Goal: Task Accomplishment & Management: Manage account settings

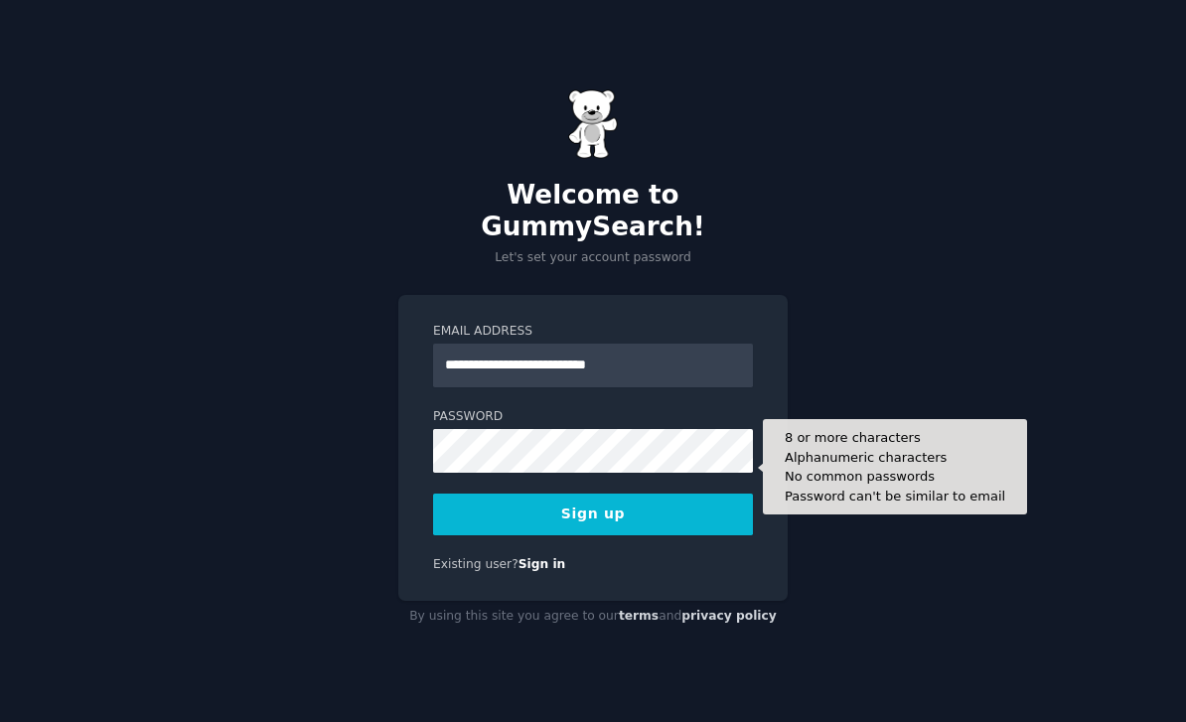
type input "**********"
click at [574, 479] on div "**********" at bounding box center [593, 361] width 1186 height 722
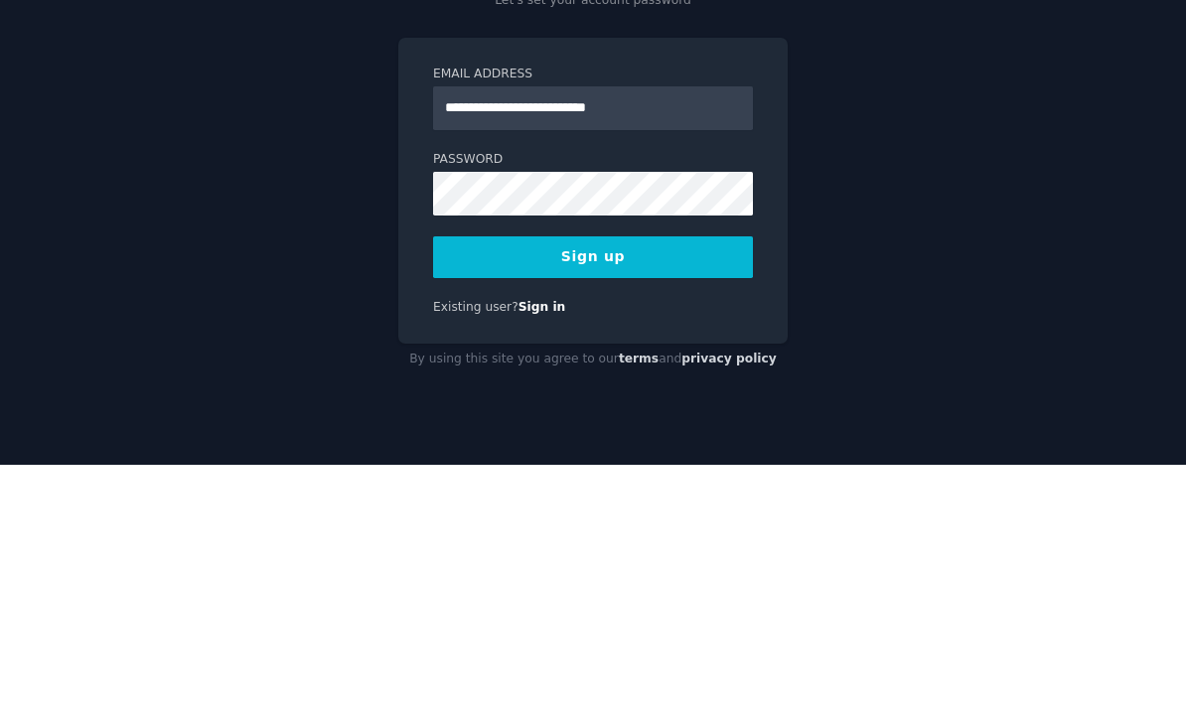
scroll to position [64, 0]
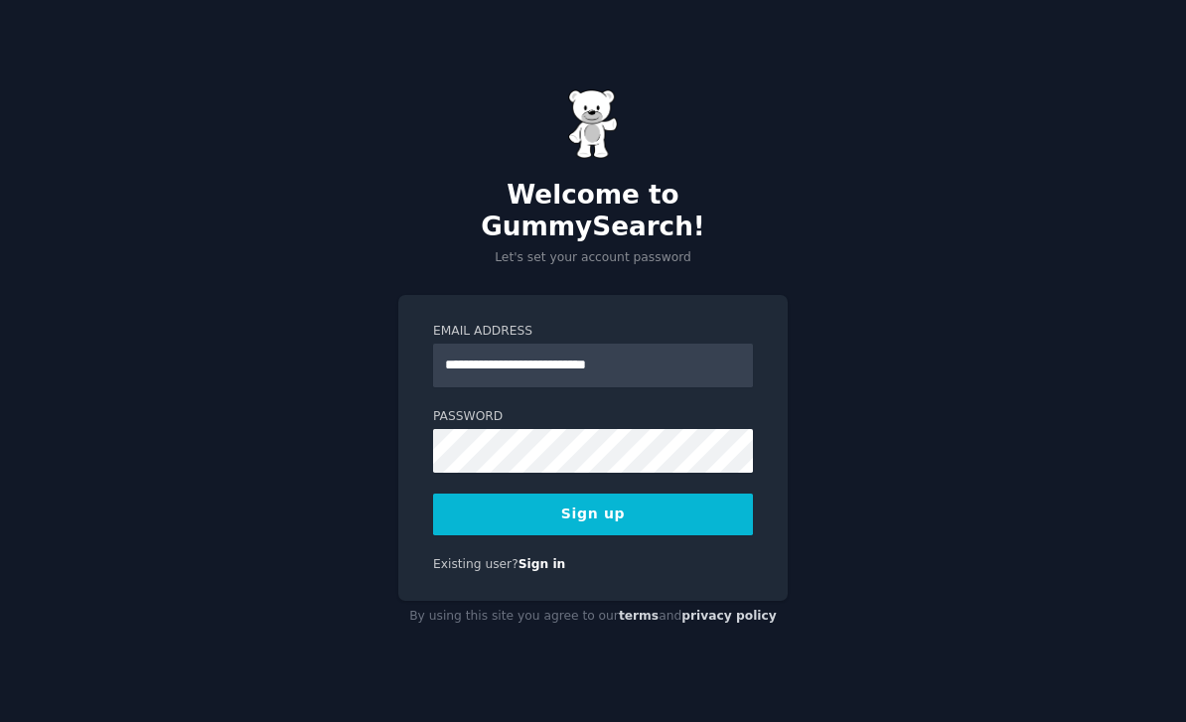
drag, startPoint x: 619, startPoint y: 73, endPoint x: 619, endPoint y: 266, distance: 193.7
click at [619, 295] on div "**********" at bounding box center [592, 448] width 389 height 307
click at [613, 494] on button "Sign up" at bounding box center [593, 515] width 320 height 42
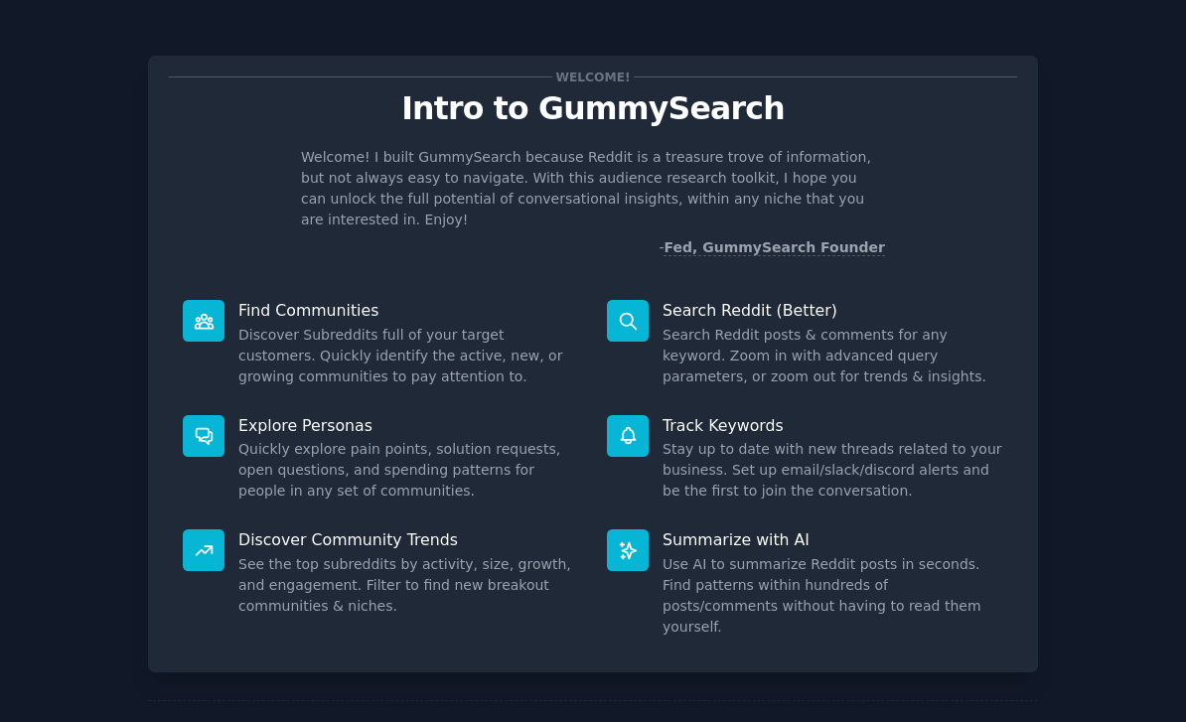
scroll to position [64, 0]
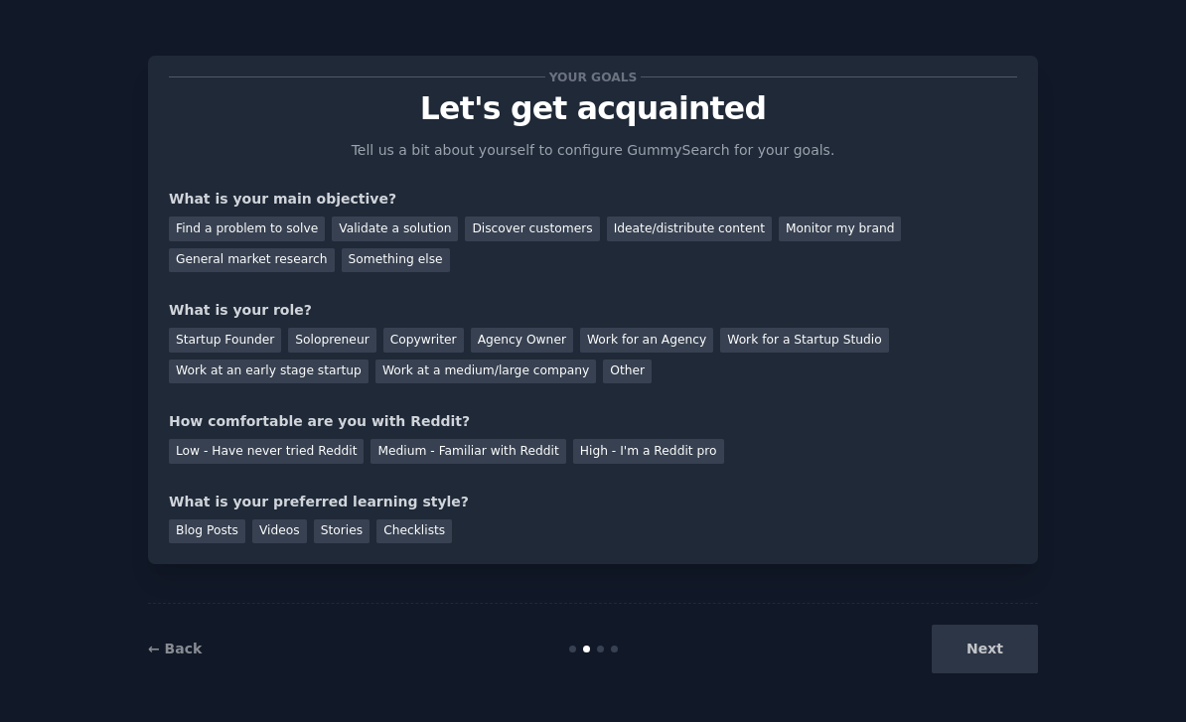
click at [1010, 636] on div "Next" at bounding box center [889, 649] width 297 height 49
click at [1009, 637] on div "Next" at bounding box center [889, 649] width 297 height 49
click at [995, 639] on div "Next" at bounding box center [889, 649] width 297 height 49
click at [1004, 636] on div "Next" at bounding box center [889, 649] width 297 height 49
click at [212, 222] on div "Find a problem to solve" at bounding box center [247, 229] width 156 height 25
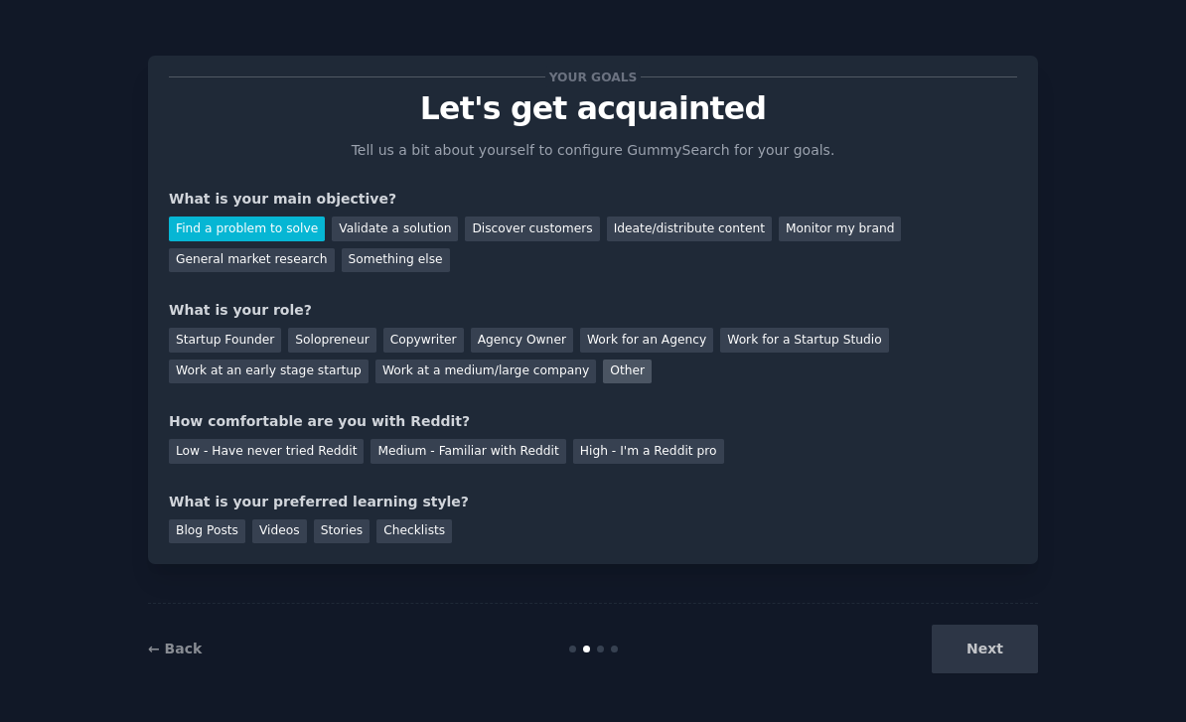
click at [607, 379] on div "Other" at bounding box center [627, 372] width 49 height 25
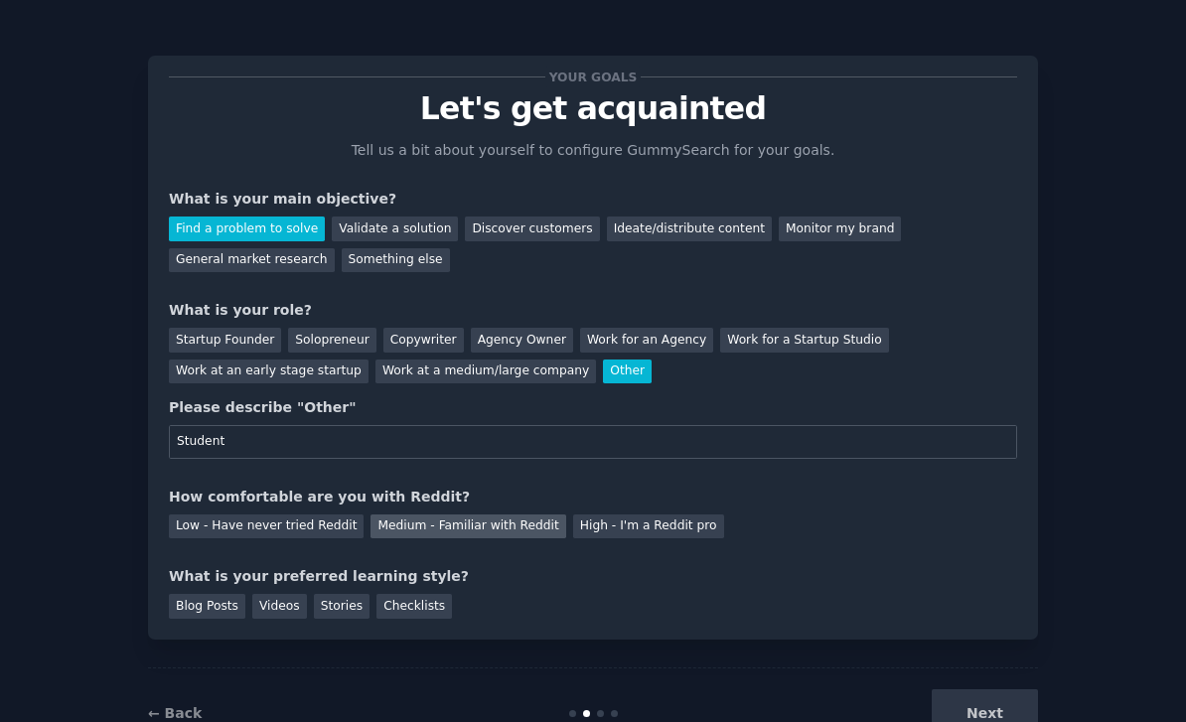
type input "Student"
click at [500, 518] on div "Medium - Familiar with Reddit" at bounding box center [468, 527] width 195 height 25
click at [269, 594] on div "Videos" at bounding box center [279, 606] width 55 height 25
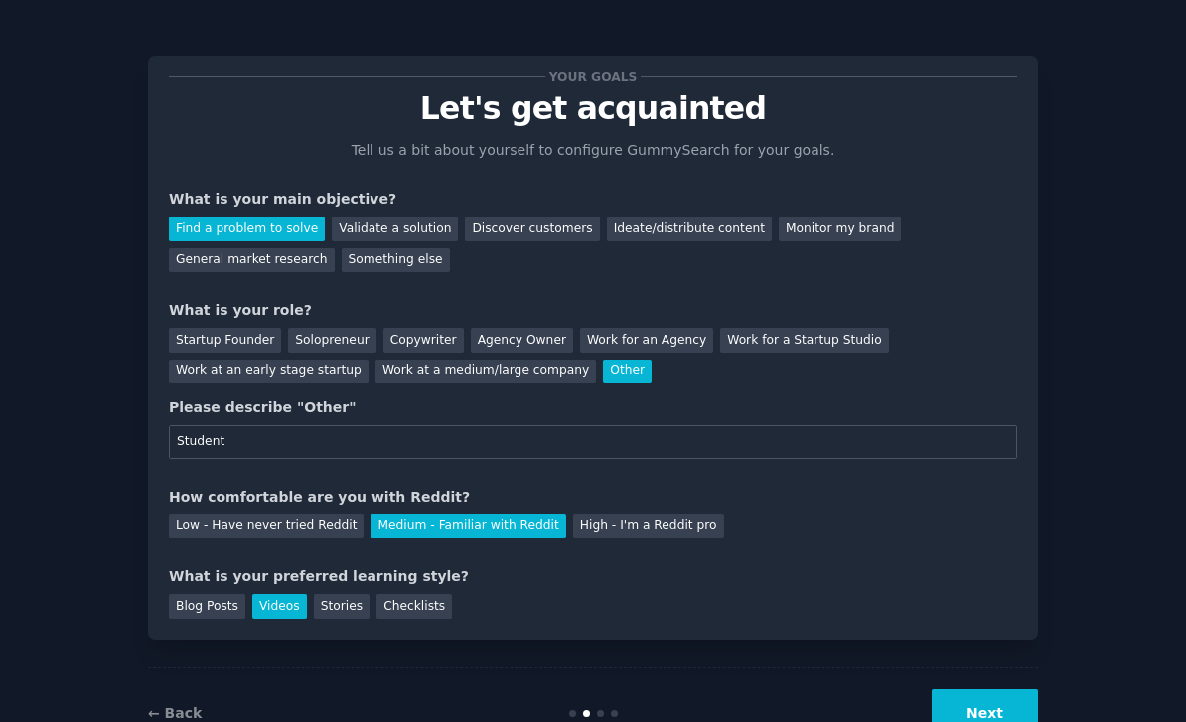
click at [993, 690] on button "Next" at bounding box center [985, 714] width 106 height 49
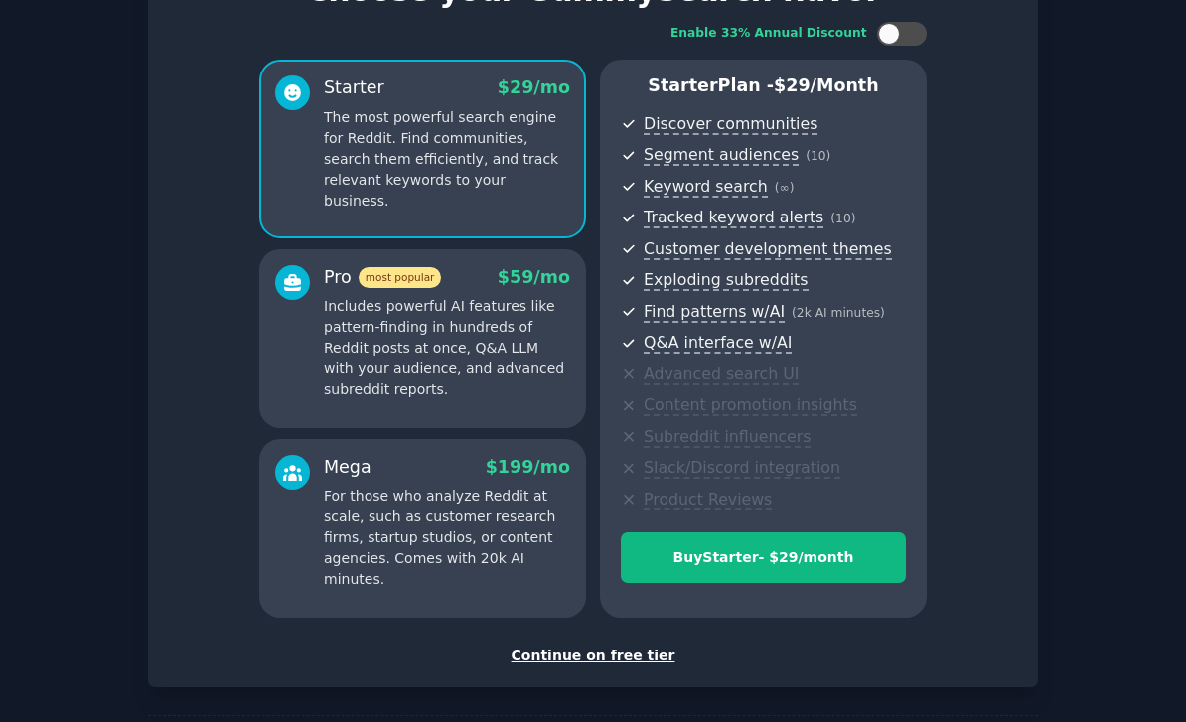
scroll to position [117, 0]
click at [312, 344] on div "Pro most popular $ 59 /mo Includes powerful AI features like pattern-finding in…" at bounding box center [422, 334] width 295 height 136
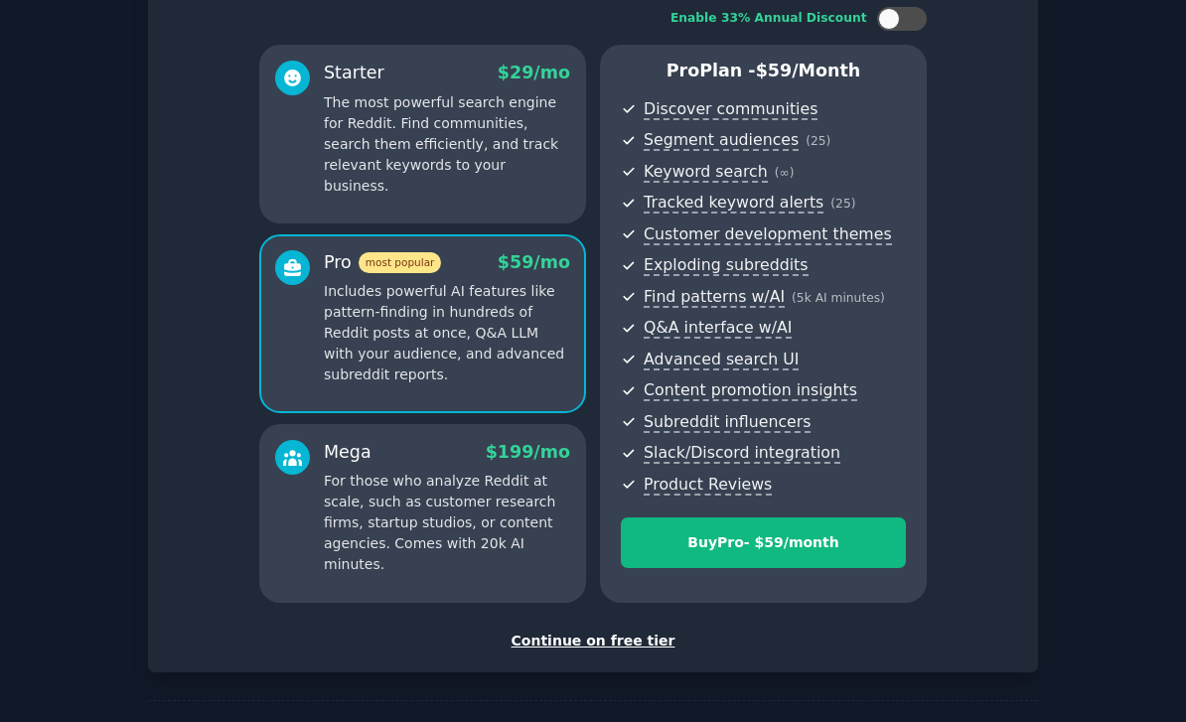
scroll to position [132, 0]
click at [343, 441] on div "Mega $ 199 /mo For those who analyze Reddit at scale, such as customer research…" at bounding box center [447, 509] width 246 height 136
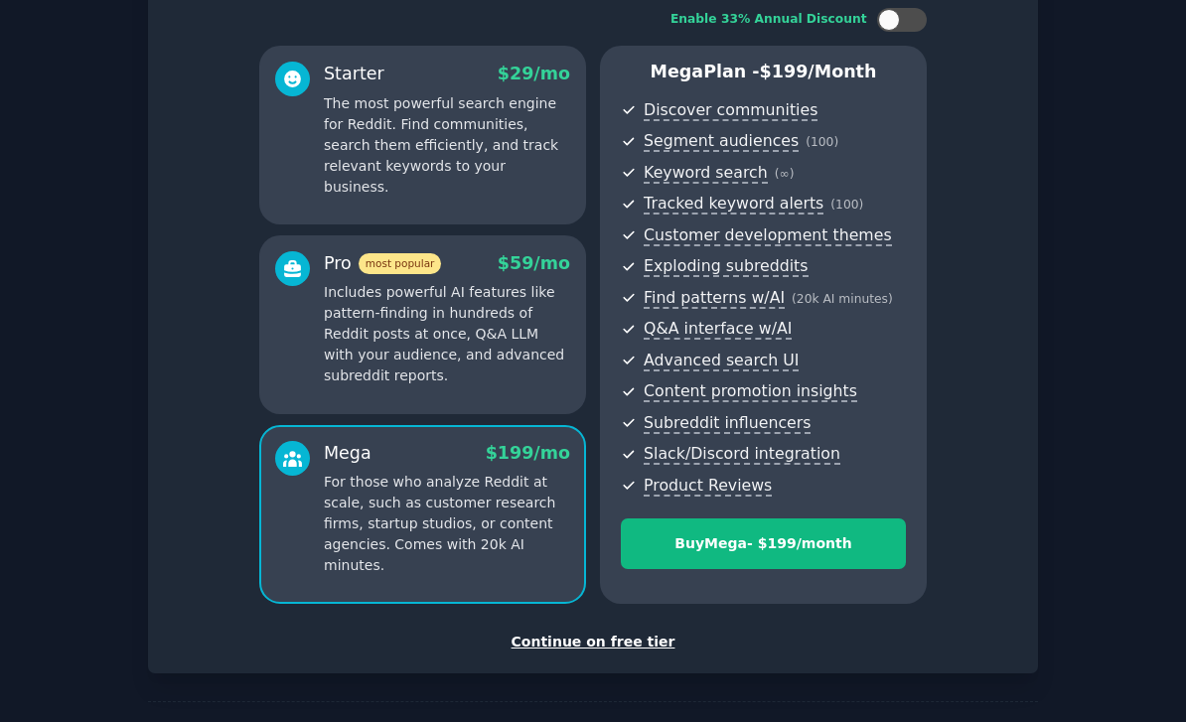
click at [286, 277] on div at bounding box center [292, 319] width 35 height 136
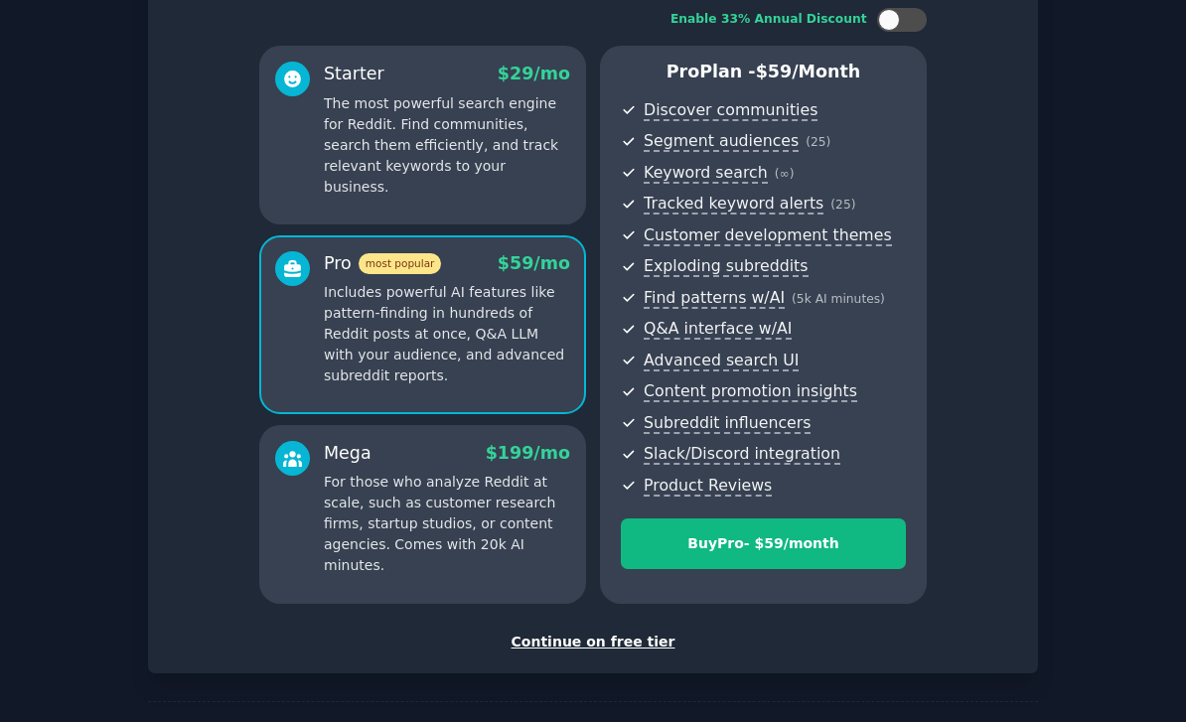
click at [333, 472] on p "For those who analyze Reddit at scale, such as customer research firms, startup…" at bounding box center [447, 524] width 246 height 104
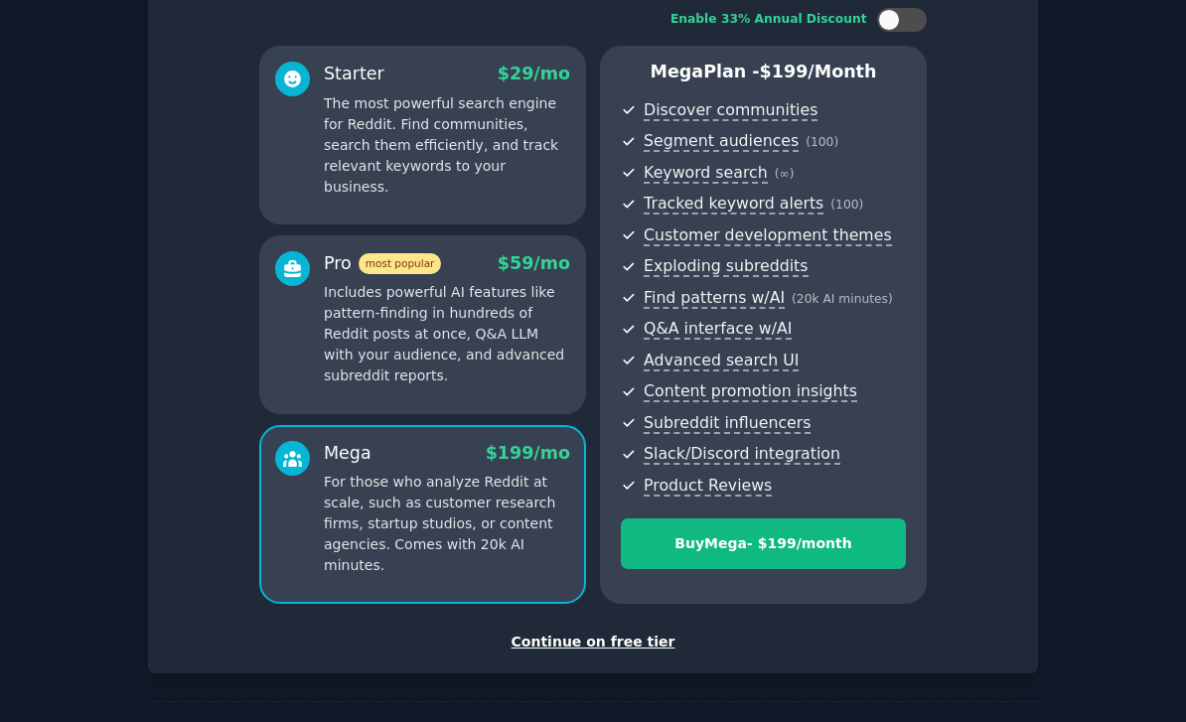
click at [311, 277] on div "Pro most popular $ 59 /mo Includes powerful AI features like pattern-finding in…" at bounding box center [422, 319] width 295 height 136
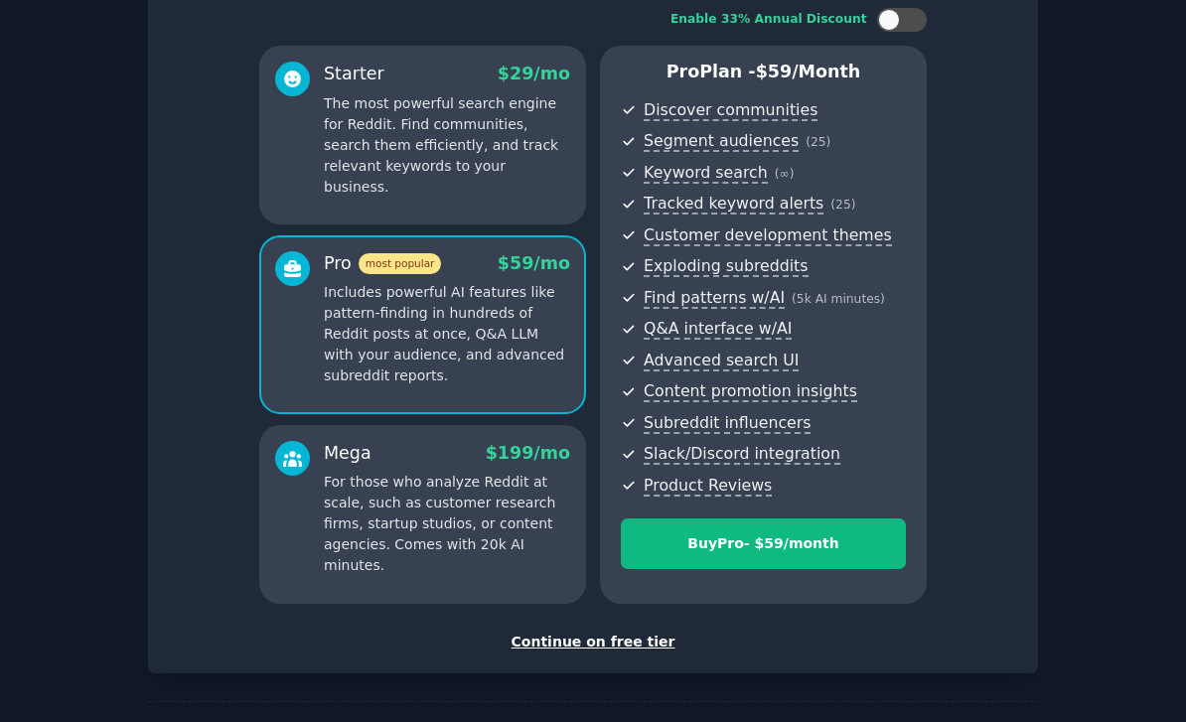
click at [343, 441] on div "Mega" at bounding box center [348, 453] width 48 height 25
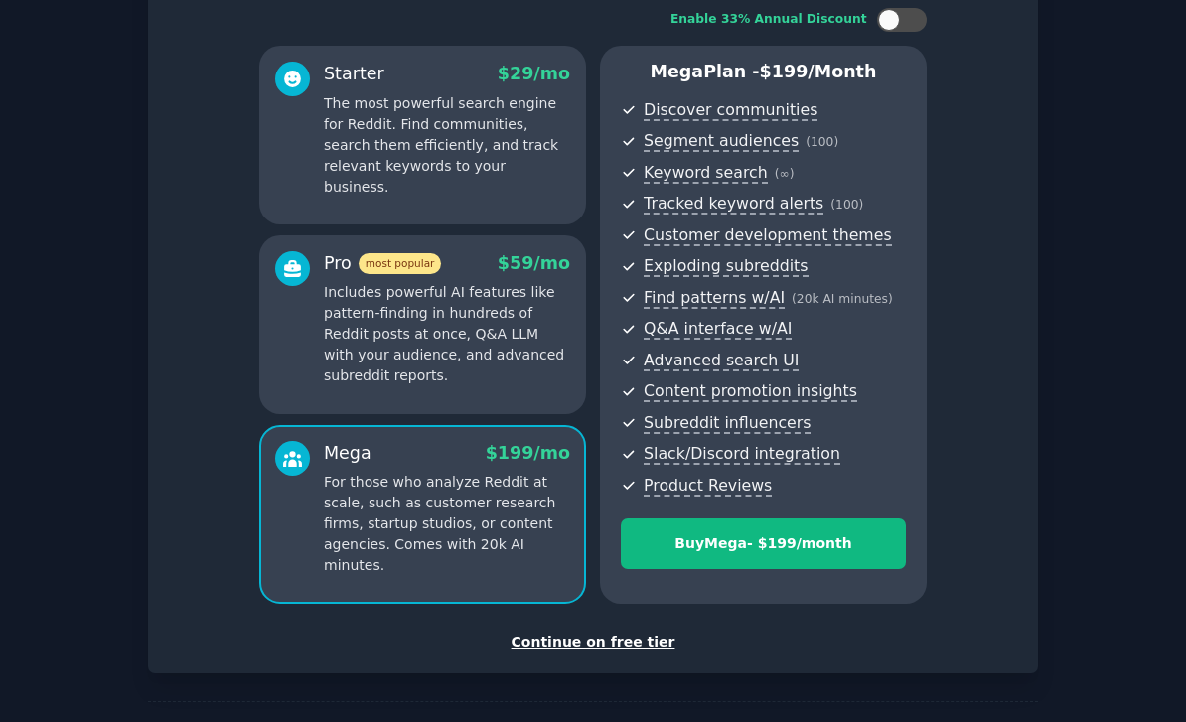
click at [309, 293] on div at bounding box center [292, 319] width 35 height 136
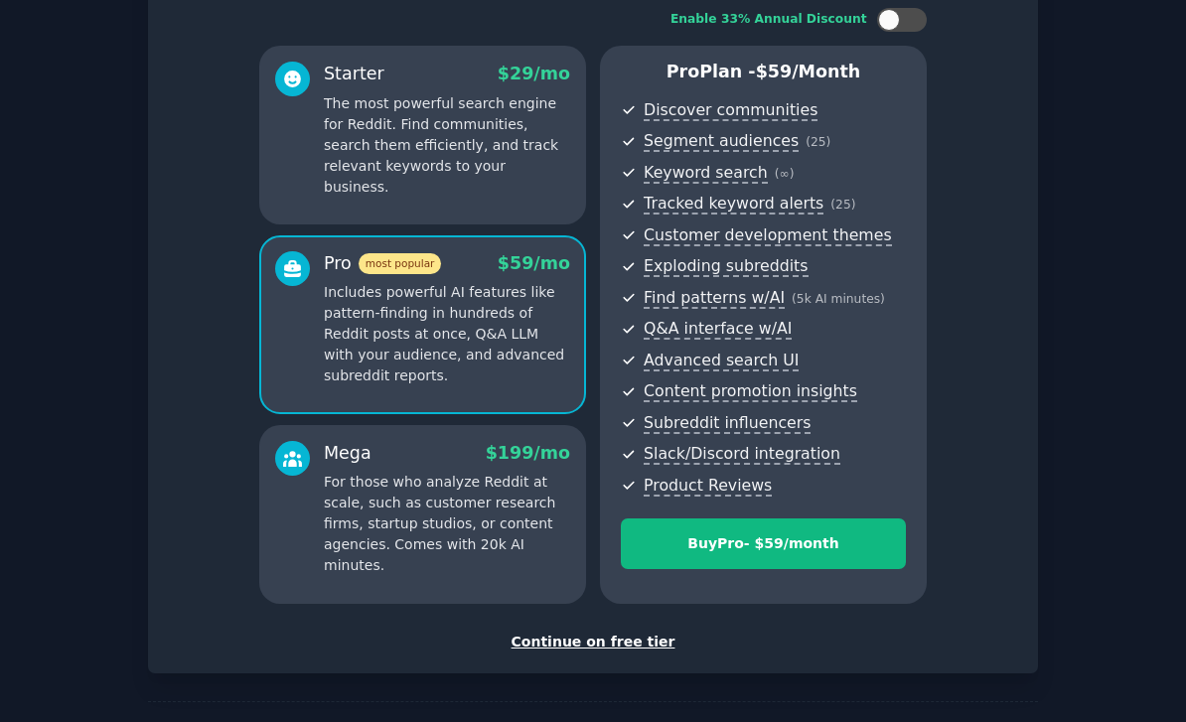
click at [367, 441] on div "Mega" at bounding box center [348, 453] width 48 height 25
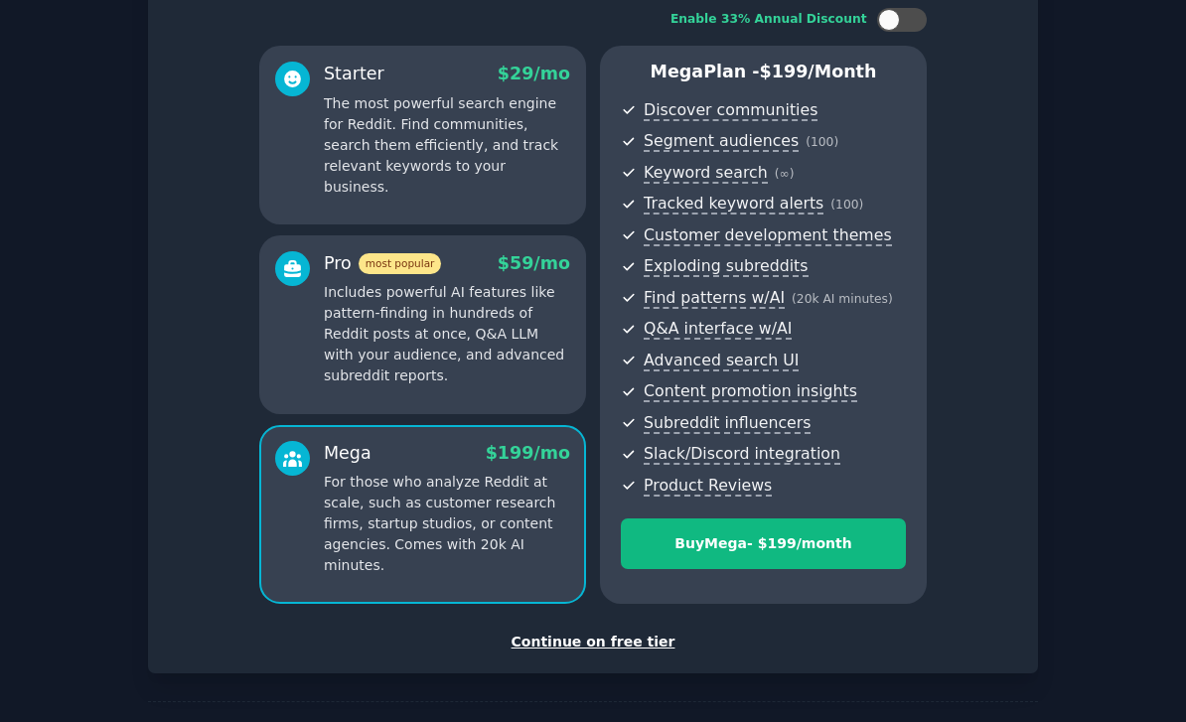
click at [402, 282] on p "Includes powerful AI features like pattern-finding in hundreds of Reddit posts …" at bounding box center [447, 334] width 246 height 104
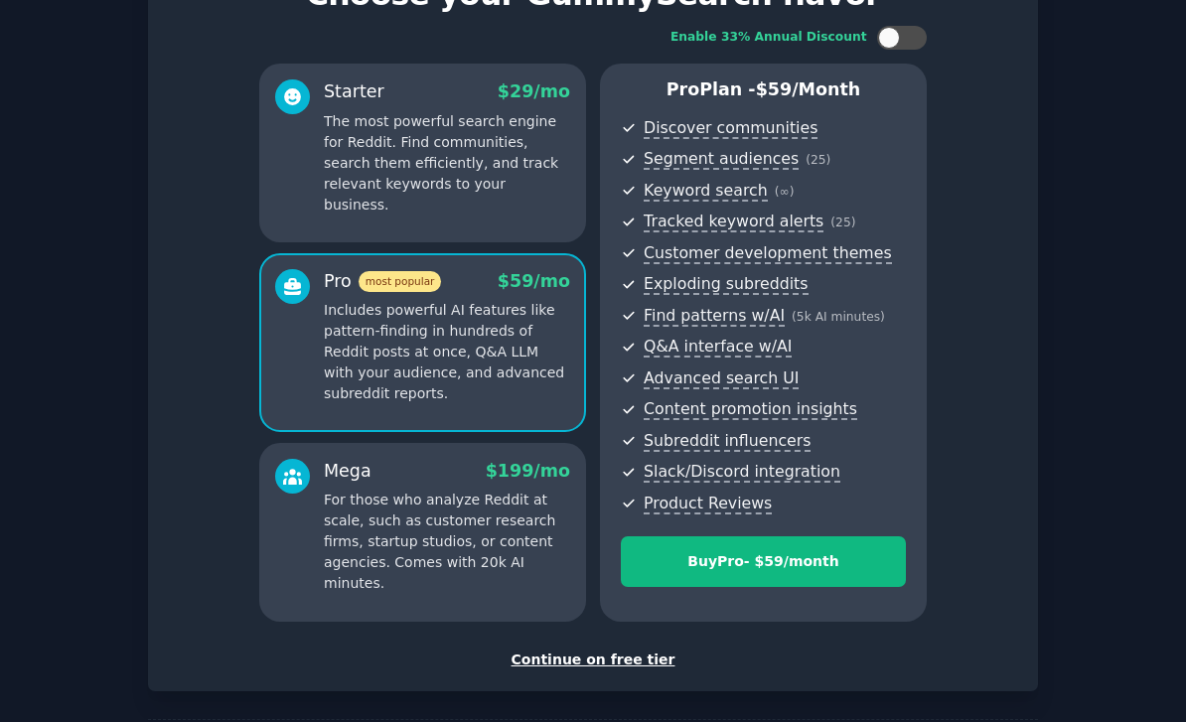
scroll to position [88, 0]
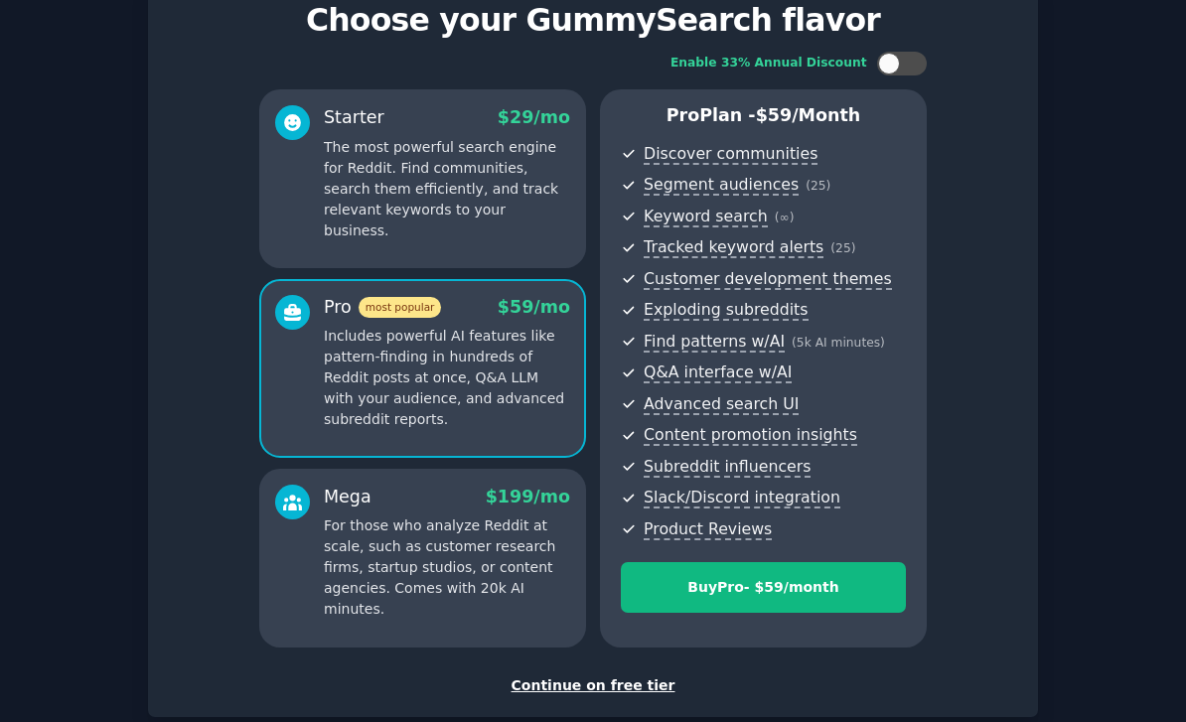
click at [886, 38] on div "Enable 33% Annual Discount Starter $ 29 /mo The most powerful search engine for…" at bounding box center [593, 350] width 848 height 624
click at [891, 53] on div at bounding box center [889, 64] width 22 height 22
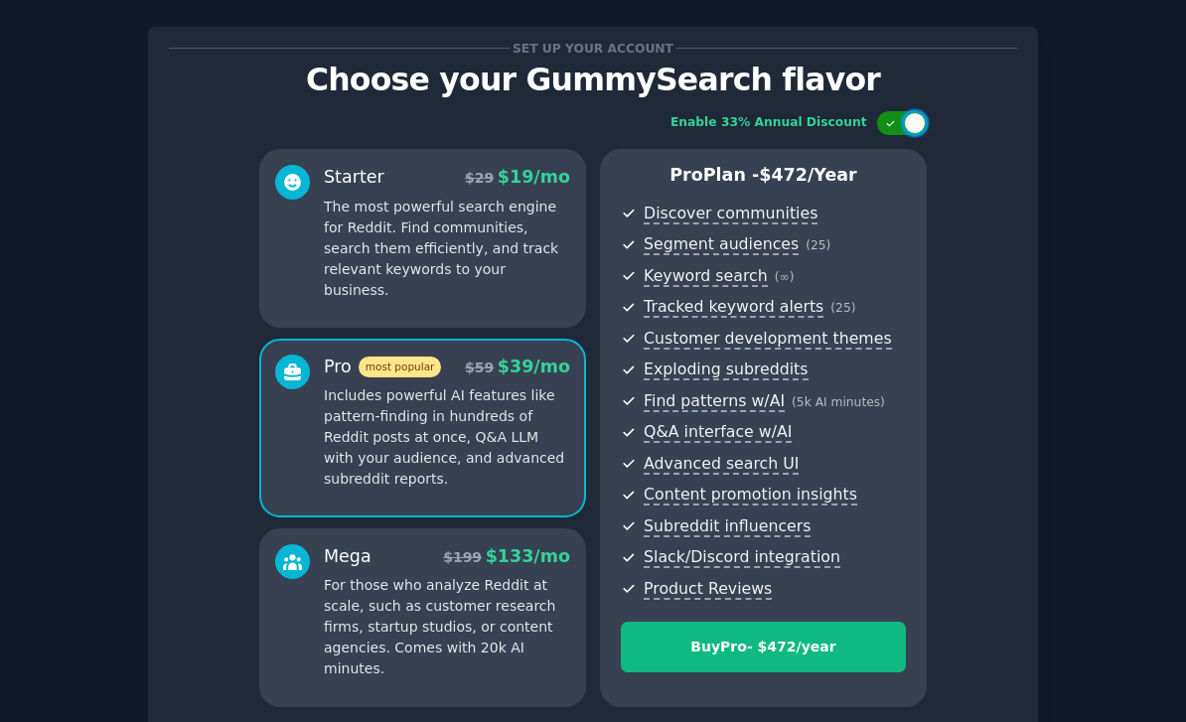
scroll to position [30, 0]
click at [912, 111] on div at bounding box center [915, 122] width 22 height 22
checkbox input "false"
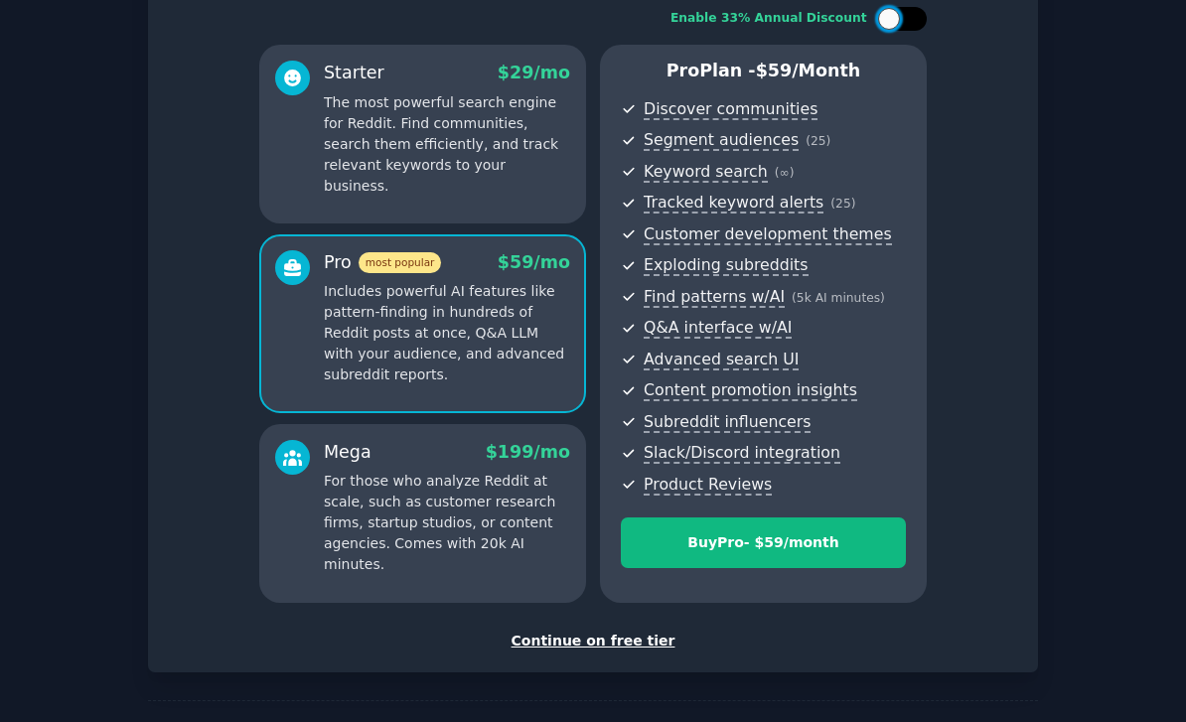
scroll to position [132, 0]
click at [635, 632] on div "Continue on free tier" at bounding box center [593, 642] width 848 height 21
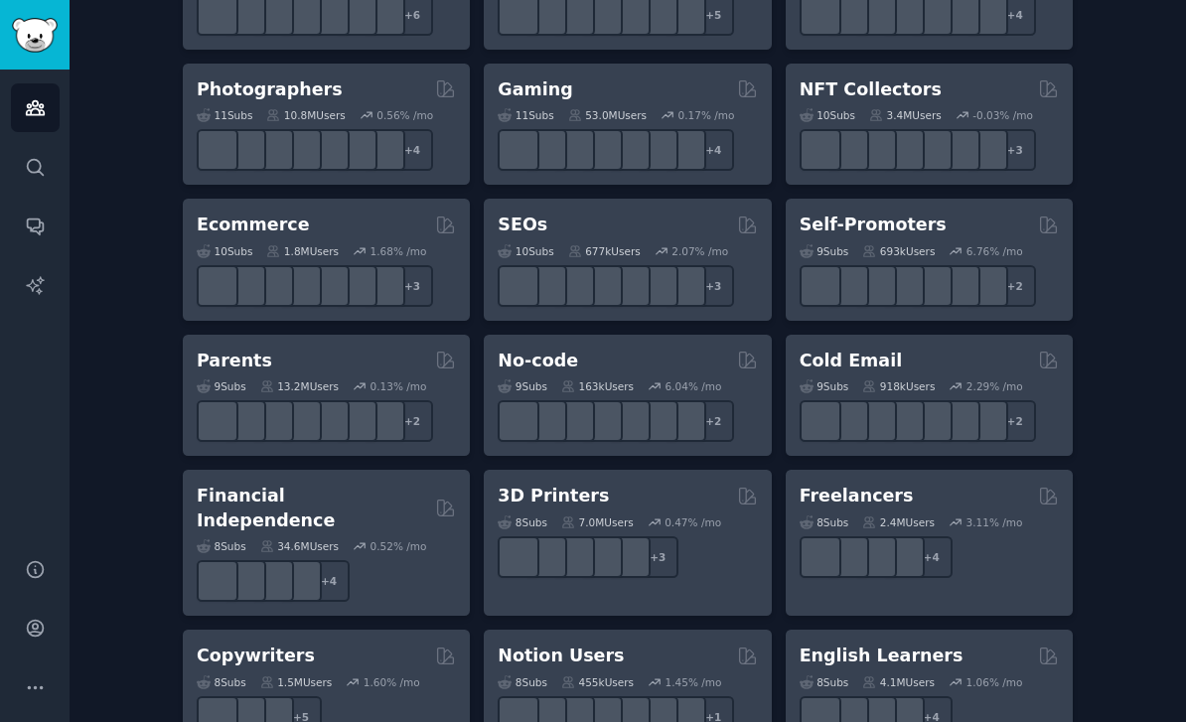
scroll to position [998, 0]
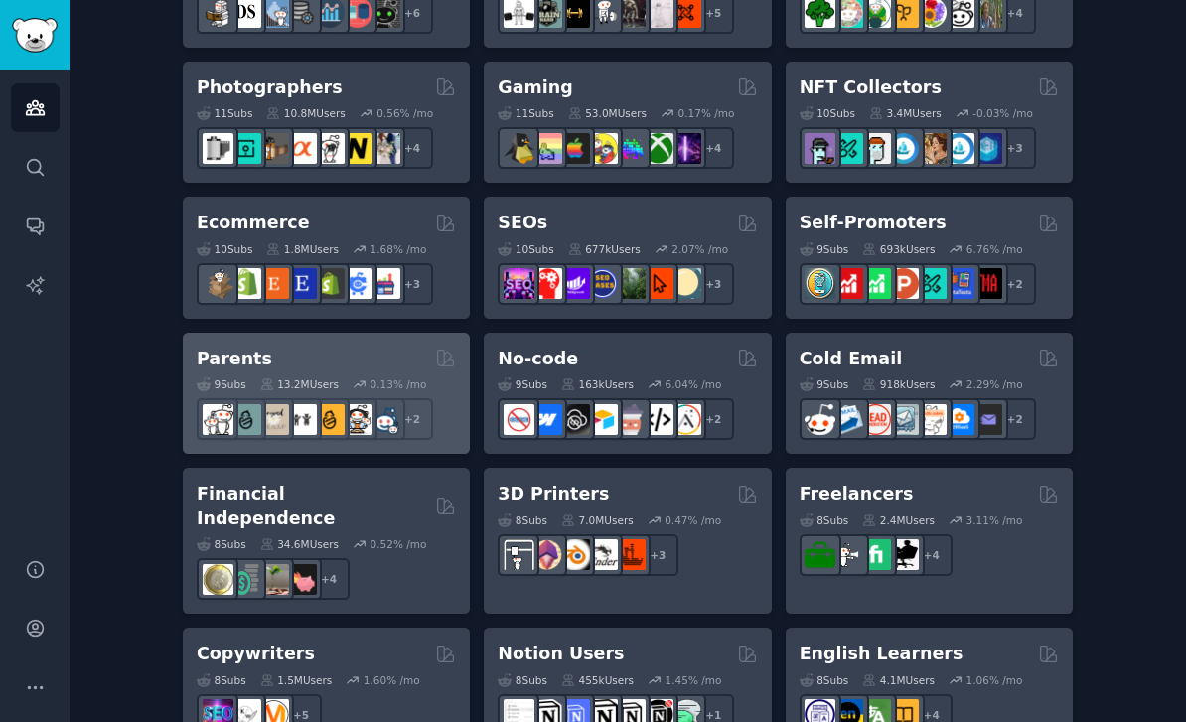
click at [232, 347] on h2 "Parents" at bounding box center [235, 359] width 76 height 25
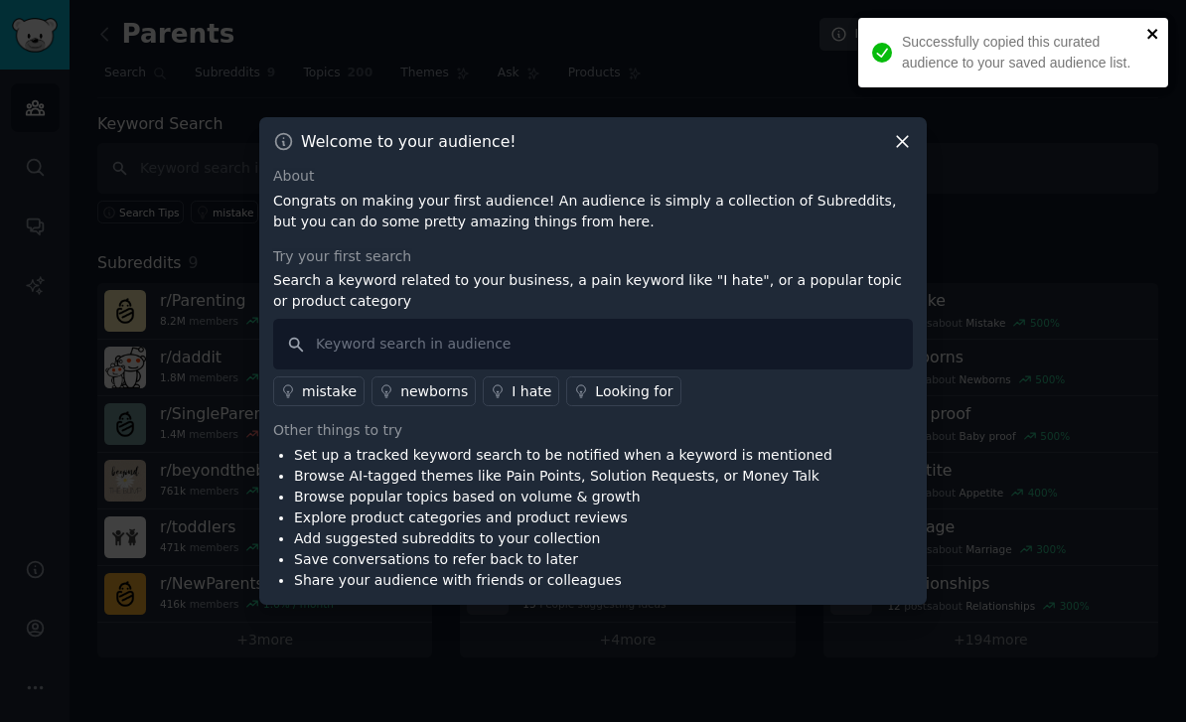
click at [1147, 40] on icon "close" at bounding box center [1154, 34] width 14 height 16
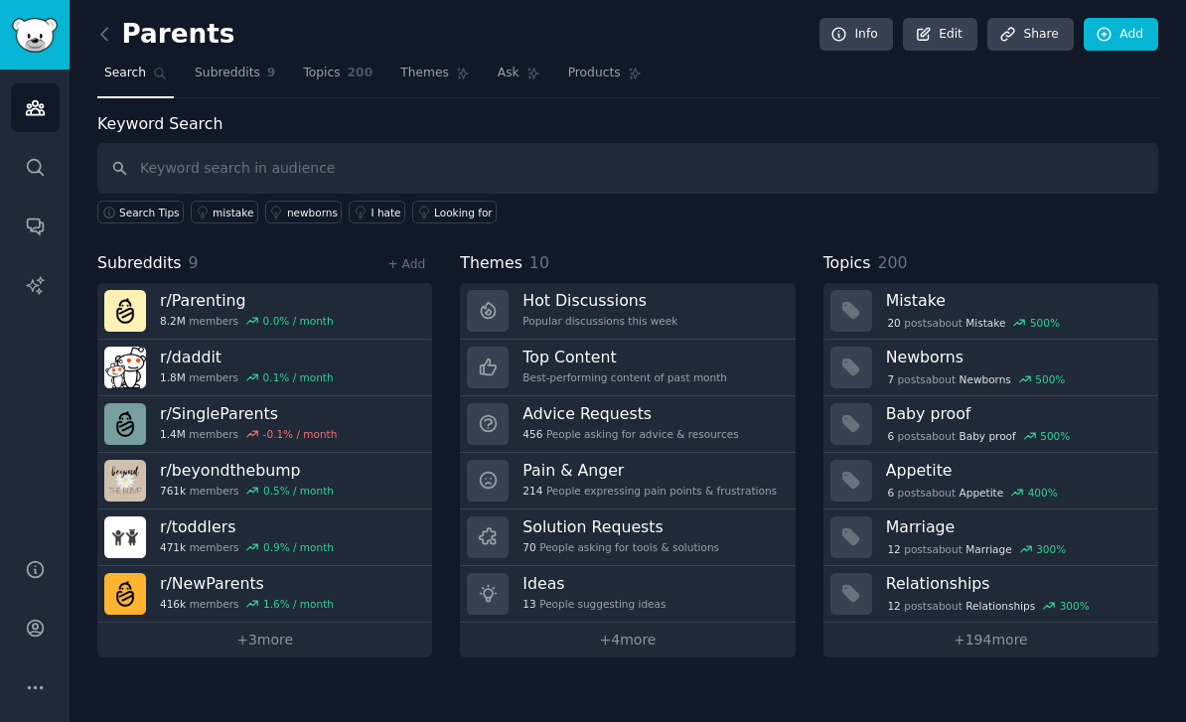
click at [15, 34] on img "Sidebar" at bounding box center [35, 35] width 46 height 35
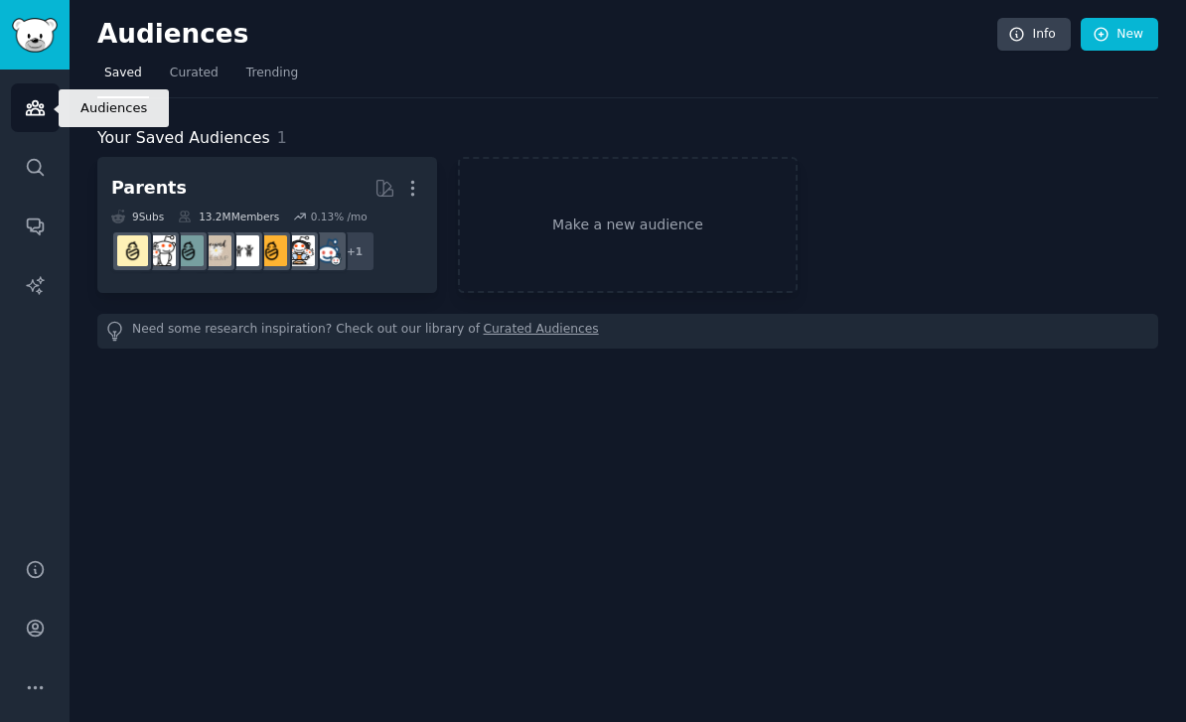
click at [25, 112] on icon "Sidebar" at bounding box center [35, 107] width 21 height 21
click at [13, 46] on img "Sidebar" at bounding box center [35, 35] width 46 height 35
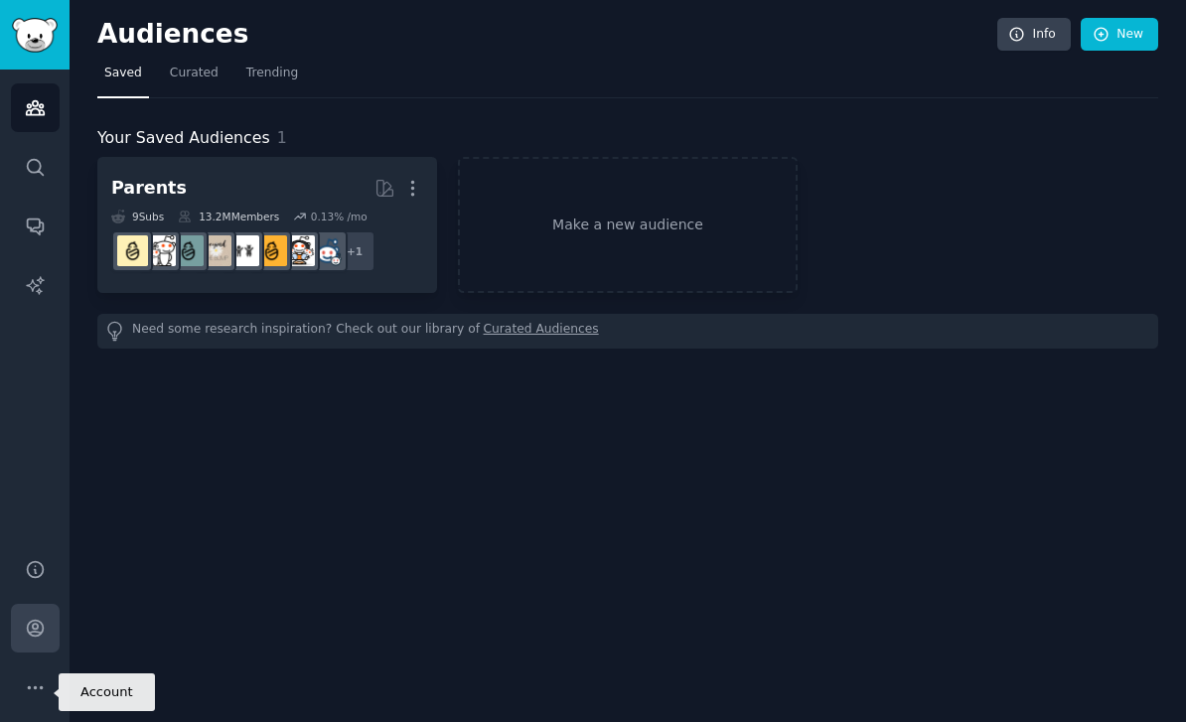
click at [27, 653] on link "Account" at bounding box center [35, 628] width 49 height 49
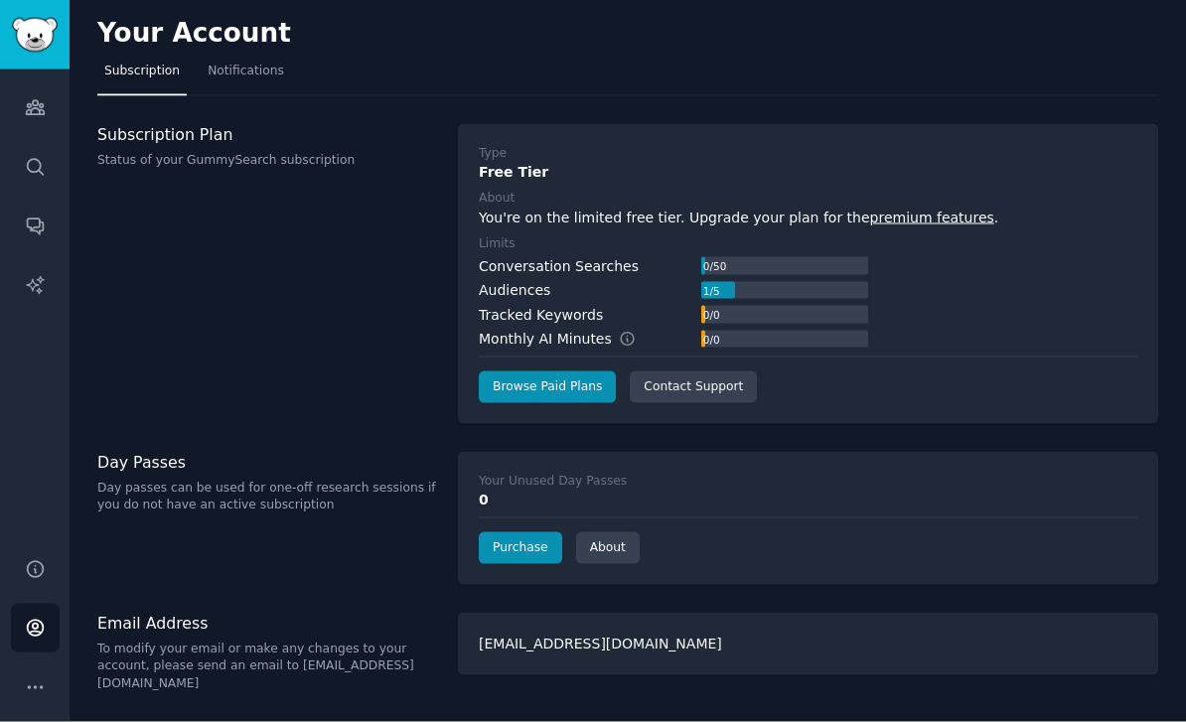
scroll to position [64, 0]
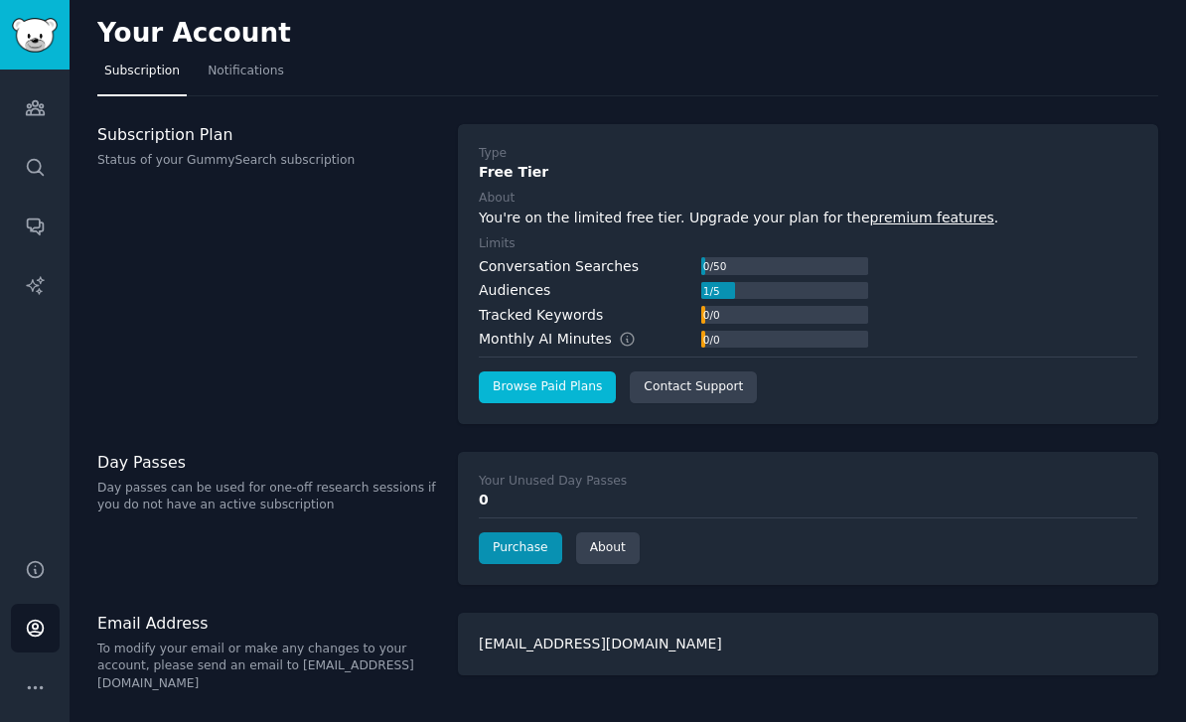
click at [582, 372] on link "Browse Paid Plans" at bounding box center [547, 388] width 137 height 32
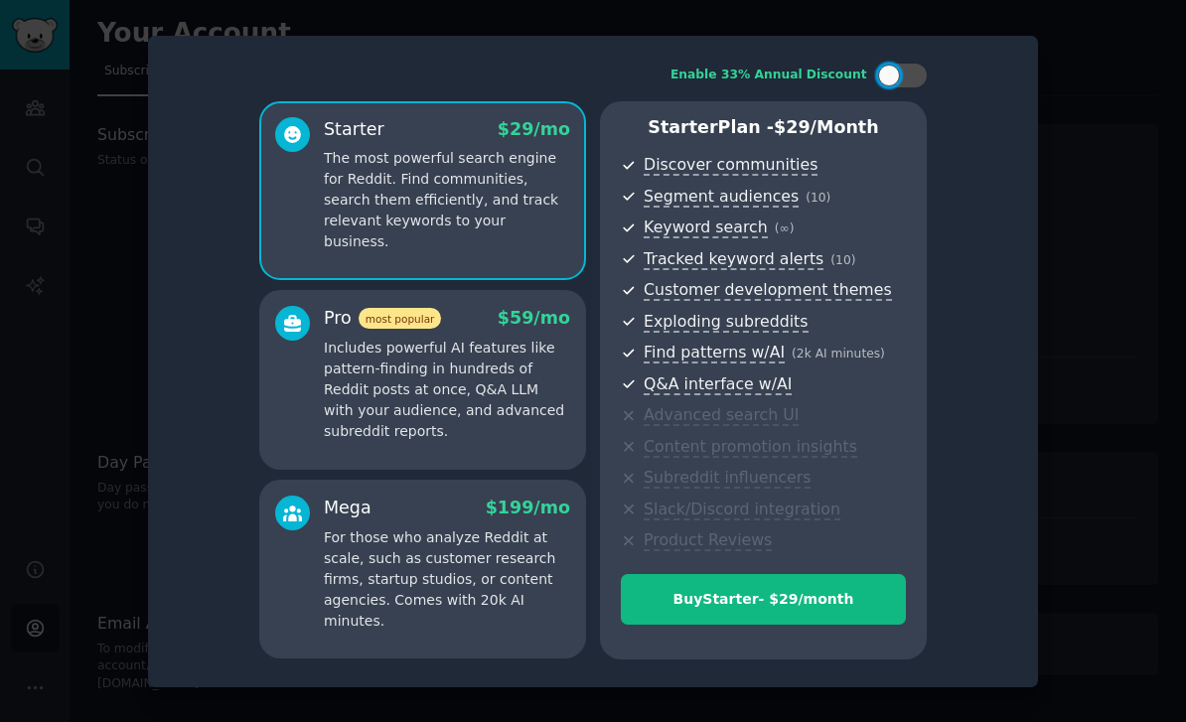
click at [336, 398] on p "Includes powerful AI features like pattern-finding in hundreds of Reddit posts …" at bounding box center [447, 390] width 246 height 104
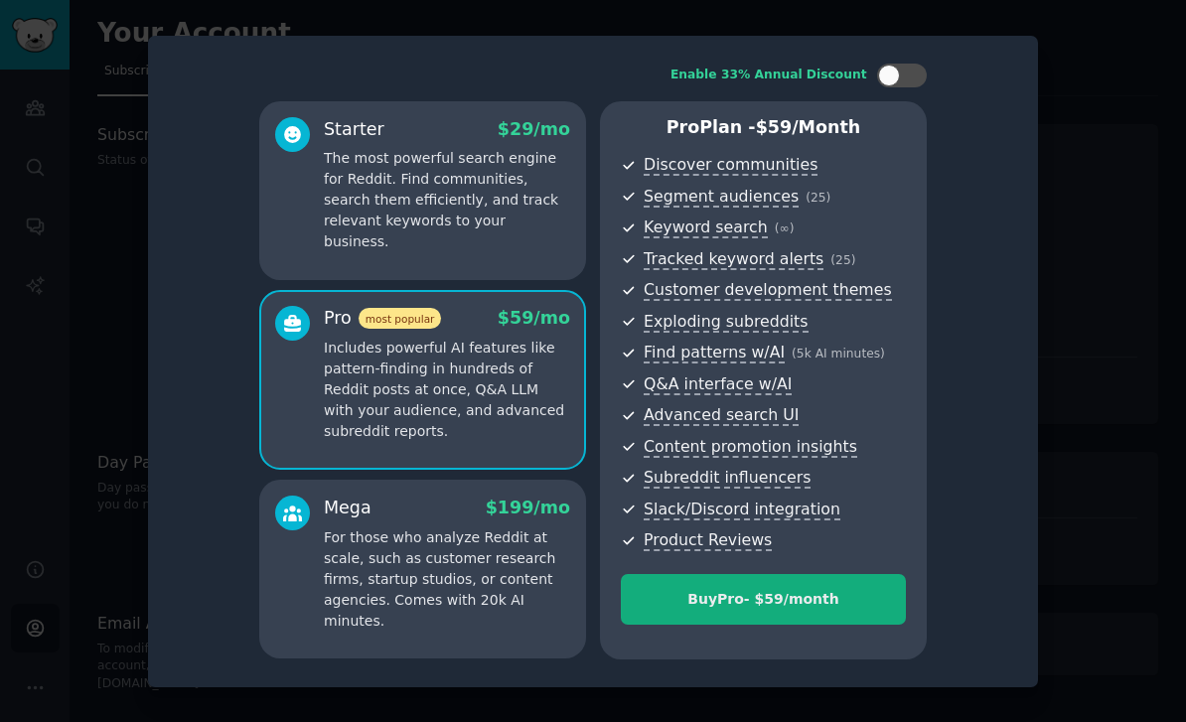
click at [871, 610] on div "Buy Pro - $ 59 /month" at bounding box center [763, 599] width 283 height 21
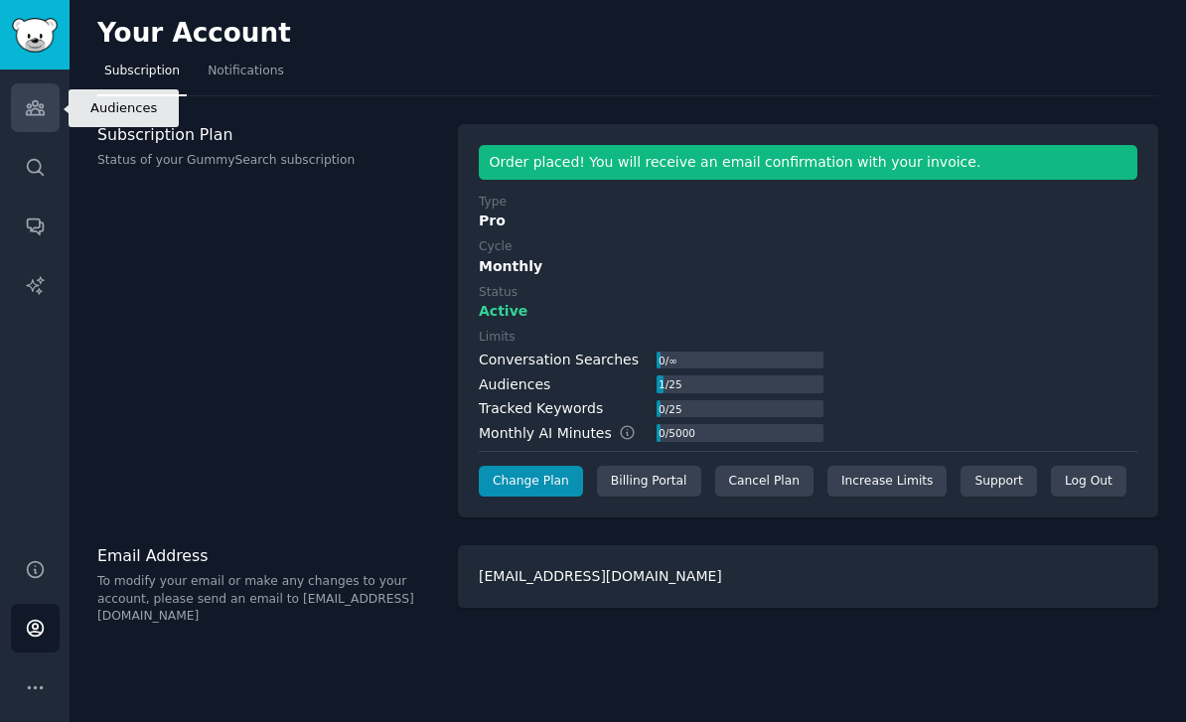
click at [13, 107] on link "Audiences" at bounding box center [35, 107] width 49 height 49
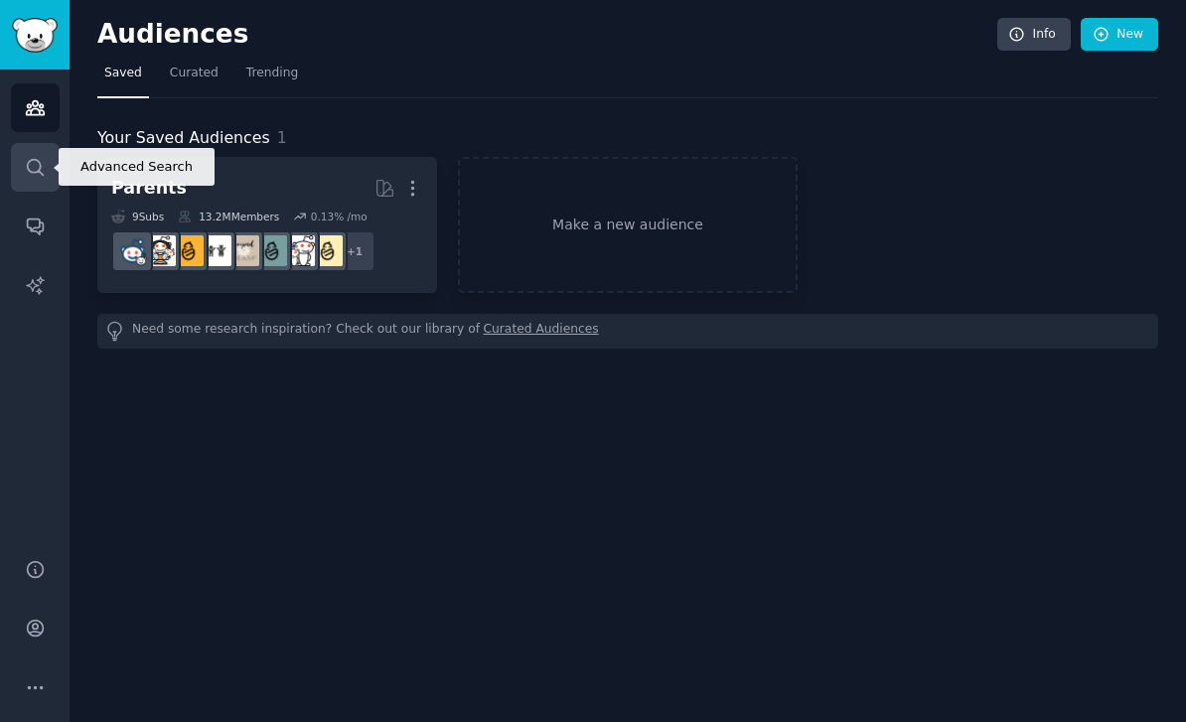
click at [38, 172] on icon "Sidebar" at bounding box center [35, 167] width 21 height 21
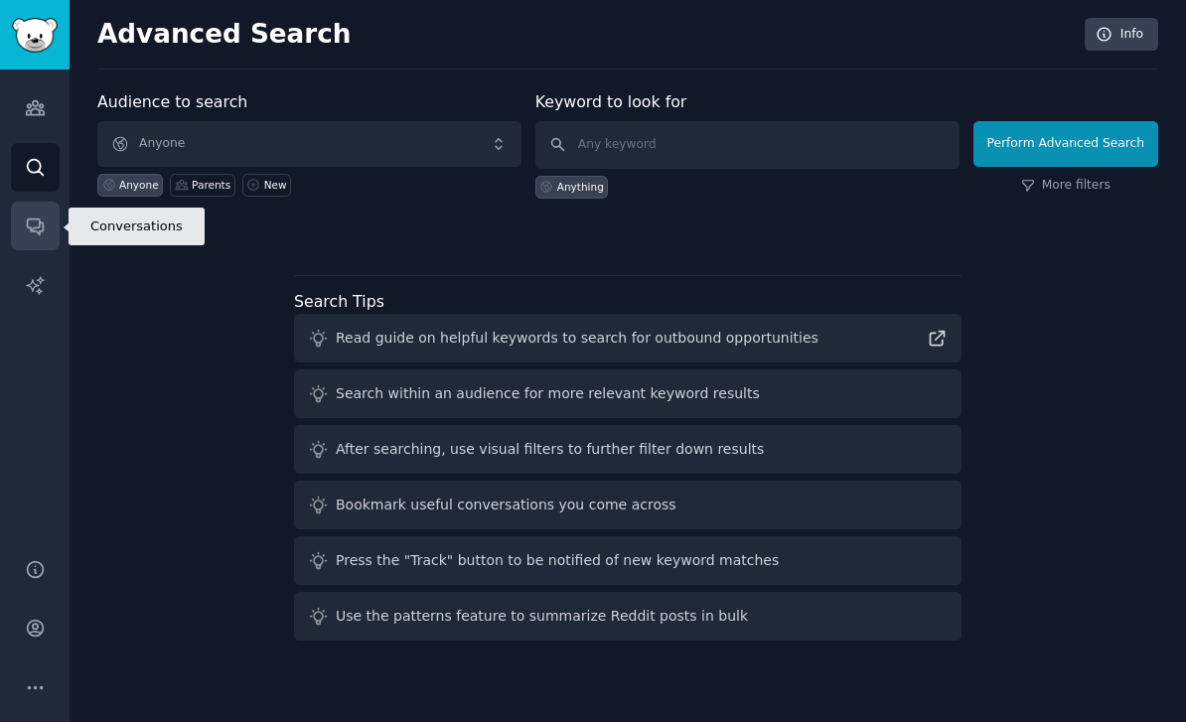
click at [30, 214] on link "Conversations" at bounding box center [35, 226] width 49 height 49
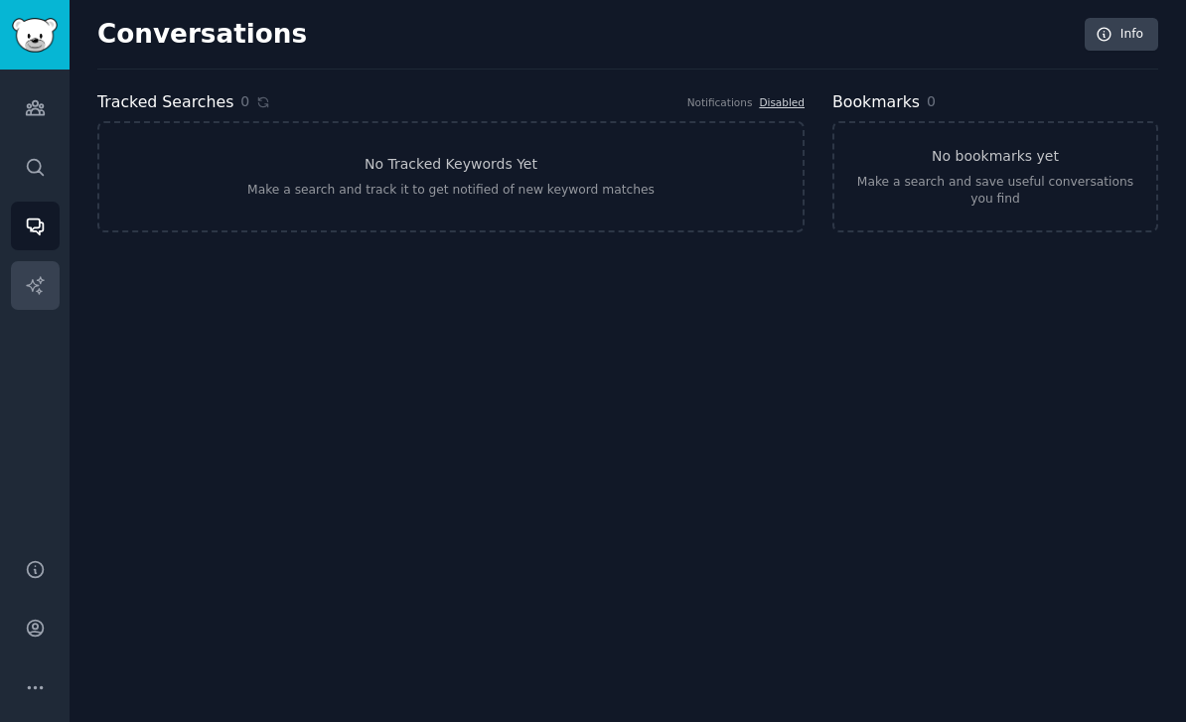
click at [31, 292] on icon "Sidebar" at bounding box center [35, 285] width 21 height 21
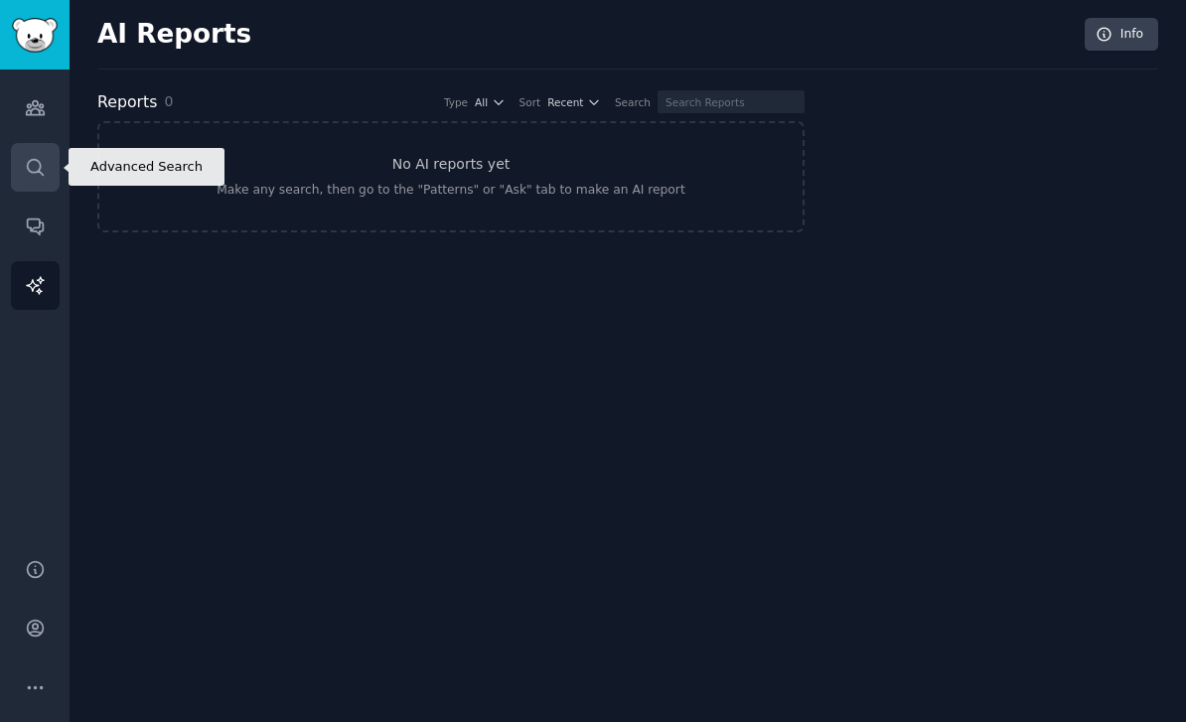
click at [33, 170] on icon "Sidebar" at bounding box center [35, 167] width 21 height 21
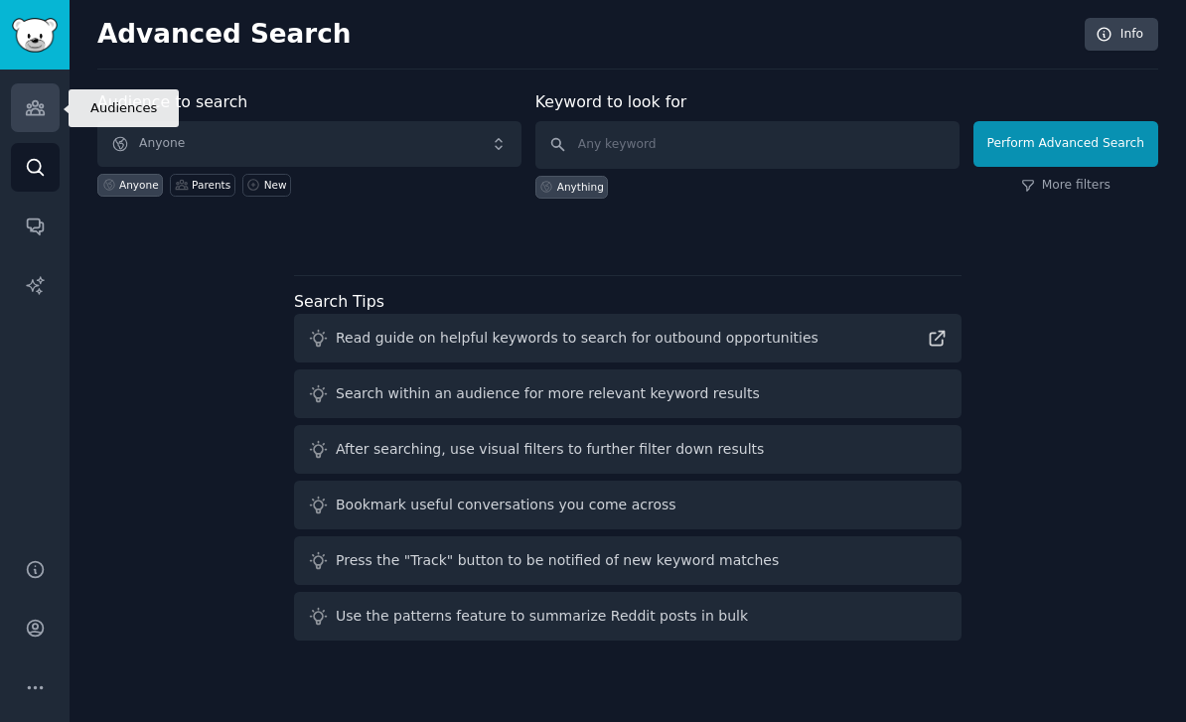
click at [28, 118] on link "Audiences" at bounding box center [35, 107] width 49 height 49
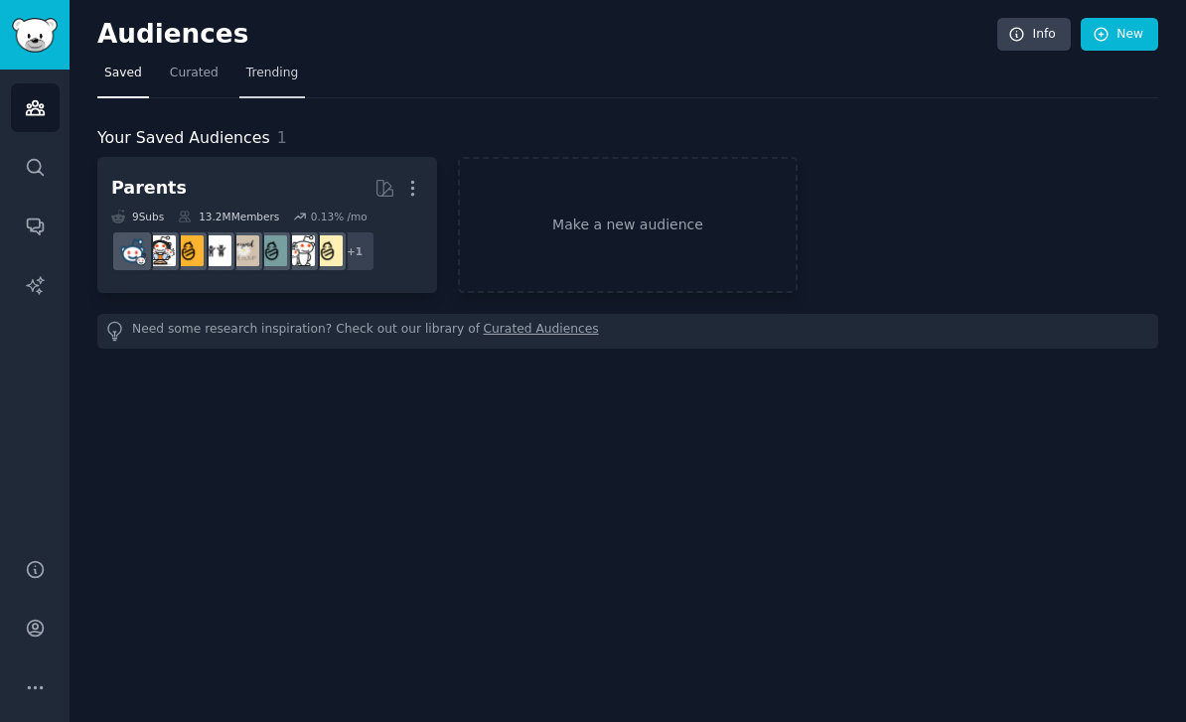
click at [246, 70] on span "Trending" at bounding box center [272, 74] width 52 height 18
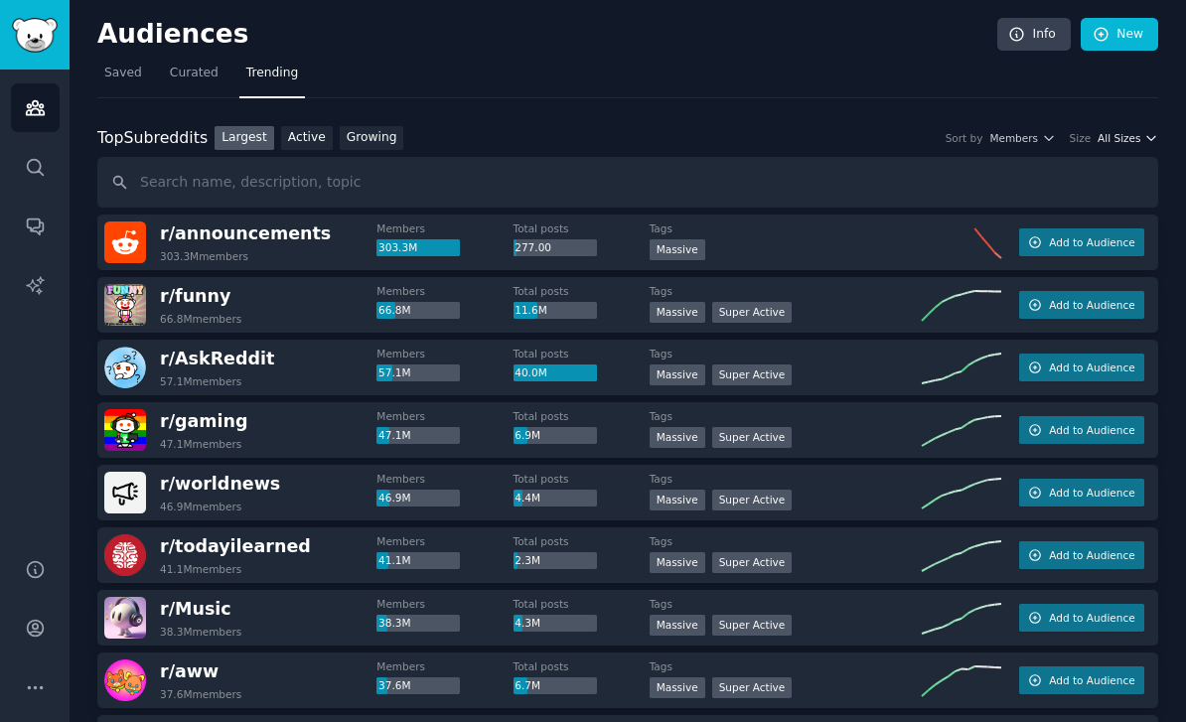
click at [1113, 134] on span "All Sizes" at bounding box center [1119, 138] width 43 height 14
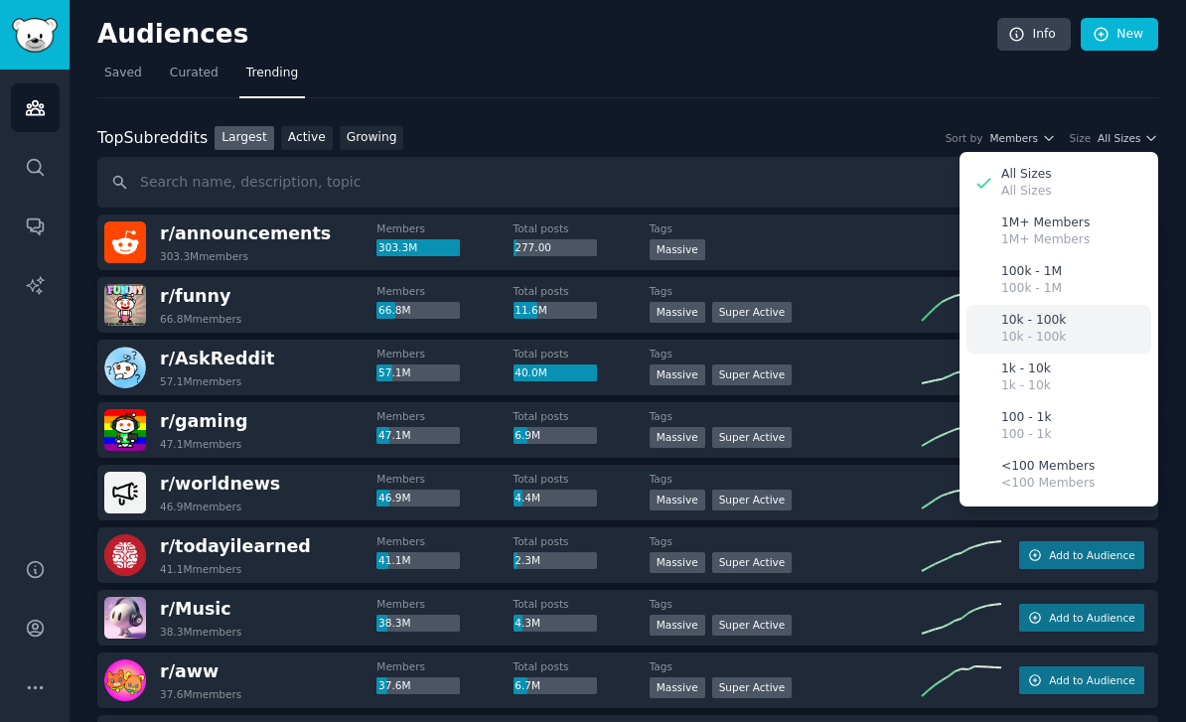
click at [1055, 317] on p "10k - 100k" at bounding box center [1033, 321] width 65 height 18
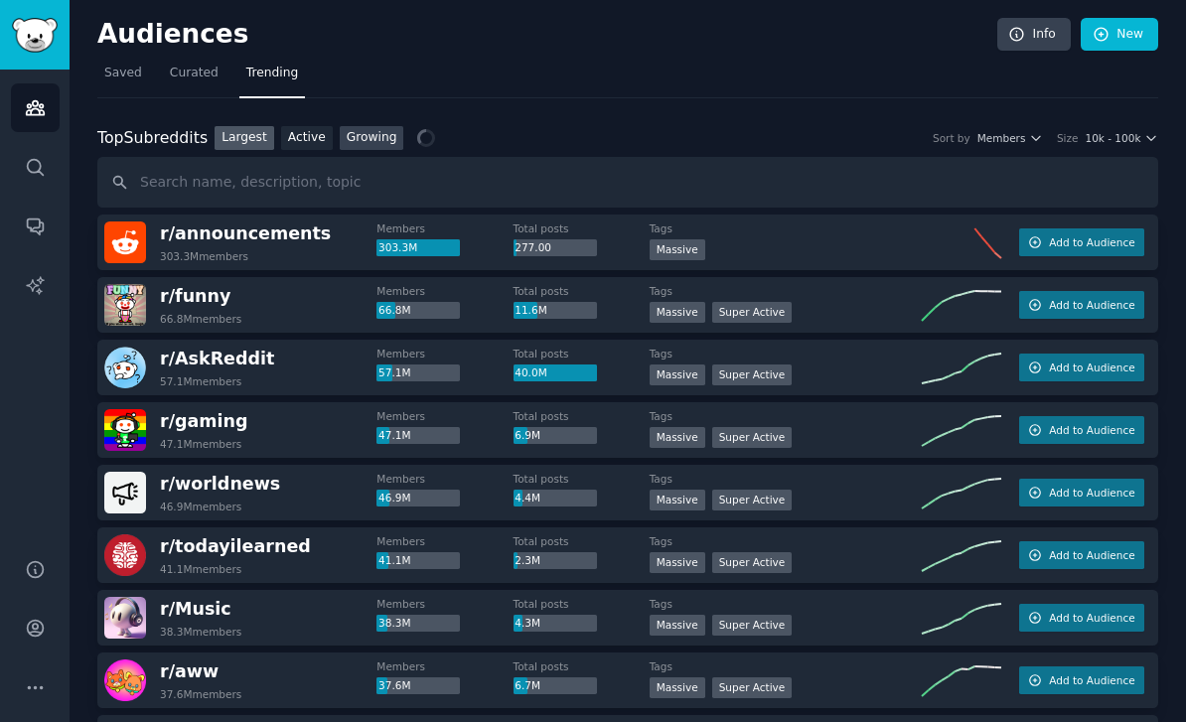
click at [374, 137] on link "Growing" at bounding box center [372, 138] width 65 height 25
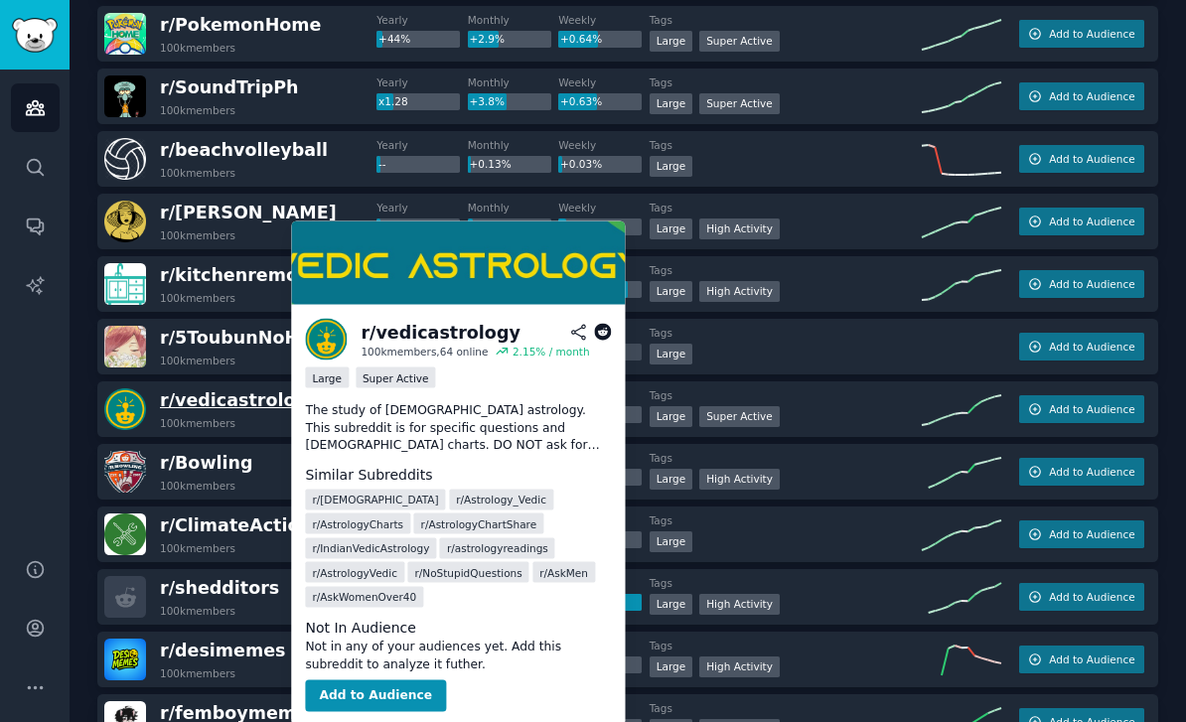
scroll to position [1086, 0]
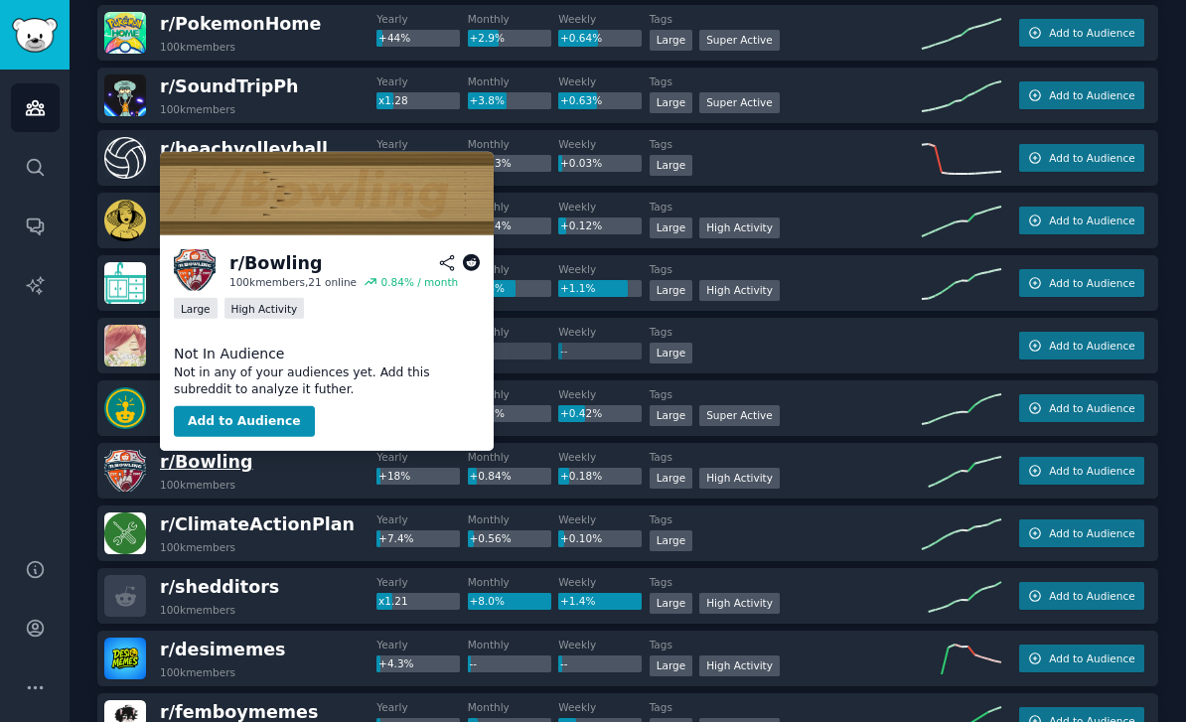
click at [200, 465] on span "r/ Bowling" at bounding box center [206, 462] width 93 height 20
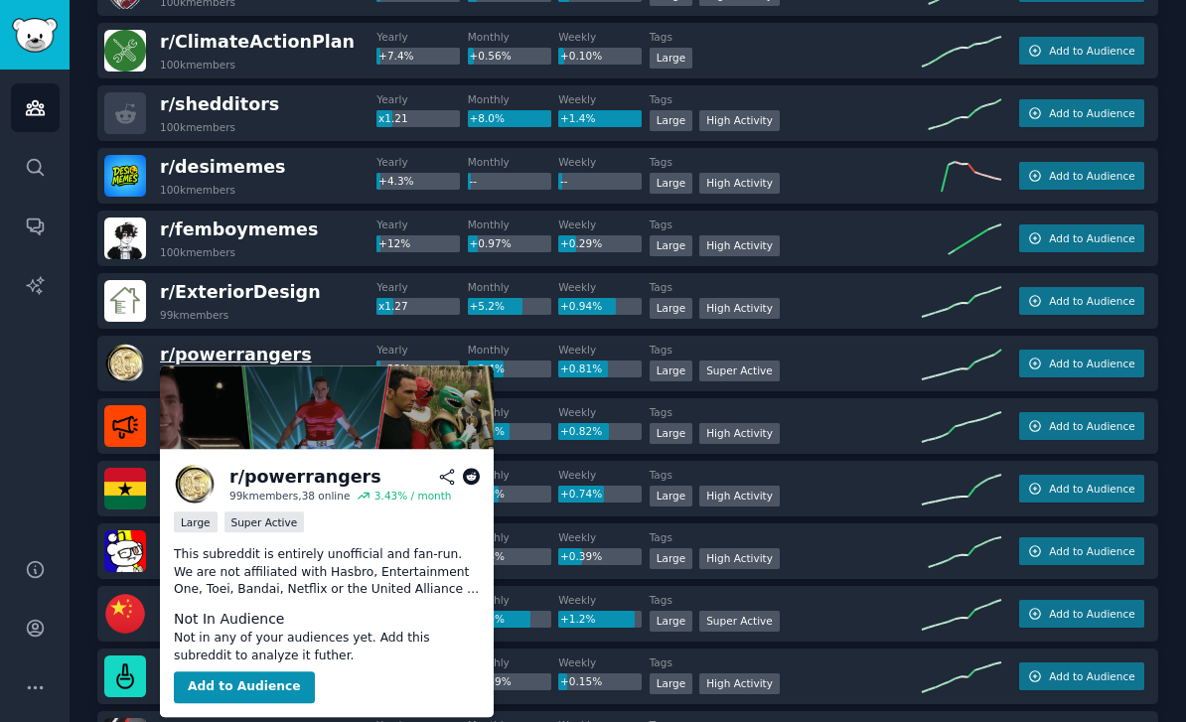
scroll to position [1569, 0]
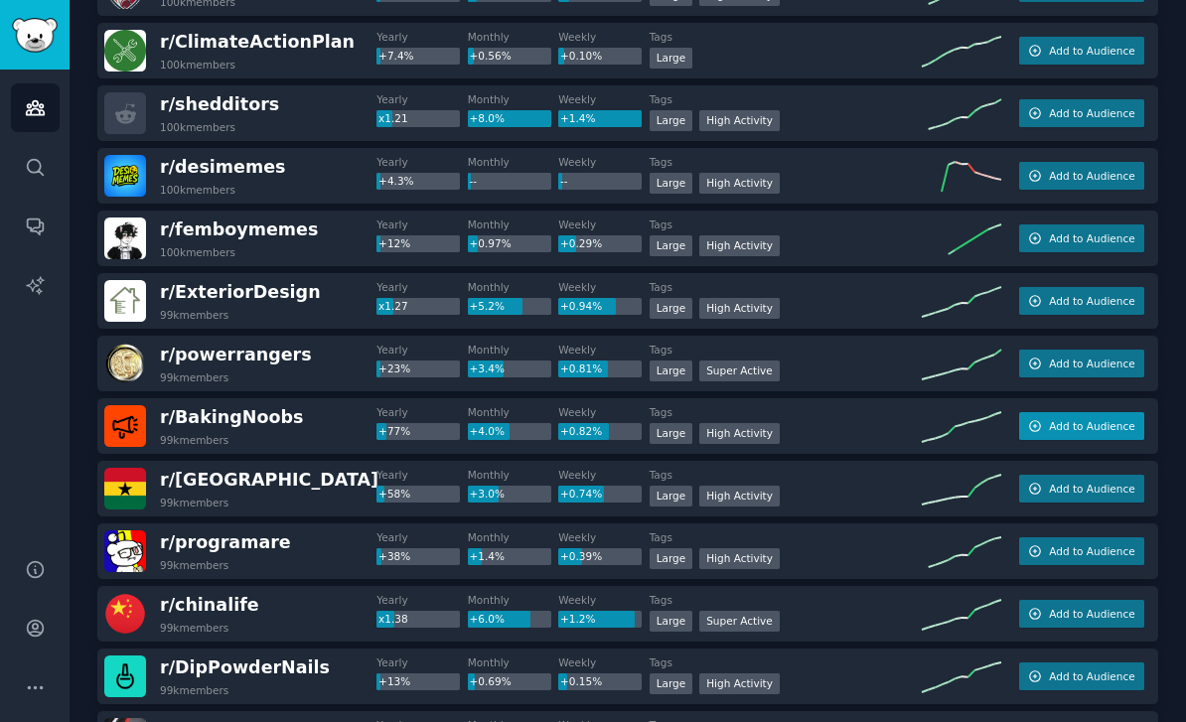
click at [1070, 434] on button "Add to Audience" at bounding box center [1081, 426] width 125 height 28
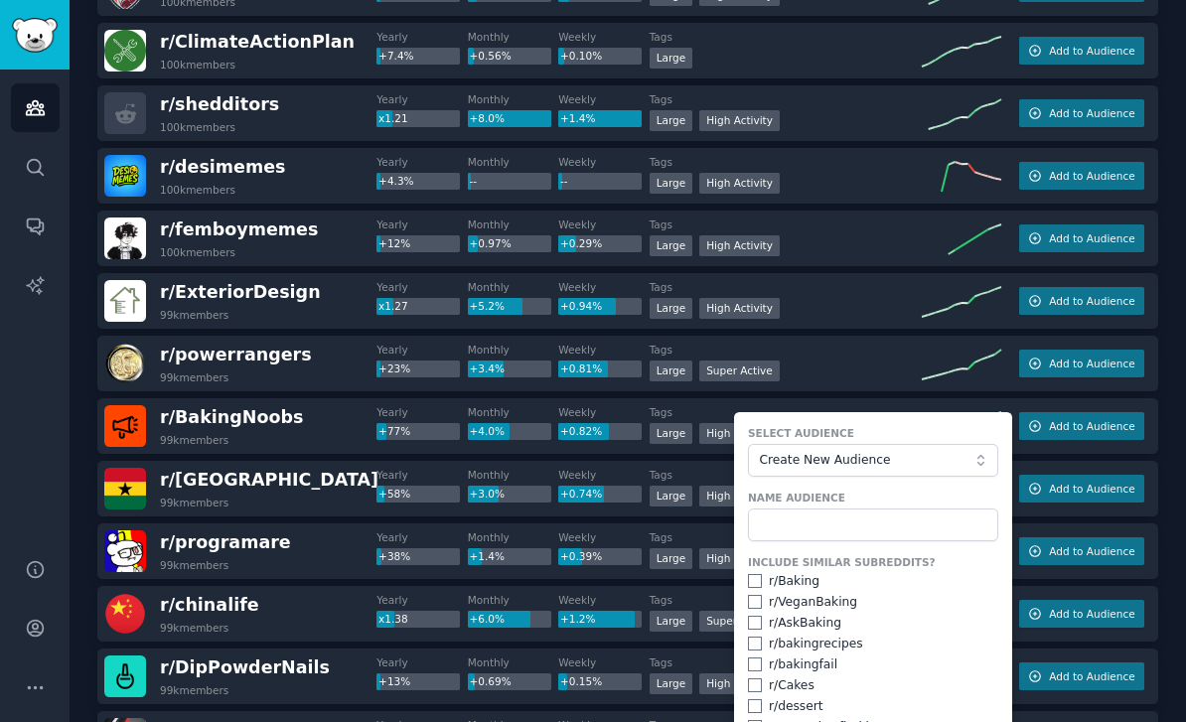
click at [757, 598] on input "checkbox" at bounding box center [755, 602] width 14 height 14
checkbox input "true"
click at [754, 580] on input "checkbox" at bounding box center [755, 581] width 14 height 14
checkbox input "true"
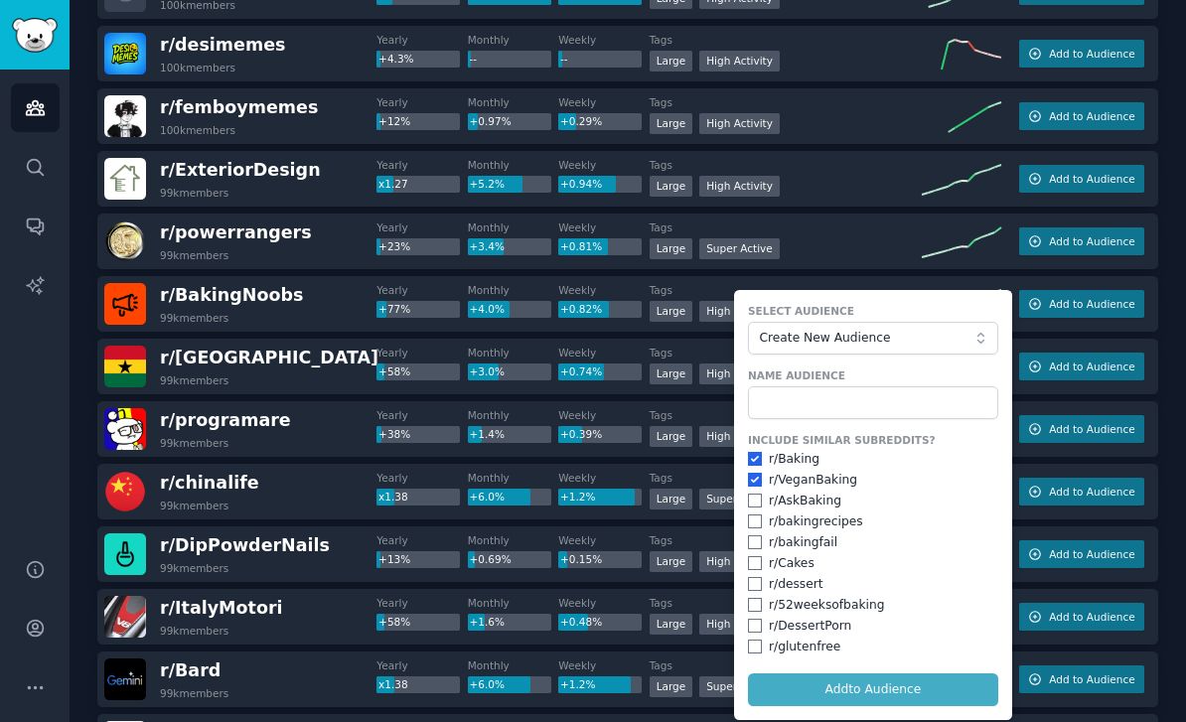
scroll to position [1693, 0]
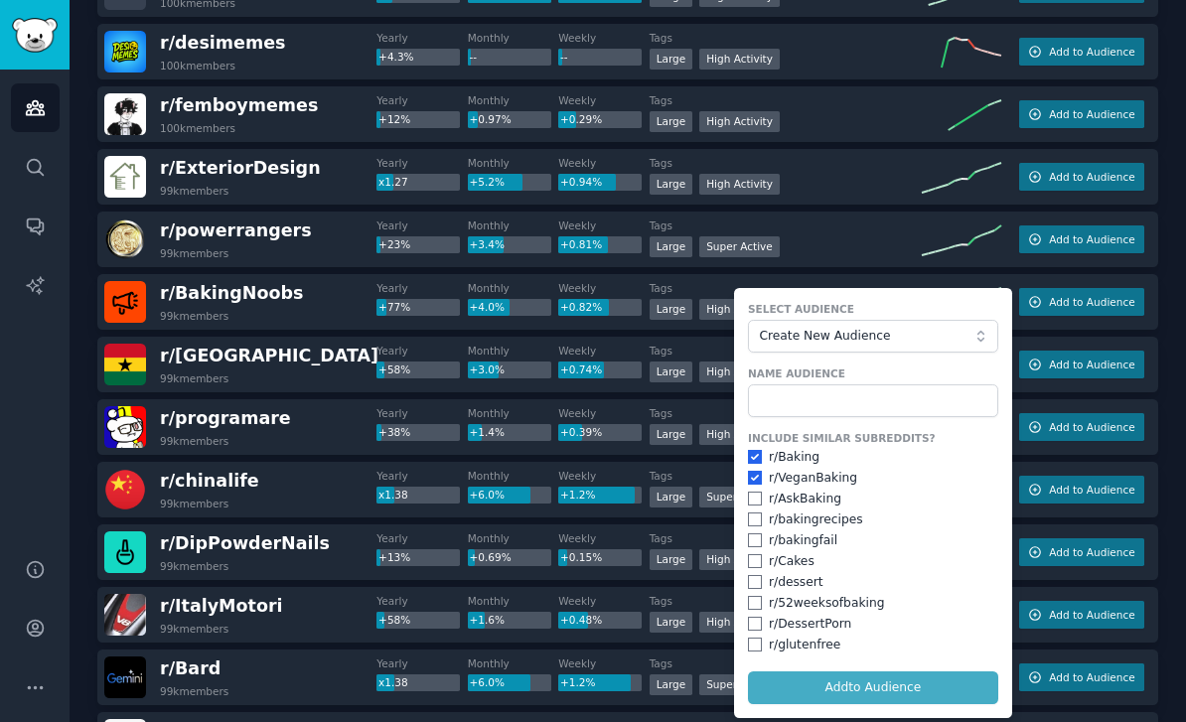
click at [752, 518] on input "checkbox" at bounding box center [755, 520] width 14 height 14
checkbox input "true"
click at [749, 561] on input "checkbox" at bounding box center [755, 561] width 14 height 14
checkbox input "true"
click at [754, 539] on input "checkbox" at bounding box center [755, 541] width 14 height 14
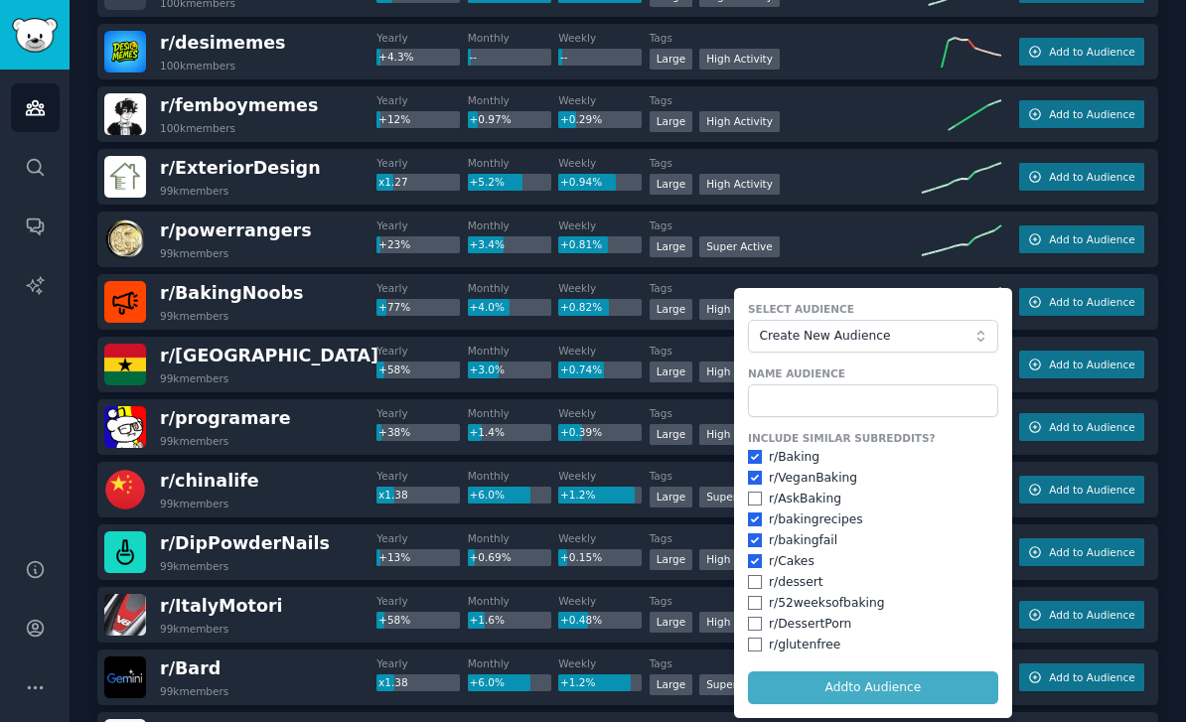
checkbox input "true"
click at [755, 575] on input "checkbox" at bounding box center [755, 582] width 14 height 14
checkbox input "true"
click at [754, 493] on input "checkbox" at bounding box center [755, 499] width 14 height 14
checkbox input "true"
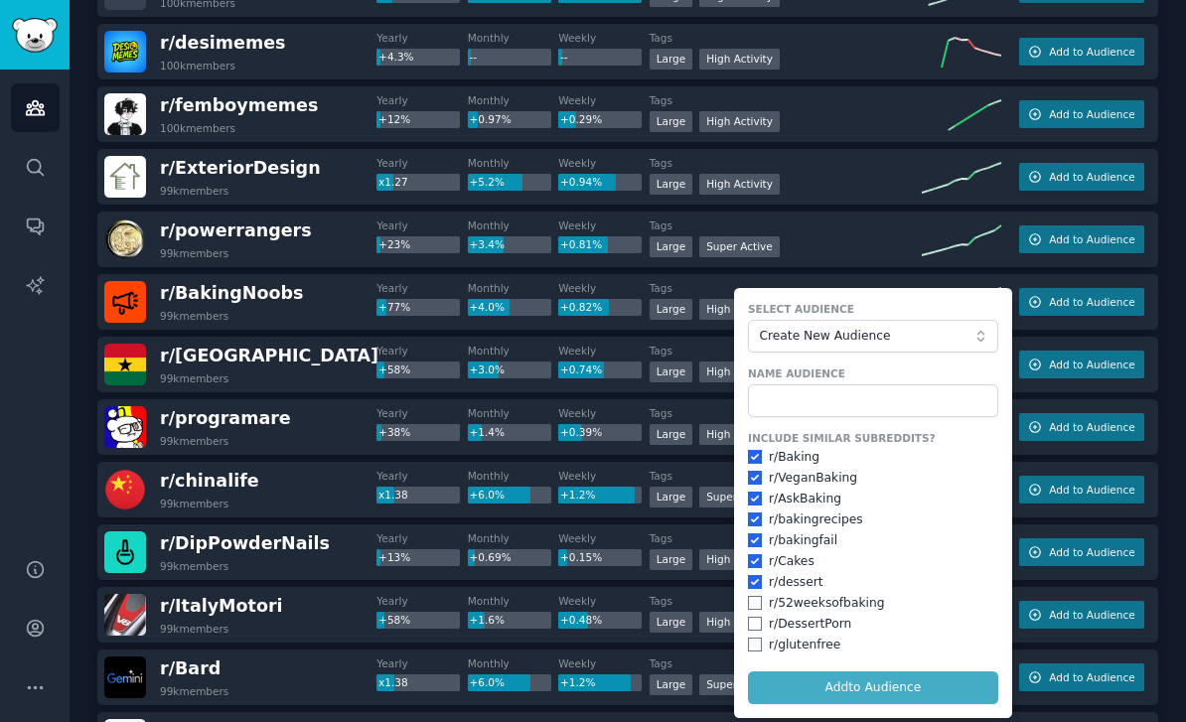
click at [850, 682] on form "Select Audience Create New Audience Name Audience Include Similar Subreddits? r…" at bounding box center [873, 503] width 278 height 430
click at [836, 393] on input "text" at bounding box center [873, 401] width 250 height 34
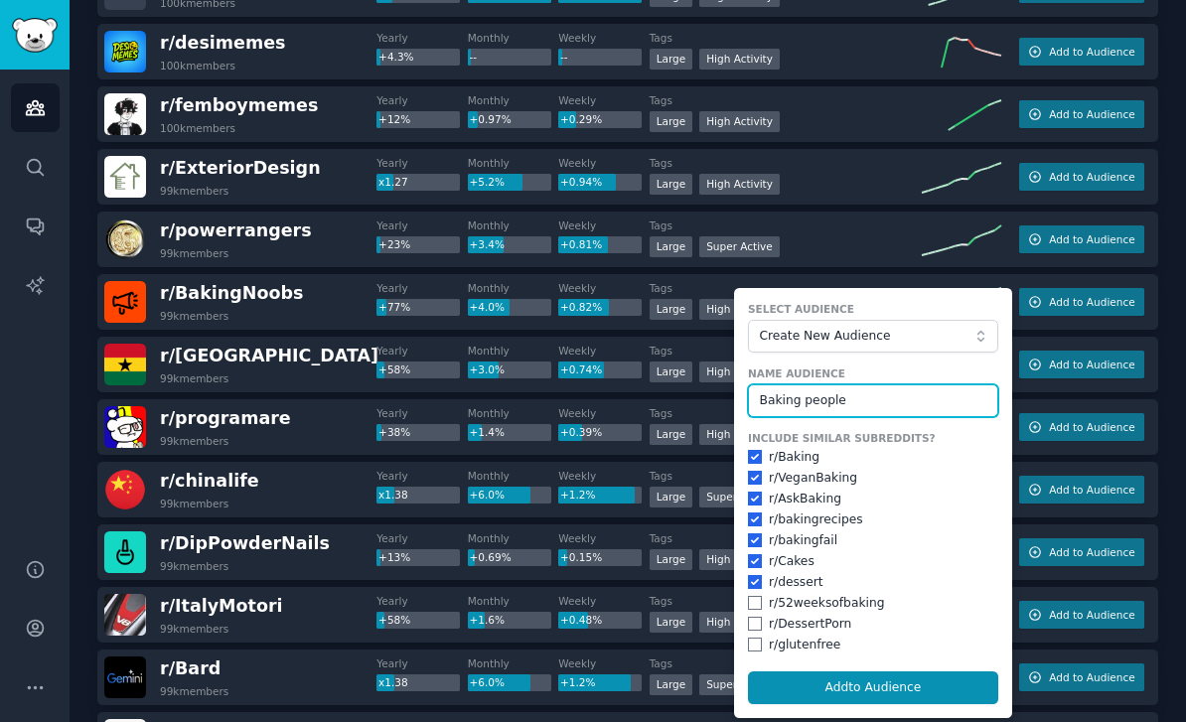
type input "Baking people"
click at [900, 680] on button "Add to Audience" at bounding box center [873, 689] width 250 height 34
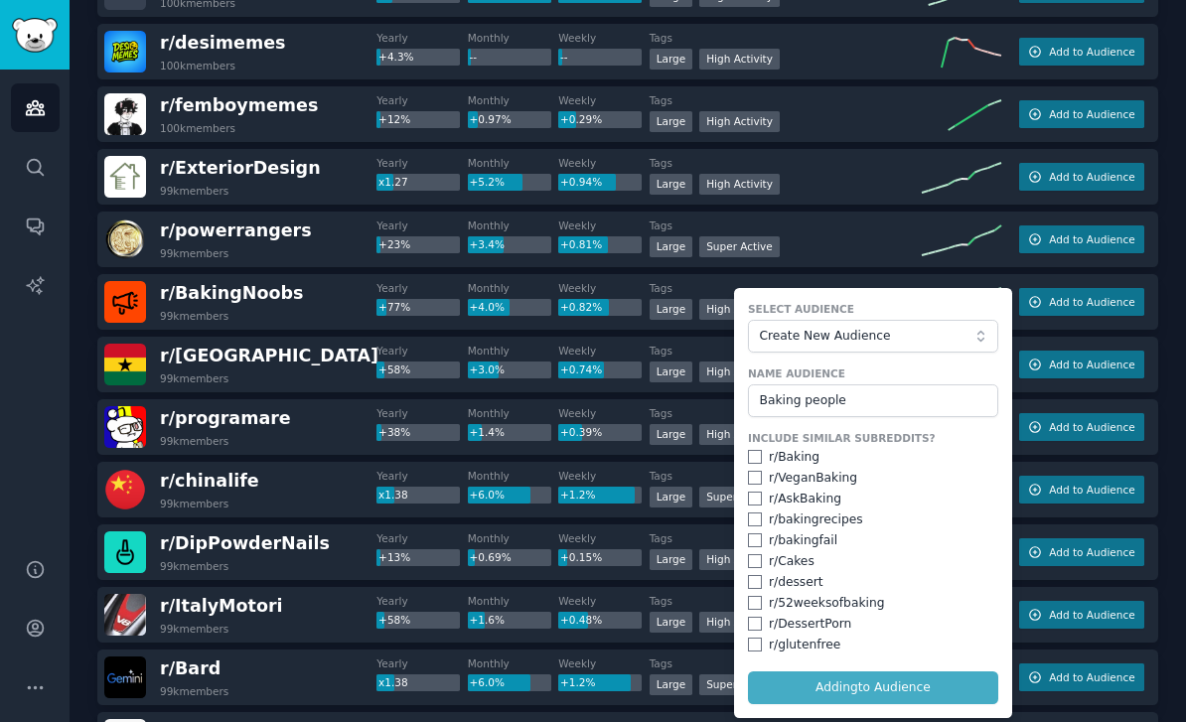
checkbox input "false"
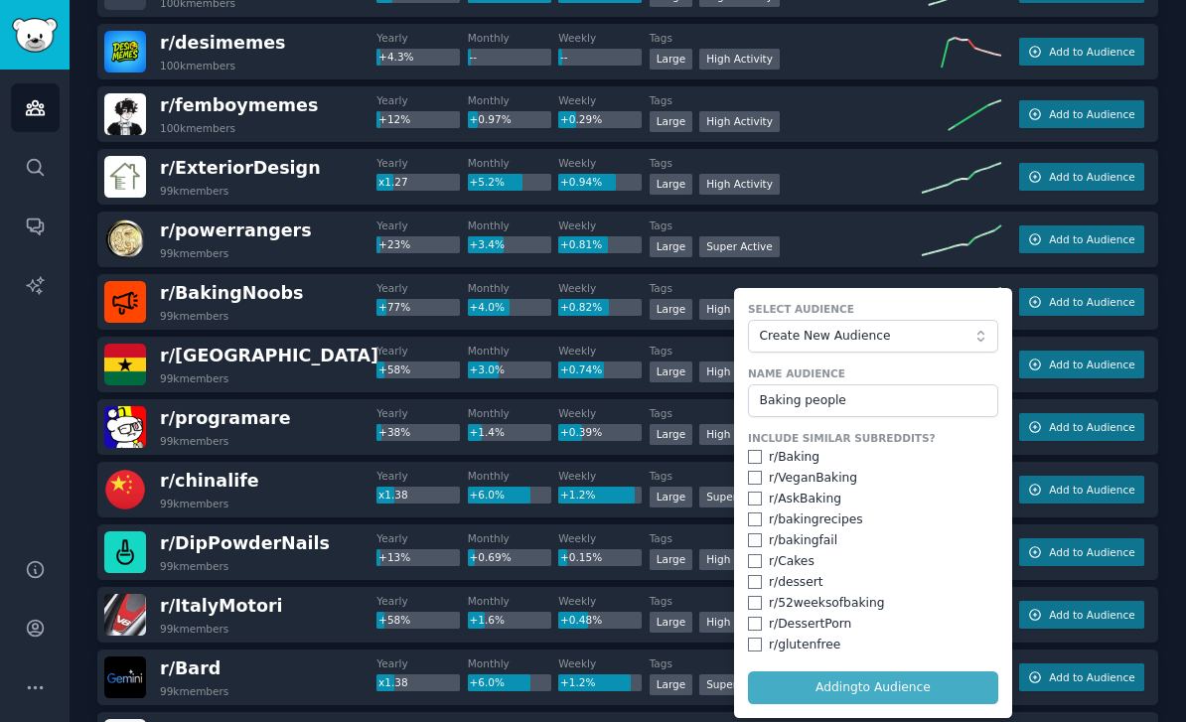
checkbox input "false"
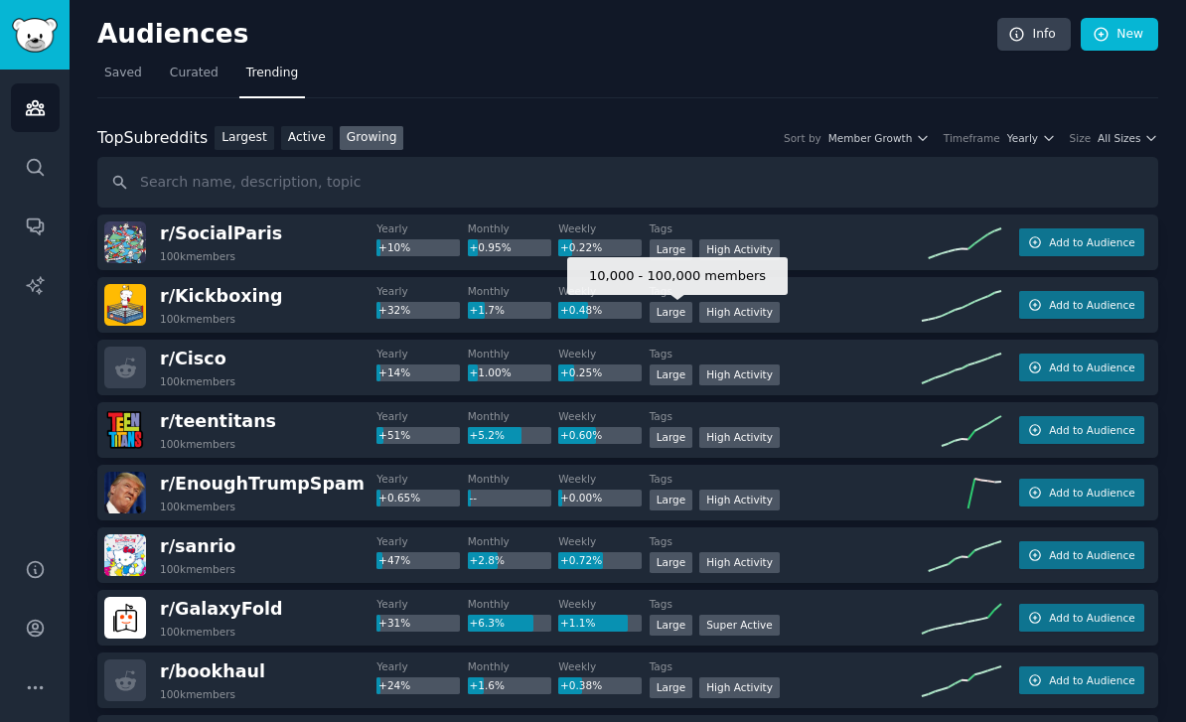
scroll to position [0, 0]
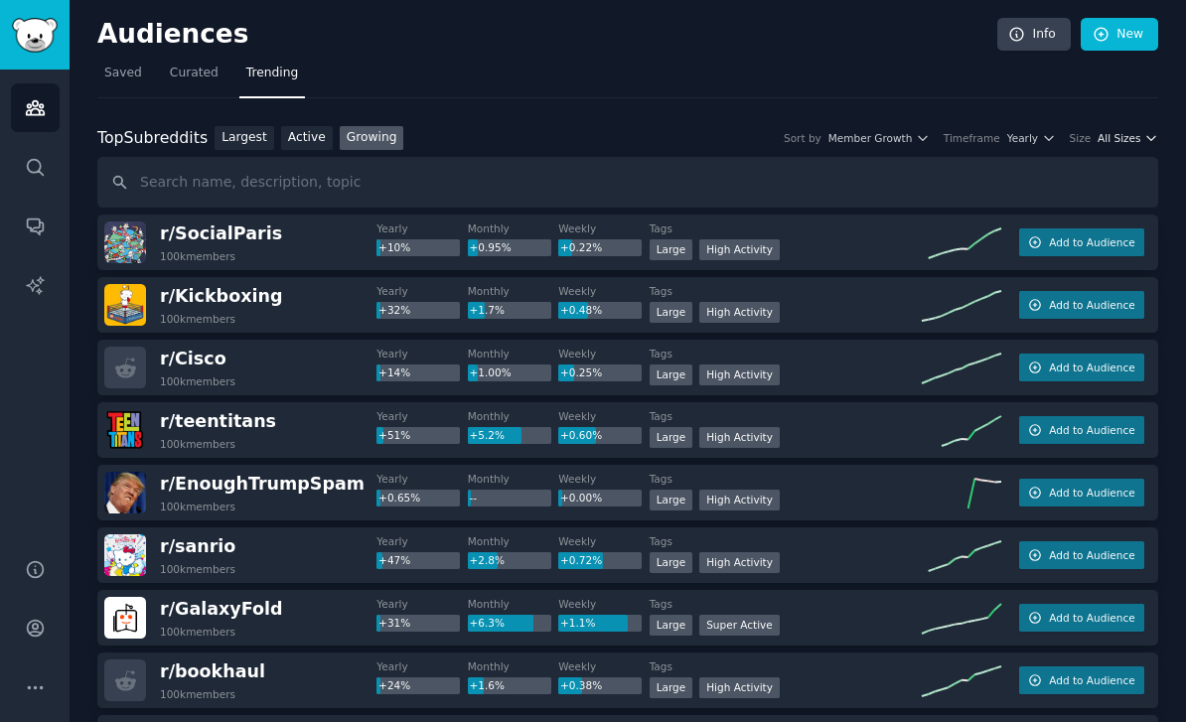
click at [1110, 138] on span "All Sizes" at bounding box center [1119, 138] width 43 height 14
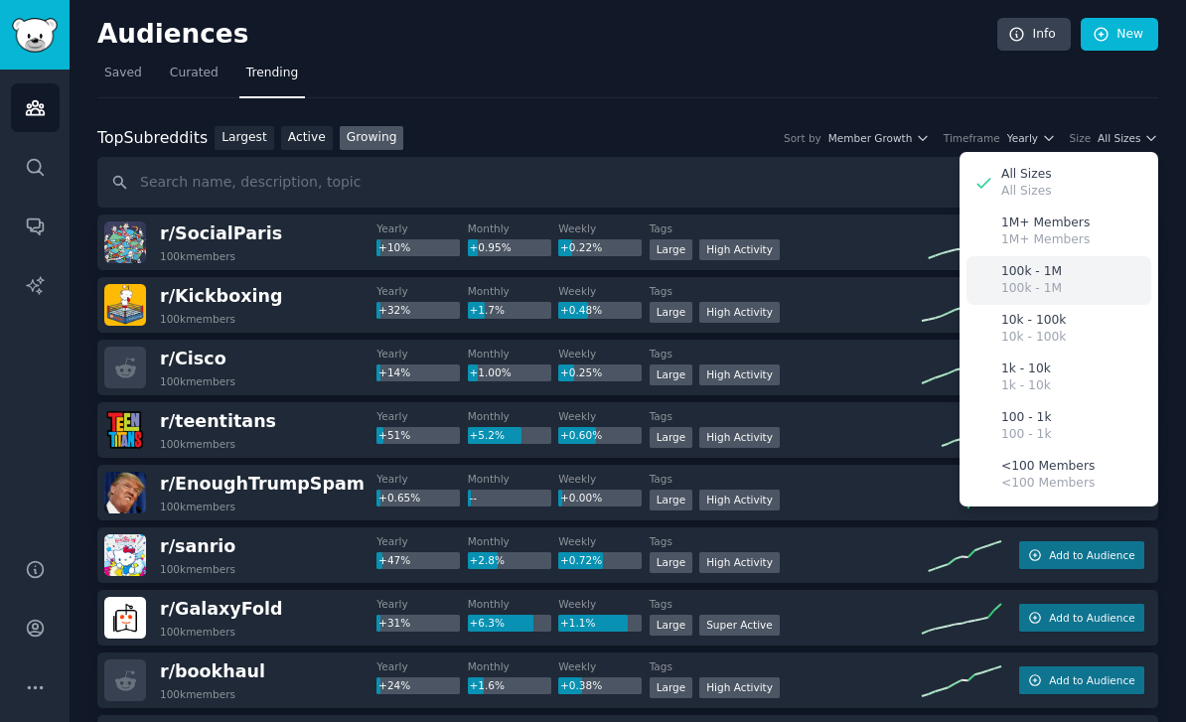
click at [1060, 280] on div "100k - 1M 100k - 1M" at bounding box center [1059, 280] width 185 height 49
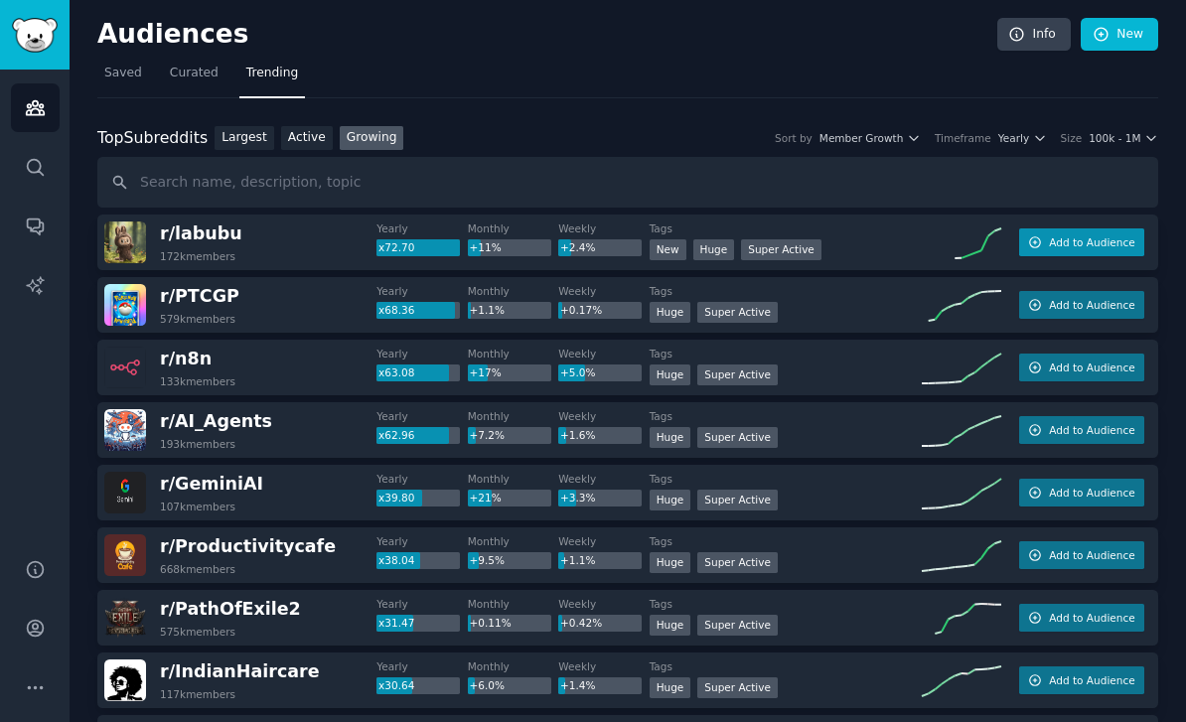
click at [1086, 246] on span "Add to Audience" at bounding box center [1091, 242] width 85 height 14
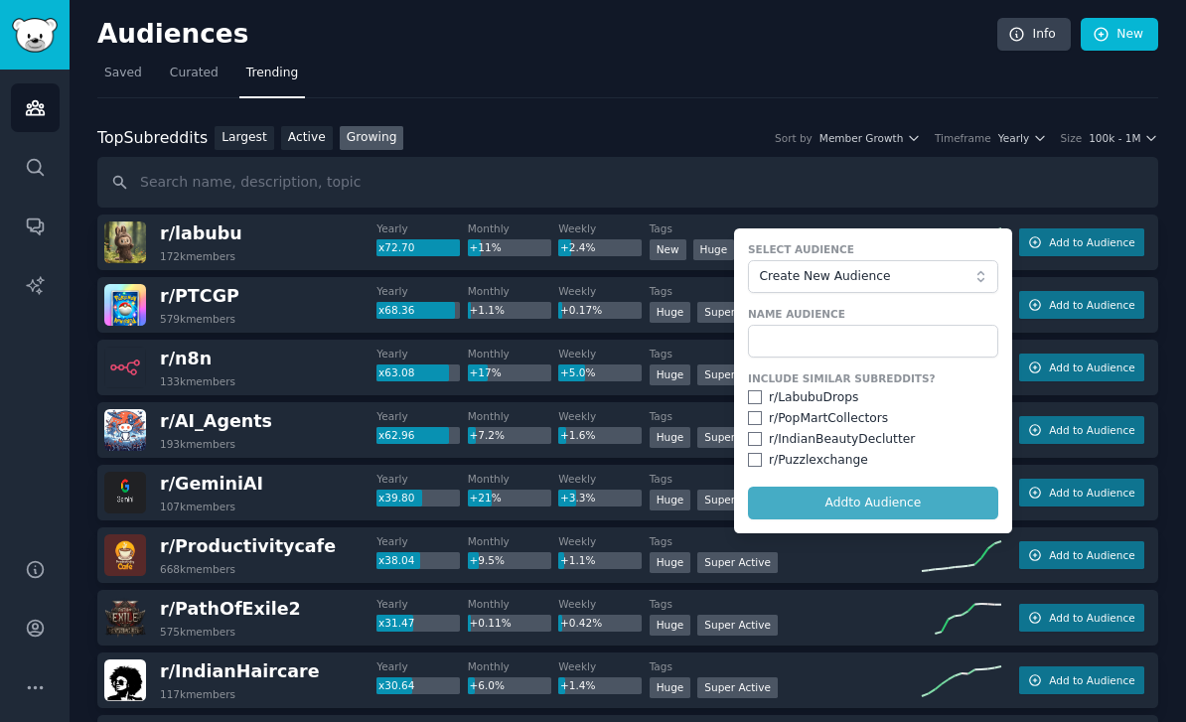
click at [756, 397] on input "checkbox" at bounding box center [755, 397] width 14 height 14
checkbox input "true"
click at [753, 420] on input "checkbox" at bounding box center [755, 418] width 14 height 14
checkbox input "true"
click at [863, 499] on form "Select Audience Create New Audience Name Audience Include Similar Subreddits? r…" at bounding box center [873, 381] width 278 height 305
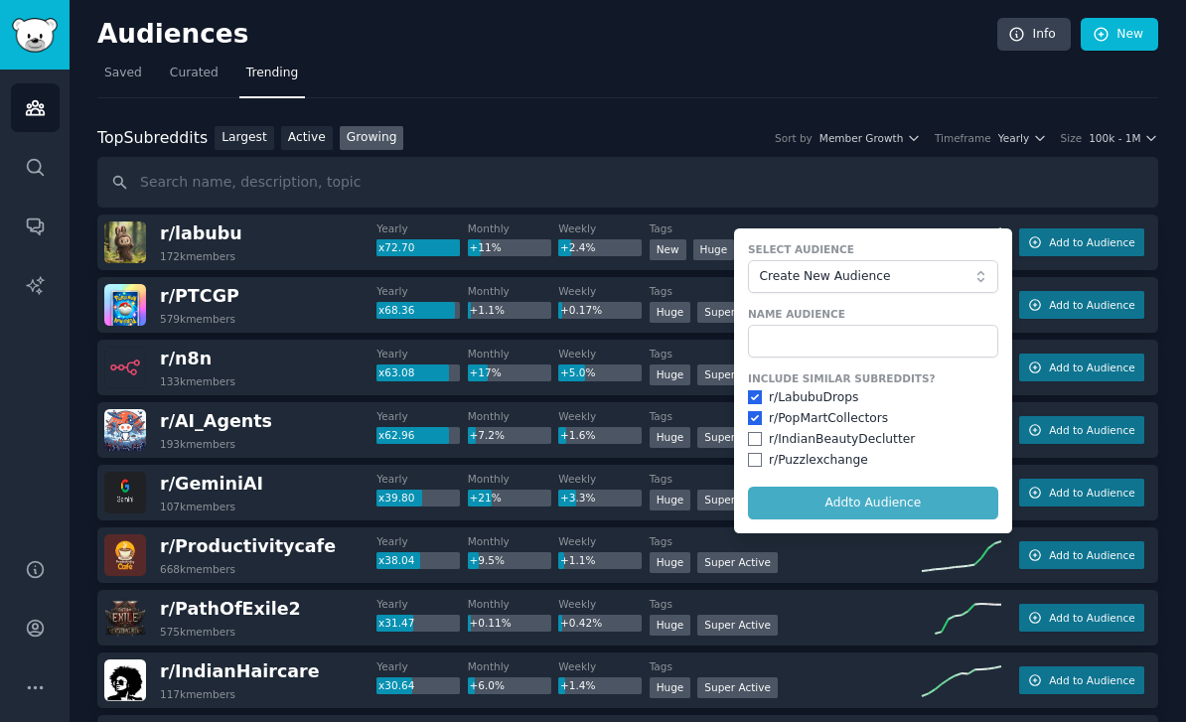
click at [874, 511] on form "Select Audience Create New Audience Name Audience Include Similar Subreddits? r…" at bounding box center [873, 381] width 278 height 305
click at [879, 508] on form "Select Audience Create New Audience Name Audience Include Similar Subreddits? r…" at bounding box center [873, 381] width 278 height 305
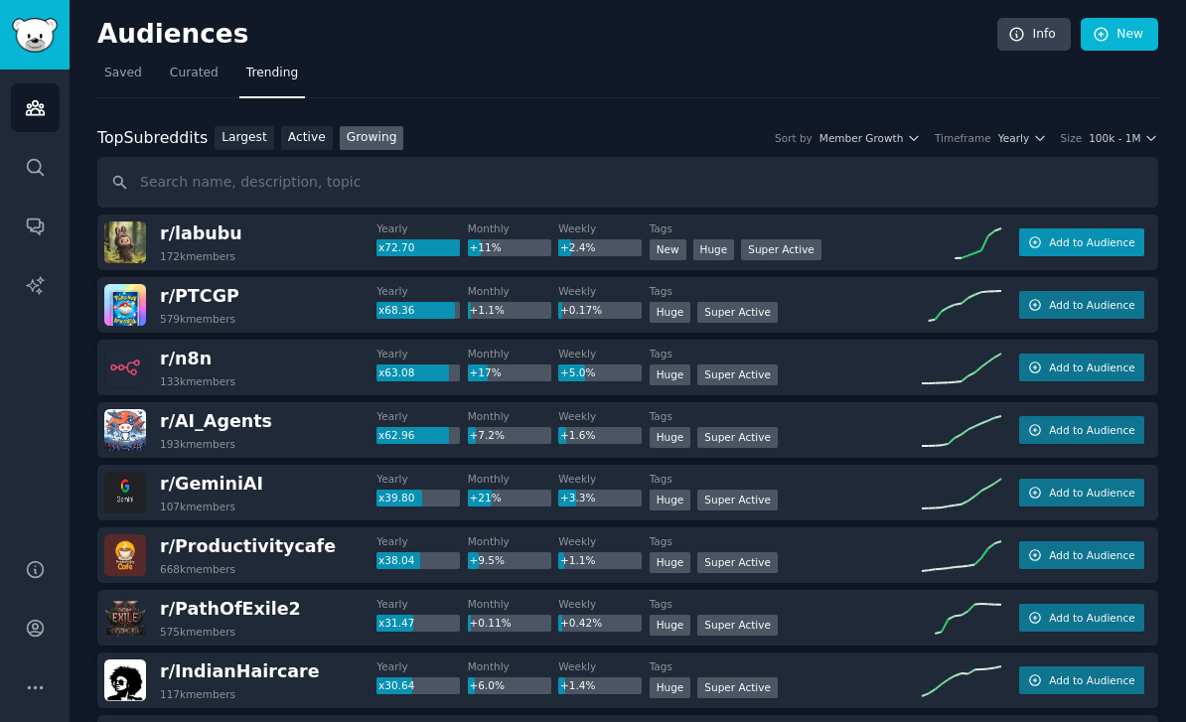
click at [1072, 248] on button "Add to Audience" at bounding box center [1081, 243] width 125 height 28
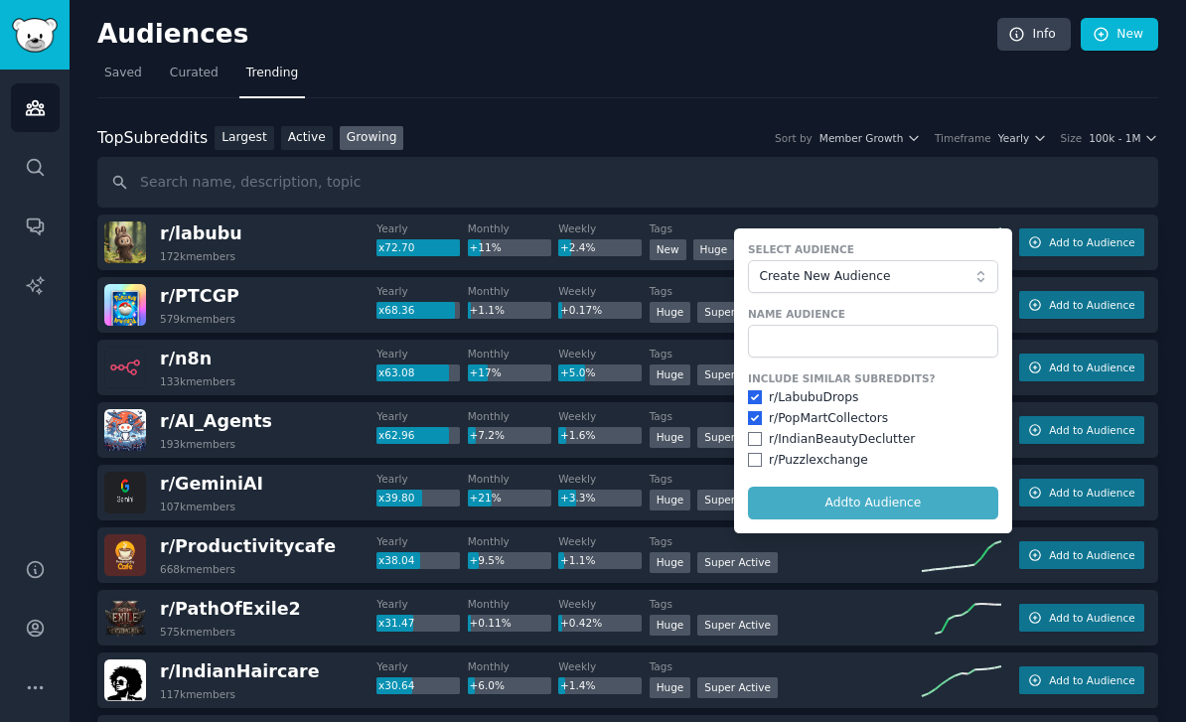
click at [822, 493] on form "Select Audience Create New Audience Name Audience Include Similar Subreddits? r…" at bounding box center [873, 381] width 278 height 305
click at [847, 149] on div "Top Subreddits Top Subreddits Largest Active Growing Sort by Member Growth Time…" at bounding box center [627, 167] width 1061 height 82
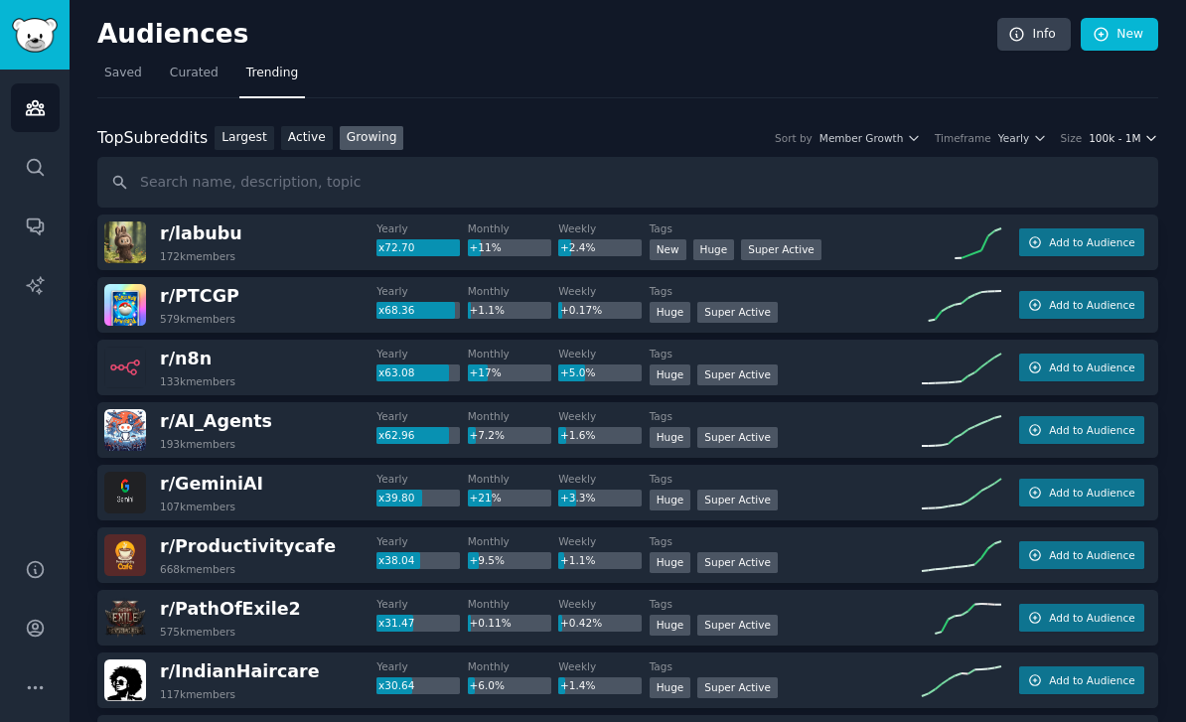
click at [1124, 131] on span "100k - 1M" at bounding box center [1115, 138] width 52 height 14
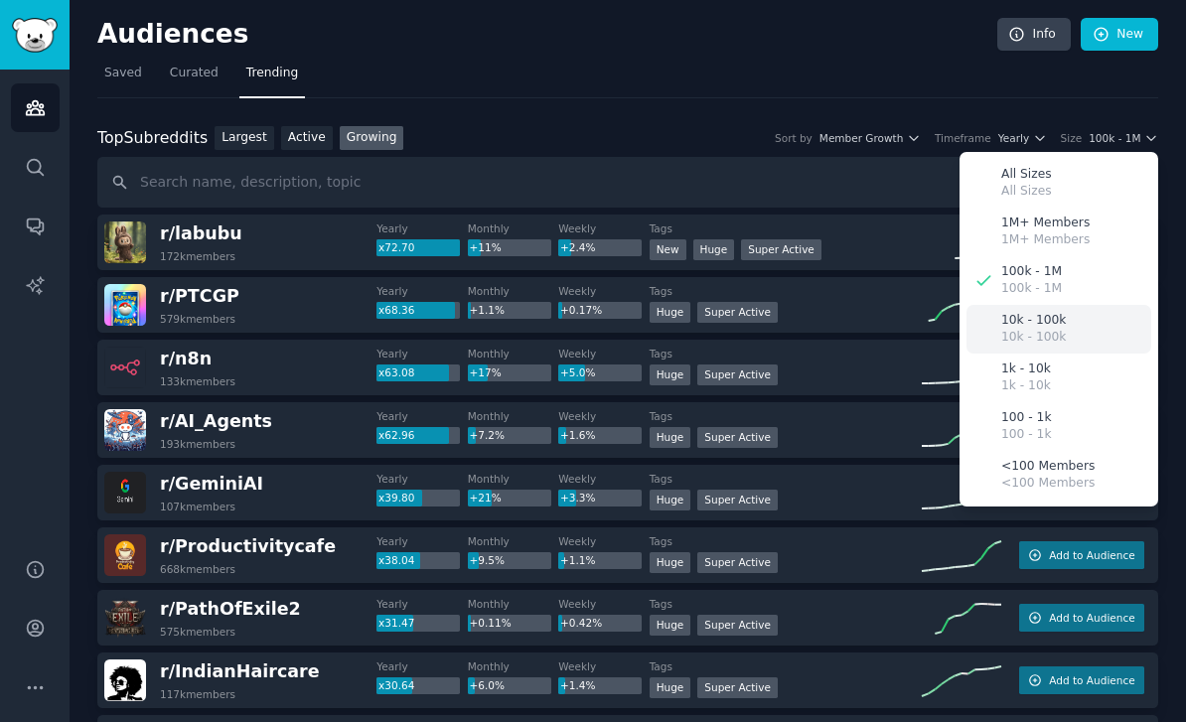
click at [1046, 329] on p "10k - 100k" at bounding box center [1033, 338] width 65 height 18
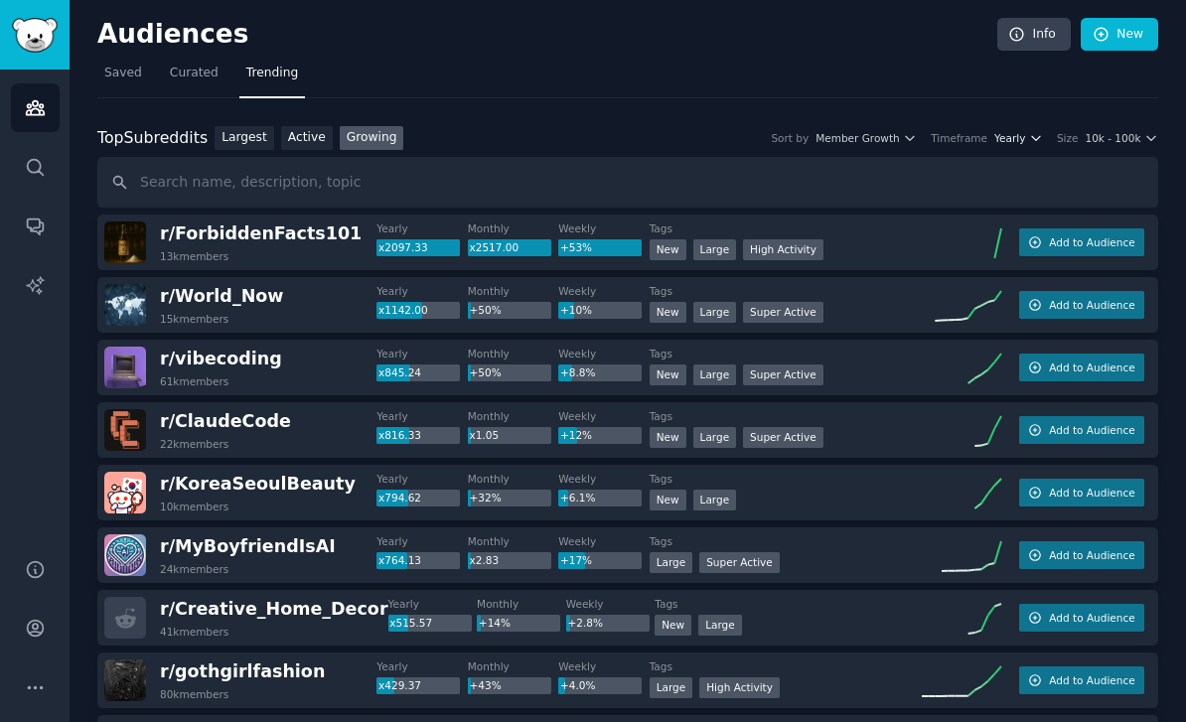
click at [1023, 131] on span "Yearly" at bounding box center [1010, 138] width 31 height 14
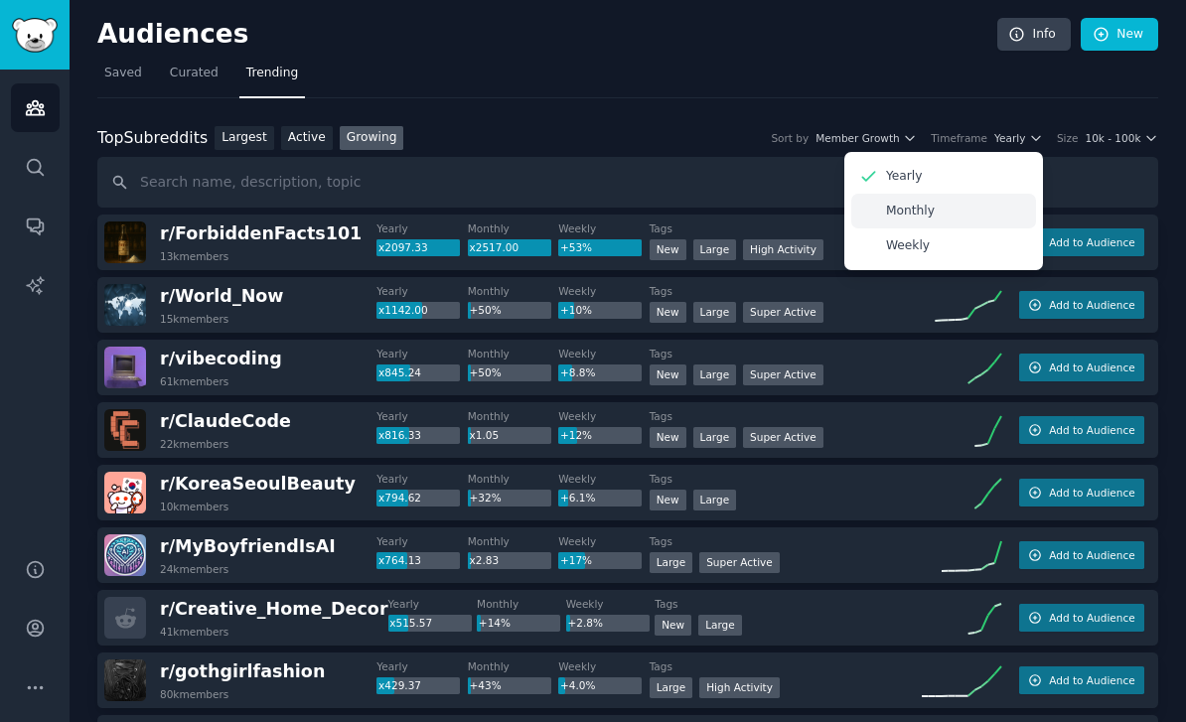
click at [943, 194] on div "Monthly" at bounding box center [943, 211] width 185 height 35
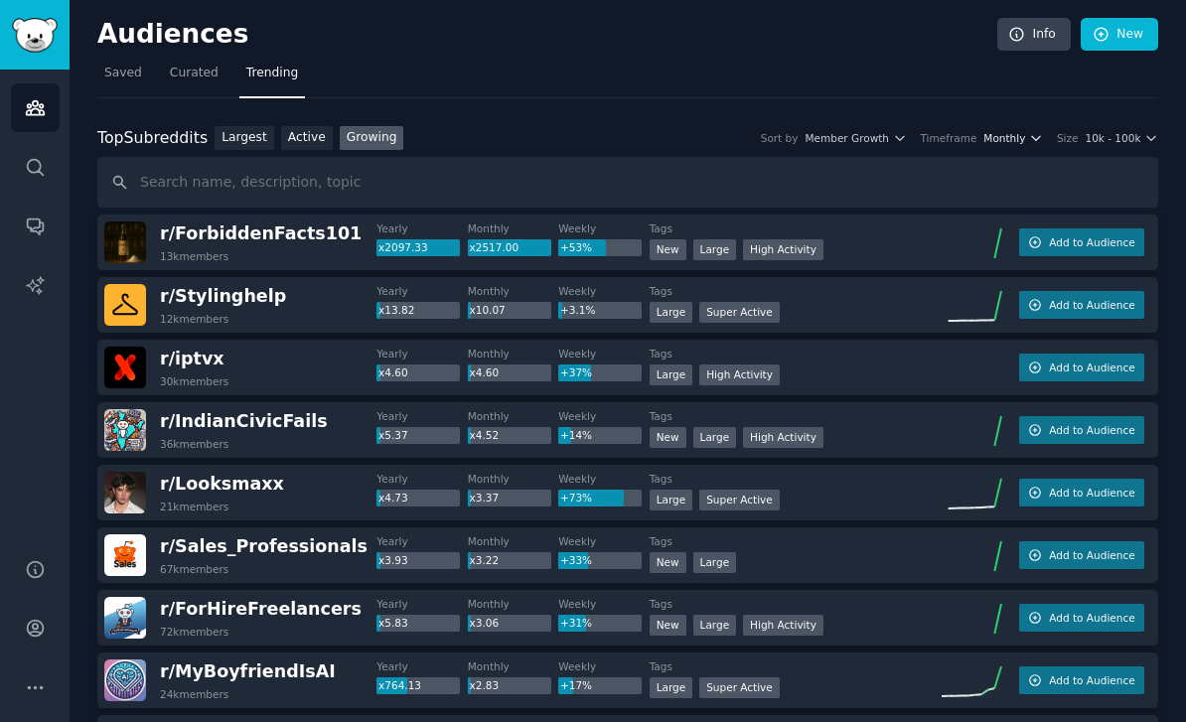
click at [1007, 131] on span "Monthly" at bounding box center [1005, 138] width 42 height 14
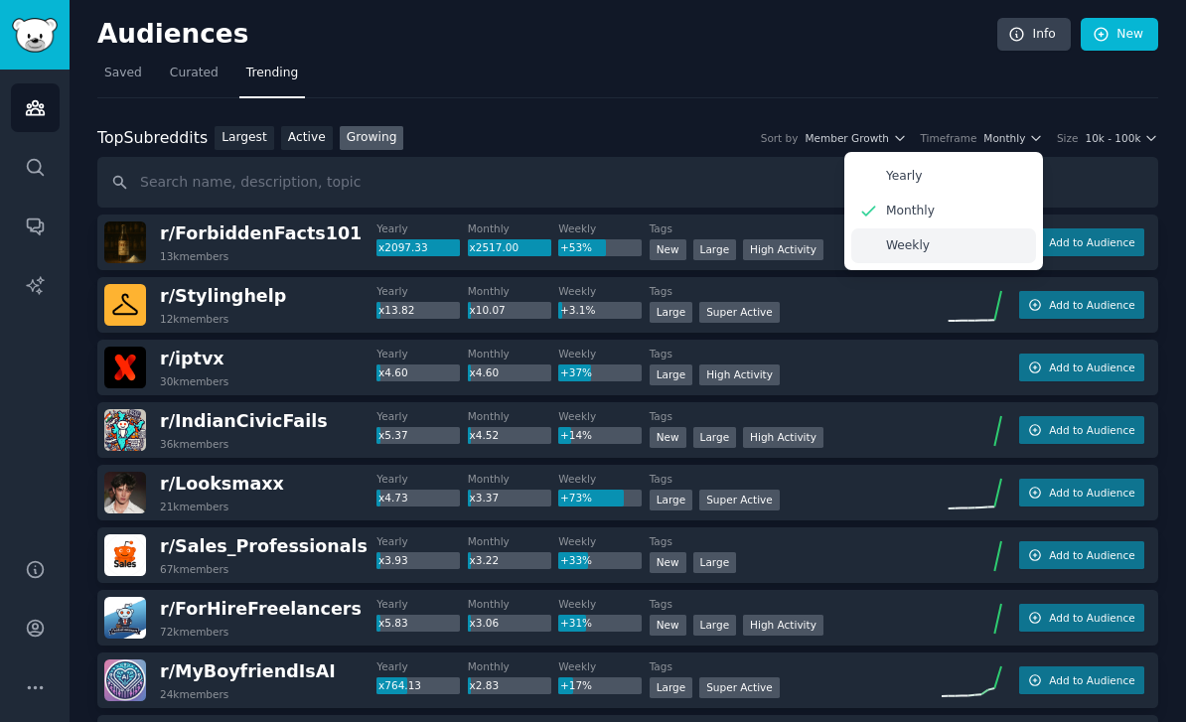
click at [929, 237] on p "Weekly" at bounding box center [908, 246] width 44 height 18
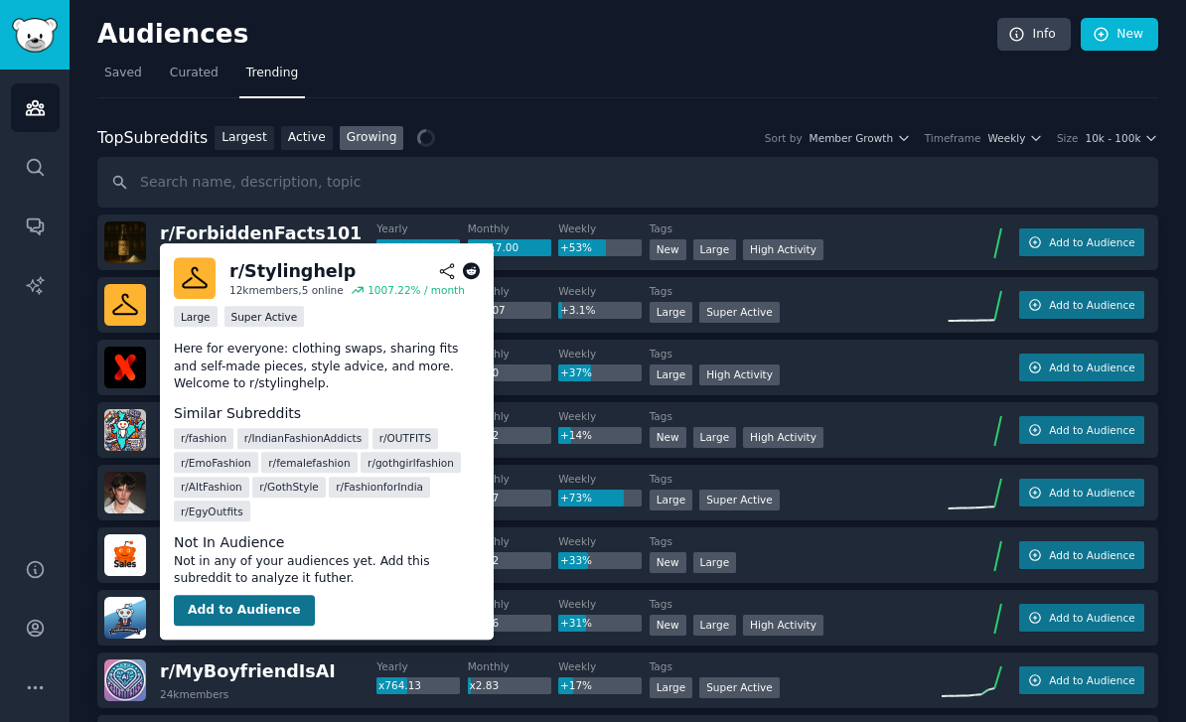
click at [242, 611] on button "Add to Audience" at bounding box center [244, 611] width 141 height 32
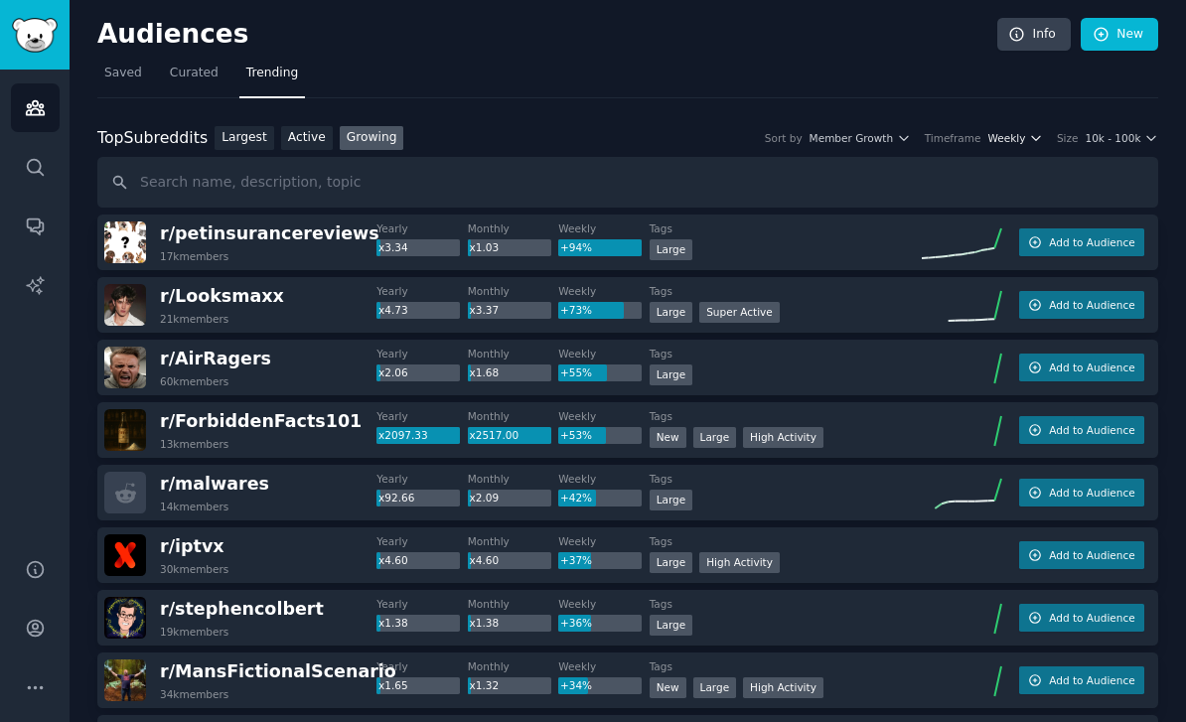
click at [1019, 131] on span "Weekly" at bounding box center [1008, 138] width 38 height 14
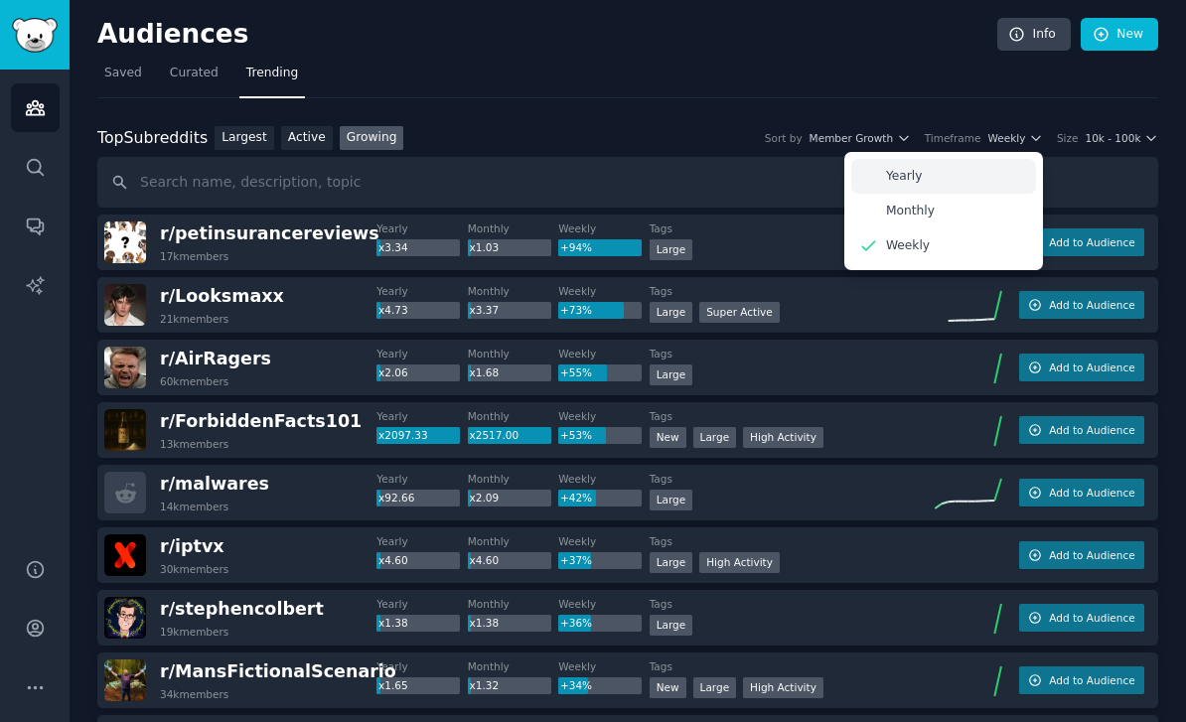
click at [936, 159] on div "Yearly" at bounding box center [943, 176] width 185 height 35
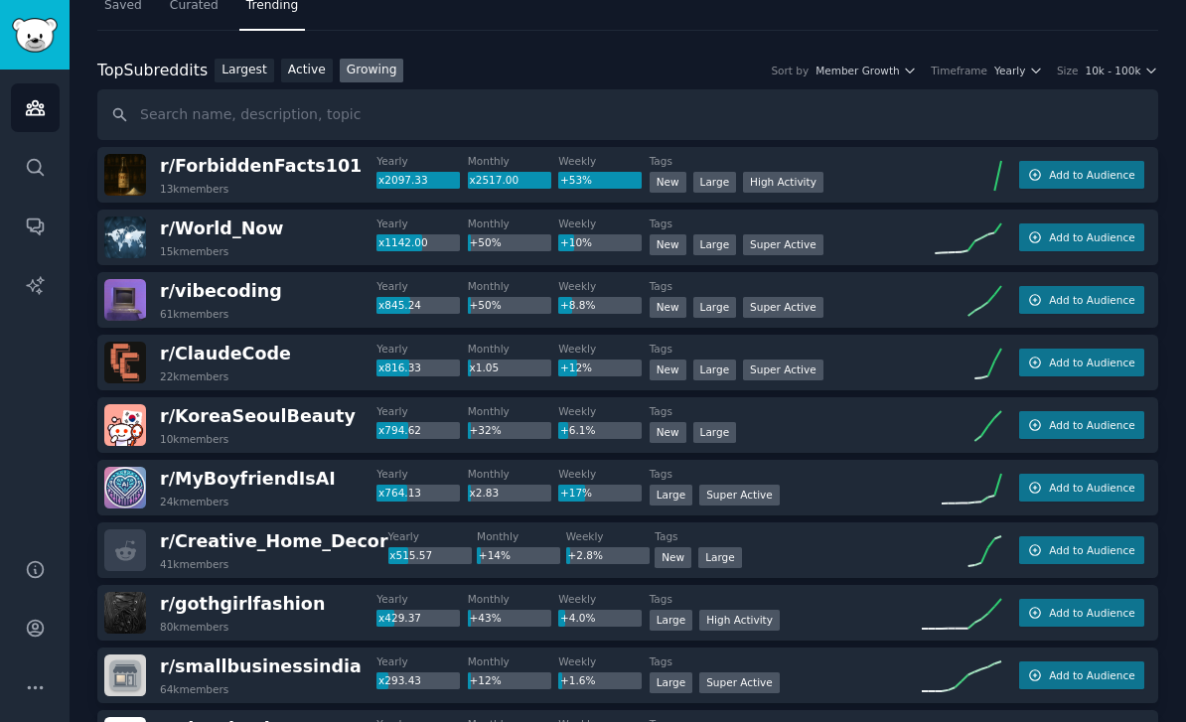
scroll to position [70, 0]
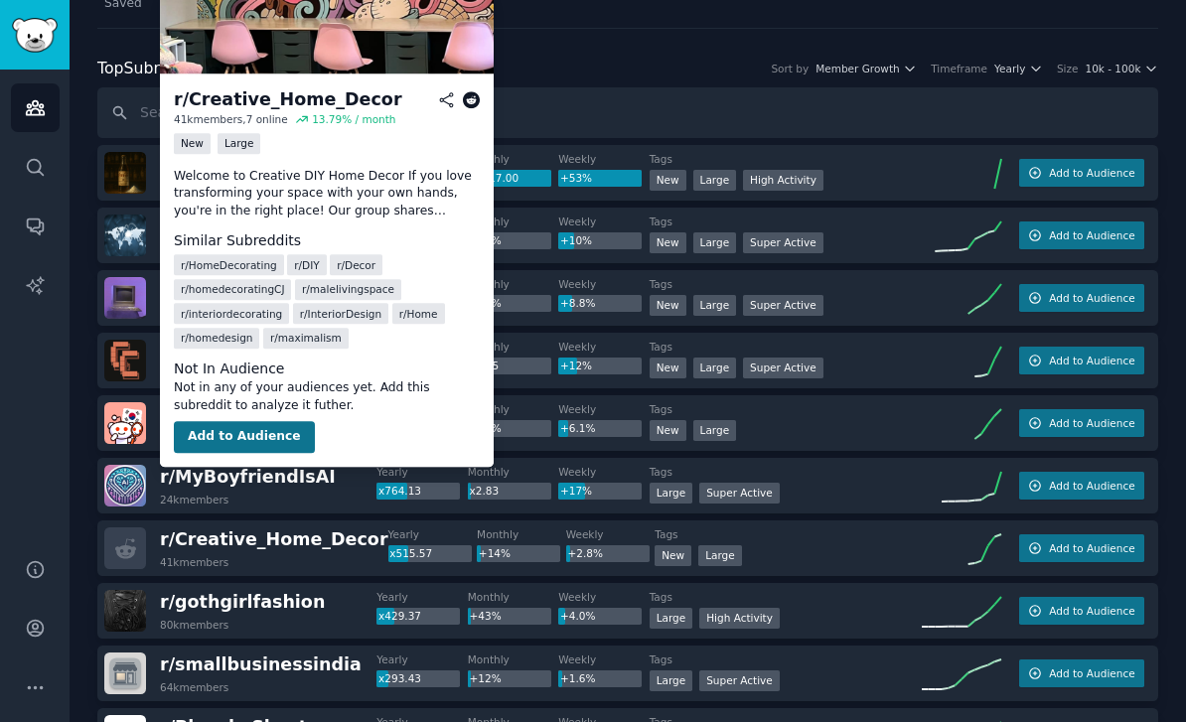
click at [274, 431] on button "Add to Audience" at bounding box center [244, 437] width 141 height 32
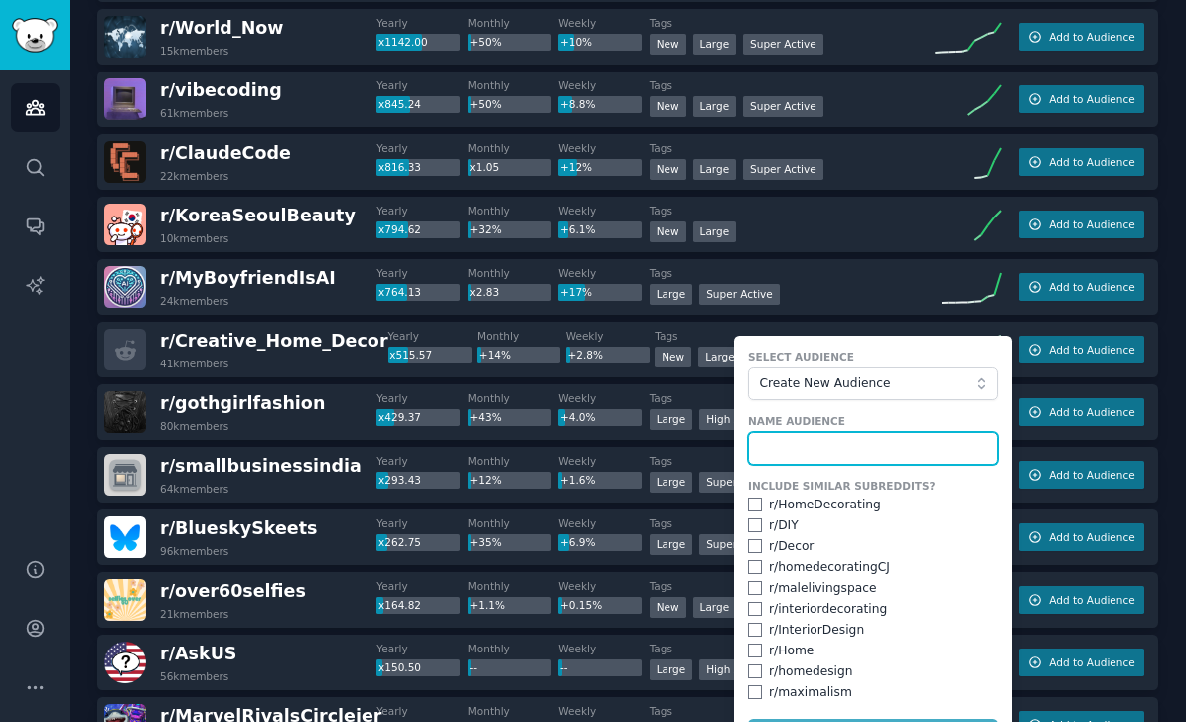
scroll to position [269, 0]
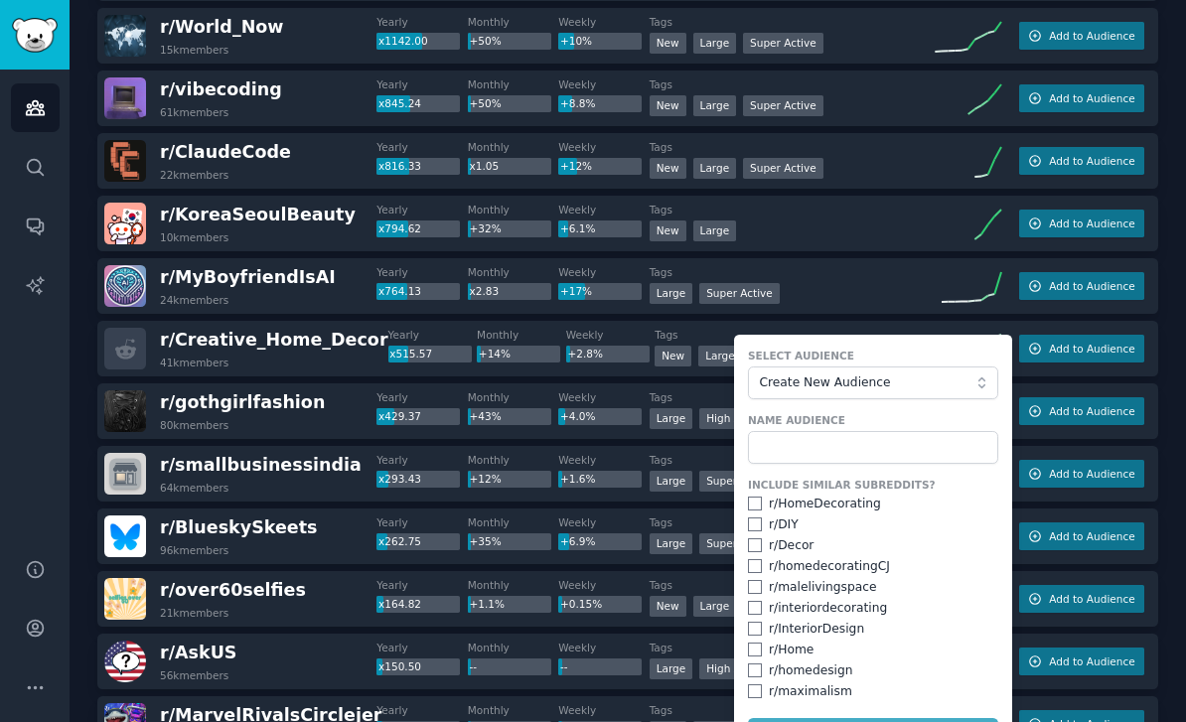
click at [758, 497] on input "checkbox" at bounding box center [755, 504] width 14 height 14
checkbox input "true"
click at [754, 518] on input "checkbox" at bounding box center [755, 525] width 14 height 14
checkbox input "true"
click at [753, 538] on input "checkbox" at bounding box center [755, 545] width 14 height 14
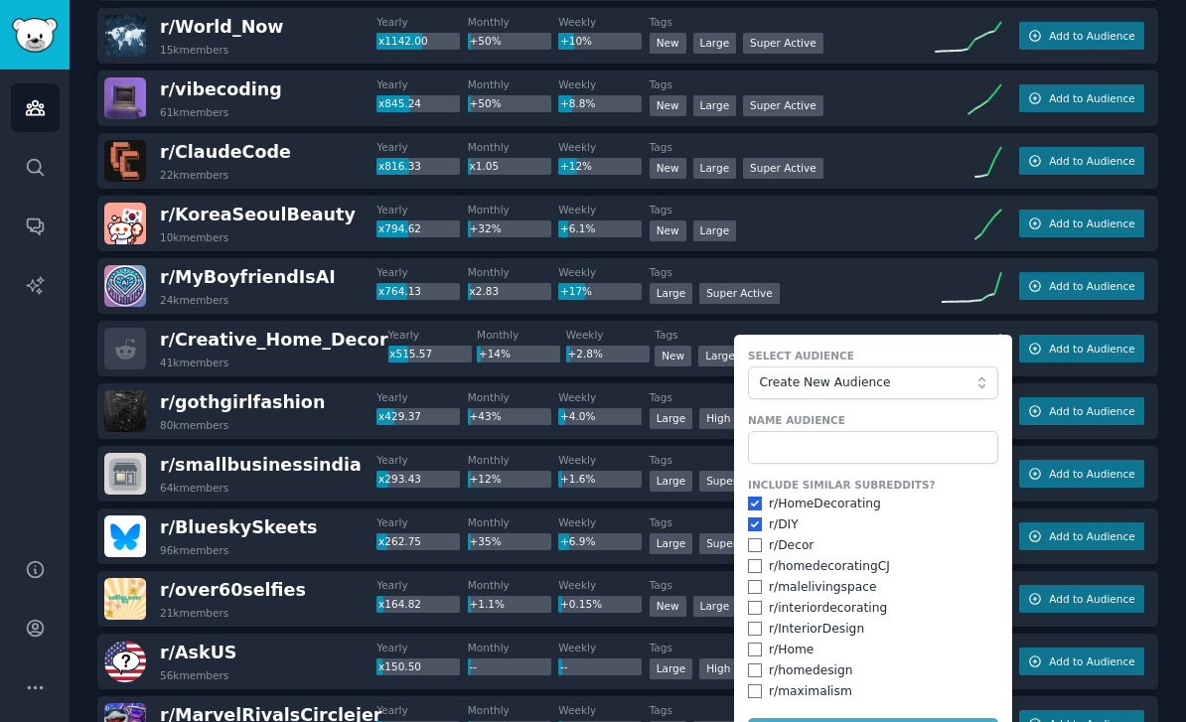
checkbox input "true"
click at [760, 622] on input "checkbox" at bounding box center [755, 629] width 14 height 14
checkbox input "true"
click at [755, 601] on input "checkbox" at bounding box center [755, 608] width 14 height 14
checkbox input "true"
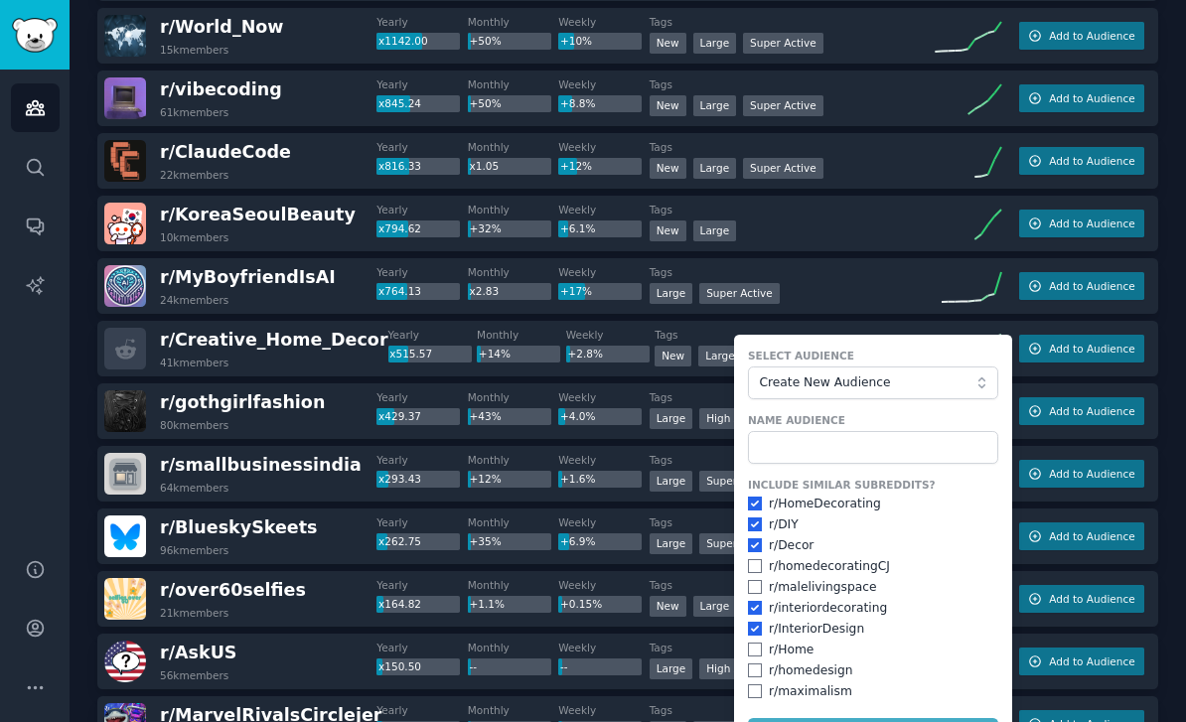
click at [756, 643] on input "checkbox" at bounding box center [755, 650] width 14 height 14
checkbox input "true"
click at [756, 664] on input "checkbox" at bounding box center [755, 671] width 14 height 14
checkbox input "true"
click at [755, 559] on input "checkbox" at bounding box center [755, 566] width 14 height 14
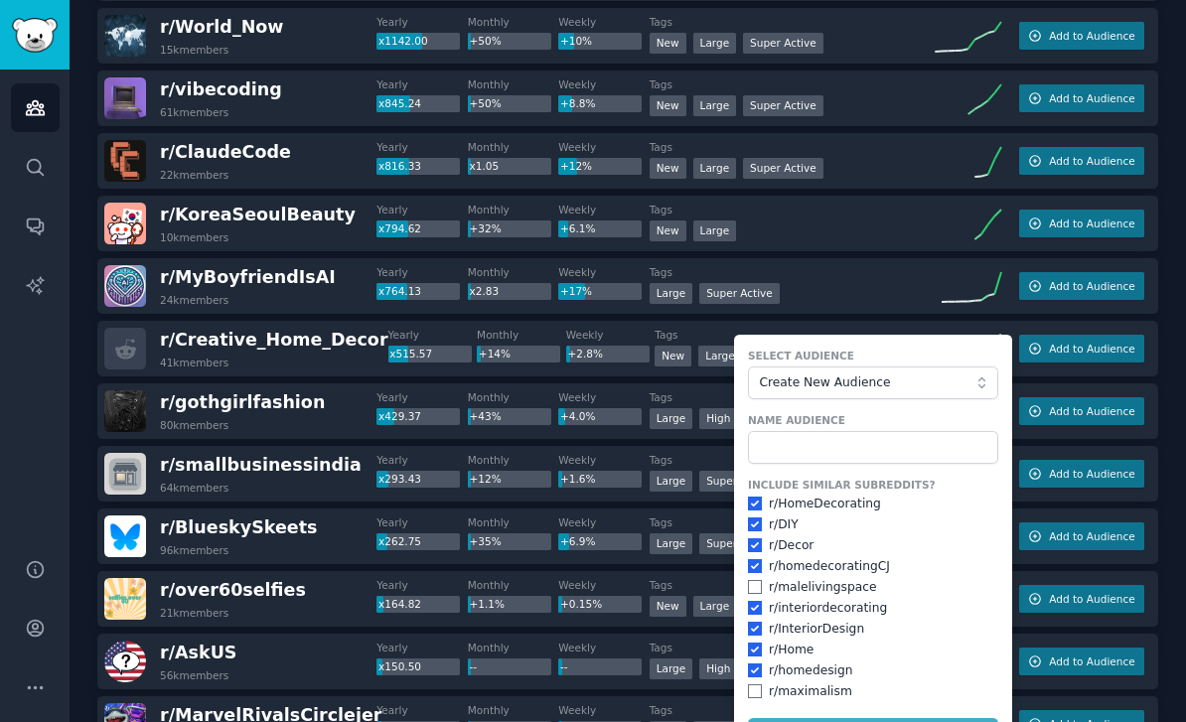
checkbox input "true"
click at [755, 580] on input "checkbox" at bounding box center [755, 587] width 14 height 14
checkbox input "true"
click at [810, 664] on form "Select Audience Create New Audience Name Audience Include Similar Subreddits? r…" at bounding box center [873, 550] width 278 height 430
click at [829, 431] on input "text" at bounding box center [873, 448] width 250 height 34
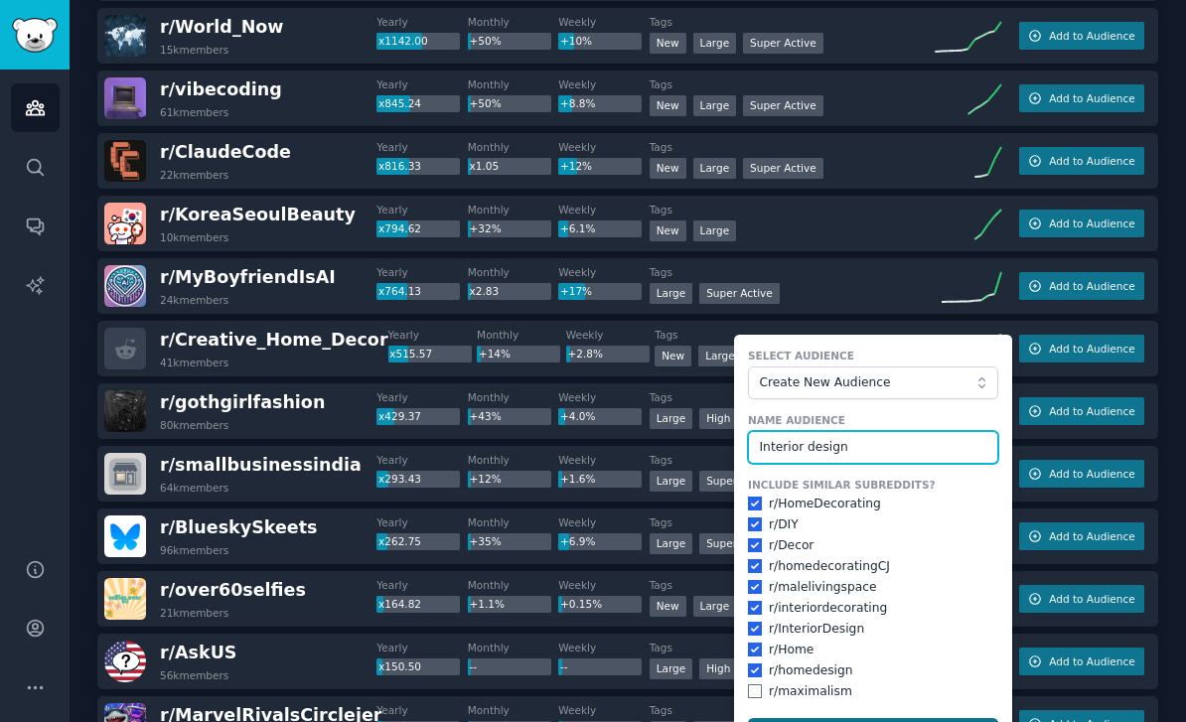
type input "Interior design"
click at [893, 718] on button "Add to Audience" at bounding box center [873, 735] width 250 height 34
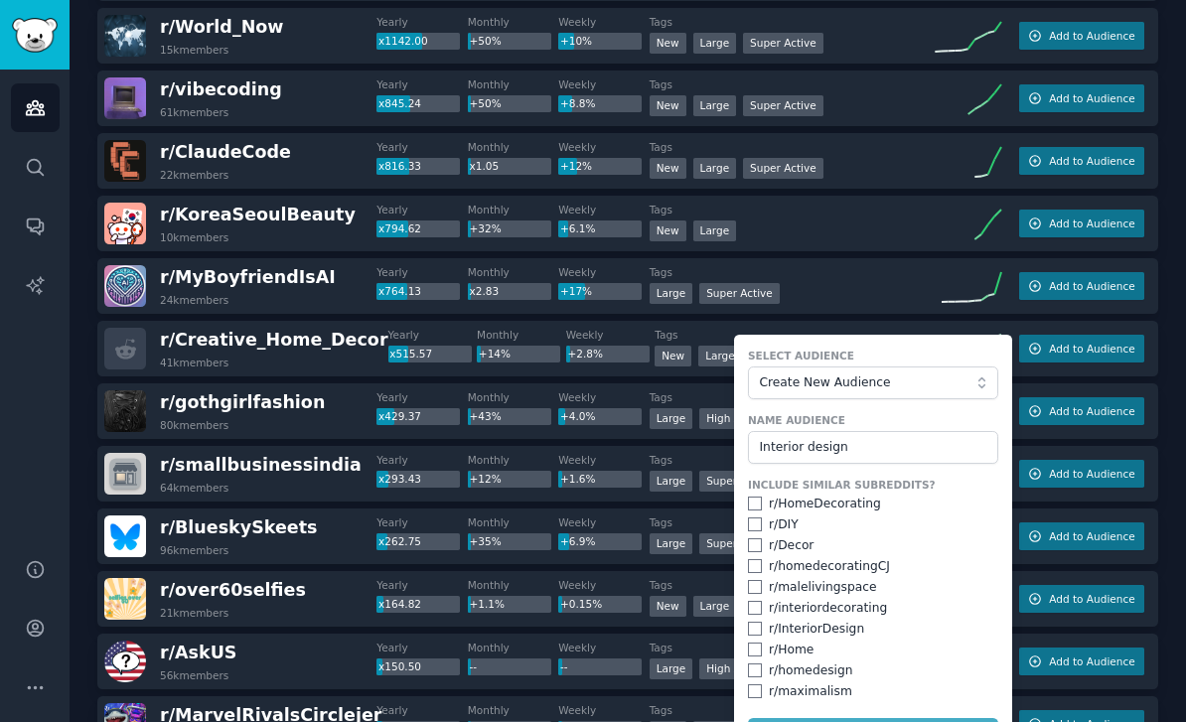
checkbox input "false"
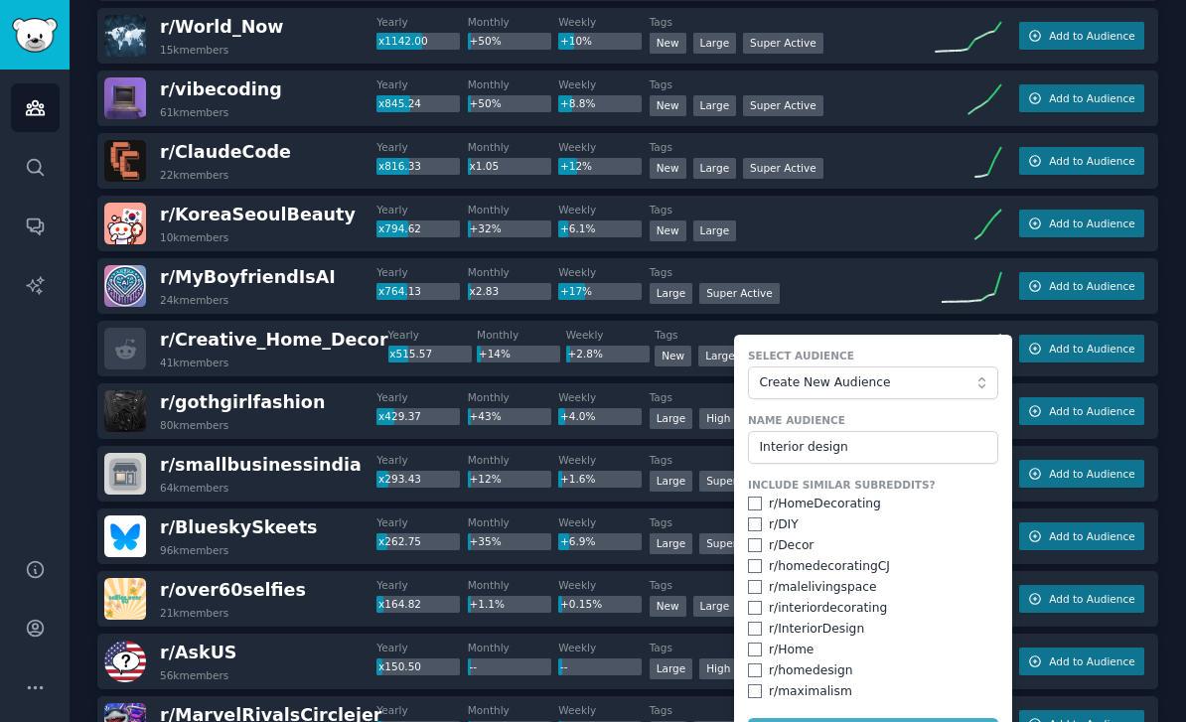
checkbox input "false"
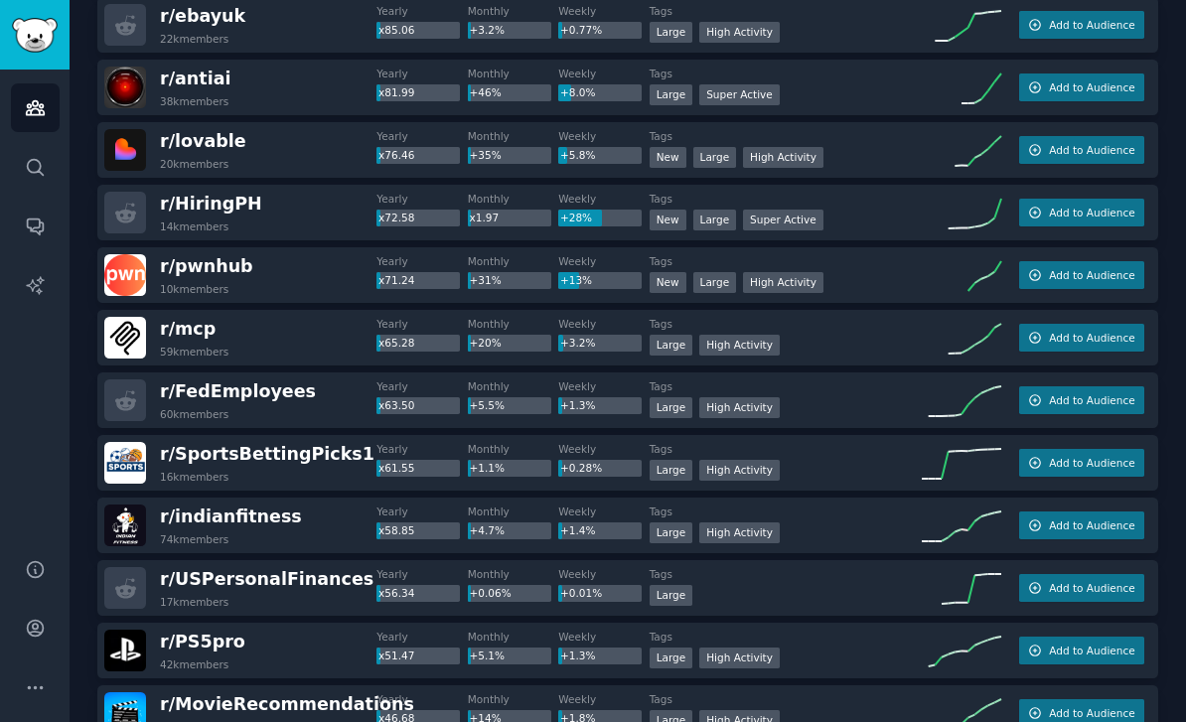
scroll to position [1659, 0]
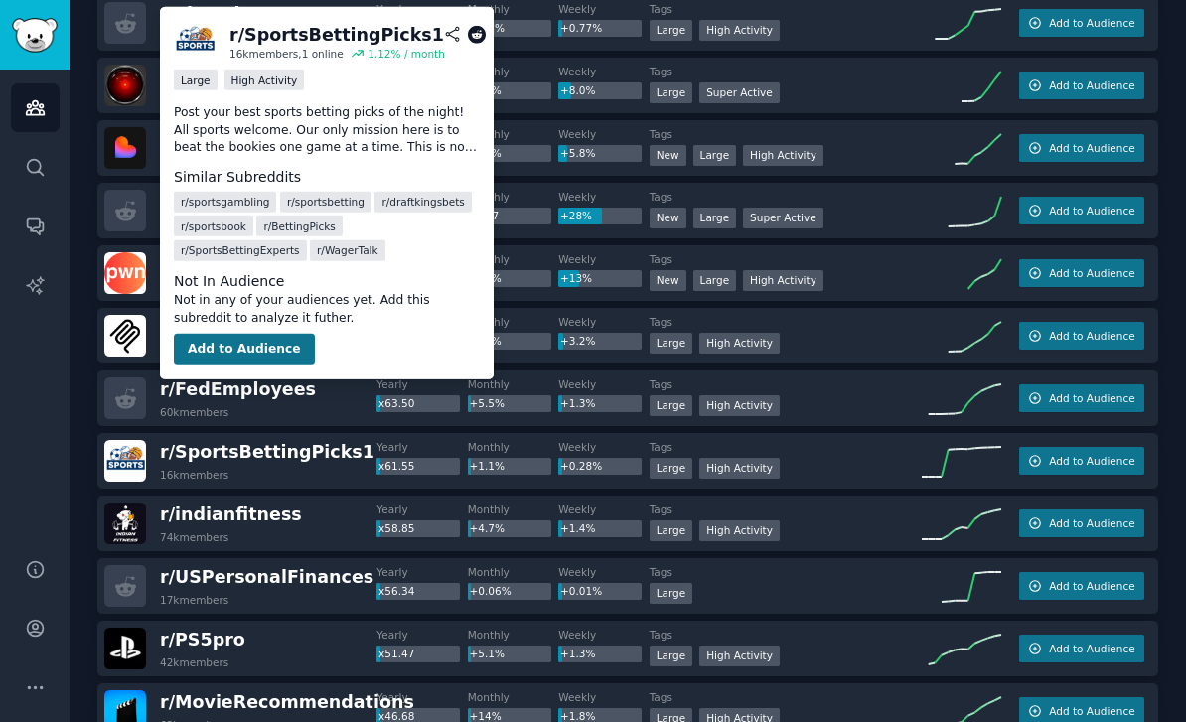
click at [242, 349] on button "Add to Audience" at bounding box center [244, 350] width 141 height 32
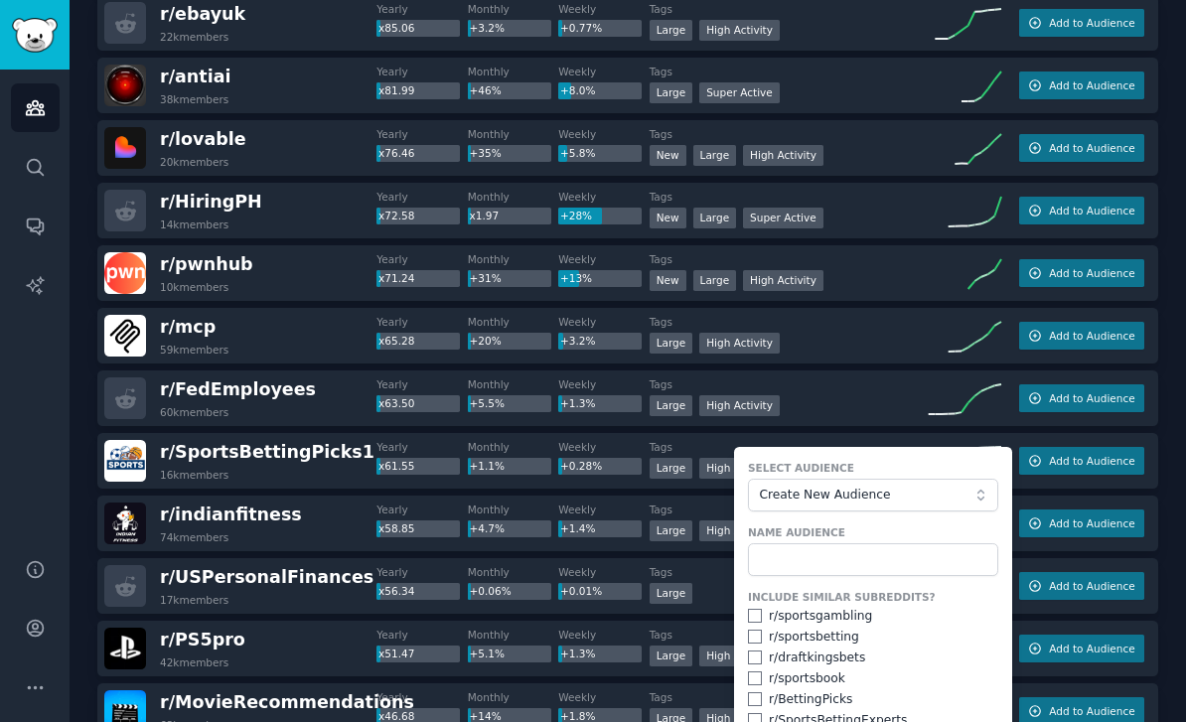
click at [756, 609] on input "checkbox" at bounding box center [755, 616] width 14 height 14
checkbox input "true"
click at [753, 650] on div "r/ draftkingsbets" at bounding box center [873, 659] width 250 height 18
click at [758, 630] on input "checkbox" at bounding box center [755, 637] width 14 height 14
checkbox input "true"
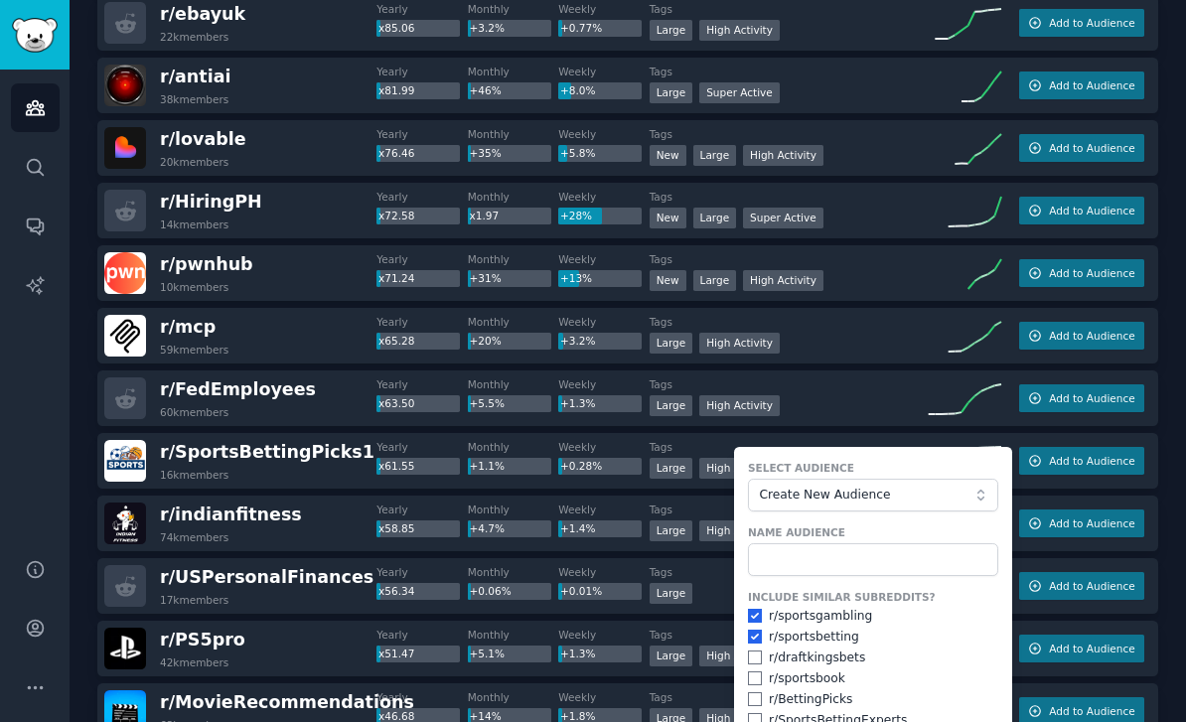
click at [756, 629] on div "r/ sportsbetting" at bounding box center [873, 638] width 250 height 18
checkbox input "true"
click at [757, 692] on input "checkbox" at bounding box center [755, 699] width 14 height 14
checkbox input "true"
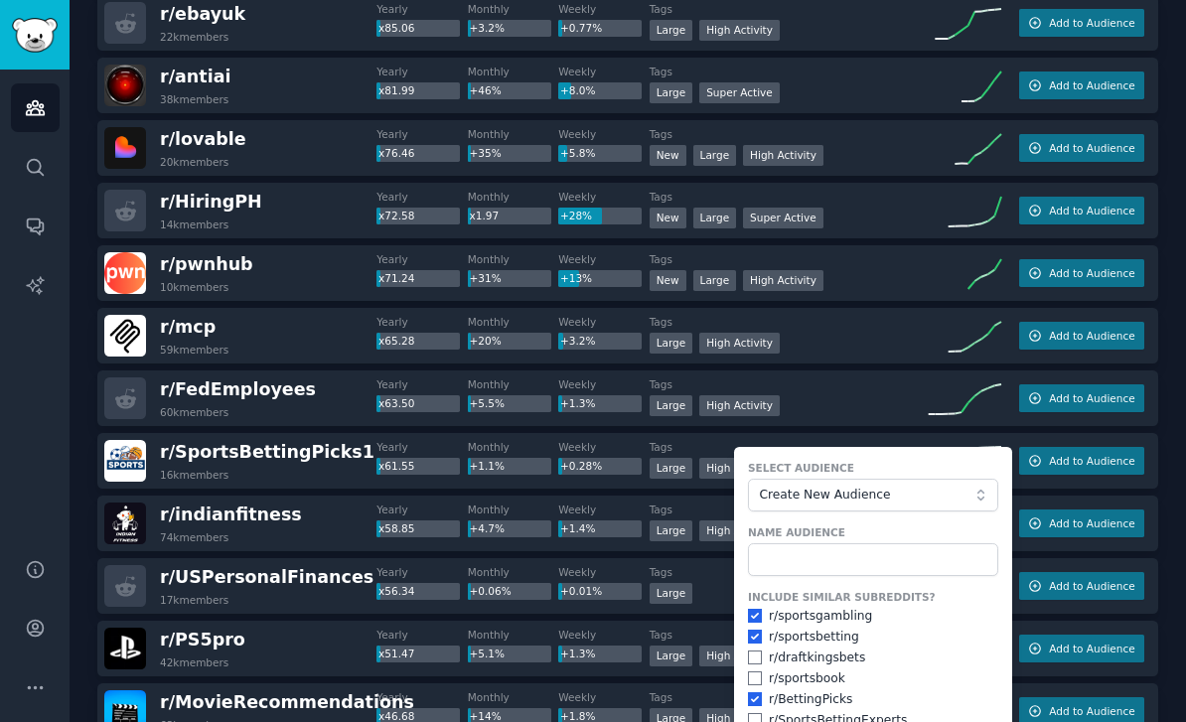
click at [760, 713] on input "checkbox" at bounding box center [755, 720] width 14 height 14
checkbox input "true"
click at [755, 672] on input "checkbox" at bounding box center [755, 679] width 14 height 14
checkbox input "true"
drag, startPoint x: 755, startPoint y: 595, endPoint x: 755, endPoint y: 622, distance: 26.8
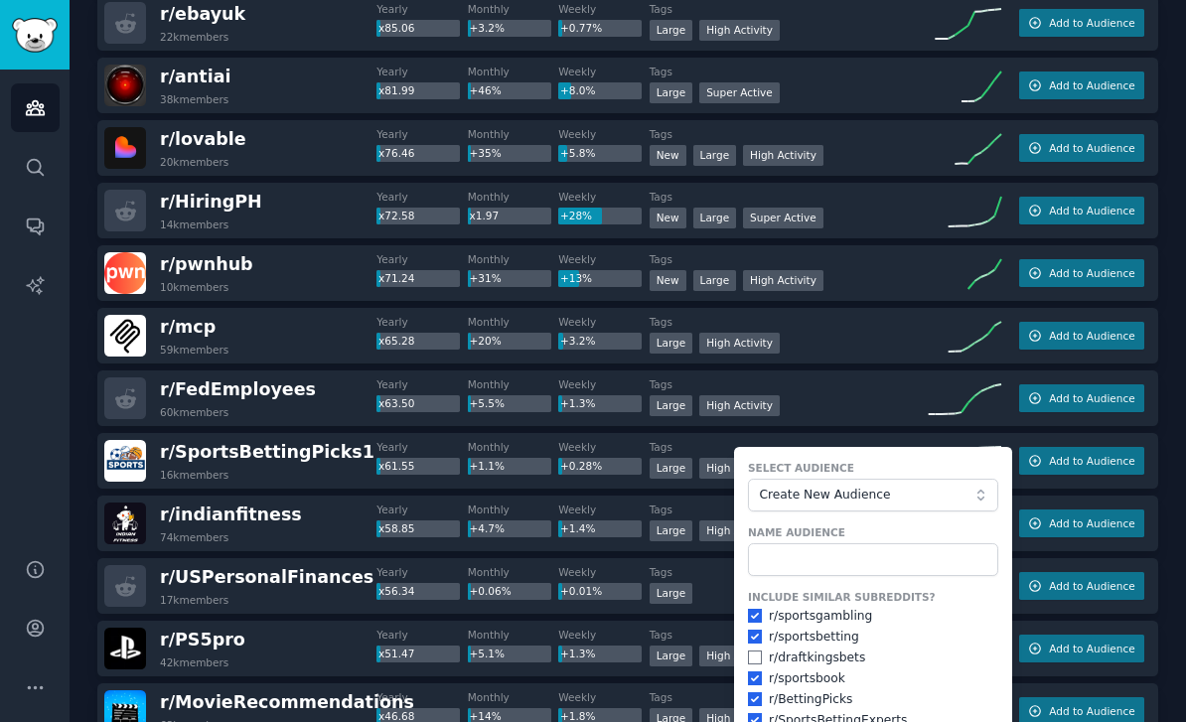
click at [755, 651] on input "checkbox" at bounding box center [755, 658] width 14 height 14
checkbox input "true"
drag, startPoint x: 814, startPoint y: 708, endPoint x: 814, endPoint y: 644, distance: 64.6
click at [814, 698] on form "Select Audience Create New Audience Name Audience Include Similar Subreddits? r…" at bounding box center [873, 631] width 278 height 368
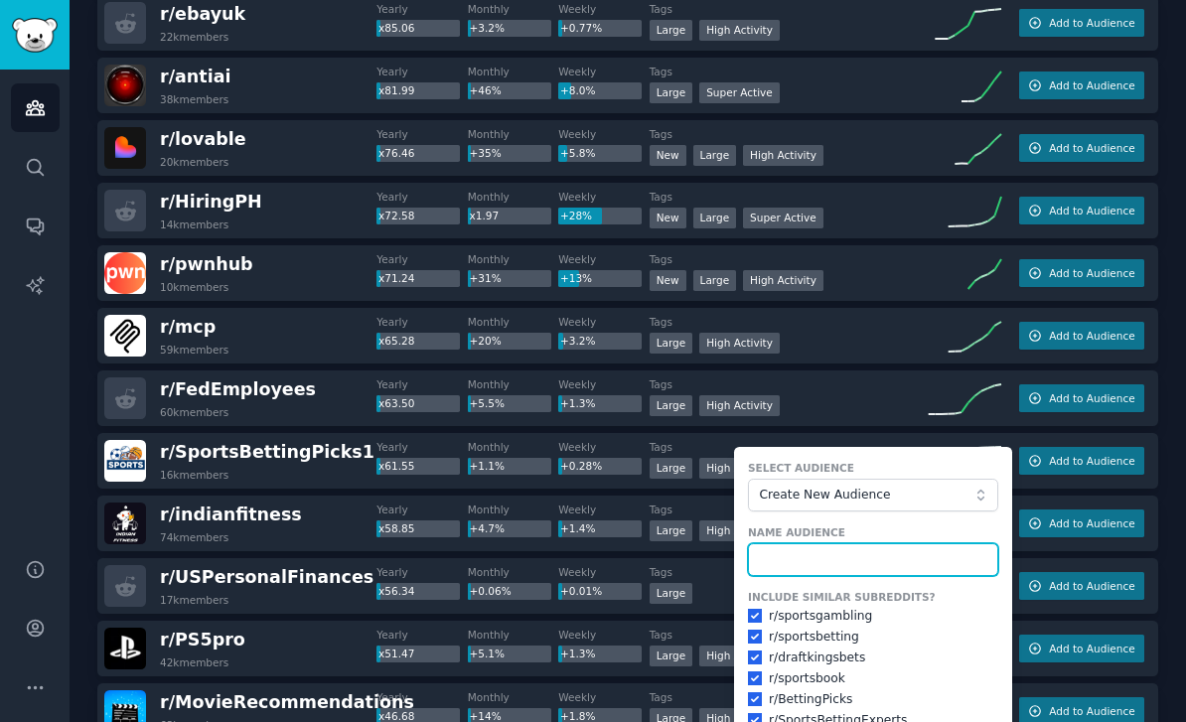
click at [811, 543] on input "text" at bounding box center [873, 560] width 250 height 34
type input "Betting sports"
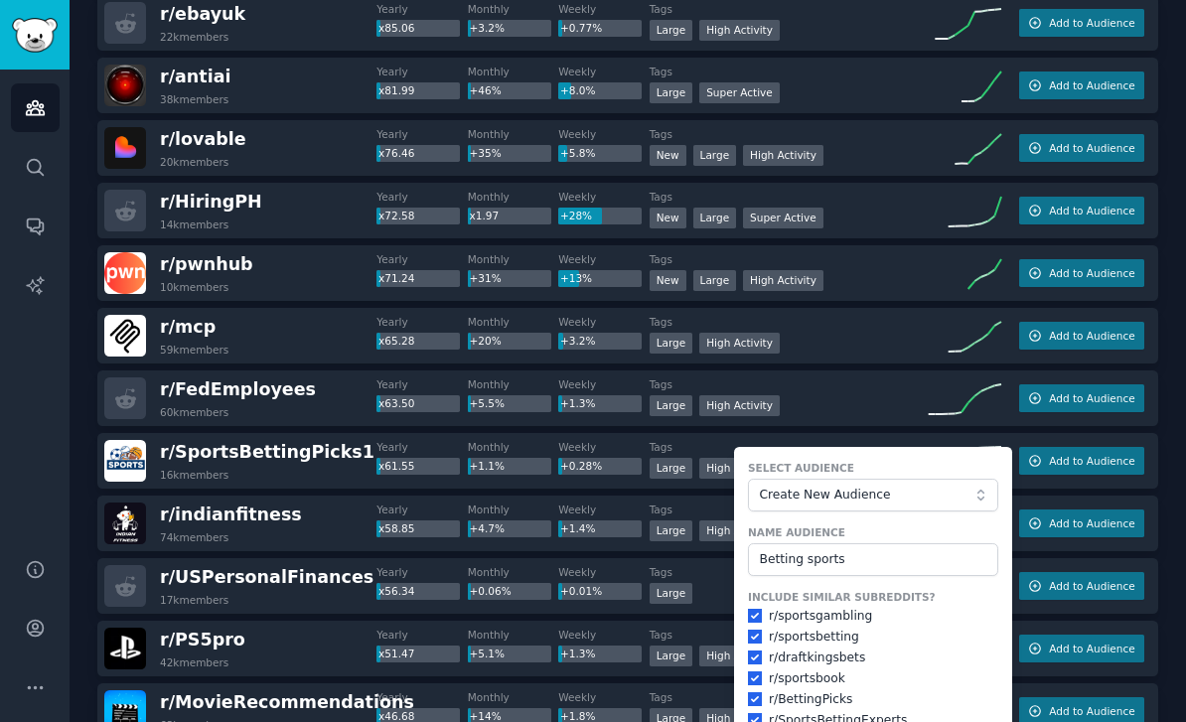
checkbox input "false"
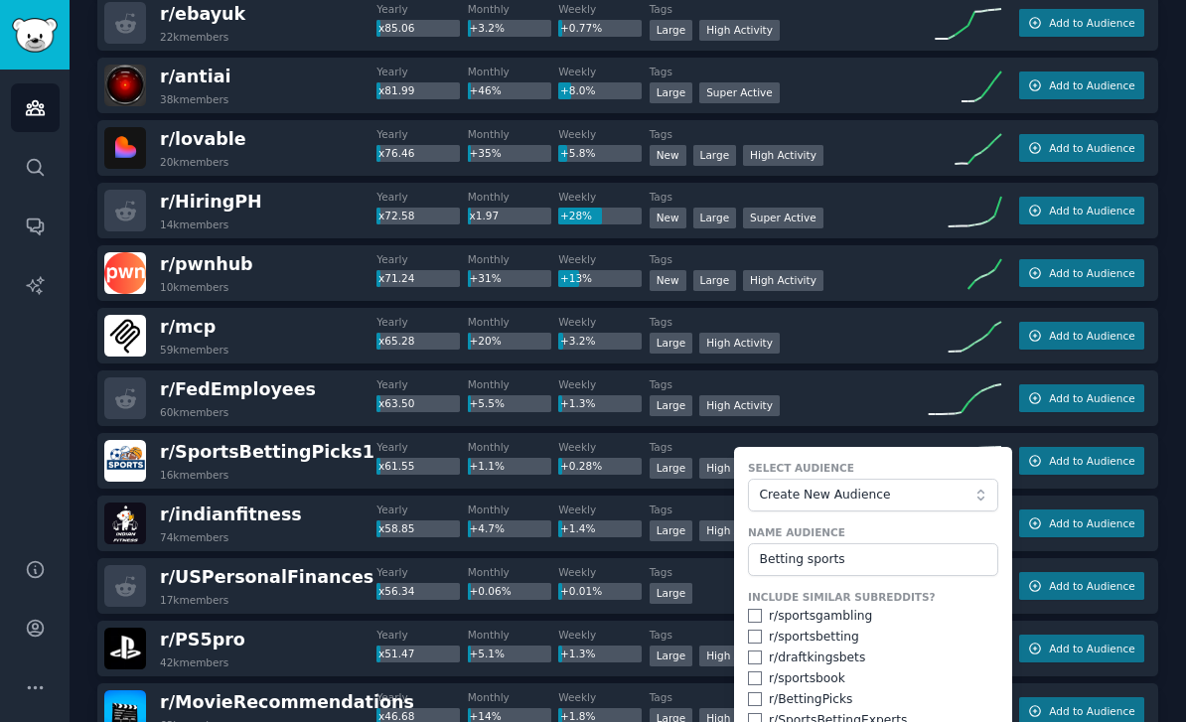
checkbox input "false"
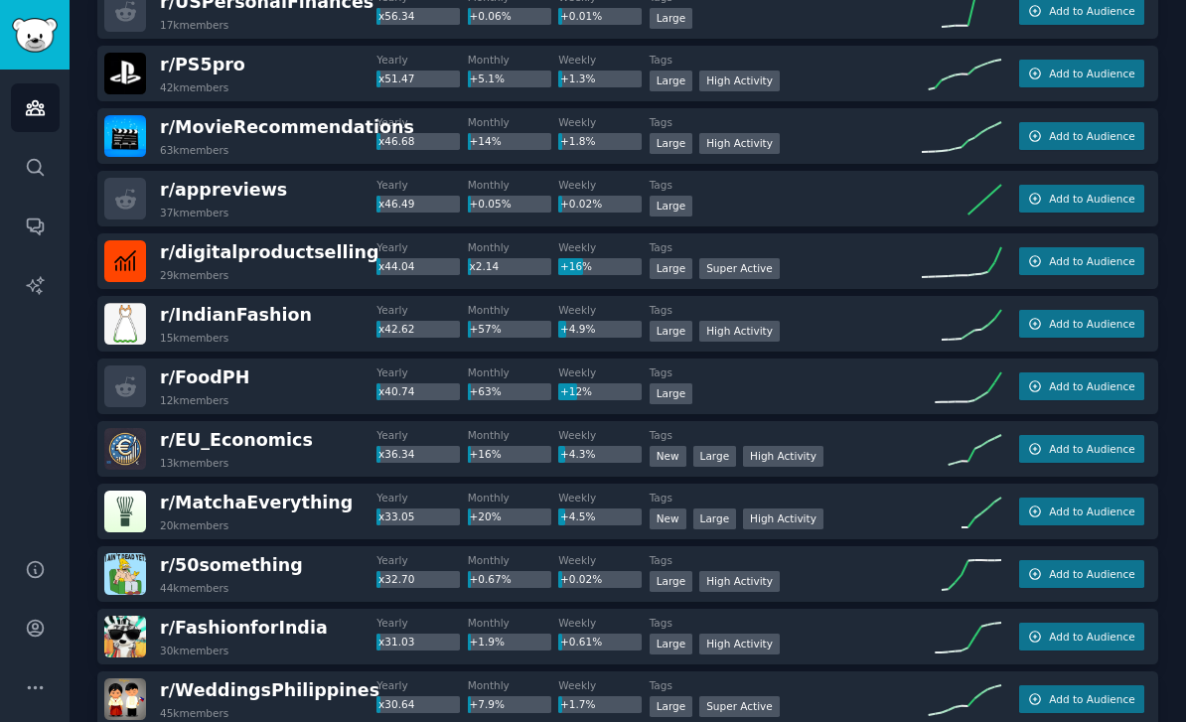
scroll to position [2235, 0]
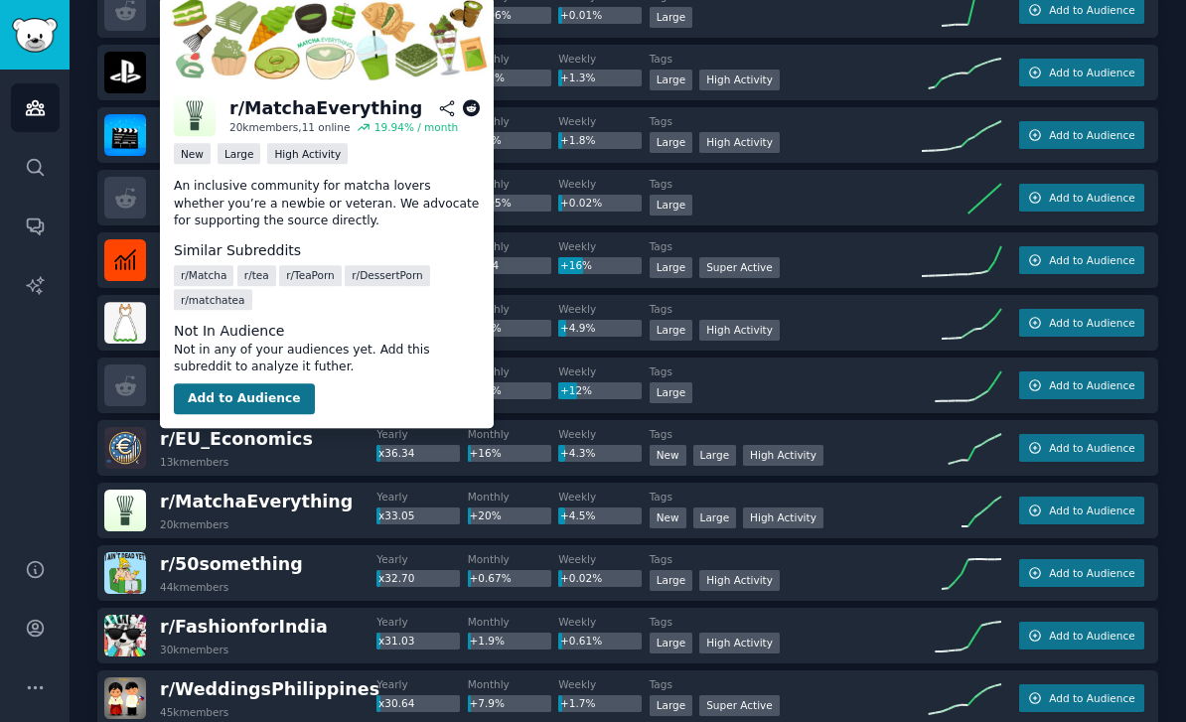
click at [226, 394] on button "Add to Audience" at bounding box center [244, 400] width 141 height 32
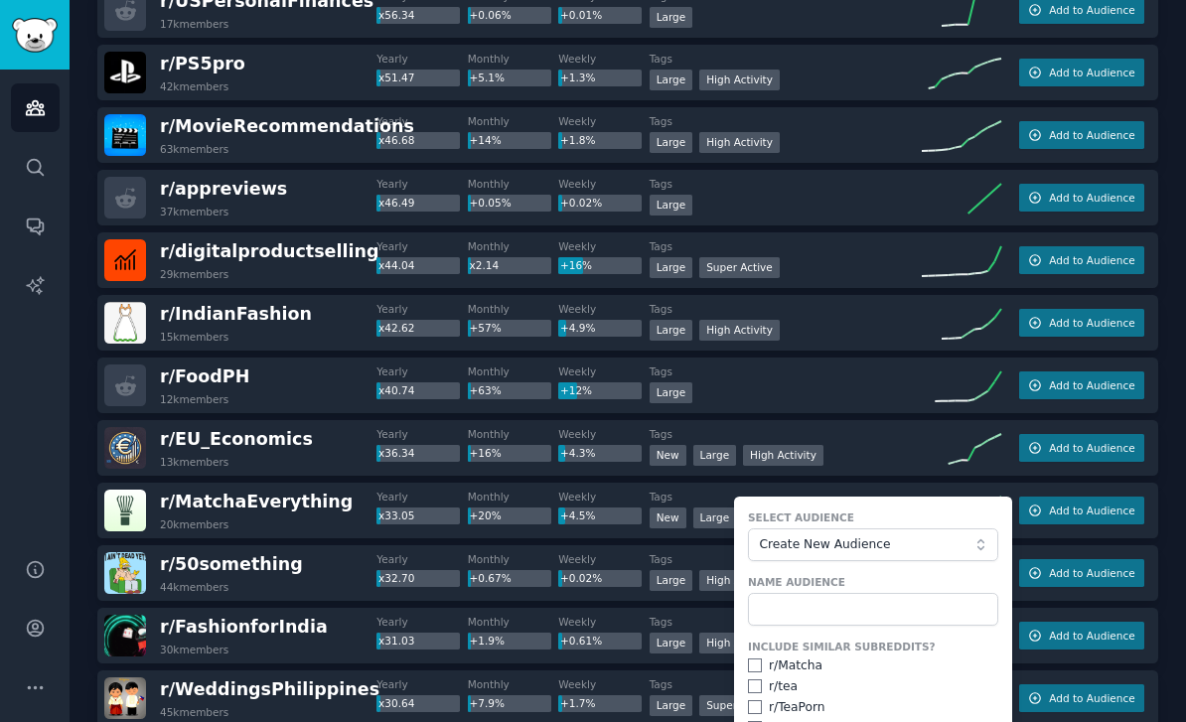
click at [751, 659] on input "checkbox" at bounding box center [755, 666] width 14 height 14
checkbox input "true"
click at [755, 680] on input "checkbox" at bounding box center [755, 687] width 14 height 14
checkbox input "true"
click at [759, 640] on div "Include Similar Subreddits? r/ Matcha r/ tea r/ TeaPorn r/ DessertPorn r/ match…" at bounding box center [873, 699] width 250 height 118
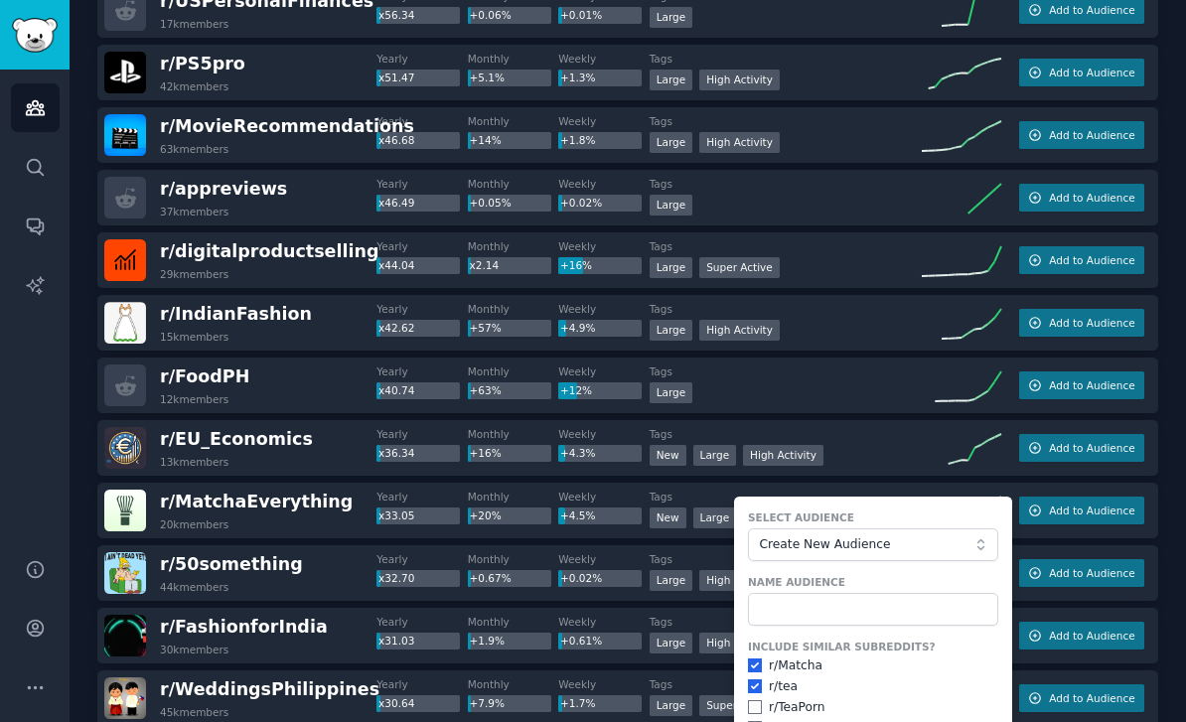
checkbox input "true"
click at [756, 680] on input "checkbox" at bounding box center [755, 687] width 14 height 14
click at [755, 680] on input "checkbox" at bounding box center [755, 687] width 14 height 14
checkbox input "true"
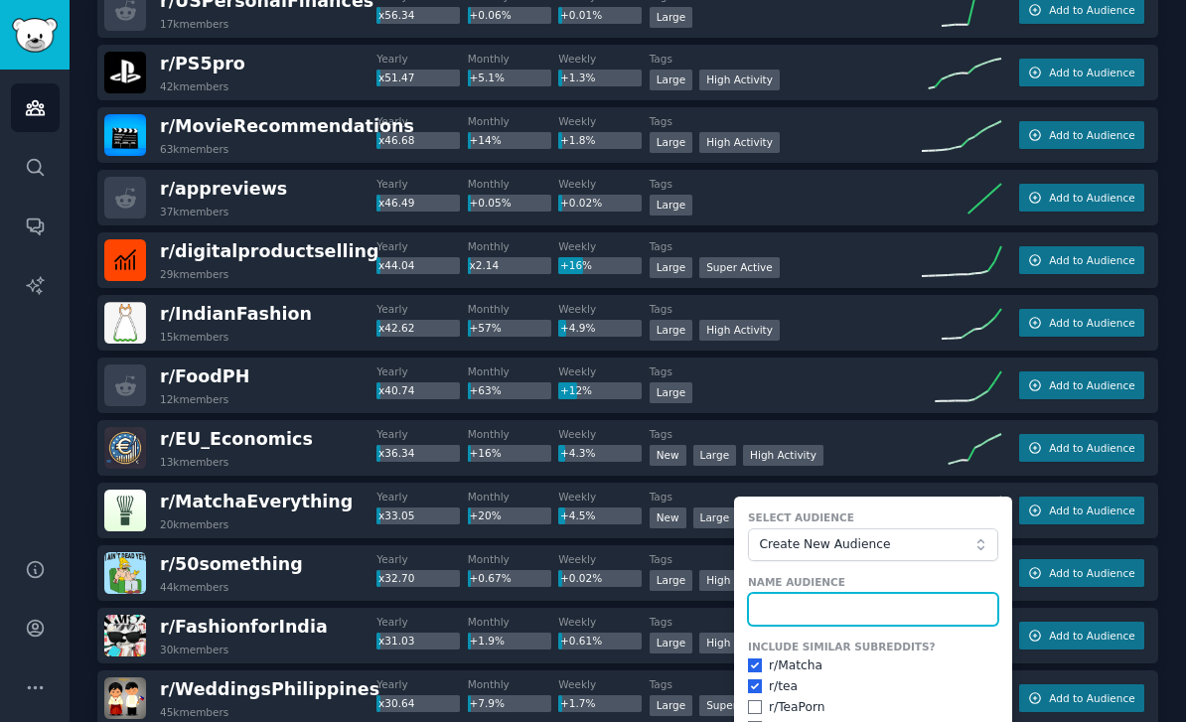
click at [865, 593] on input "text" at bounding box center [873, 610] width 250 height 34
type input "Tea"
click at [752, 700] on input "checkbox" at bounding box center [755, 707] width 14 height 14
checkbox input "true"
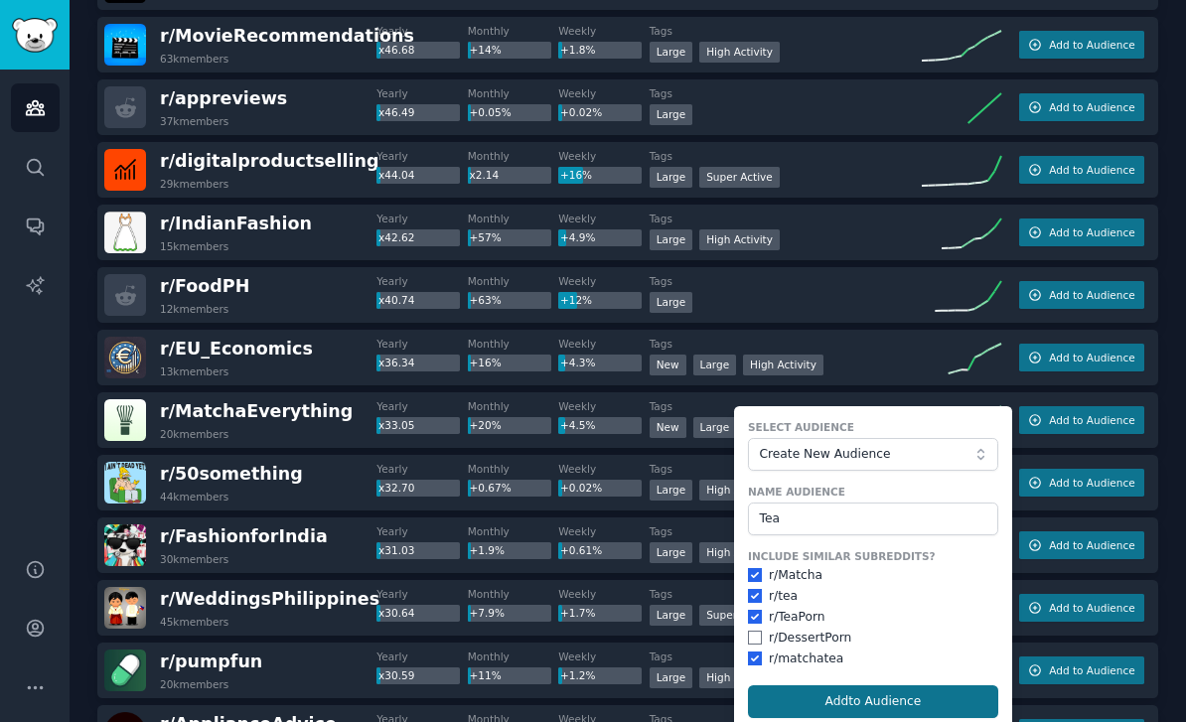
click at [881, 686] on button "Add to Audience" at bounding box center [873, 703] width 250 height 34
checkbox input "false"
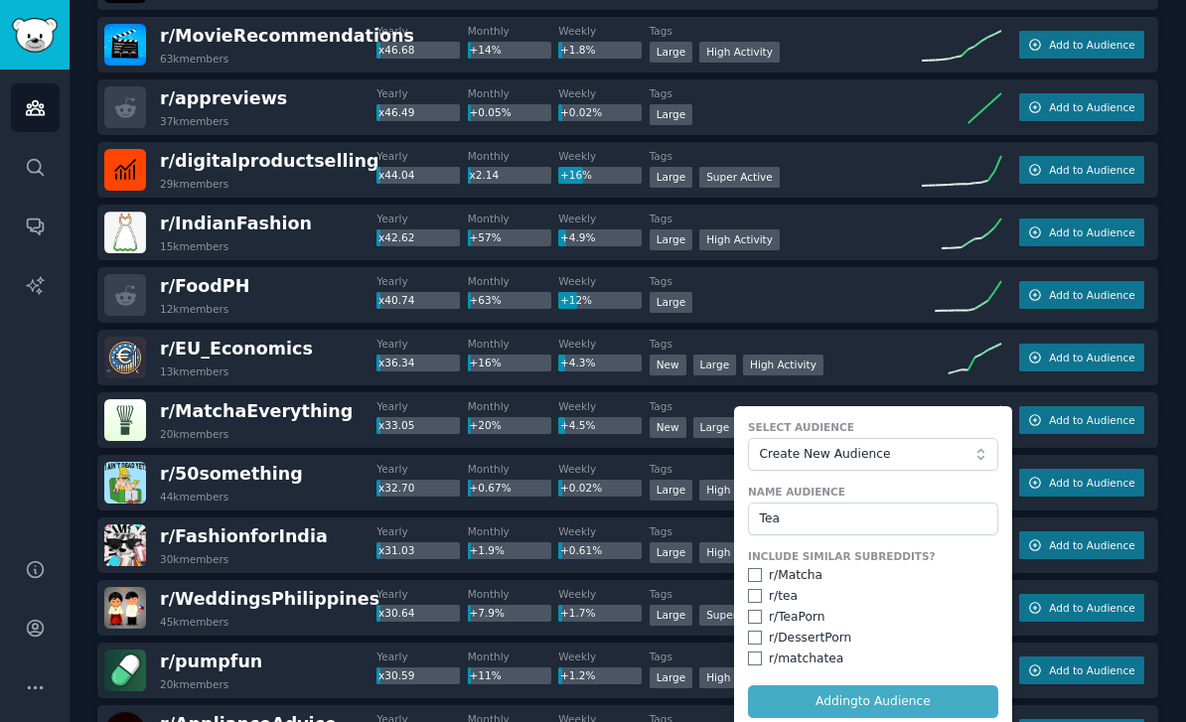
checkbox input "false"
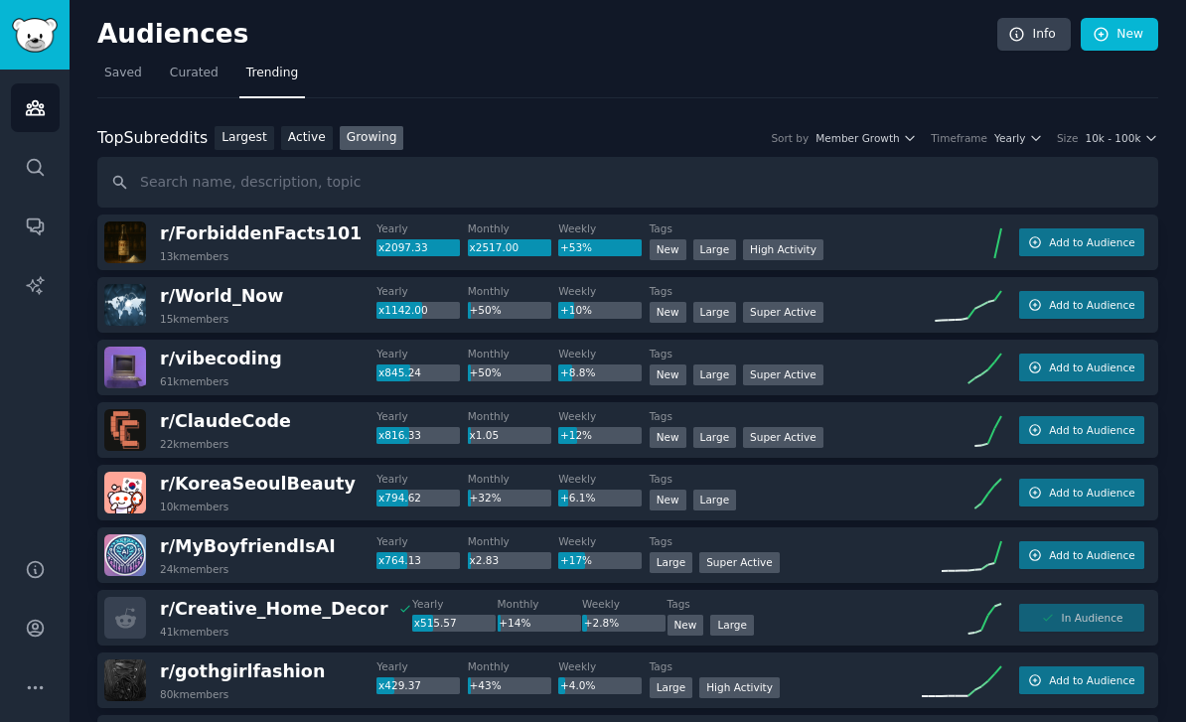
scroll to position [0, 0]
click at [133, 65] on span "Saved" at bounding box center [123, 74] width 38 height 18
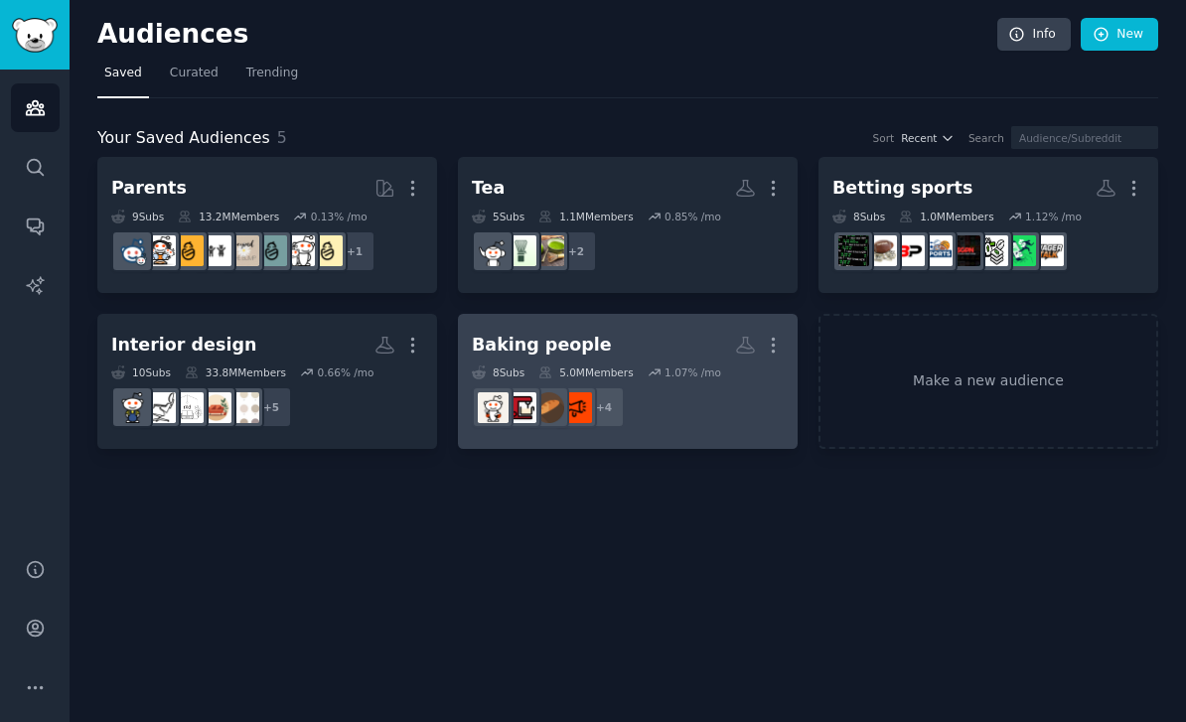
click at [611, 328] on h2 "Baking people More" at bounding box center [628, 345] width 312 height 35
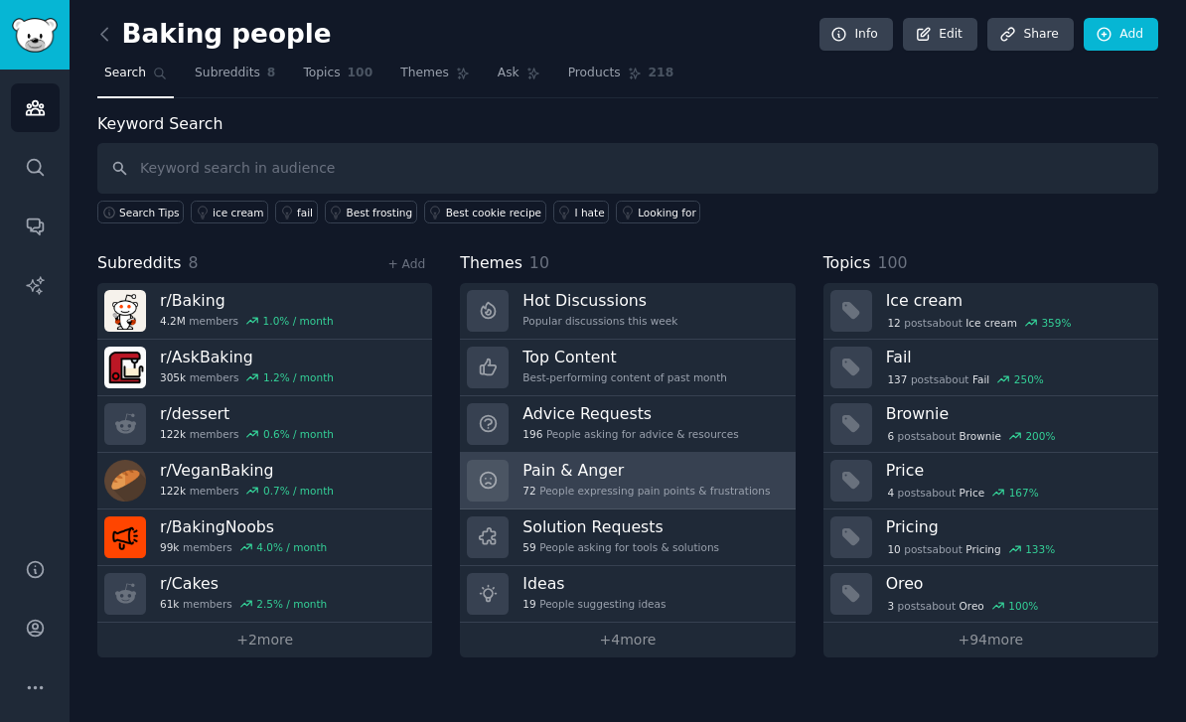
click at [594, 460] on h3 "Pain & Anger" at bounding box center [646, 470] width 247 height 21
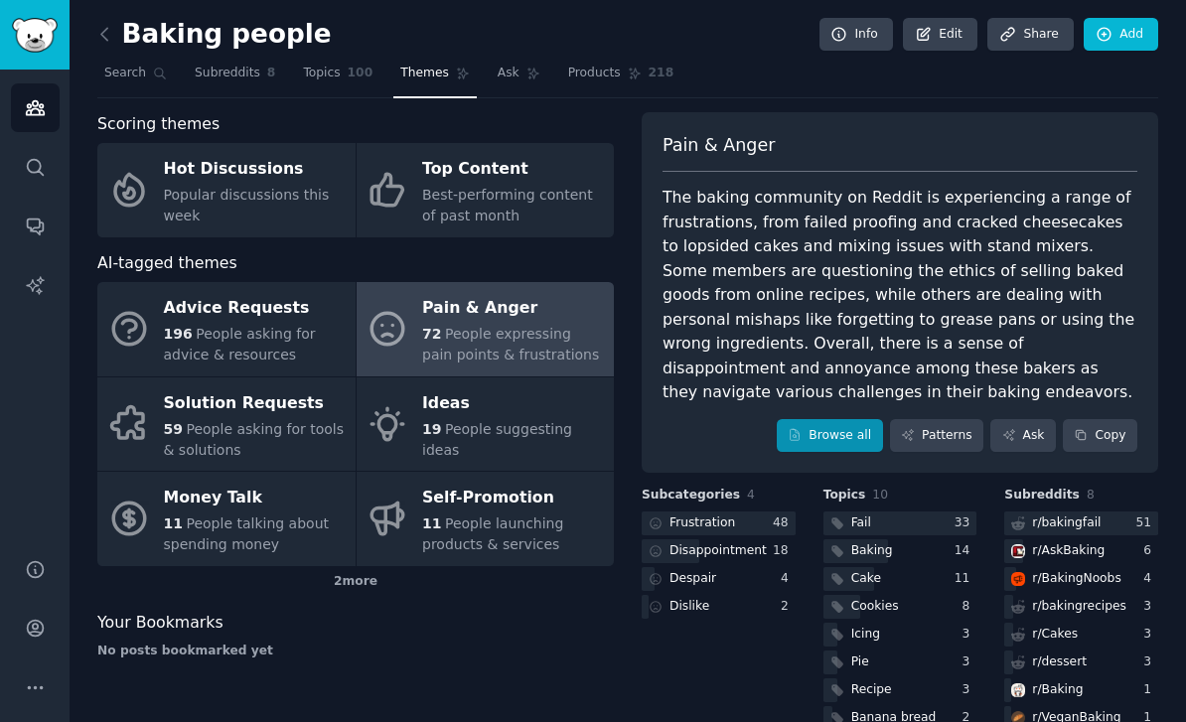
click at [837, 419] on link "Browse all" at bounding box center [830, 436] width 106 height 34
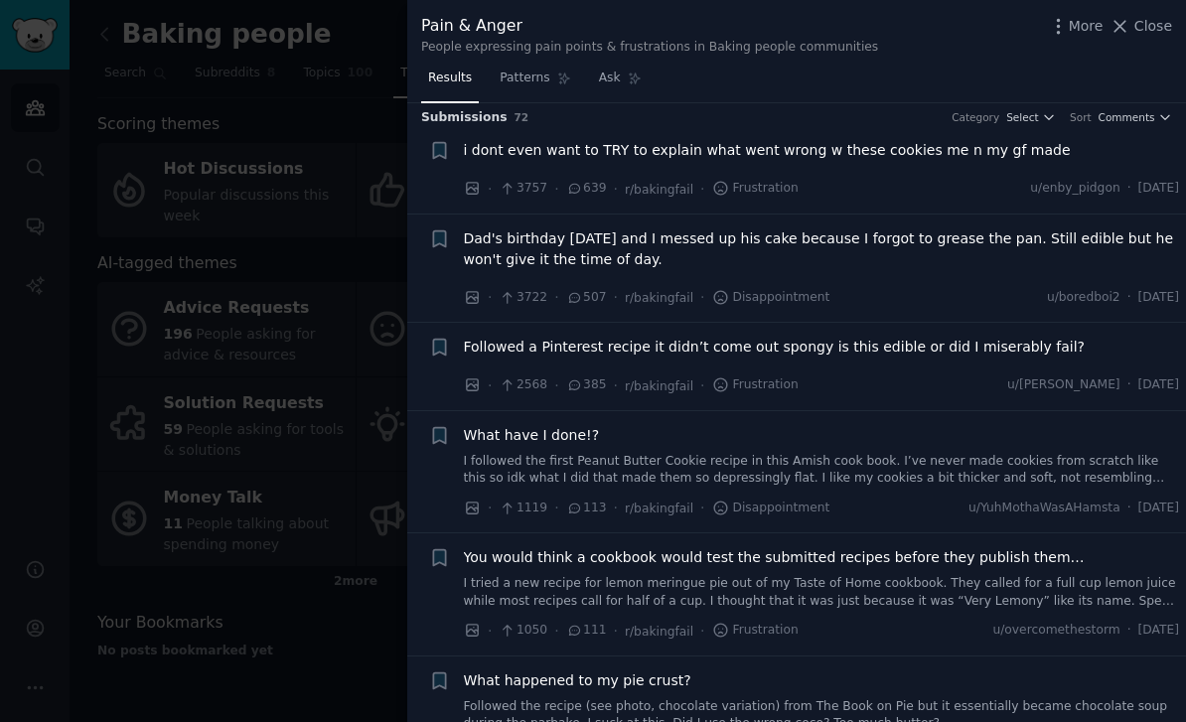
scroll to position [17, 0]
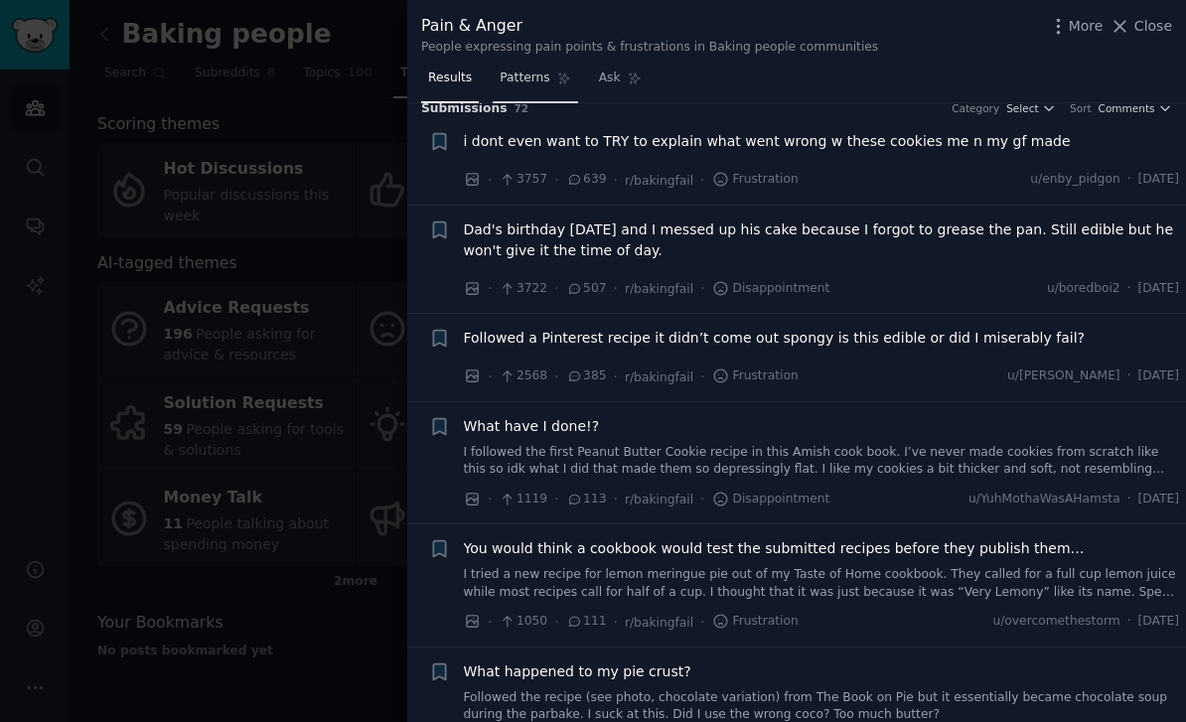
click at [544, 86] on link "Patterns" at bounding box center [535, 83] width 84 height 41
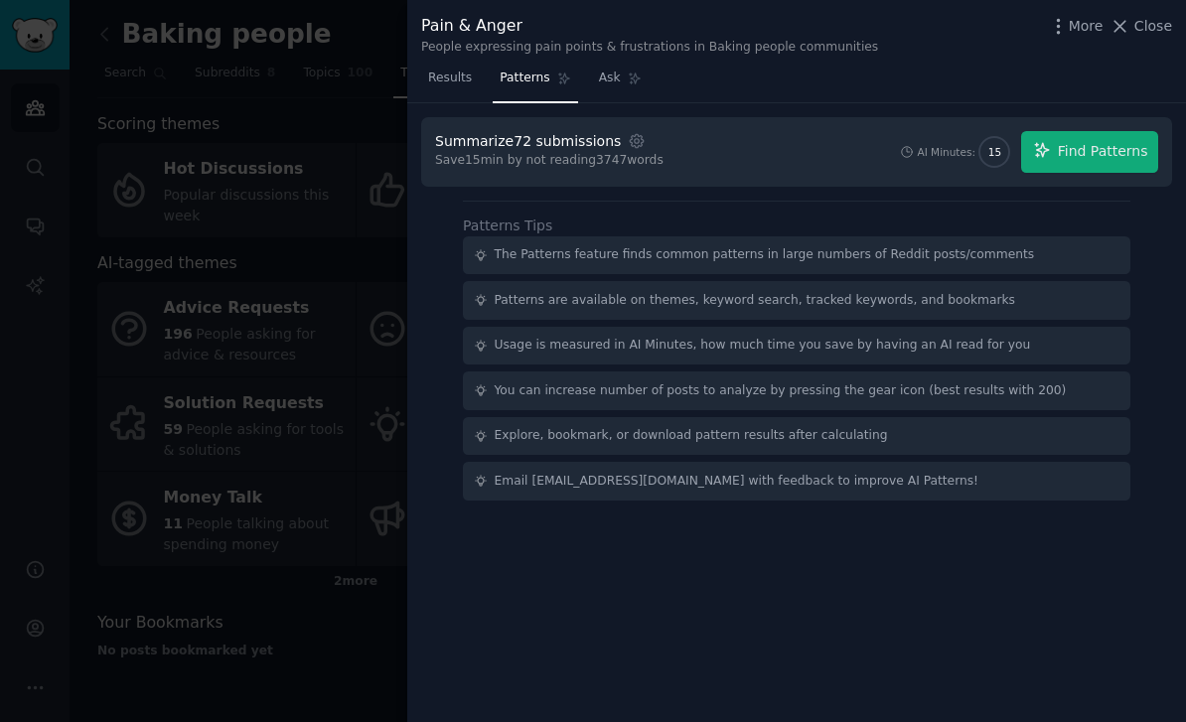
click at [1113, 152] on span "Find Patterns" at bounding box center [1103, 151] width 90 height 21
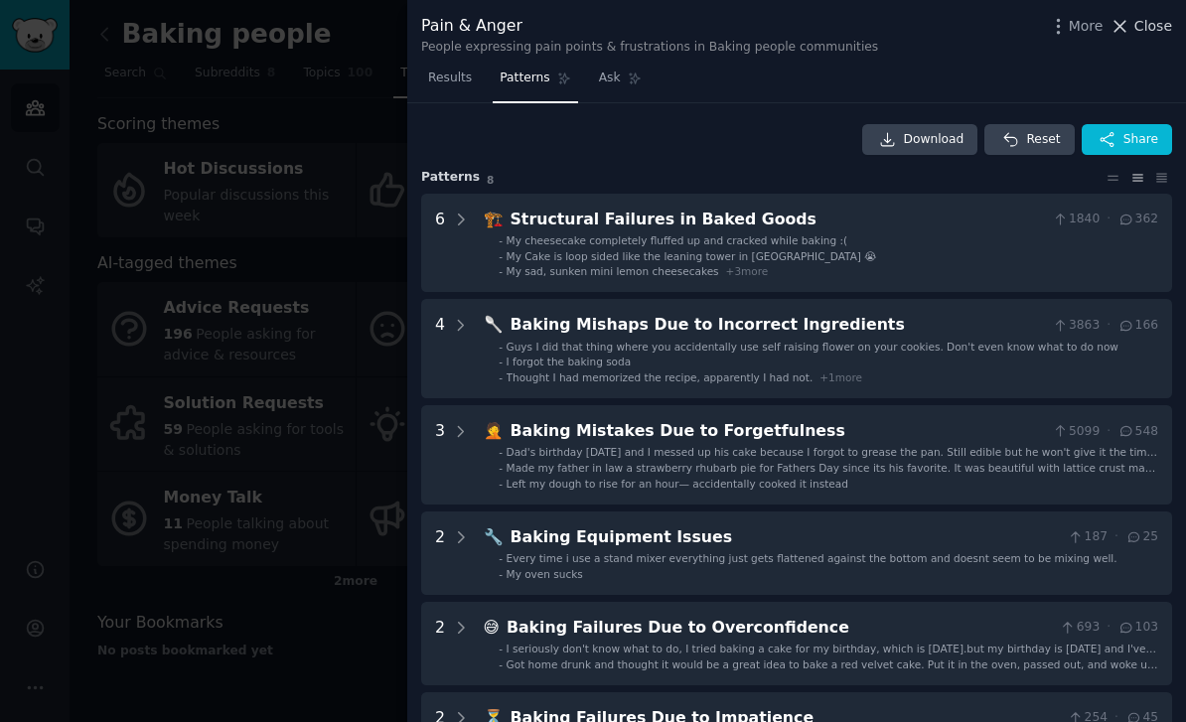
click at [1121, 32] on icon at bounding box center [1120, 26] width 21 height 21
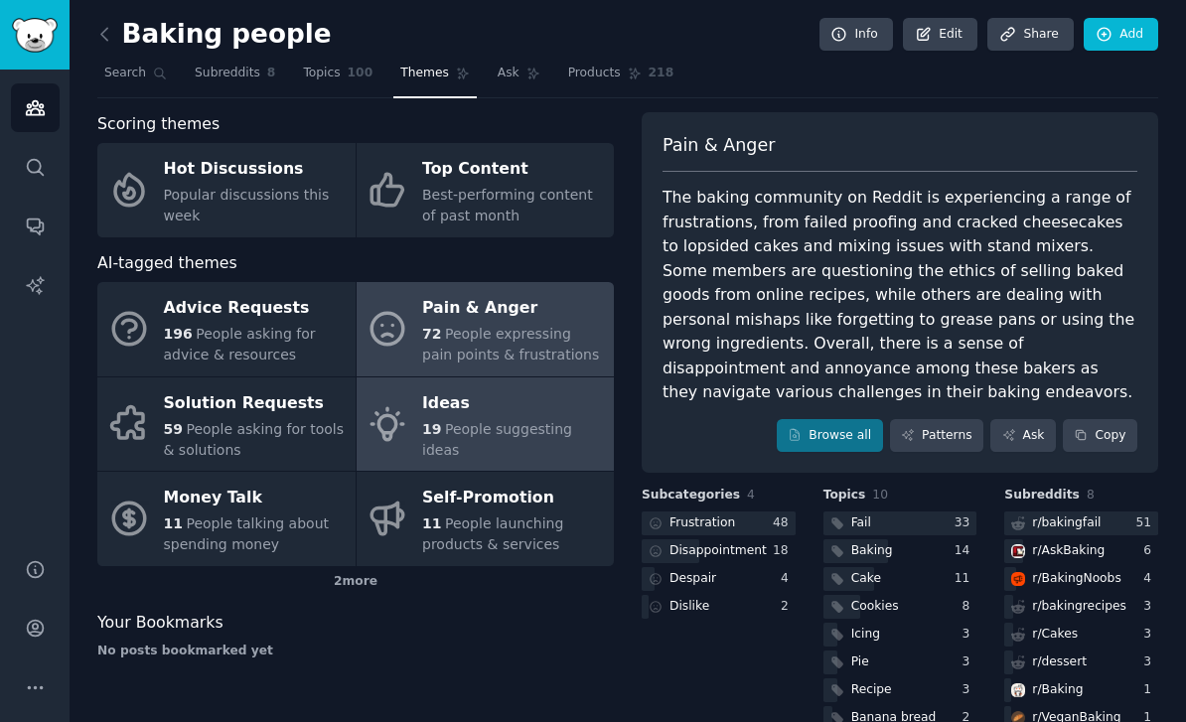
click at [513, 387] on div "Ideas" at bounding box center [513, 403] width 182 height 32
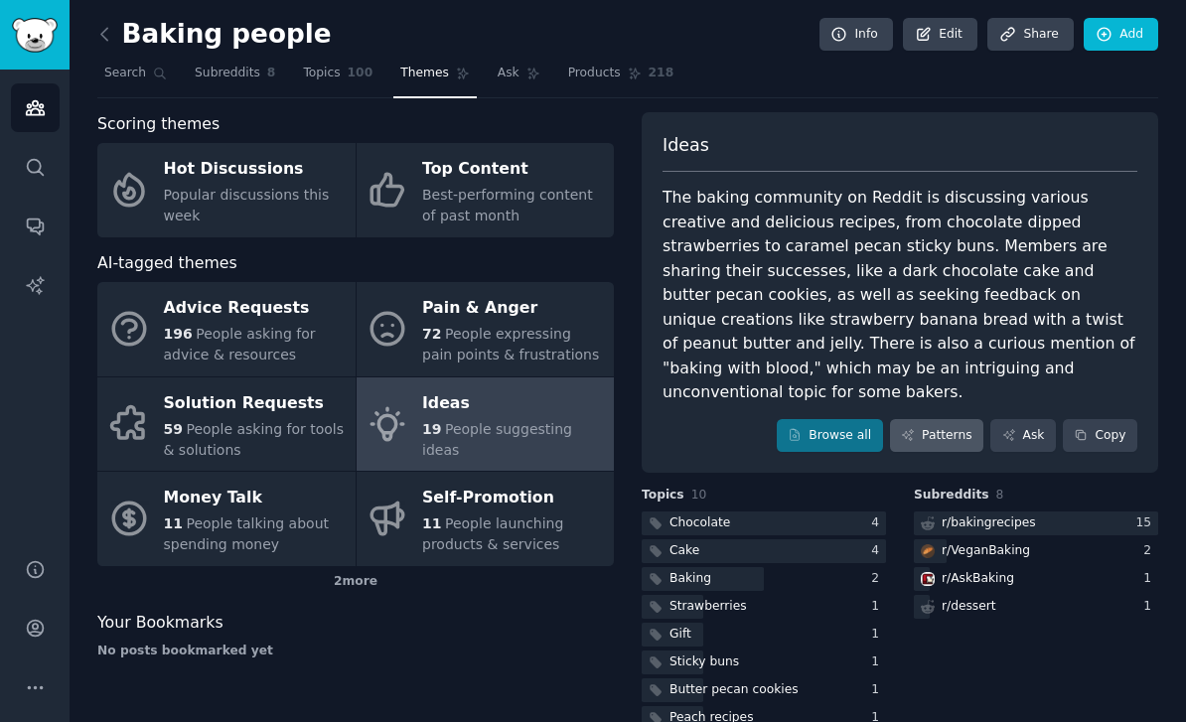
click at [951, 419] on link "Patterns" at bounding box center [936, 436] width 93 height 34
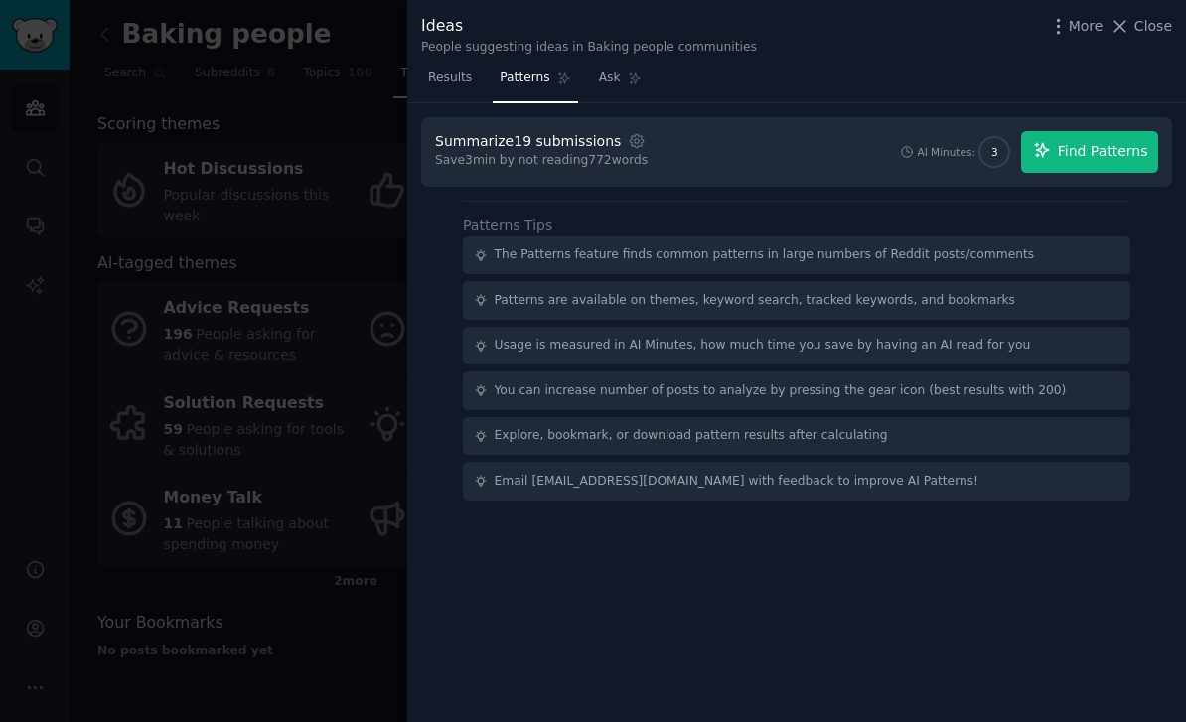
click at [1065, 152] on span "Find Patterns" at bounding box center [1103, 151] width 90 height 21
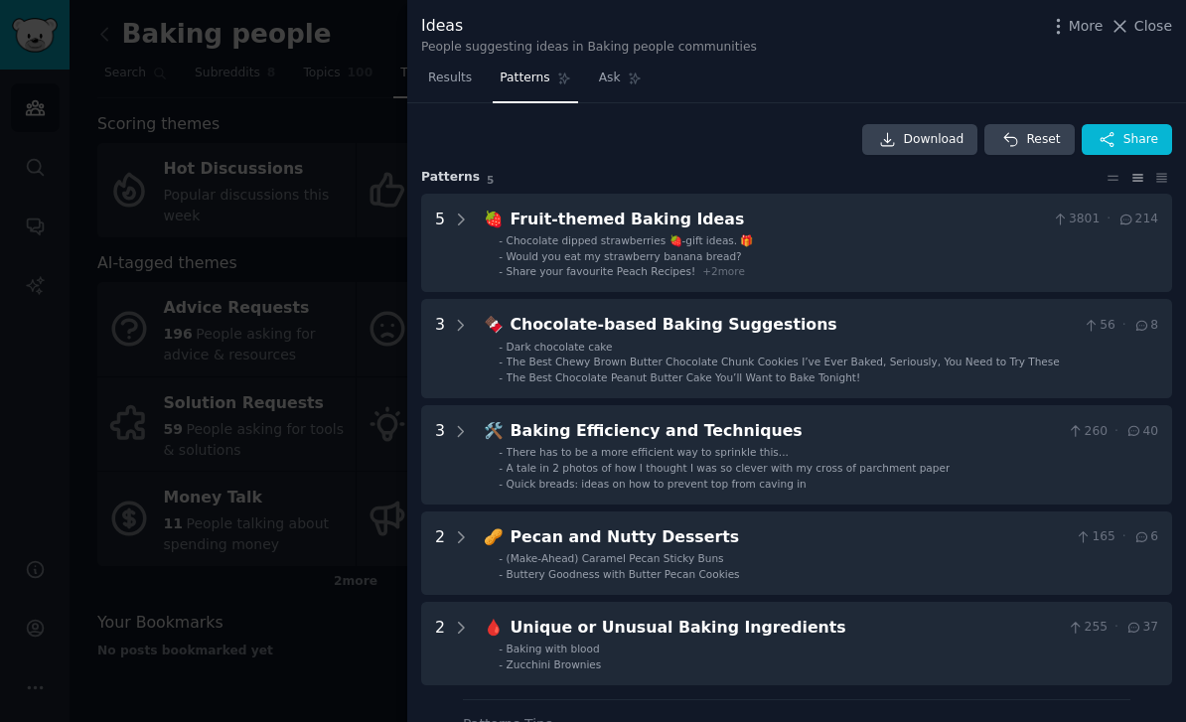
click at [1145, 27] on span "Close" at bounding box center [1154, 26] width 38 height 21
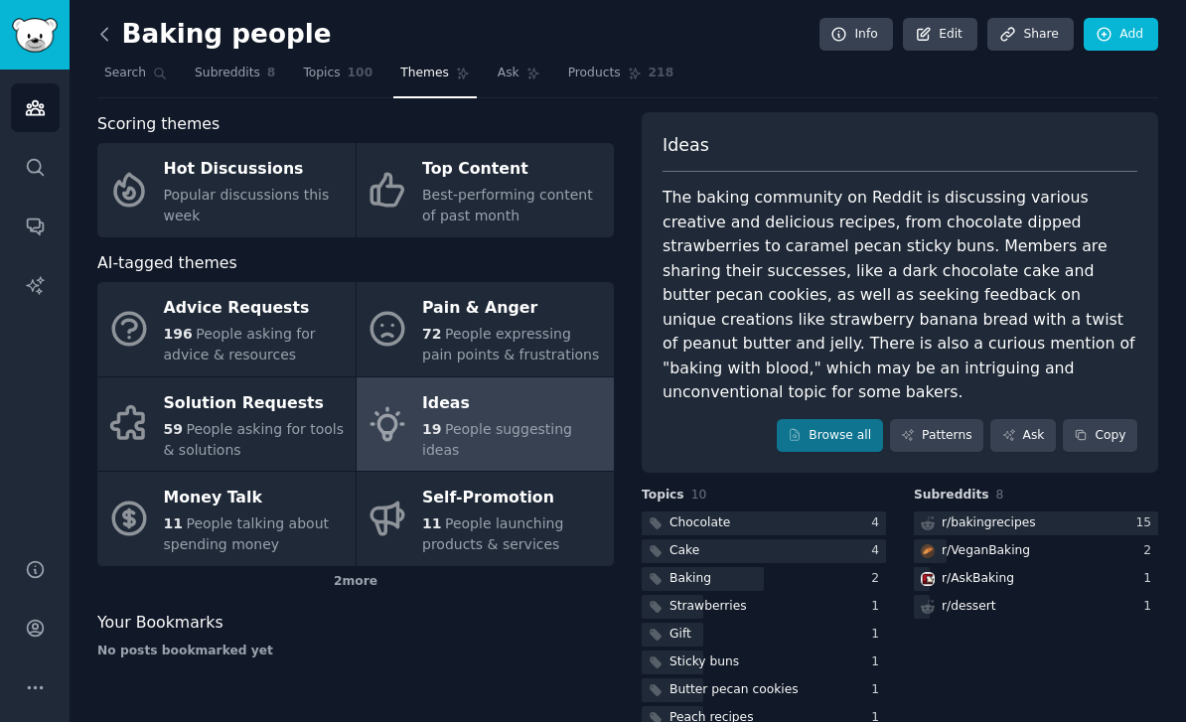
click at [104, 36] on icon at bounding box center [104, 34] width 21 height 21
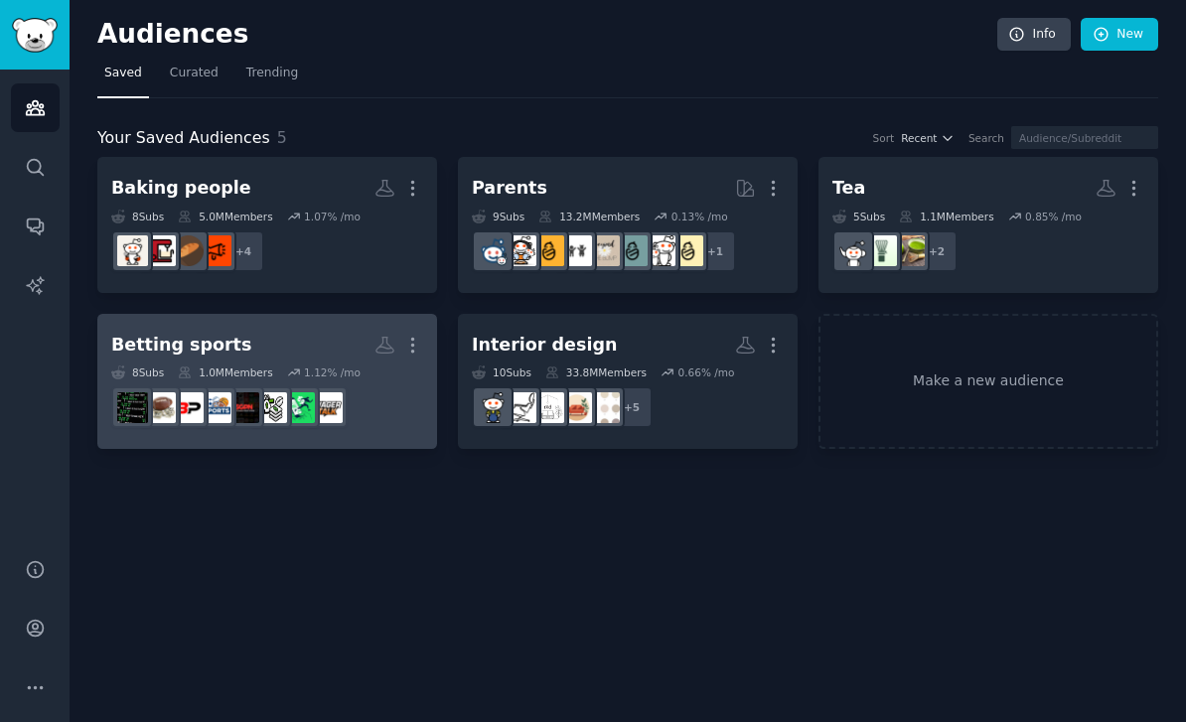
click at [288, 336] on h2 "Betting sports More" at bounding box center [267, 345] width 312 height 35
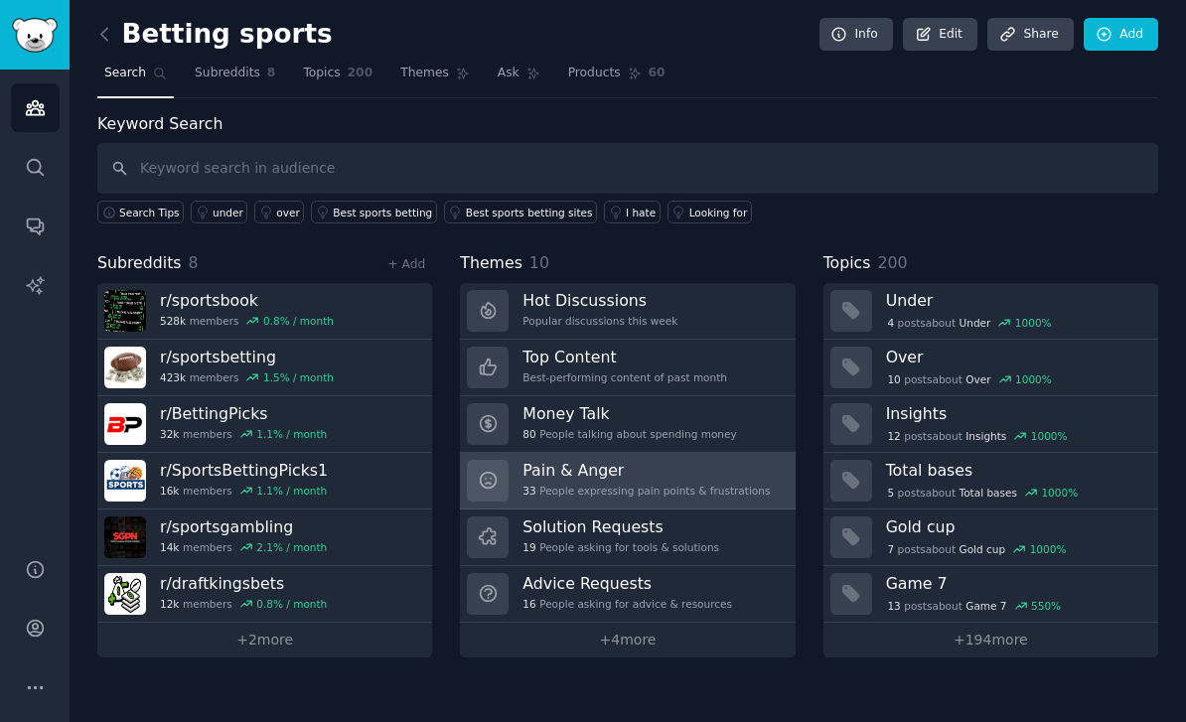
click at [629, 484] on div "33 People expressing pain points & frustrations" at bounding box center [646, 491] width 247 height 14
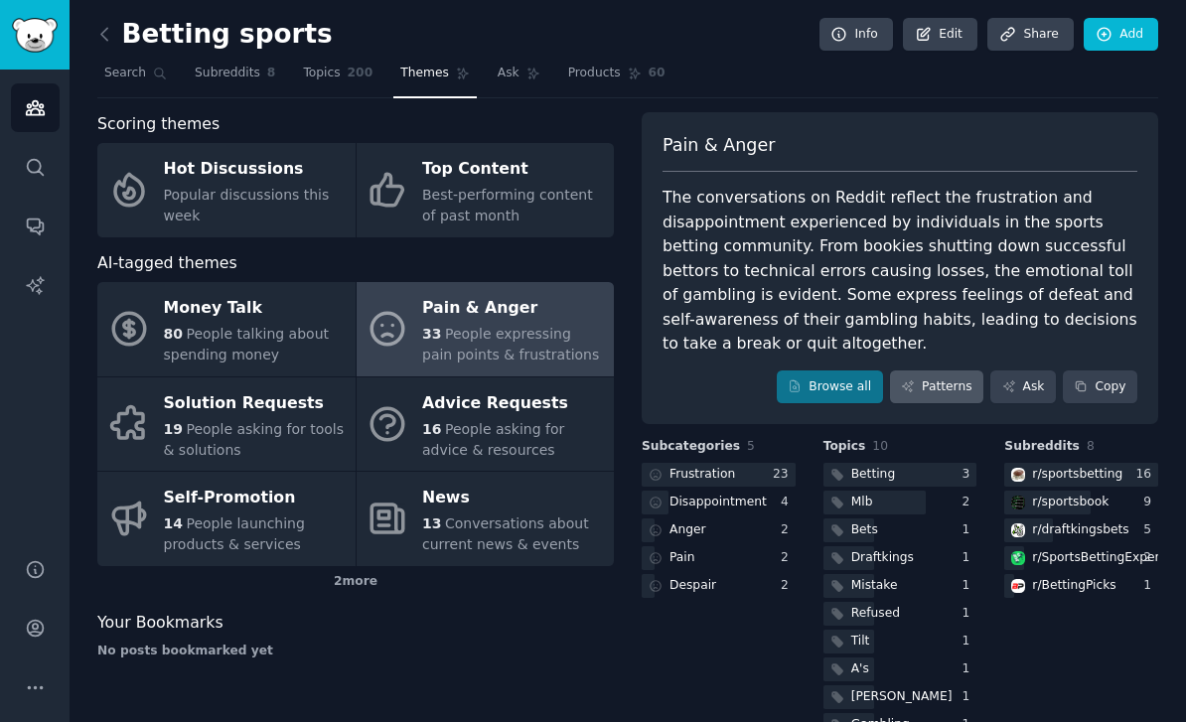
click at [938, 378] on link "Patterns" at bounding box center [936, 388] width 93 height 34
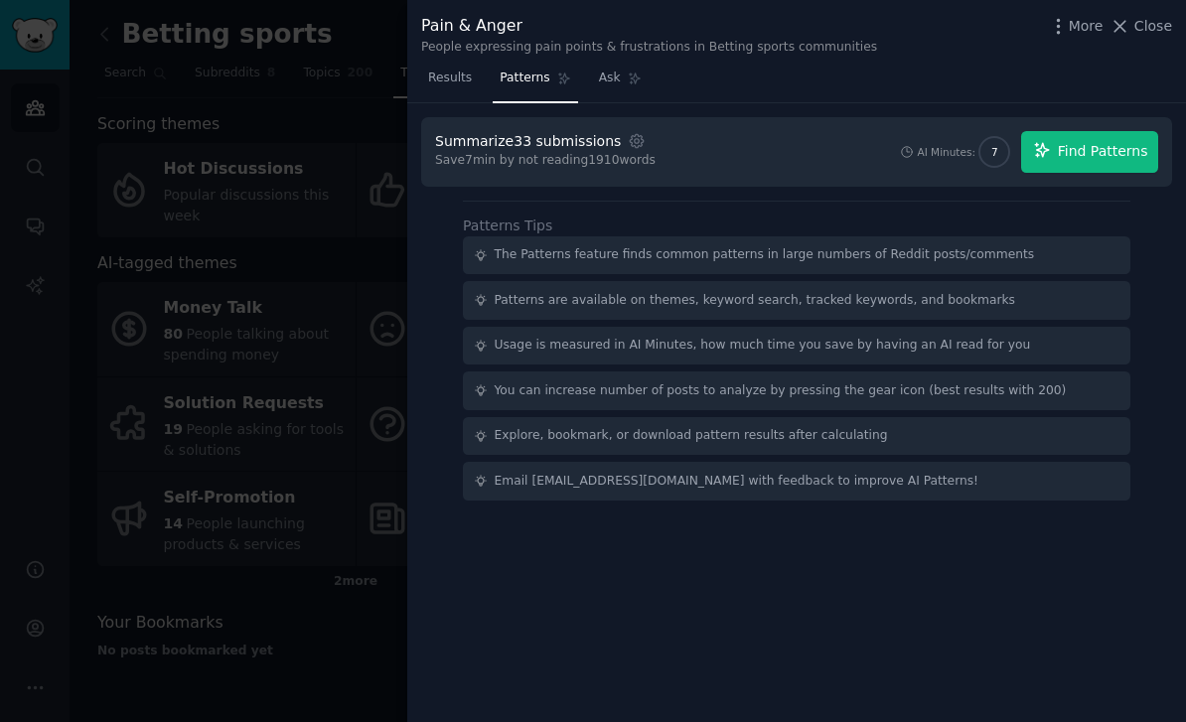
click at [1111, 147] on span "Find Patterns" at bounding box center [1103, 151] width 90 height 21
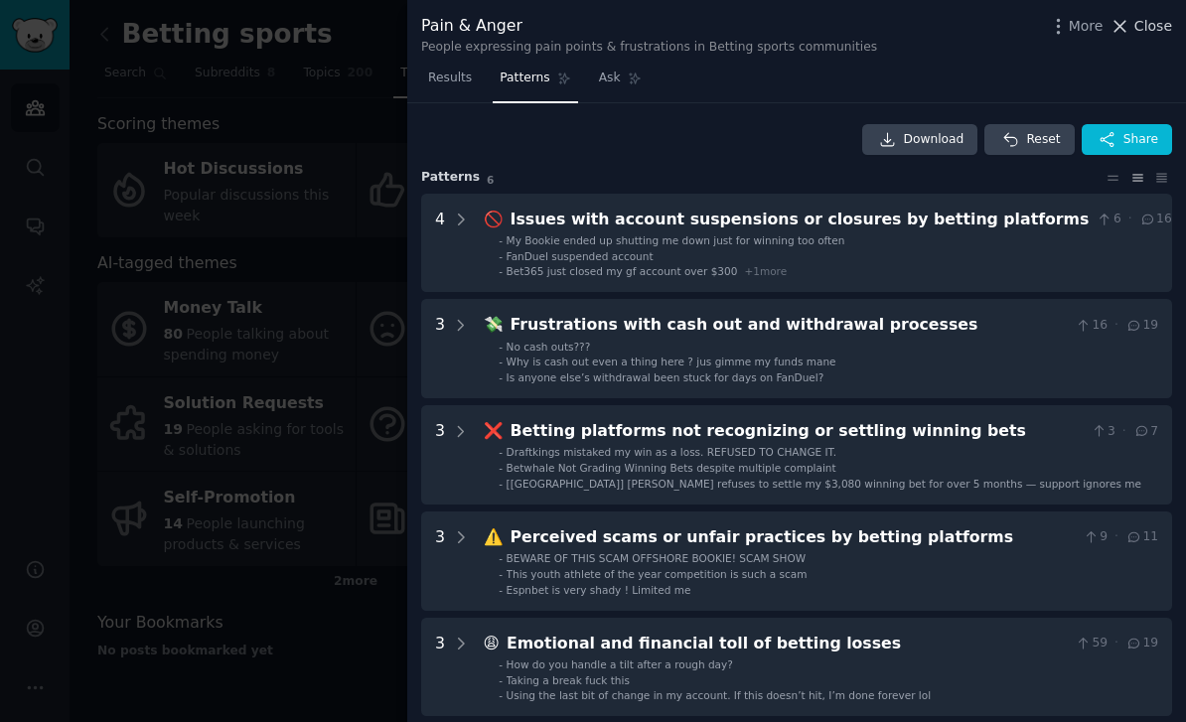
click at [1126, 29] on icon at bounding box center [1121, 26] width 11 height 11
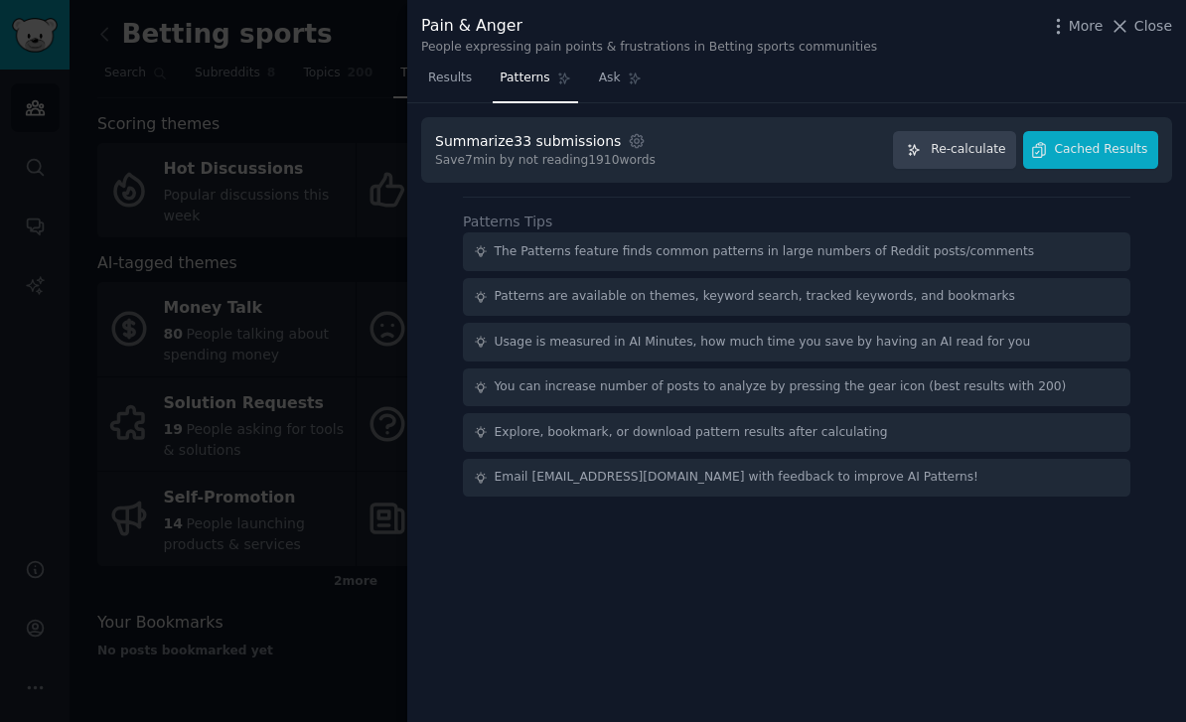
click at [1166, 34] on span "Close" at bounding box center [1154, 26] width 38 height 21
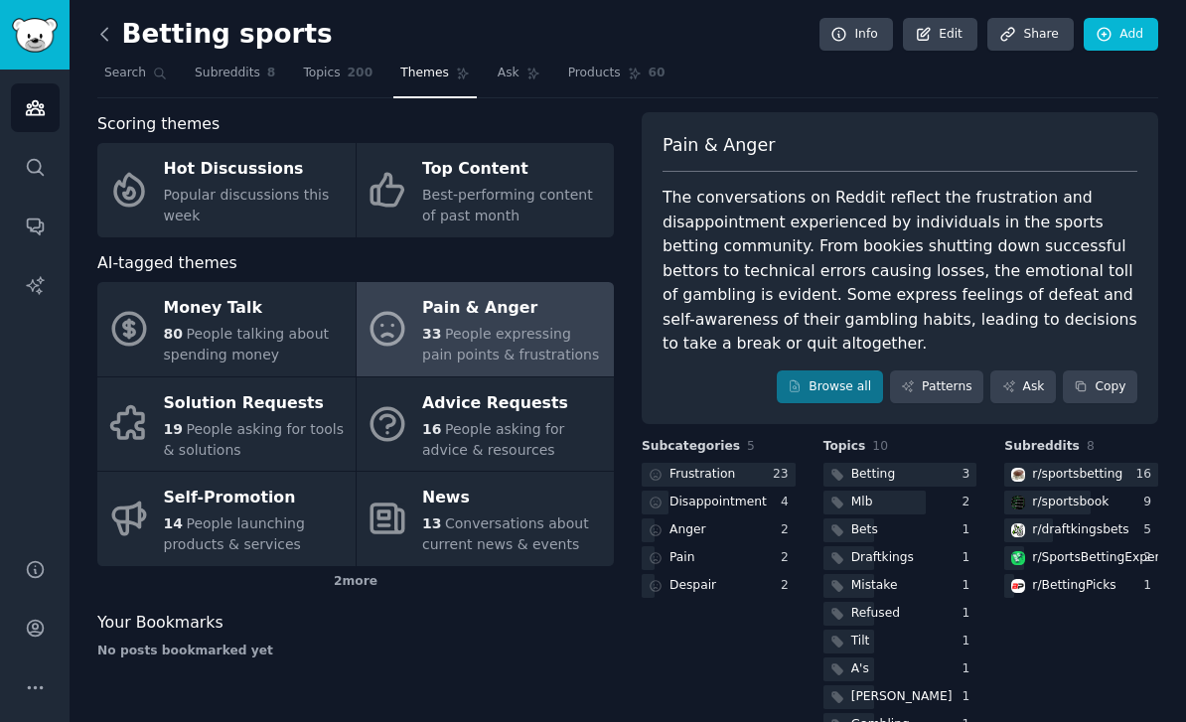
click at [114, 31] on icon at bounding box center [104, 34] width 21 height 21
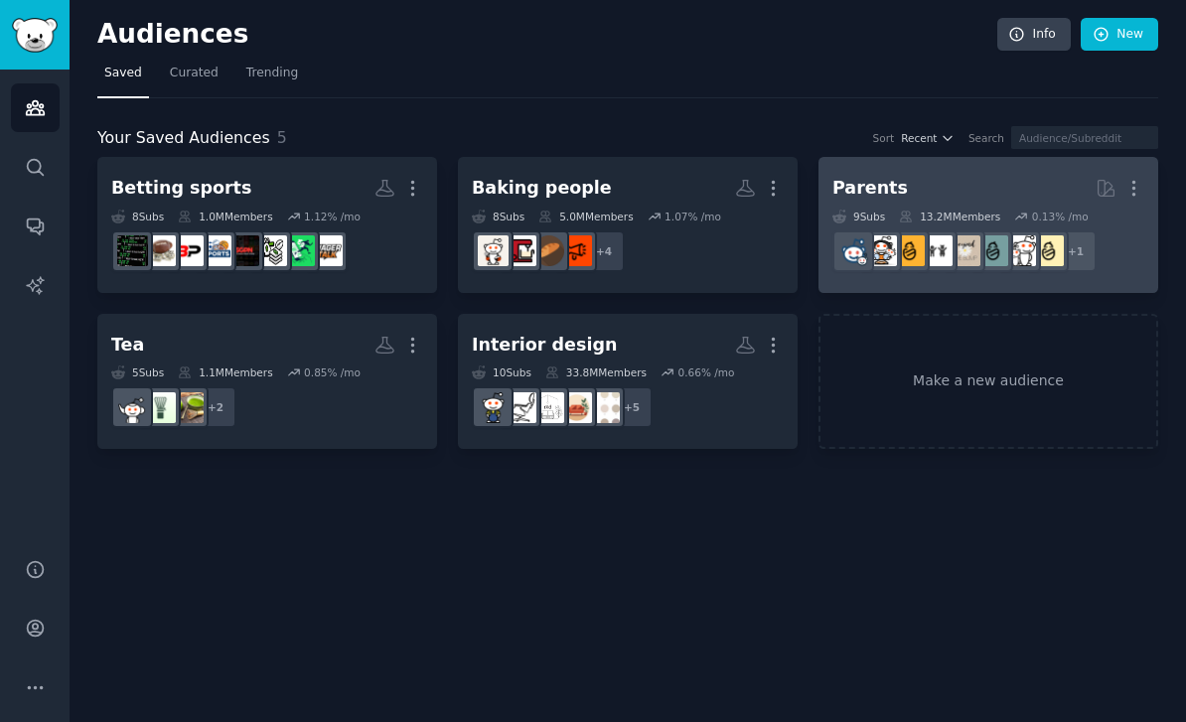
click at [875, 200] on h2 "Parents More" at bounding box center [989, 188] width 312 height 35
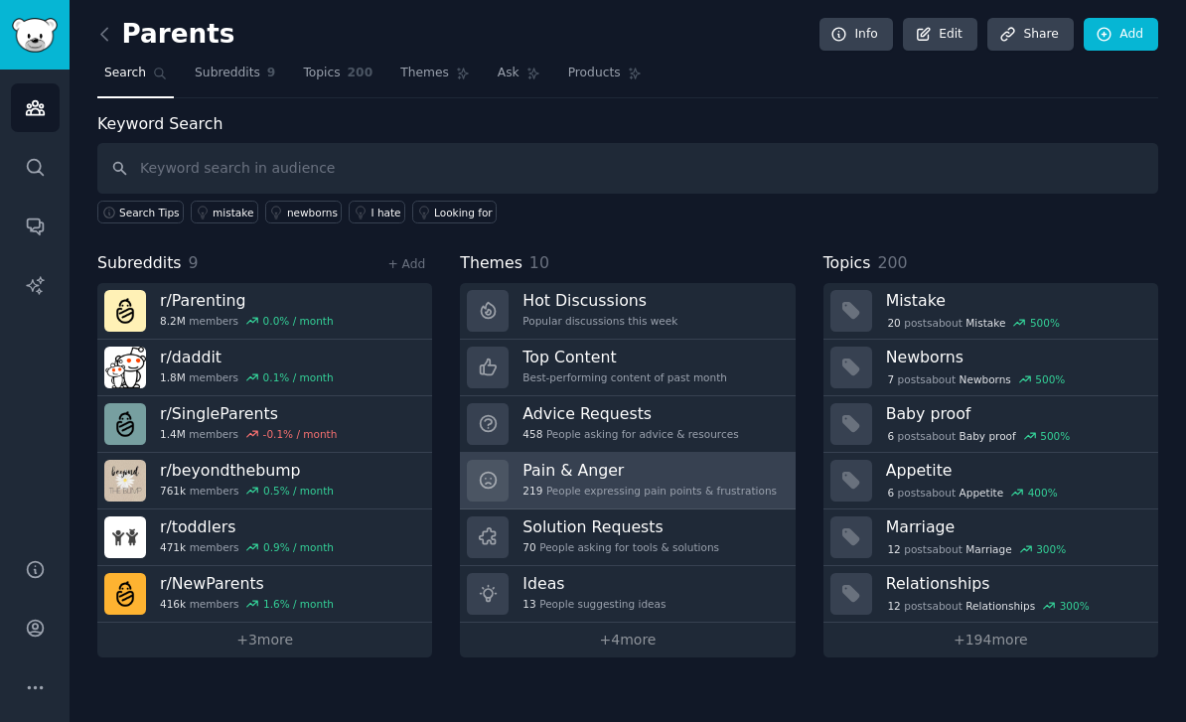
click at [585, 469] on h3 "Pain & Anger" at bounding box center [650, 470] width 254 height 21
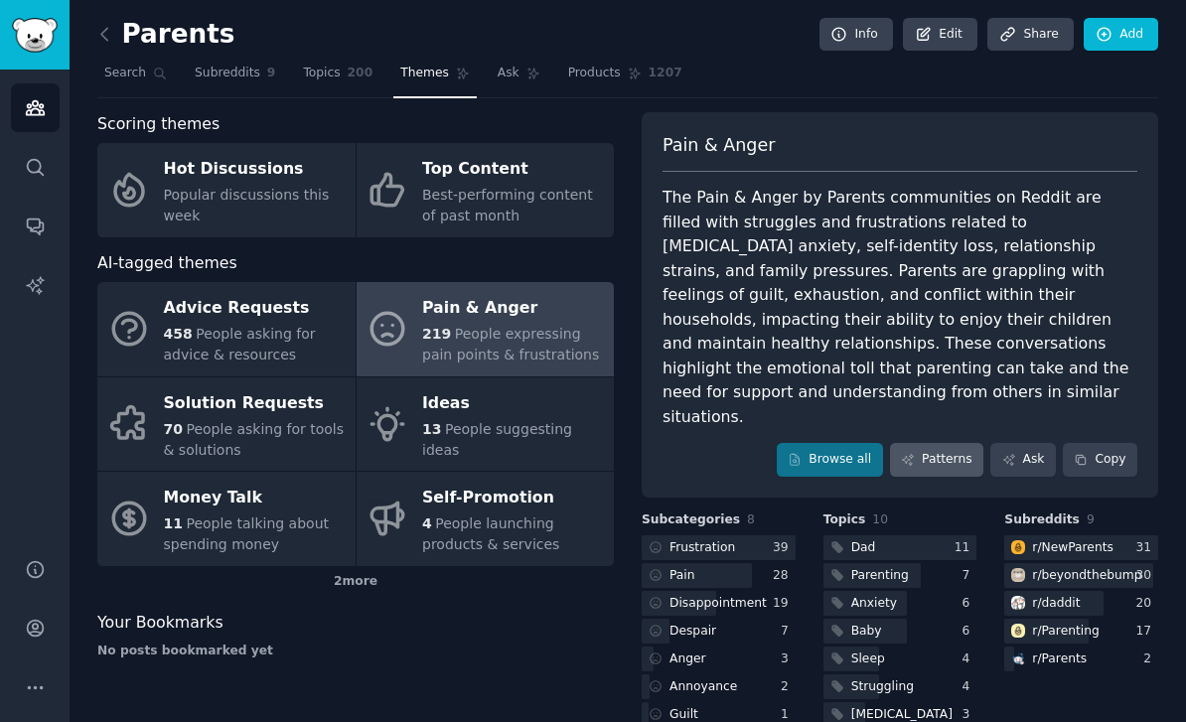
click at [953, 443] on link "Patterns" at bounding box center [936, 460] width 93 height 34
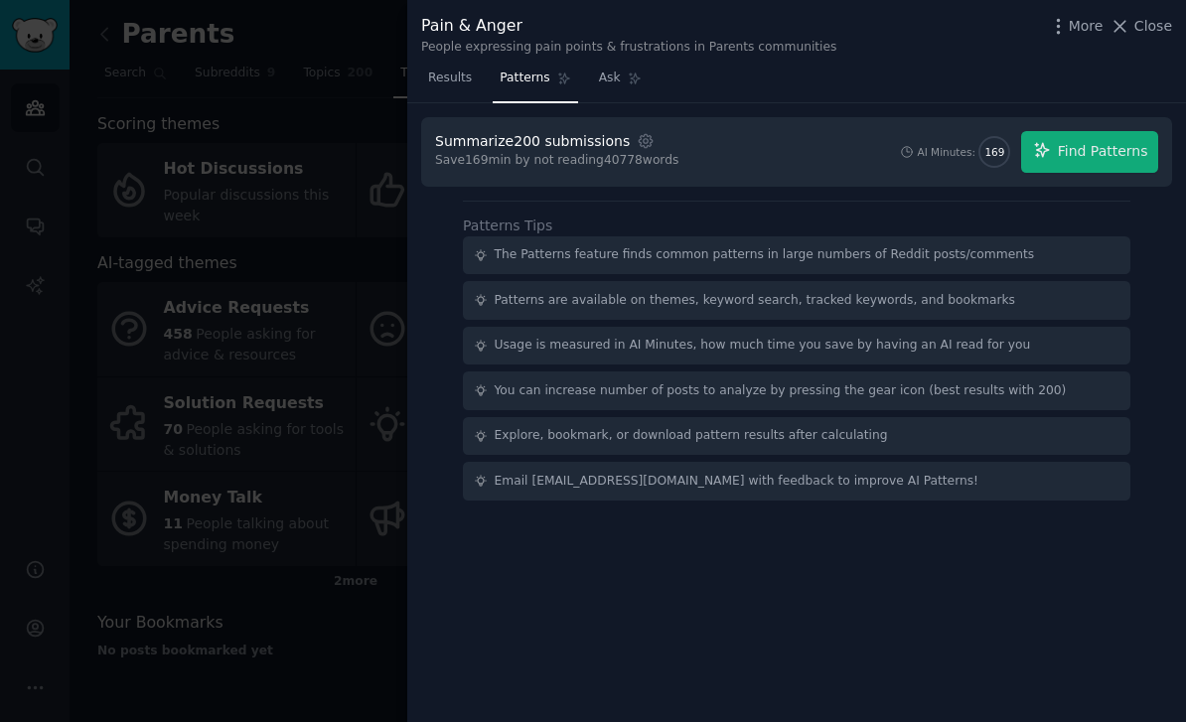
click at [1088, 160] on span "Find Patterns" at bounding box center [1103, 151] width 90 height 21
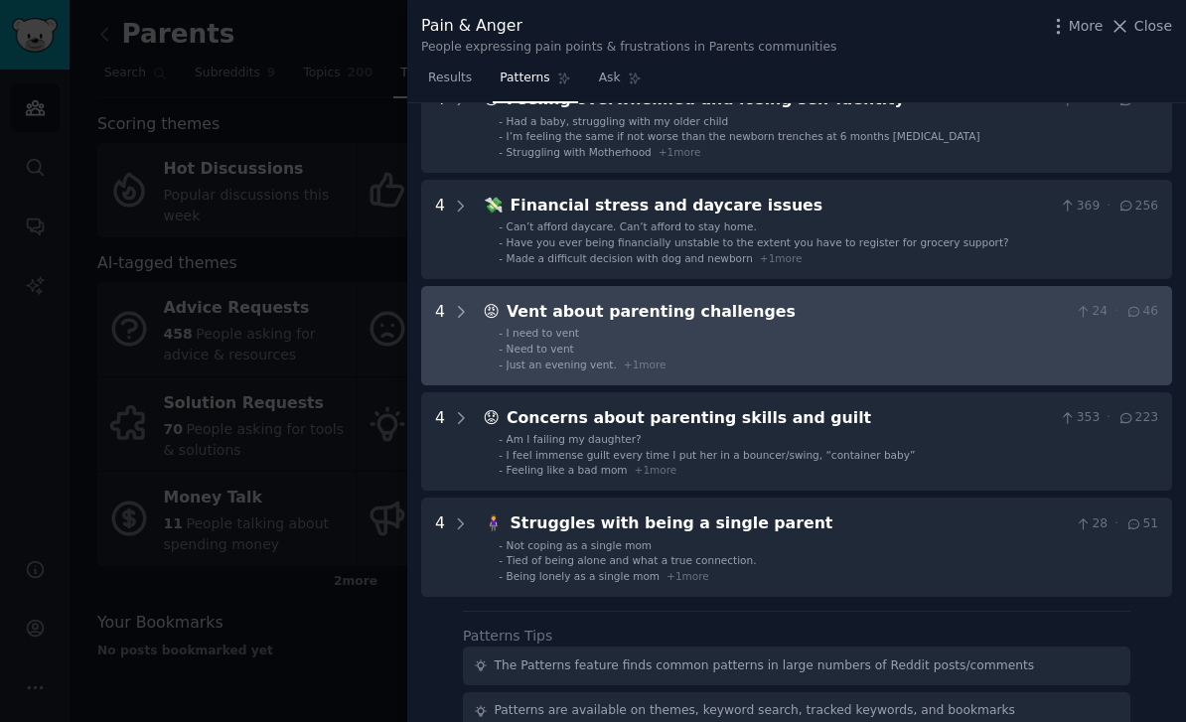
scroll to position [651, 0]
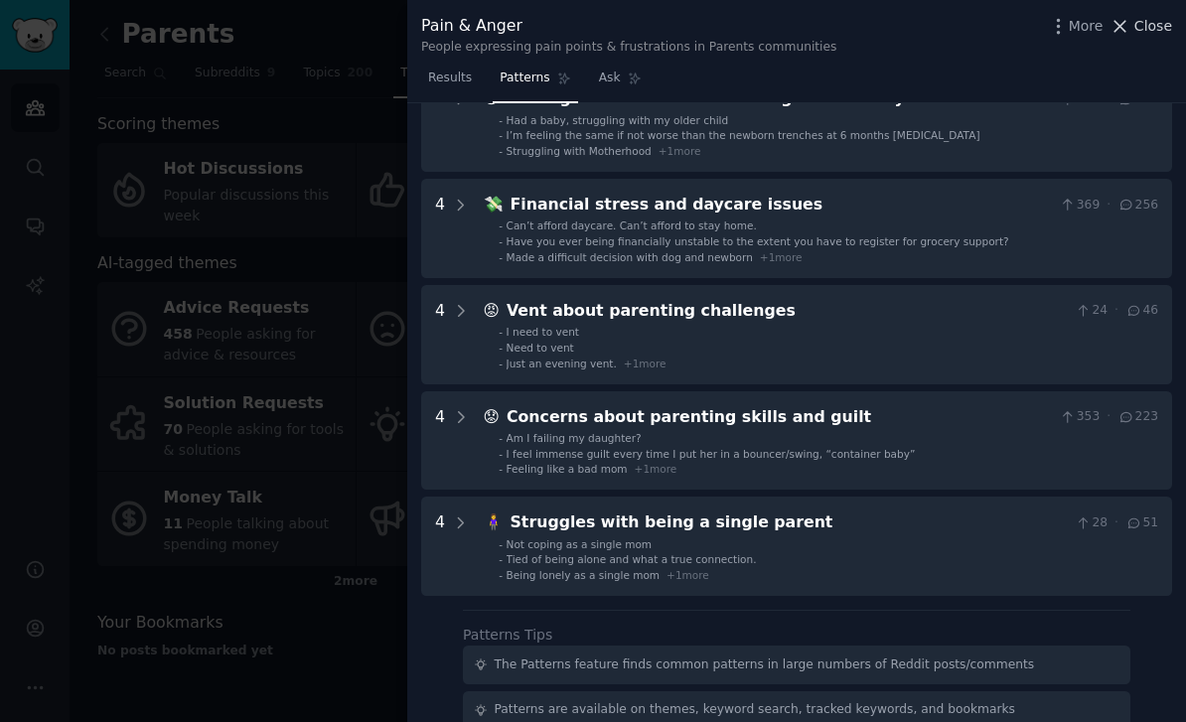
click at [1129, 26] on icon at bounding box center [1120, 26] width 21 height 21
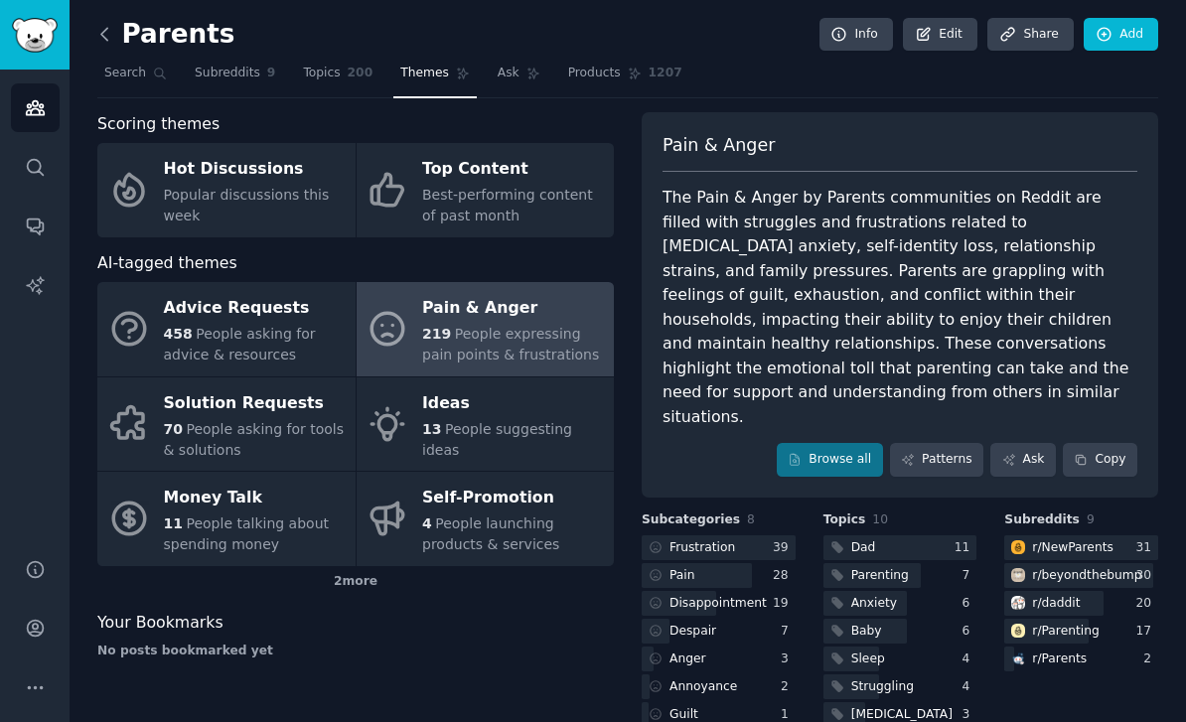
click at [107, 27] on icon at bounding box center [104, 34] width 21 height 21
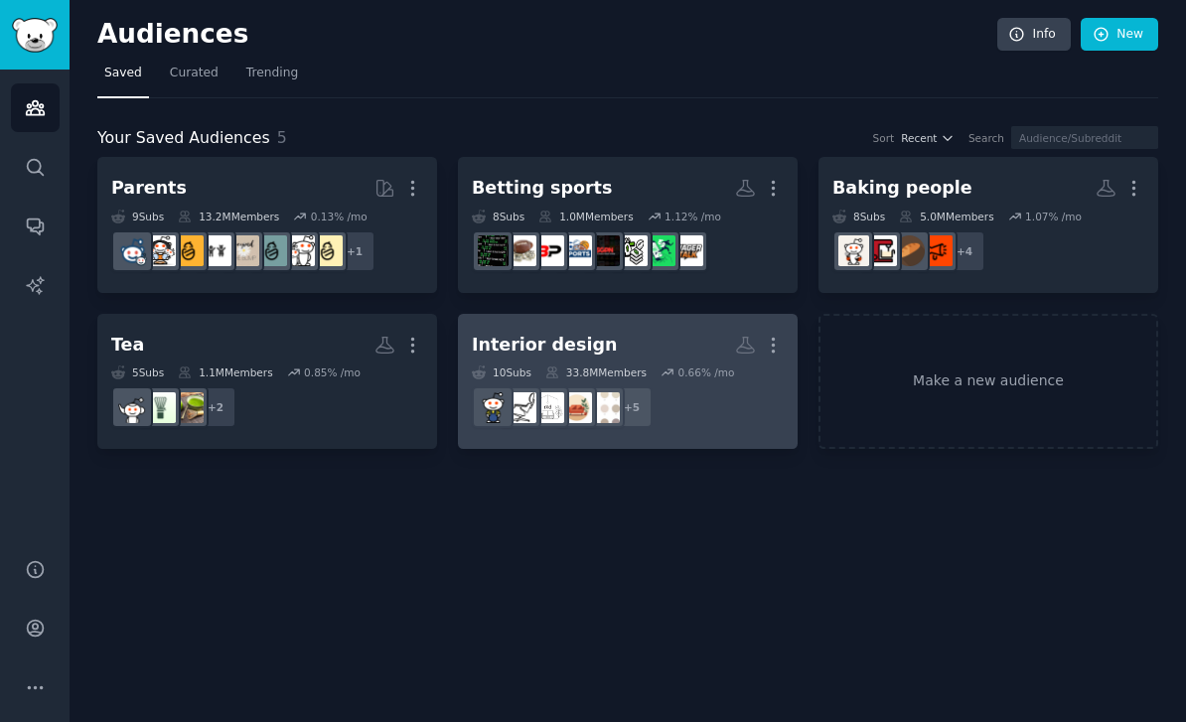
click at [573, 340] on div "Interior design" at bounding box center [544, 345] width 145 height 25
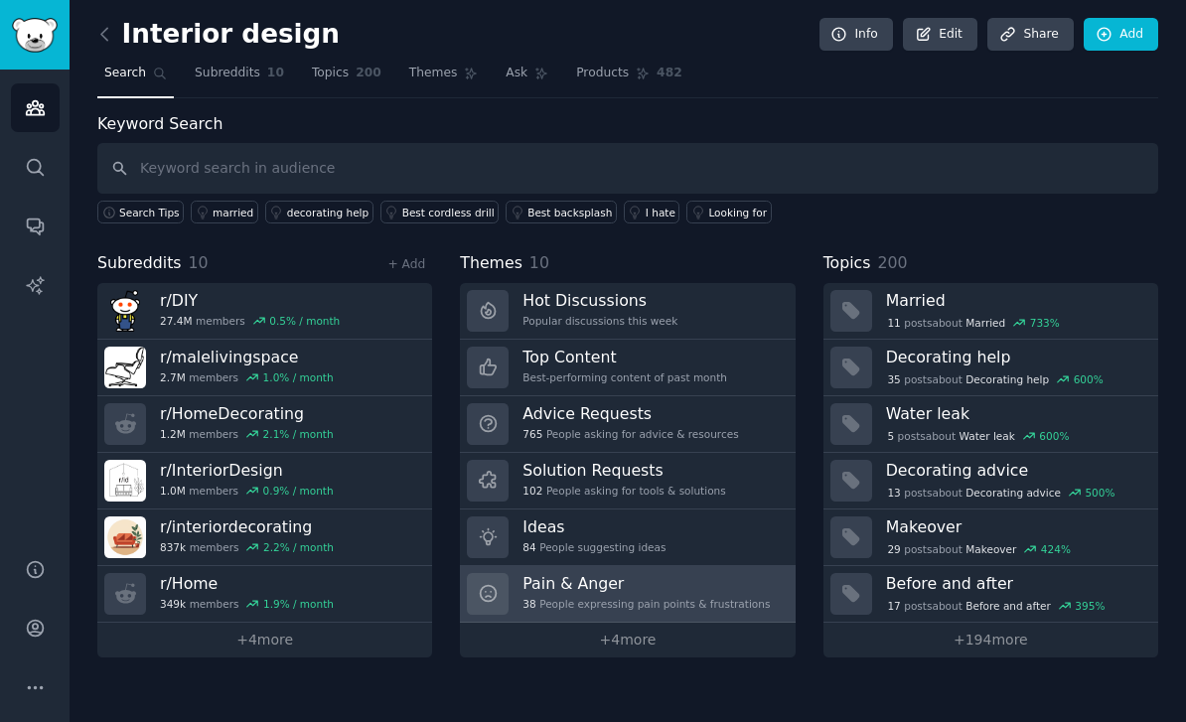
scroll to position [64, 0]
click at [621, 573] on h3 "Pain & Anger" at bounding box center [646, 583] width 247 height 21
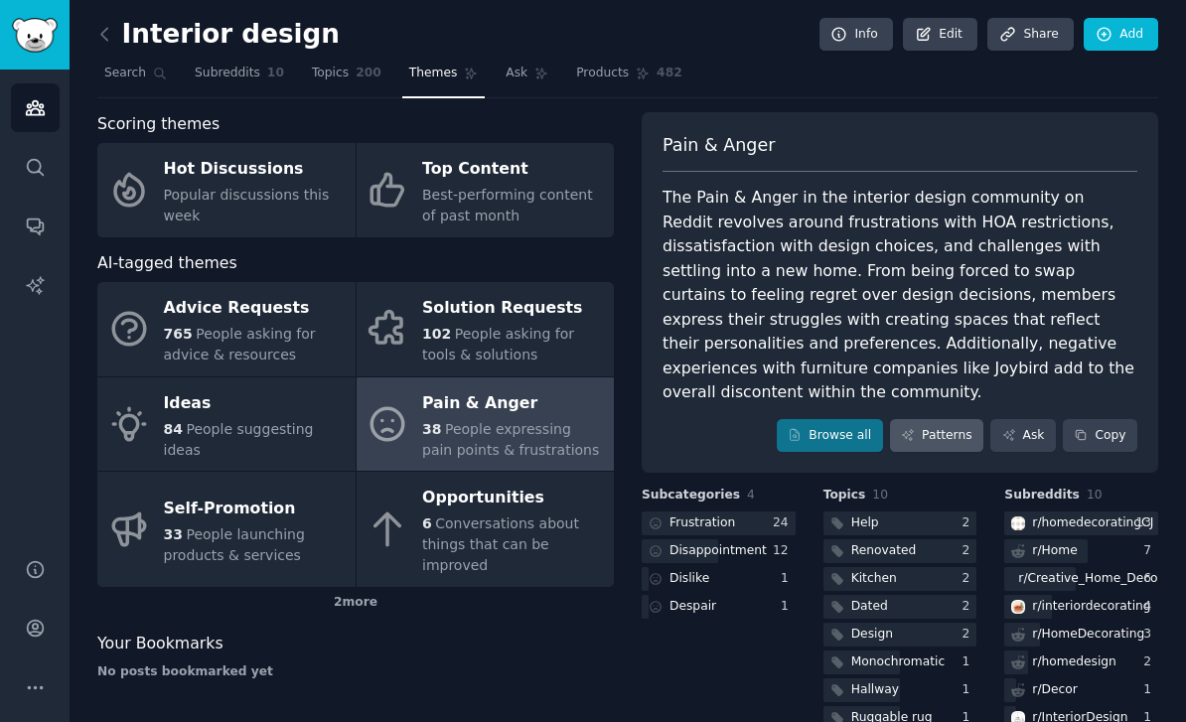
click at [948, 419] on link "Patterns" at bounding box center [936, 436] width 93 height 34
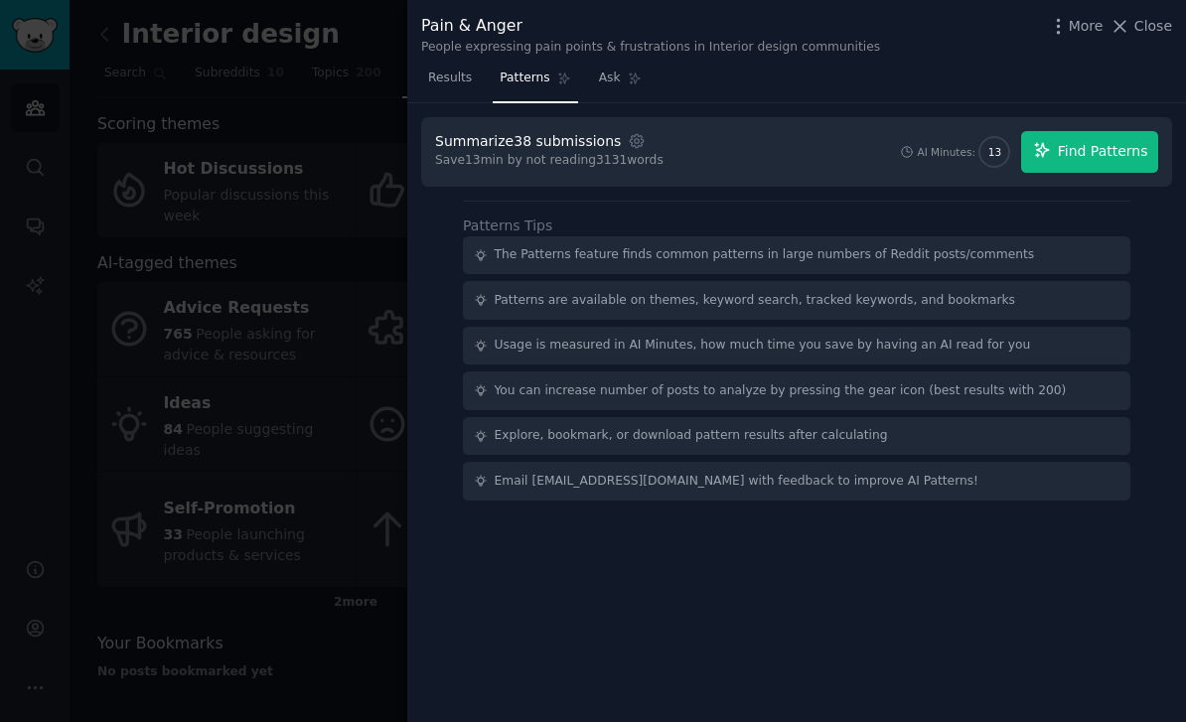
click at [1087, 156] on span "Find Patterns" at bounding box center [1103, 151] width 90 height 21
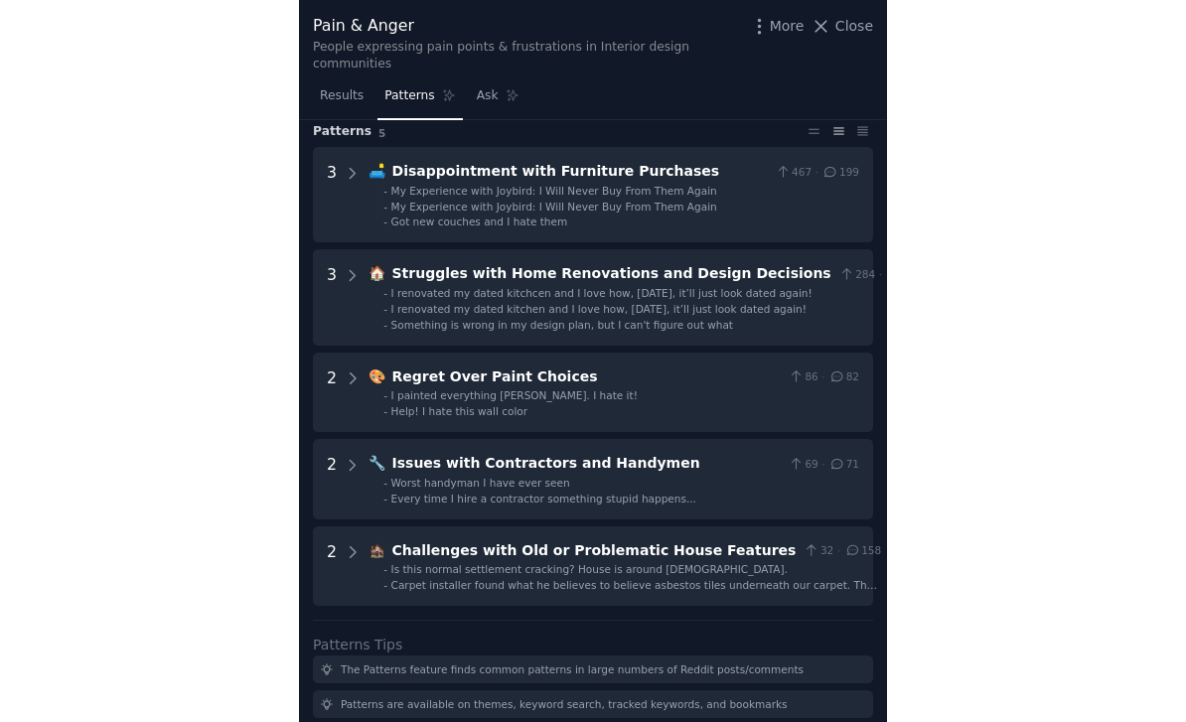
scroll to position [64, 0]
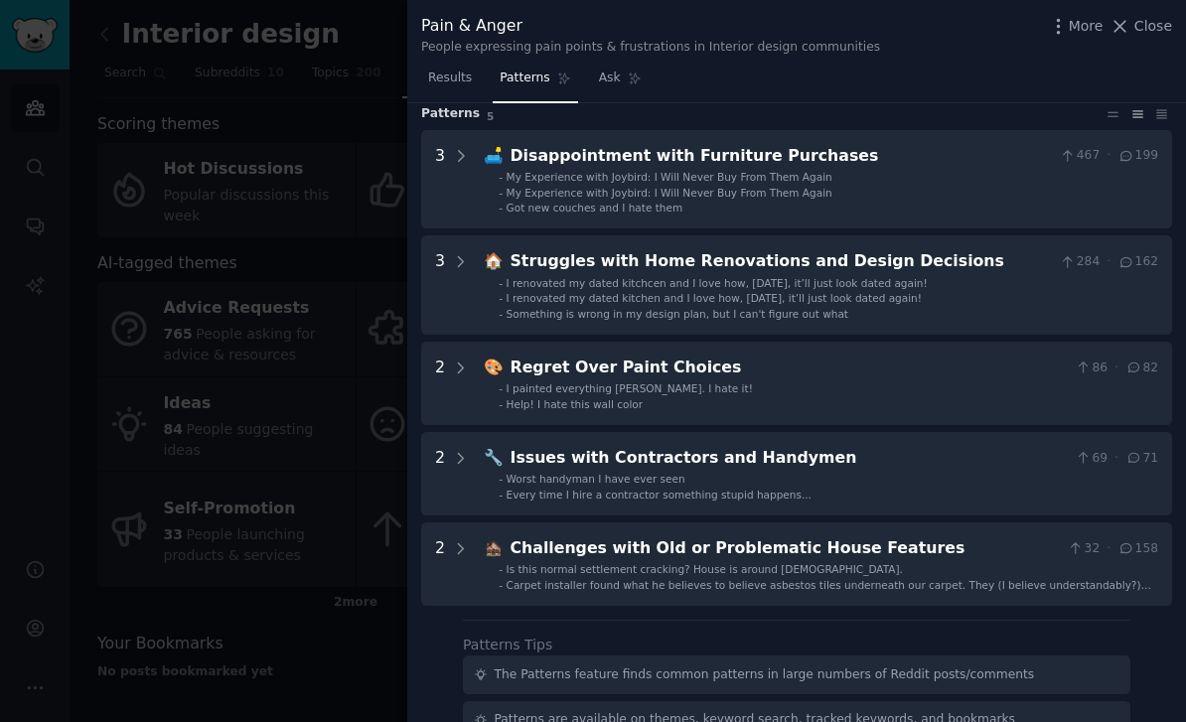
click at [146, 119] on div at bounding box center [593, 361] width 1186 height 722
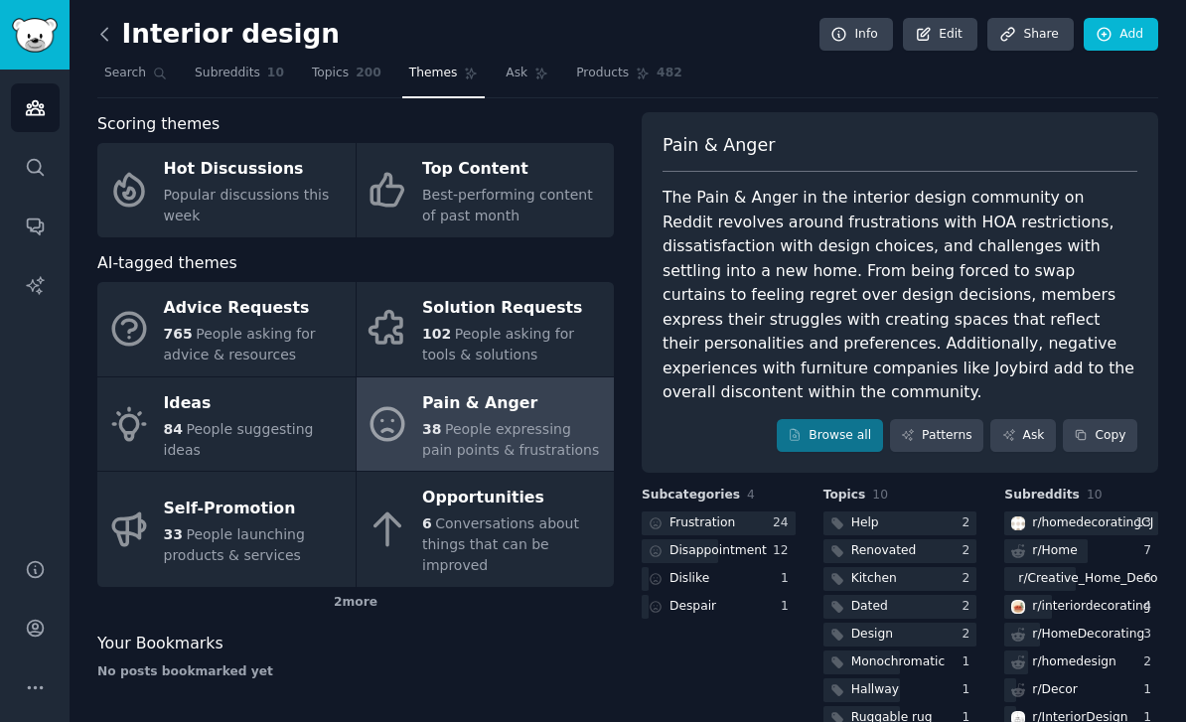
click at [109, 40] on icon at bounding box center [104, 34] width 21 height 21
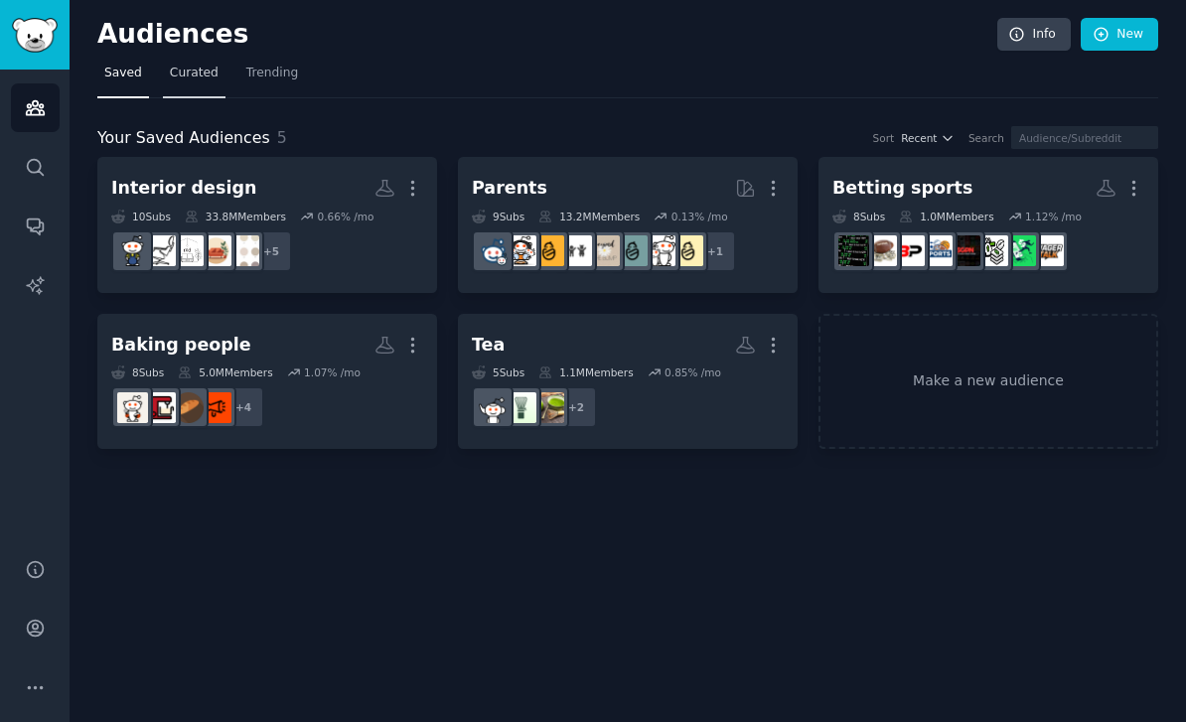
click at [185, 77] on span "Curated" at bounding box center [194, 74] width 49 height 18
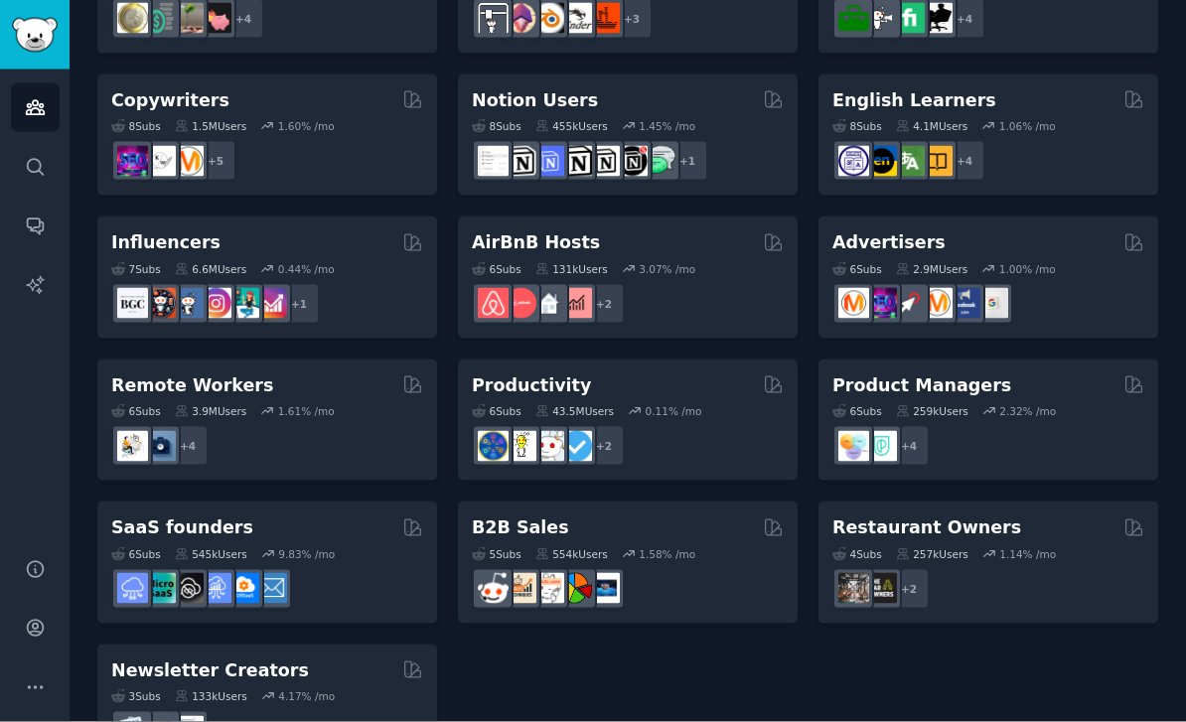
scroll to position [64, 0]
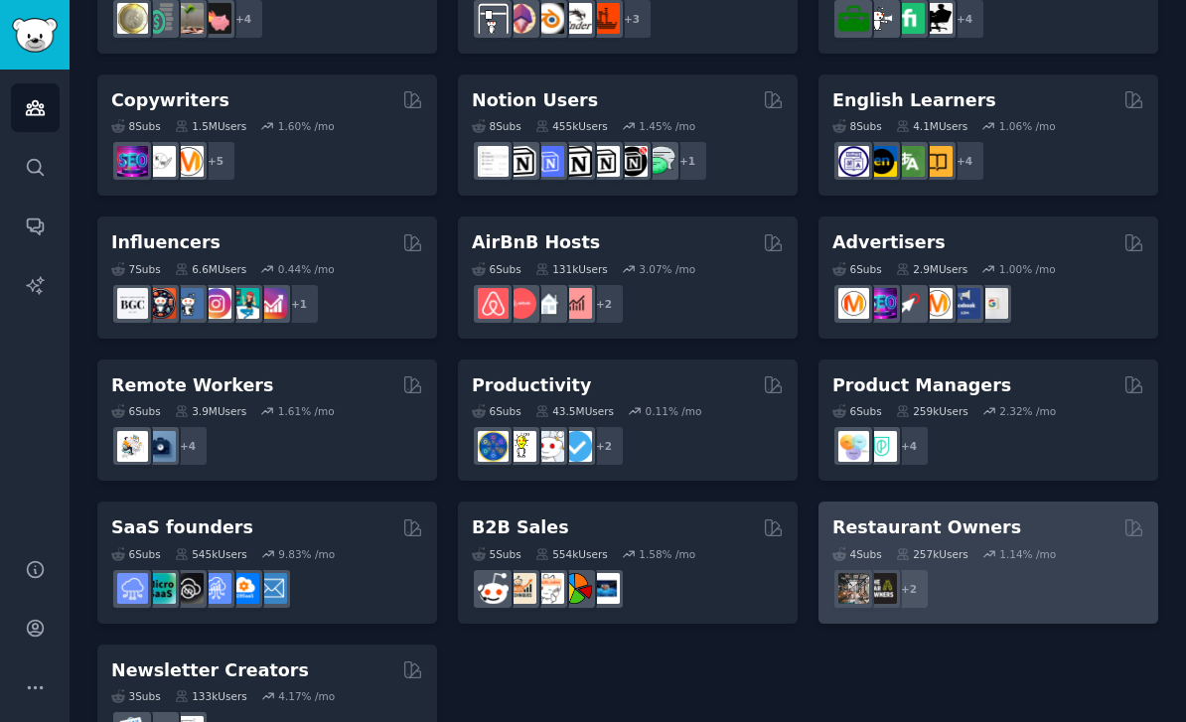
click at [940, 516] on h2 "Restaurant Owners" at bounding box center [927, 528] width 189 height 25
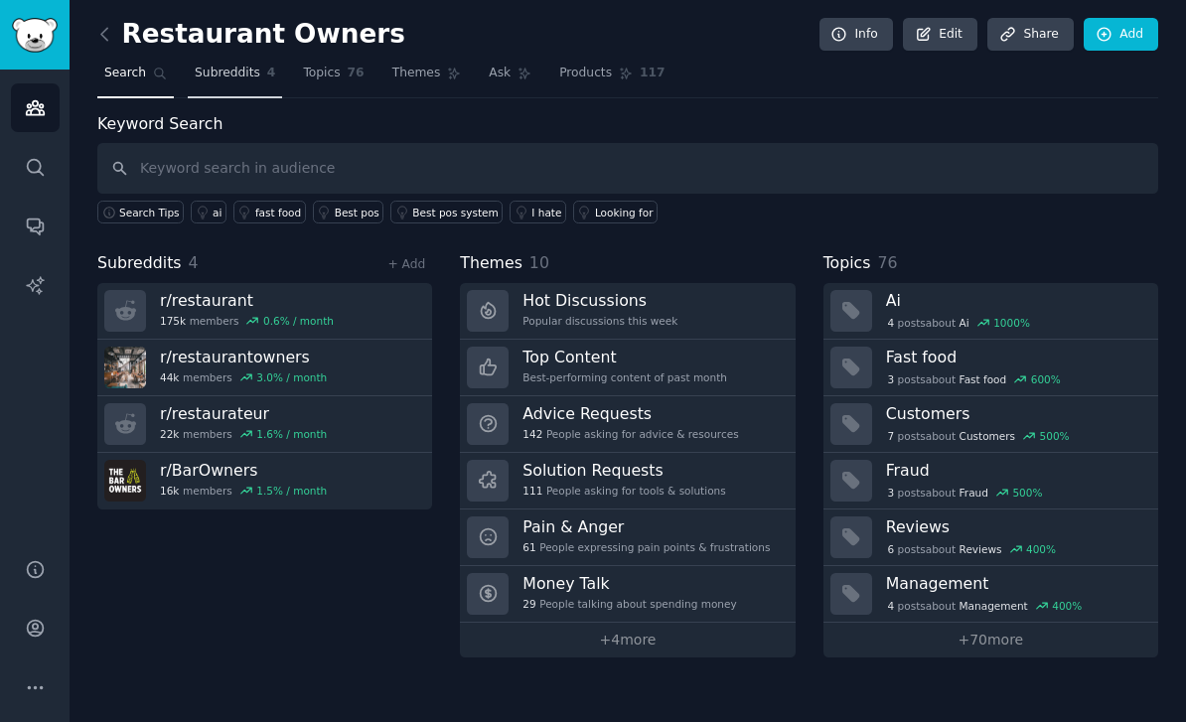
click at [237, 77] on span "Subreddits" at bounding box center [228, 74] width 66 height 18
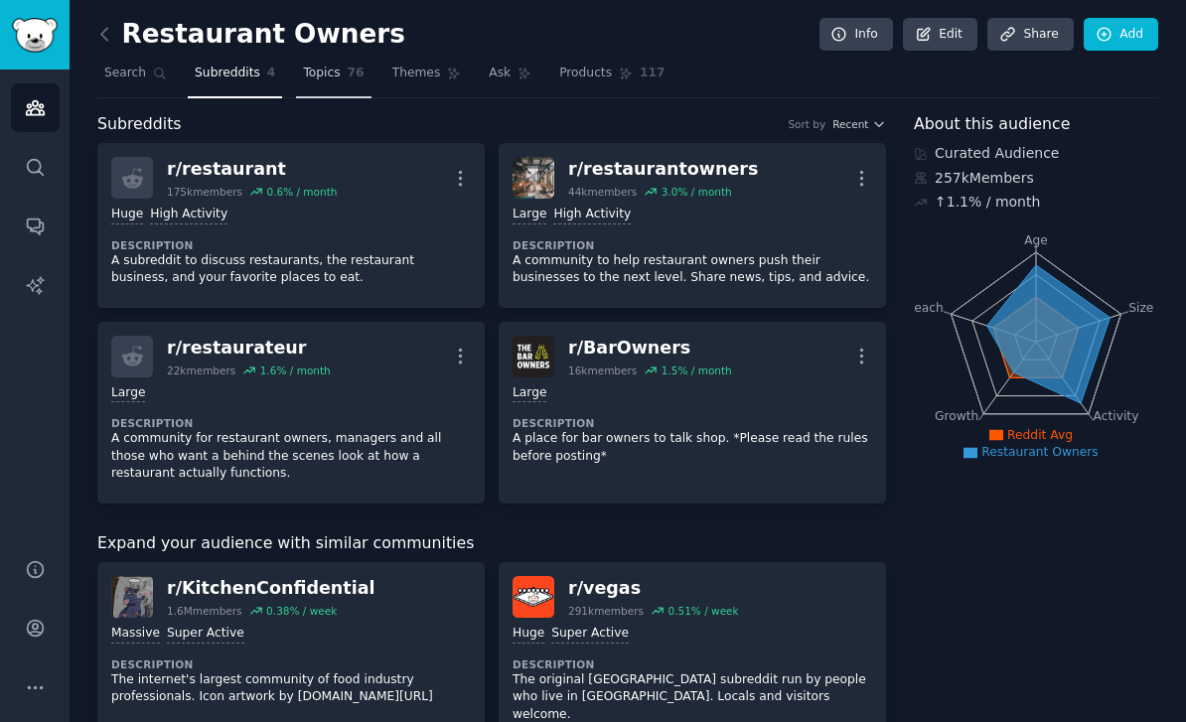
click at [329, 76] on span "Topics" at bounding box center [321, 74] width 37 height 18
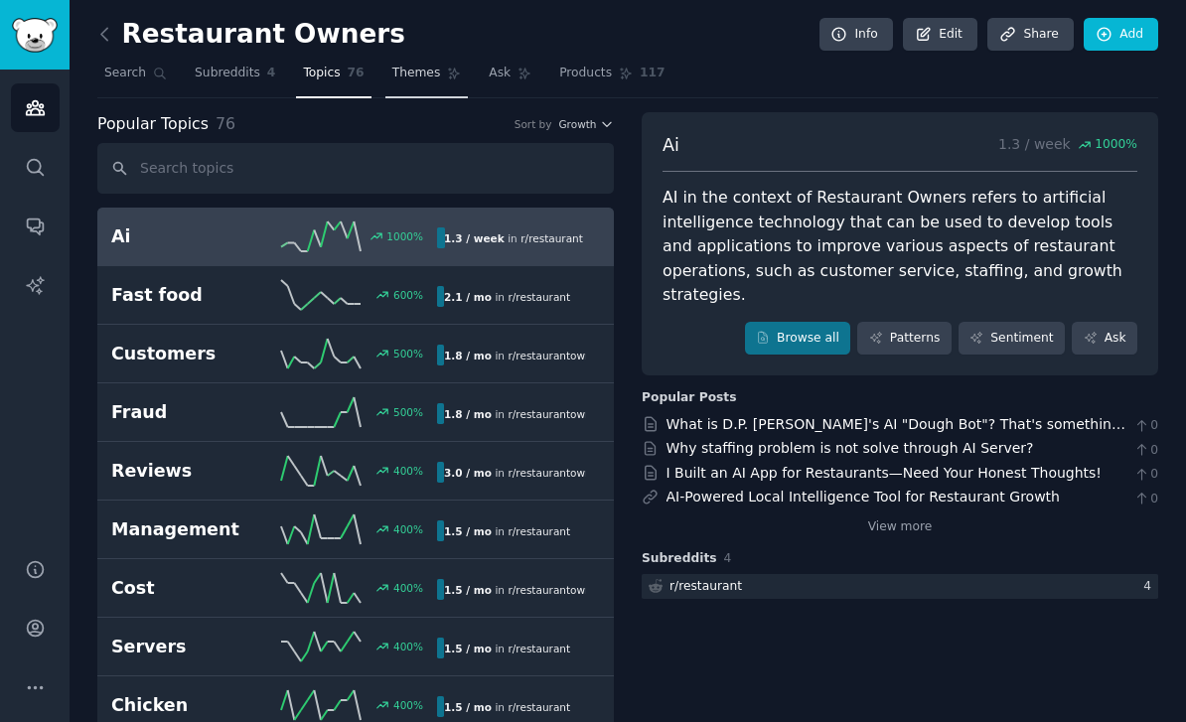
click at [410, 73] on span "Themes" at bounding box center [416, 74] width 49 height 18
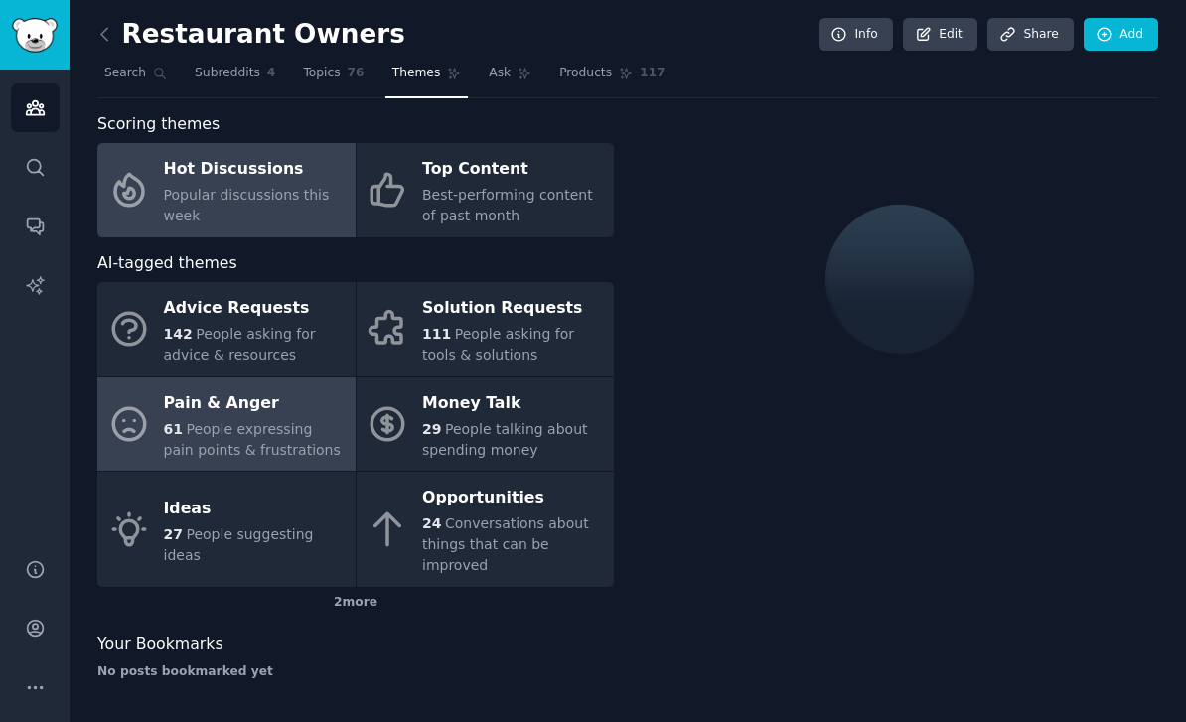
click at [293, 407] on div "Pain & Anger" at bounding box center [255, 403] width 182 height 32
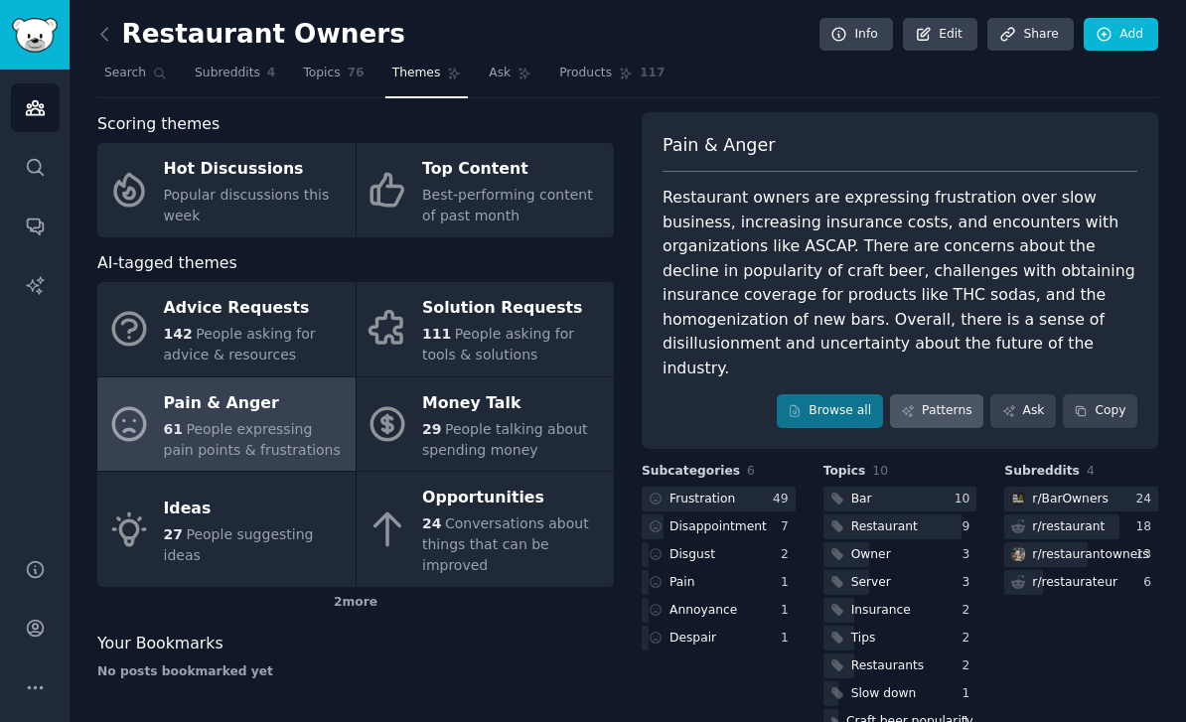
click at [946, 394] on link "Patterns" at bounding box center [936, 411] width 93 height 34
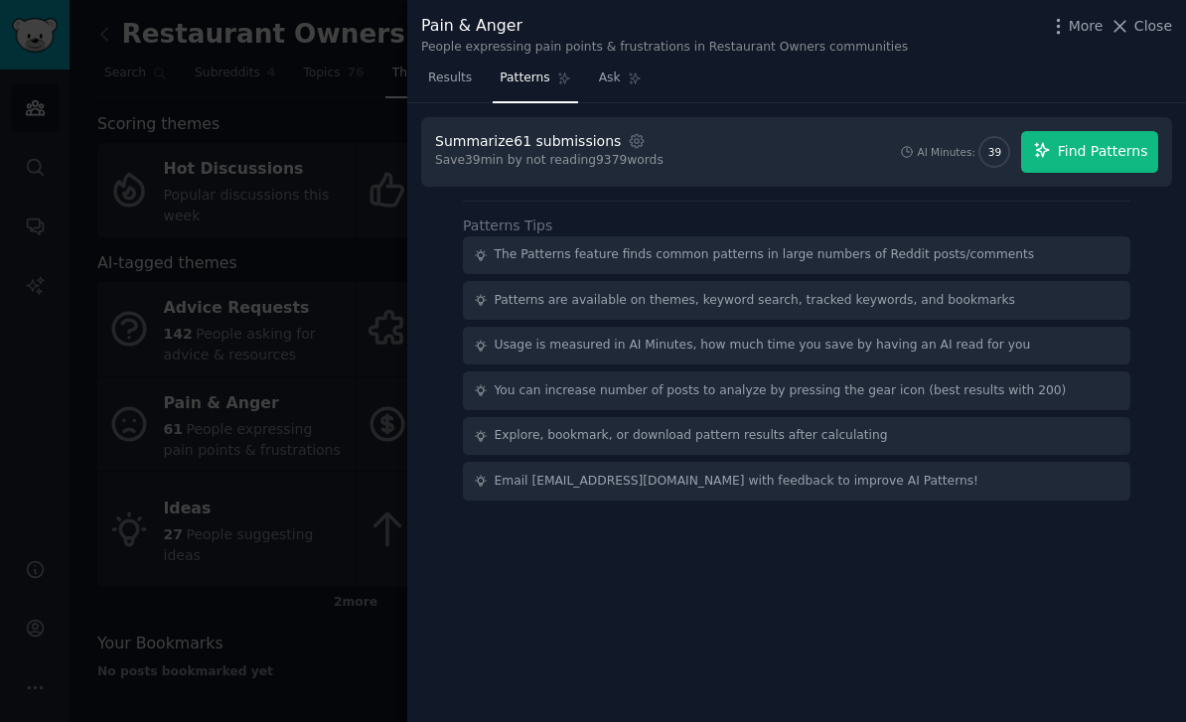
click at [1106, 158] on span "Find Patterns" at bounding box center [1103, 151] width 90 height 21
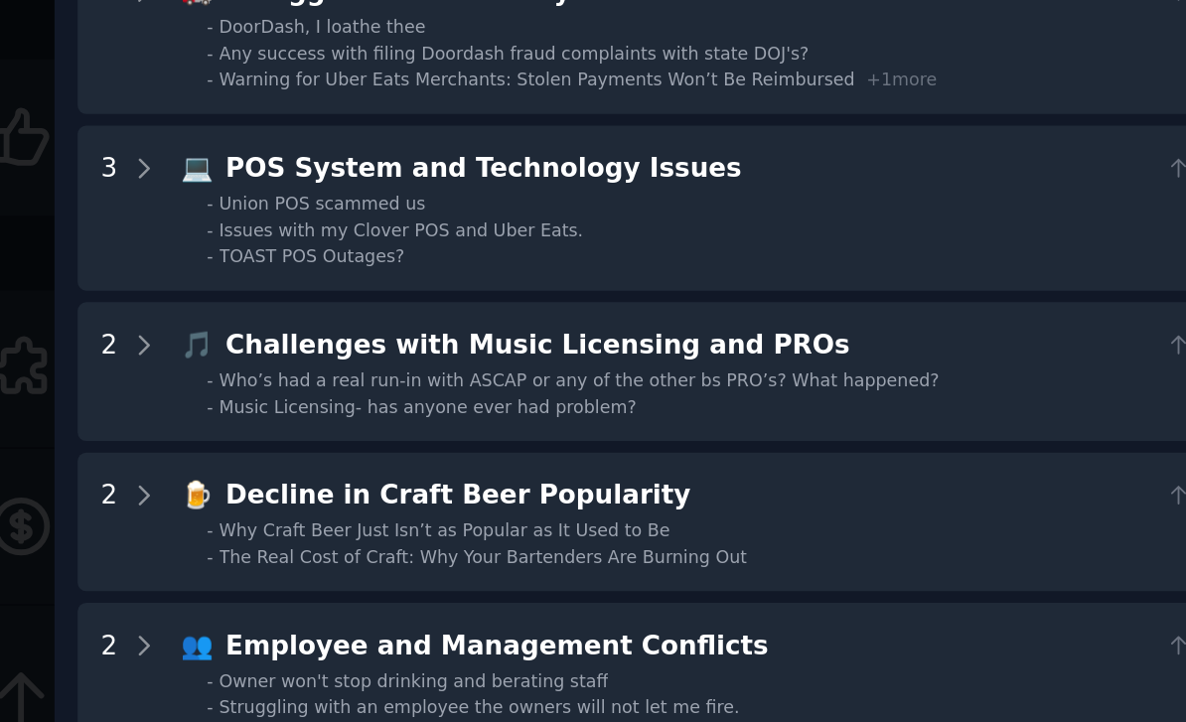
scroll to position [324, 0]
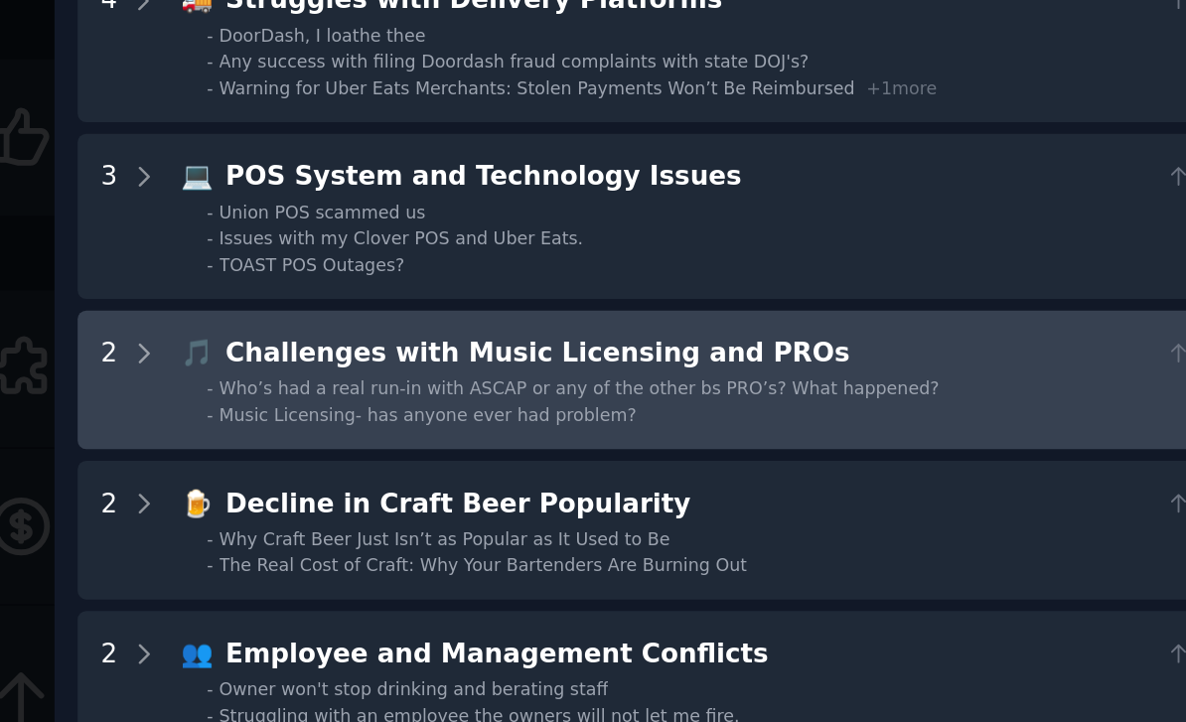
click at [511, 308] on div "Challenges with Music Licensing and PROs" at bounding box center [789, 320] width 557 height 25
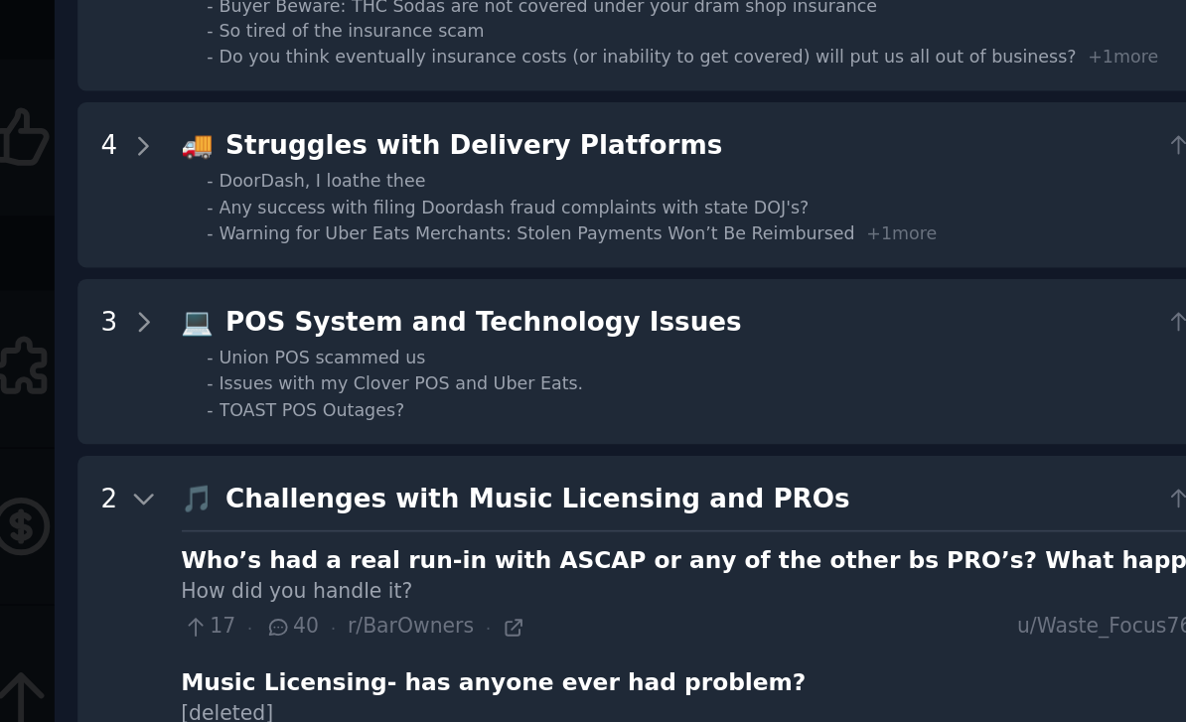
scroll to position [236, 0]
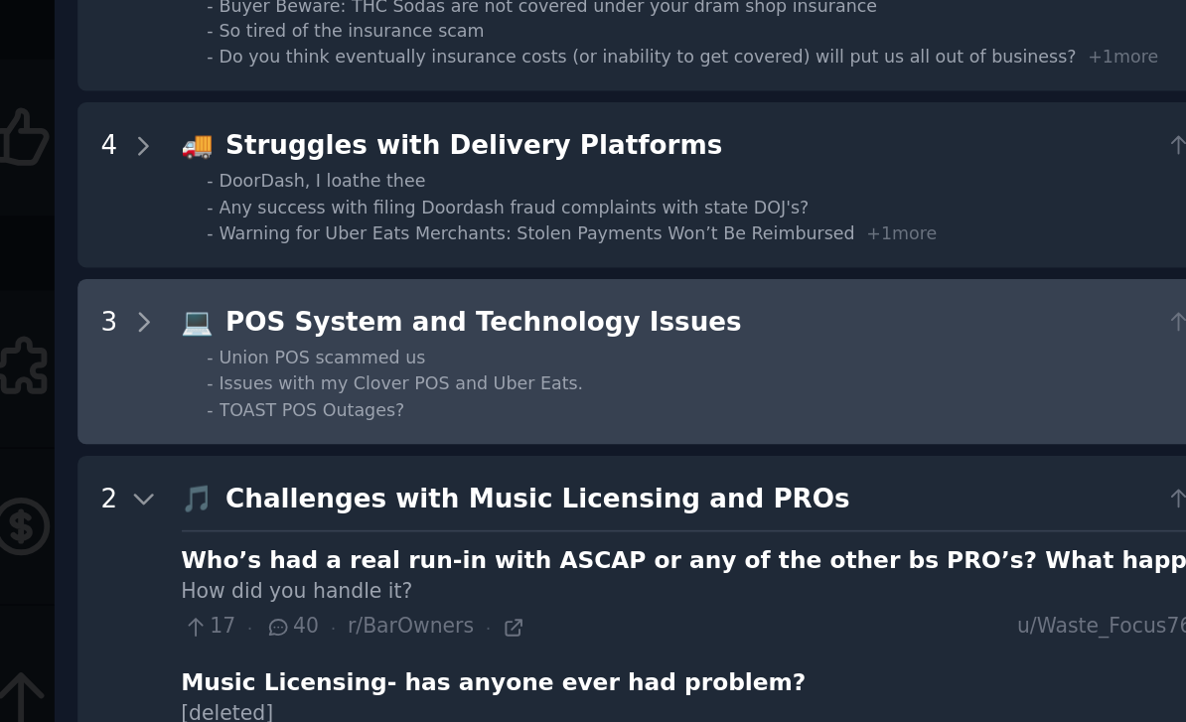
click at [511, 289] on div "POS System and Technology Issues" at bounding box center [789, 301] width 557 height 25
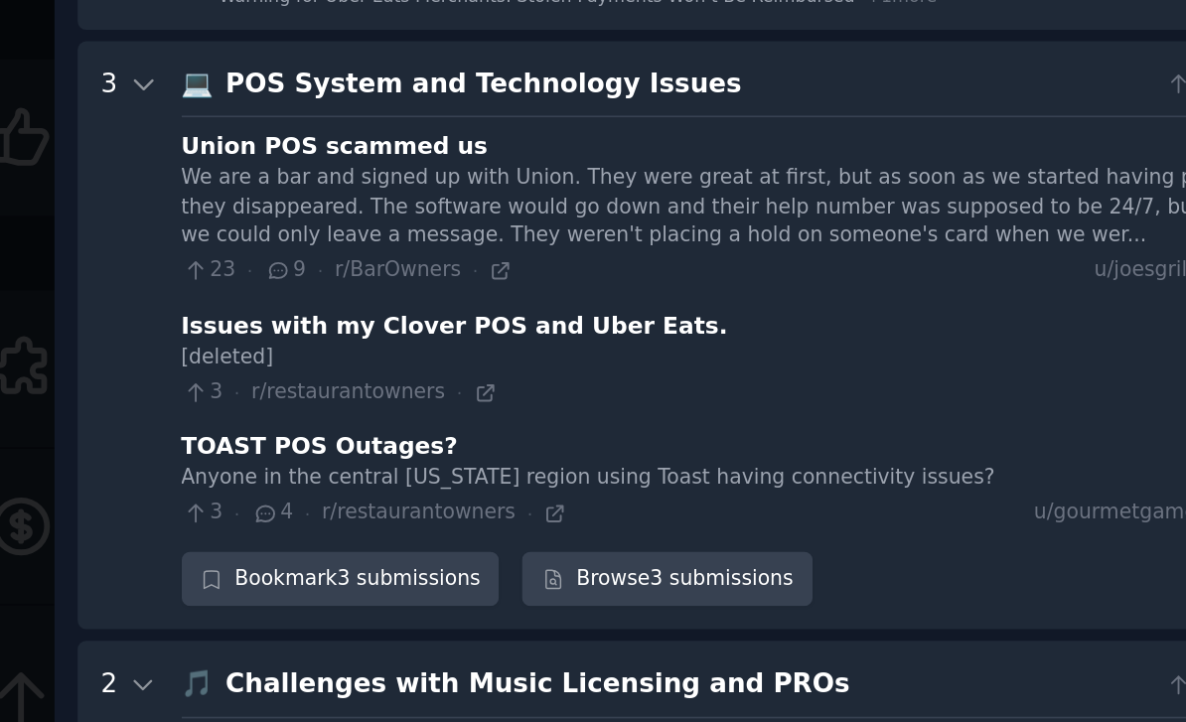
scroll to position [407, 0]
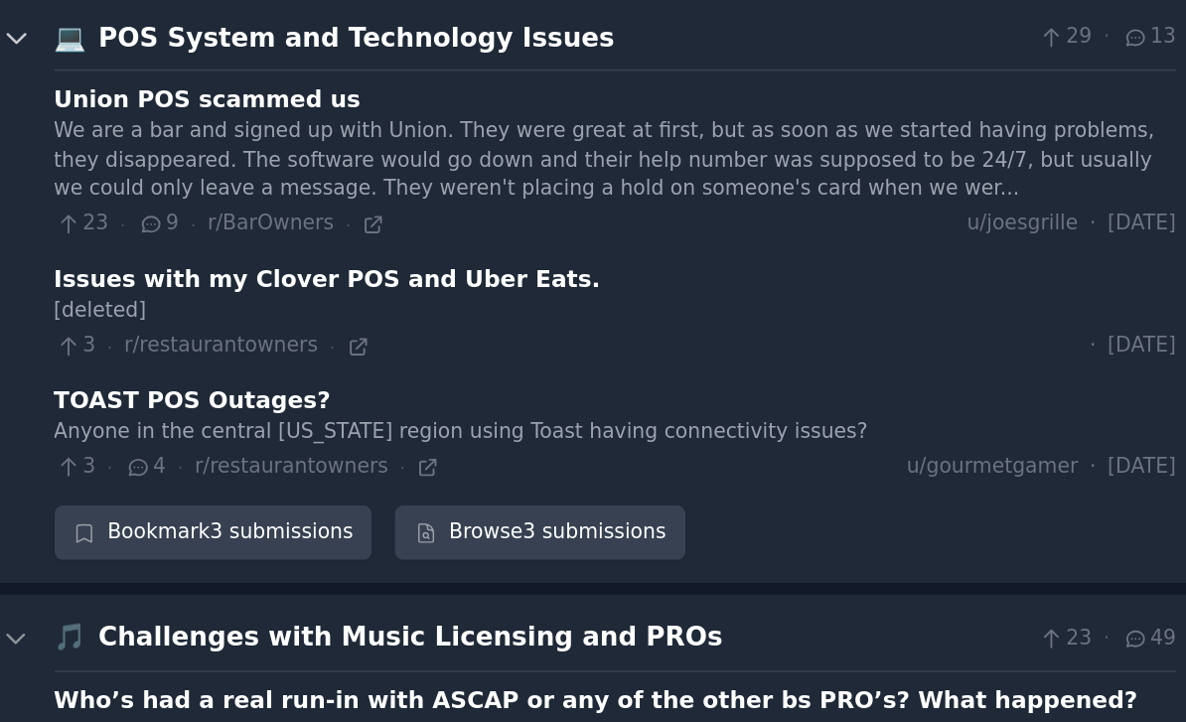
click at [452, 121] on icon at bounding box center [461, 130] width 18 height 18
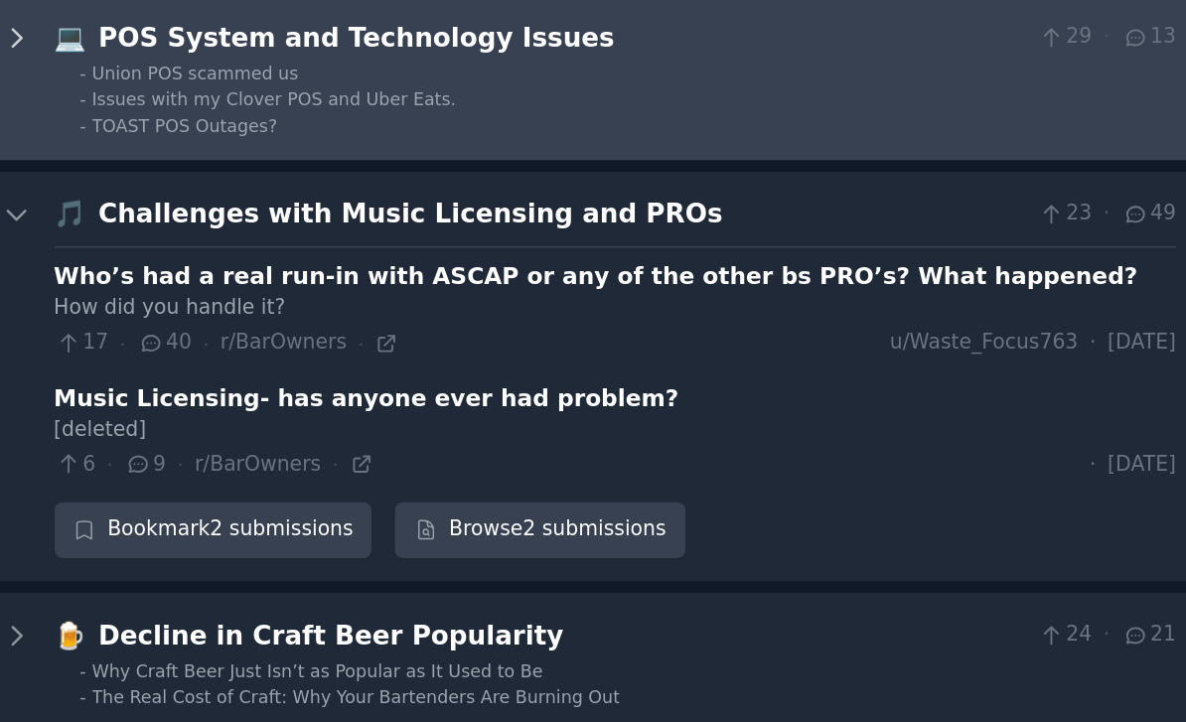
click at [452, 121] on icon at bounding box center [461, 130] width 18 height 18
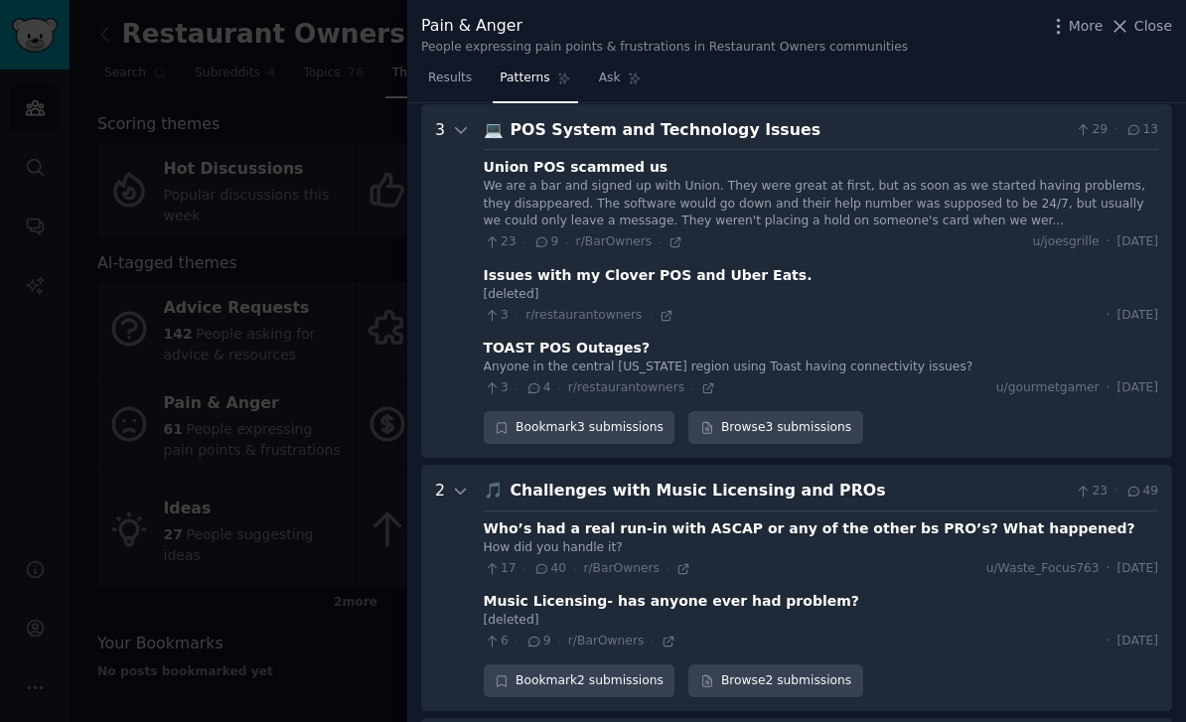
click at [94, 442] on div at bounding box center [593, 361] width 1186 height 722
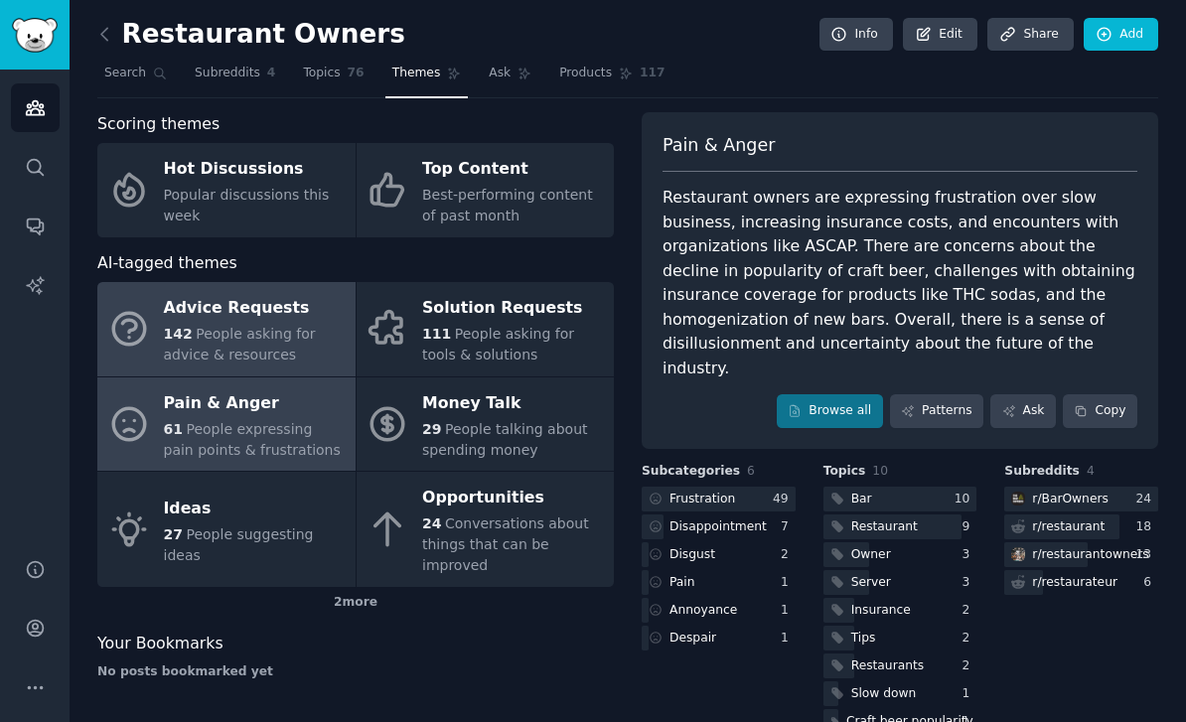
click at [140, 334] on icon at bounding box center [129, 329] width 42 height 42
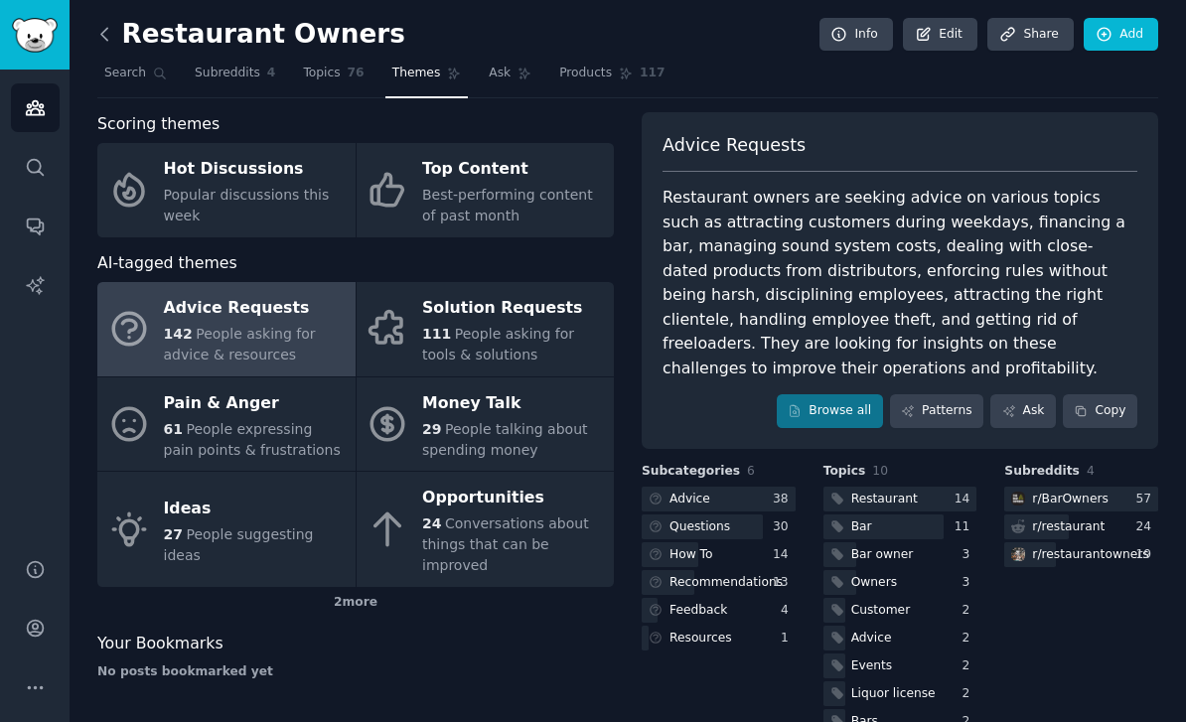
click at [105, 33] on icon at bounding box center [104, 34] width 21 height 21
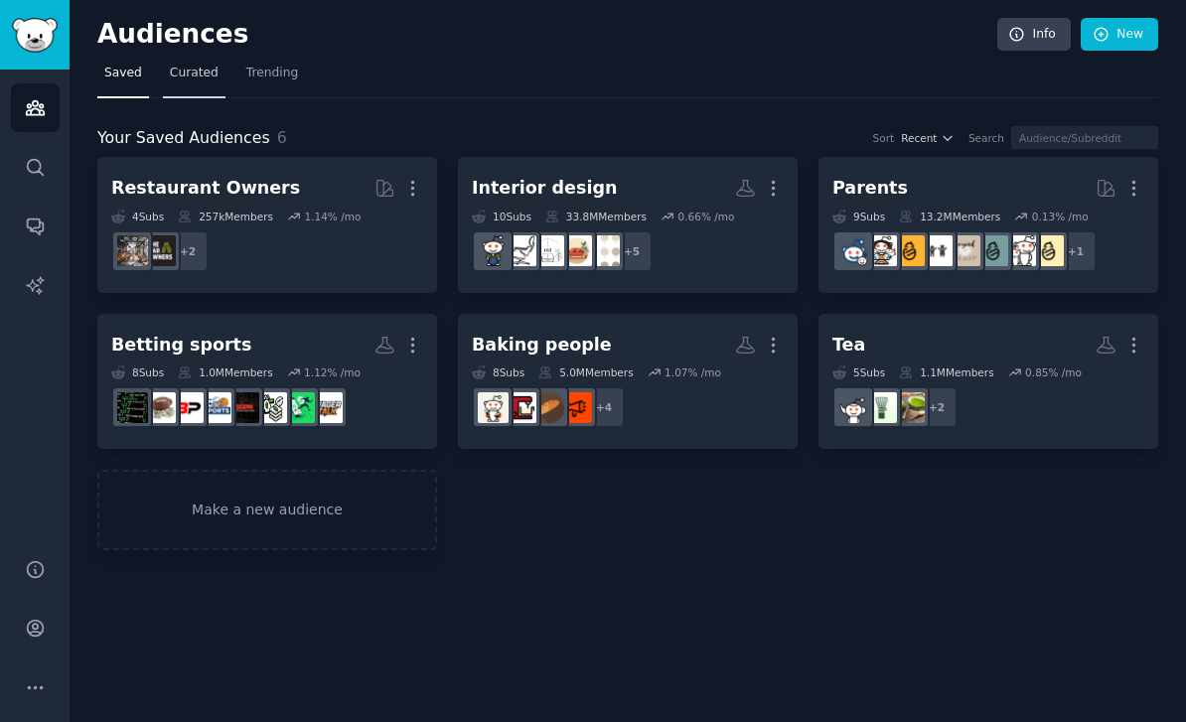
click at [187, 82] on link "Curated" at bounding box center [194, 78] width 63 height 41
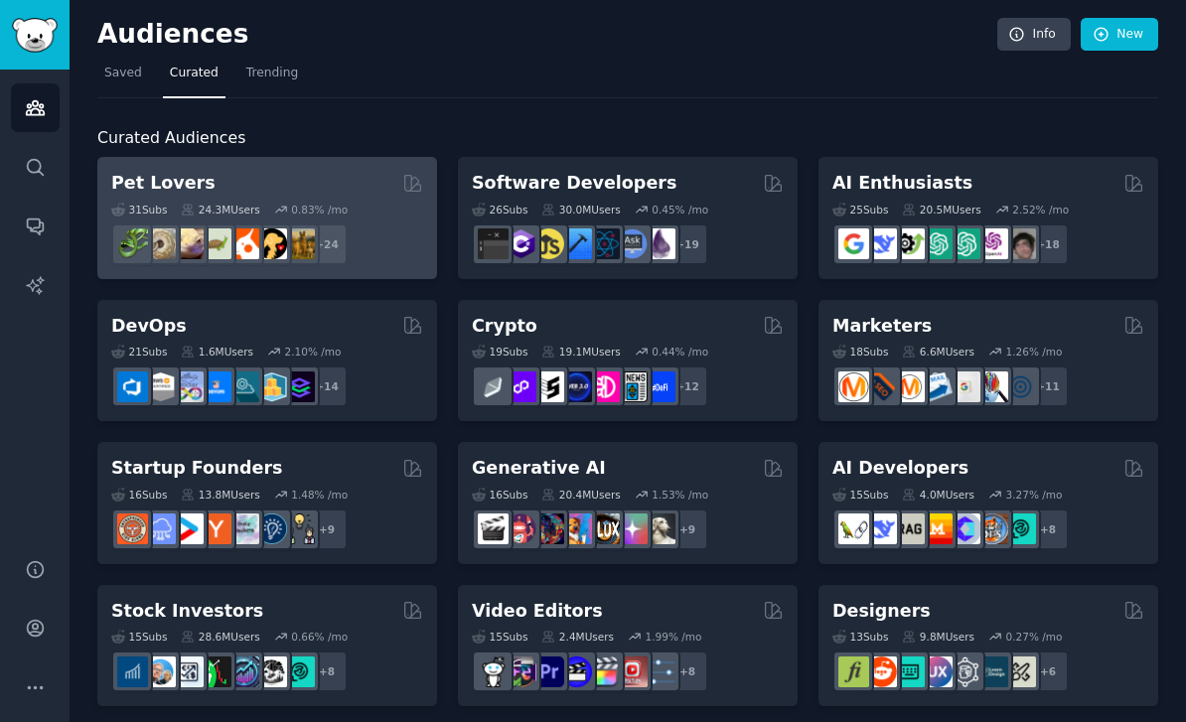
click at [295, 187] on div "Pet Lovers" at bounding box center [267, 183] width 312 height 25
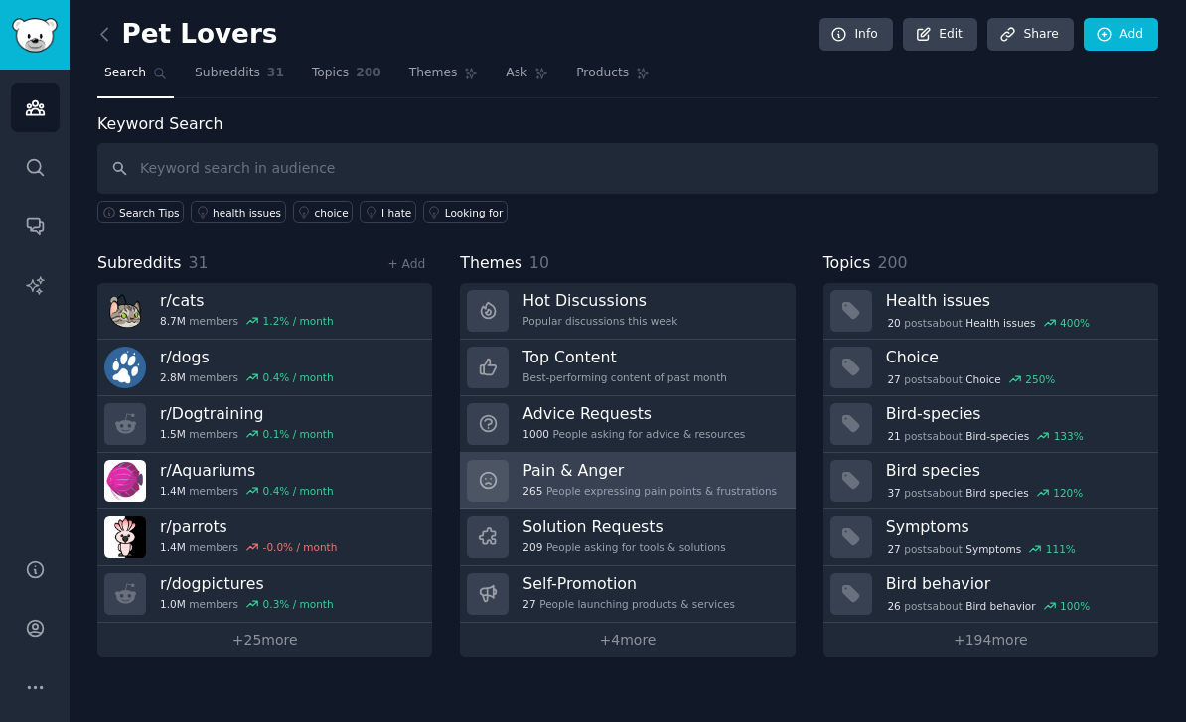
click at [678, 484] on div "265 People expressing pain points & frustrations" at bounding box center [650, 491] width 254 height 14
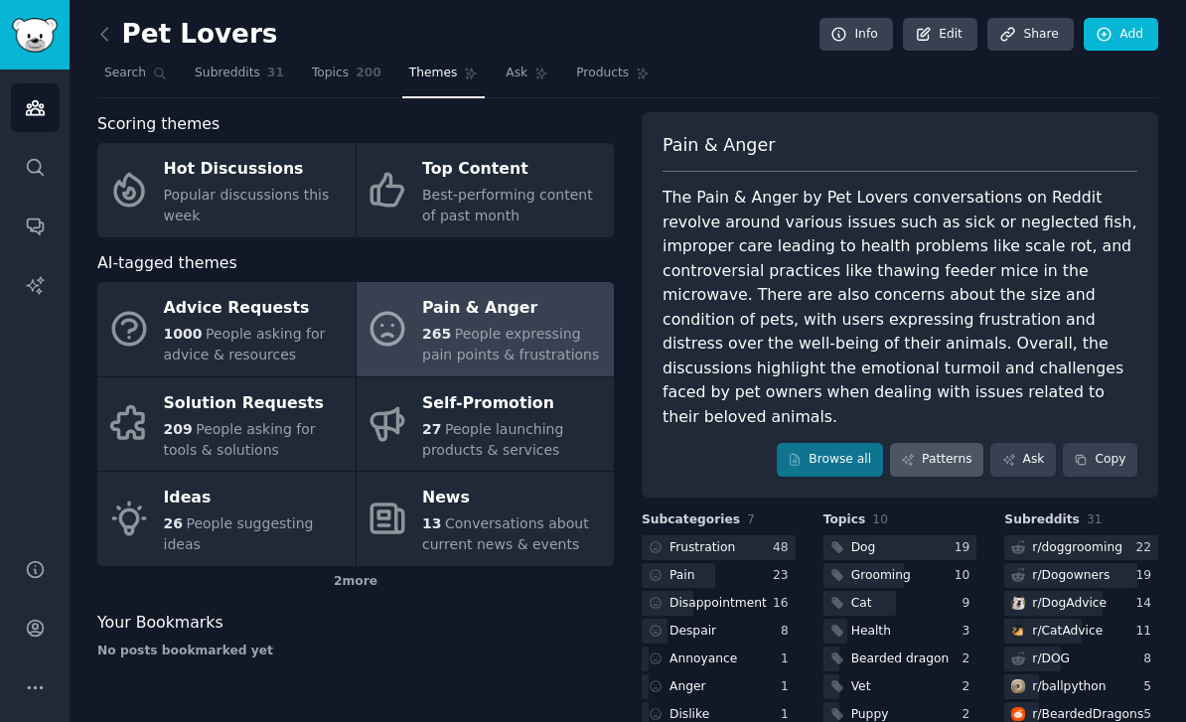
click at [942, 443] on link "Patterns" at bounding box center [936, 460] width 93 height 34
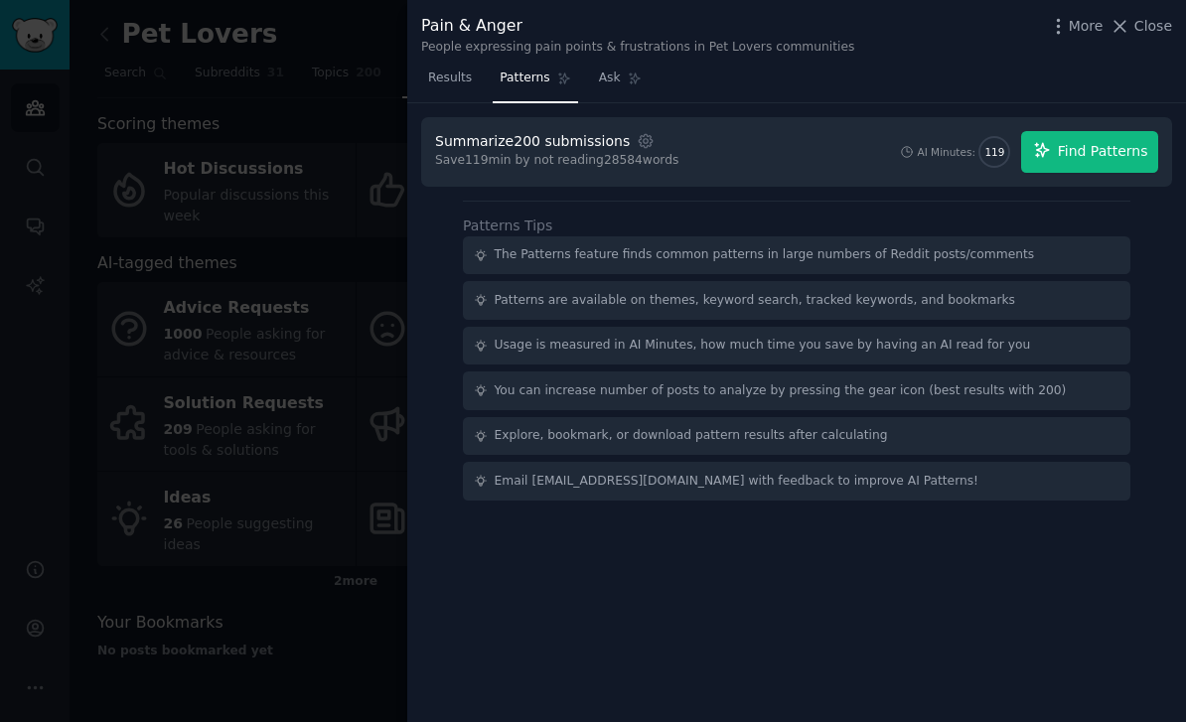
click at [1107, 143] on span "Find Patterns" at bounding box center [1103, 151] width 90 height 21
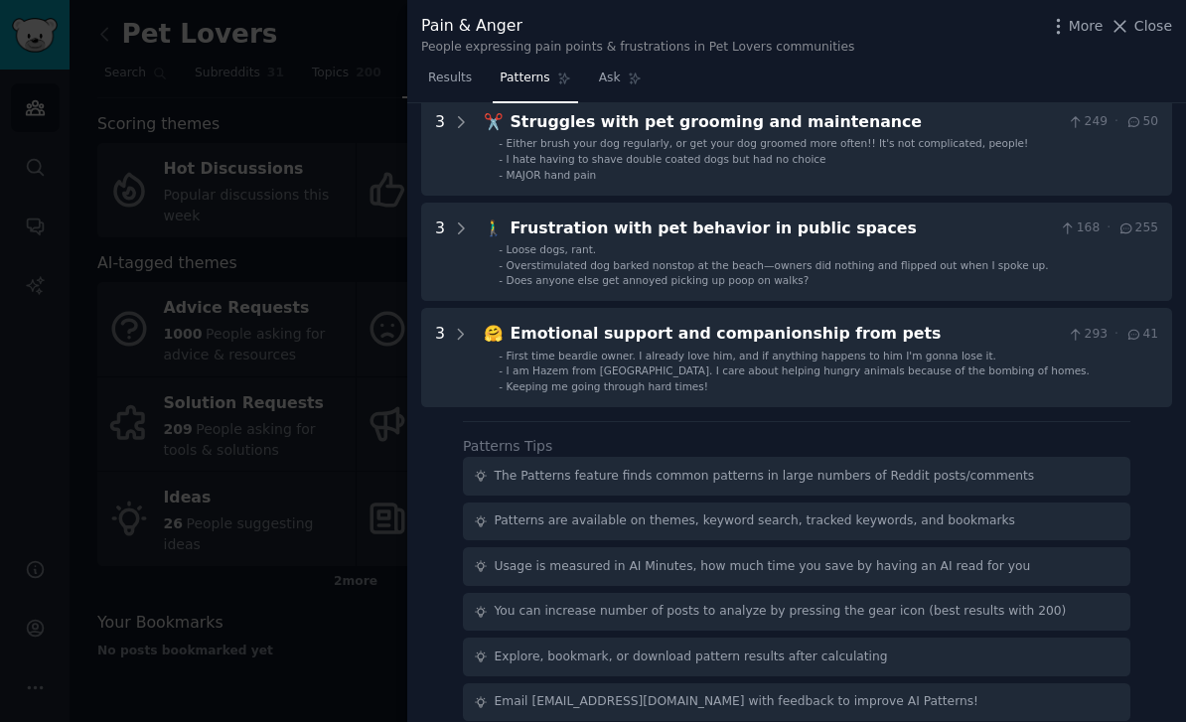
scroll to position [840, 0]
click at [196, 272] on div at bounding box center [593, 361] width 1186 height 722
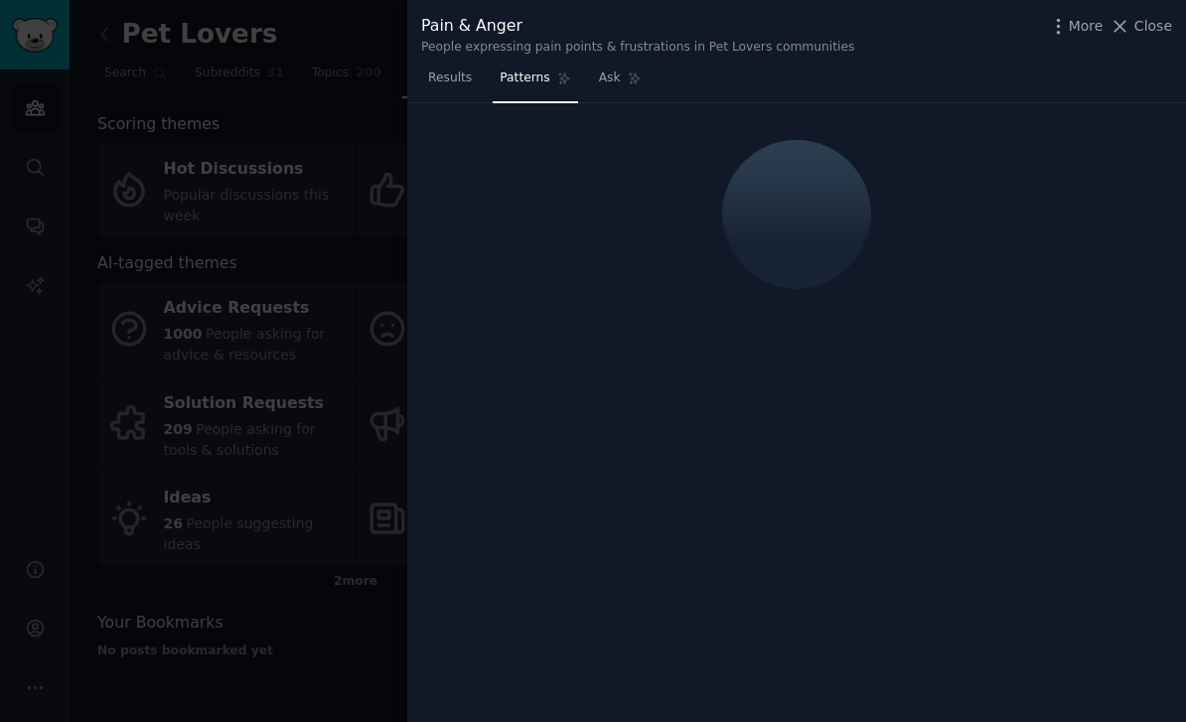
click at [161, 171] on div at bounding box center [593, 361] width 1186 height 722
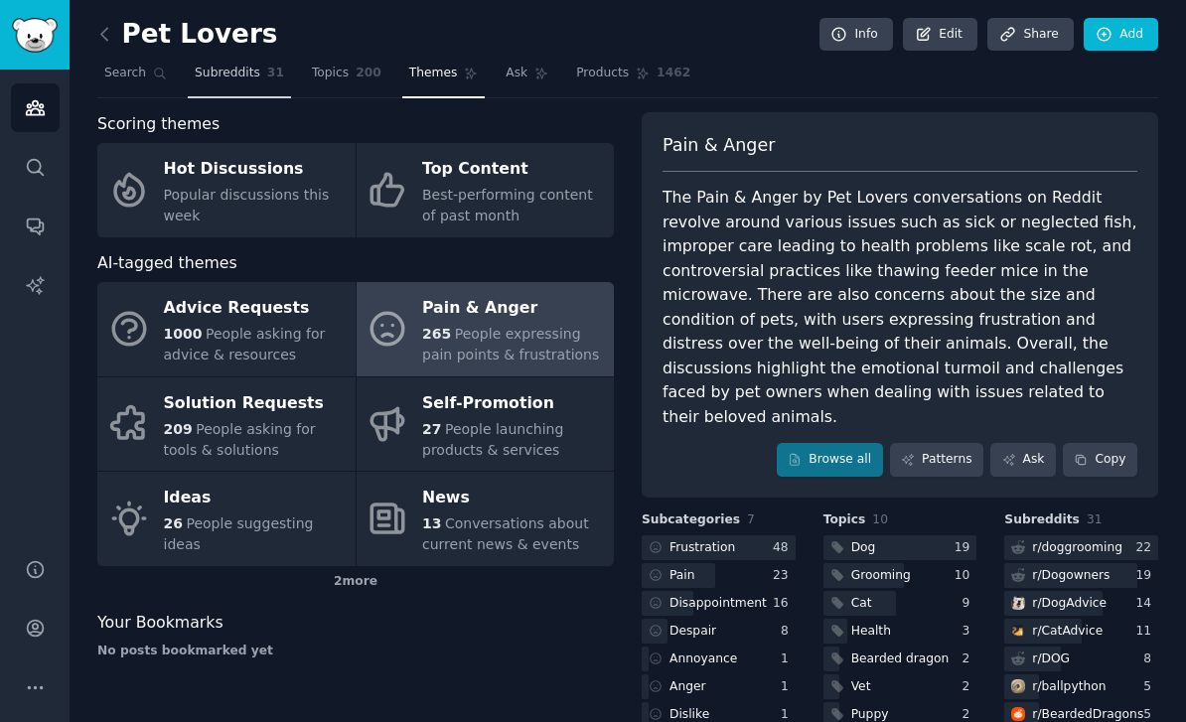
click at [202, 78] on span "Subreddits" at bounding box center [228, 74] width 66 height 18
click at [219, 76] on span "Subreddits" at bounding box center [228, 74] width 66 height 18
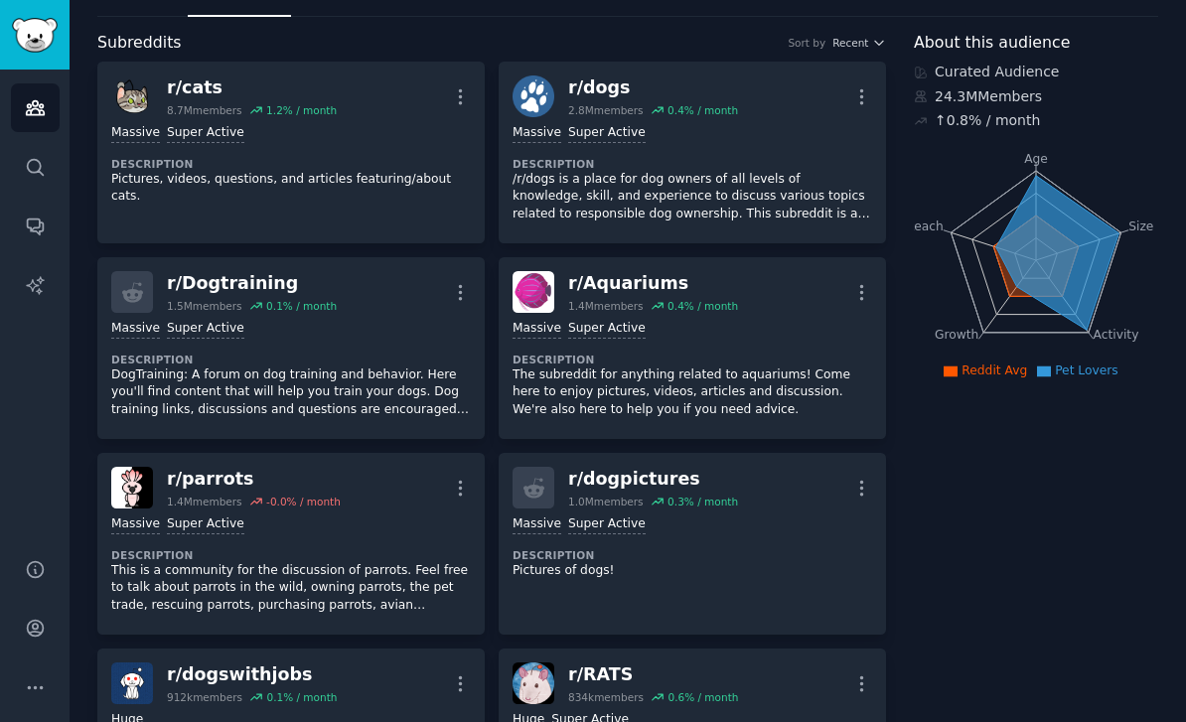
scroll to position [76, 0]
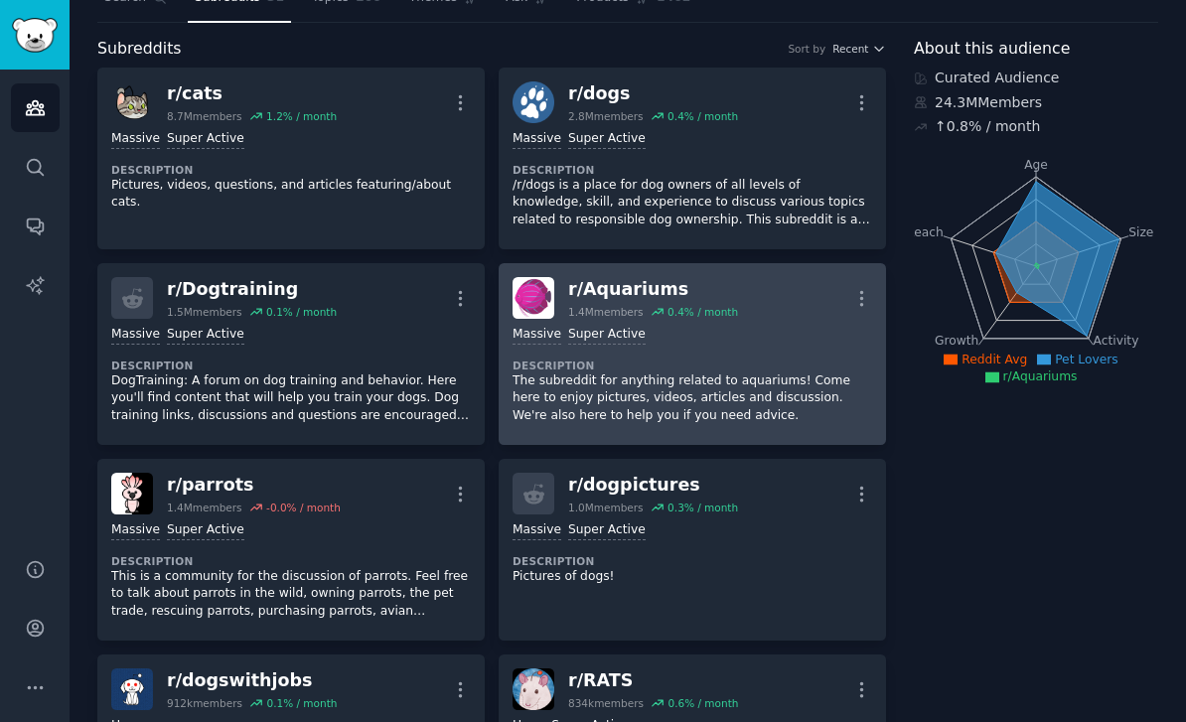
click at [595, 298] on div "r/ Aquariums" at bounding box center [653, 289] width 170 height 25
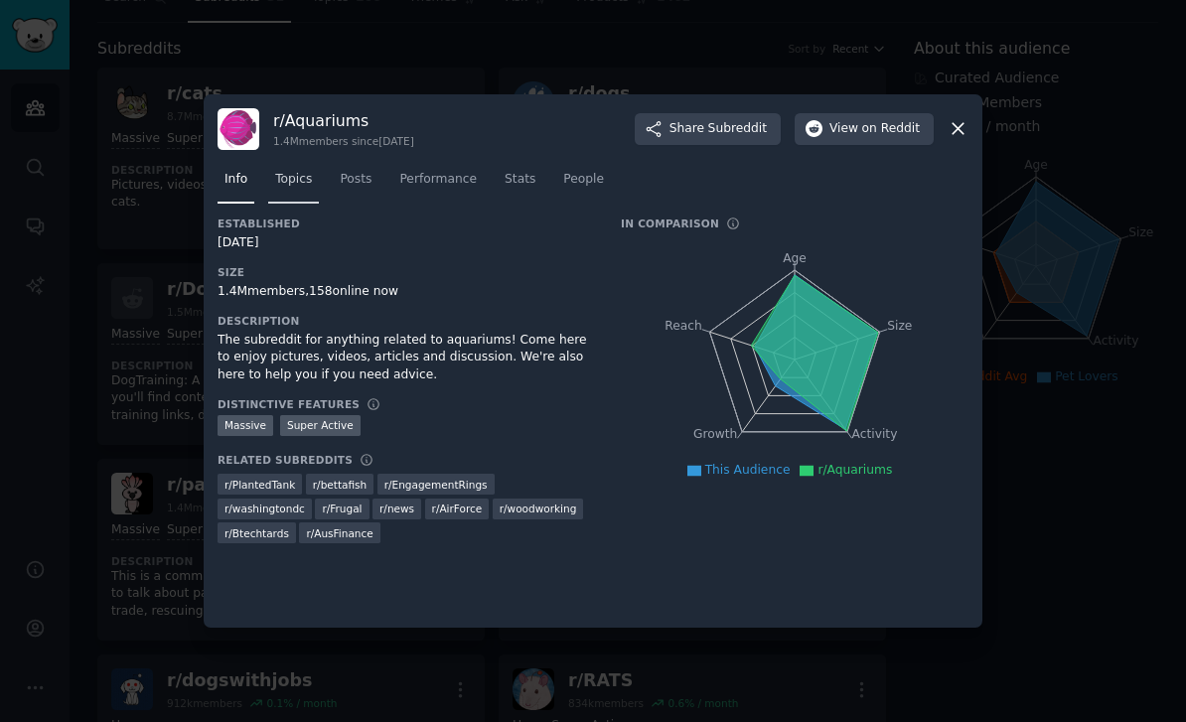
click at [285, 189] on span "Topics" at bounding box center [293, 180] width 37 height 18
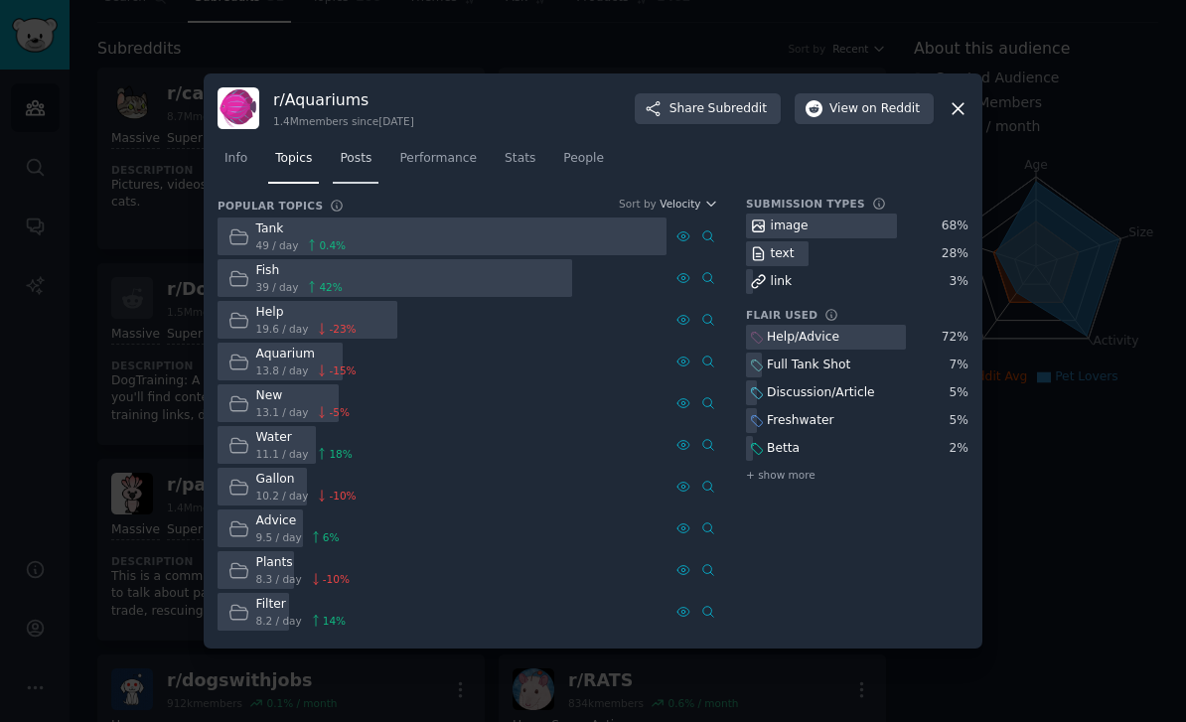
click at [350, 180] on link "Posts" at bounding box center [356, 163] width 46 height 41
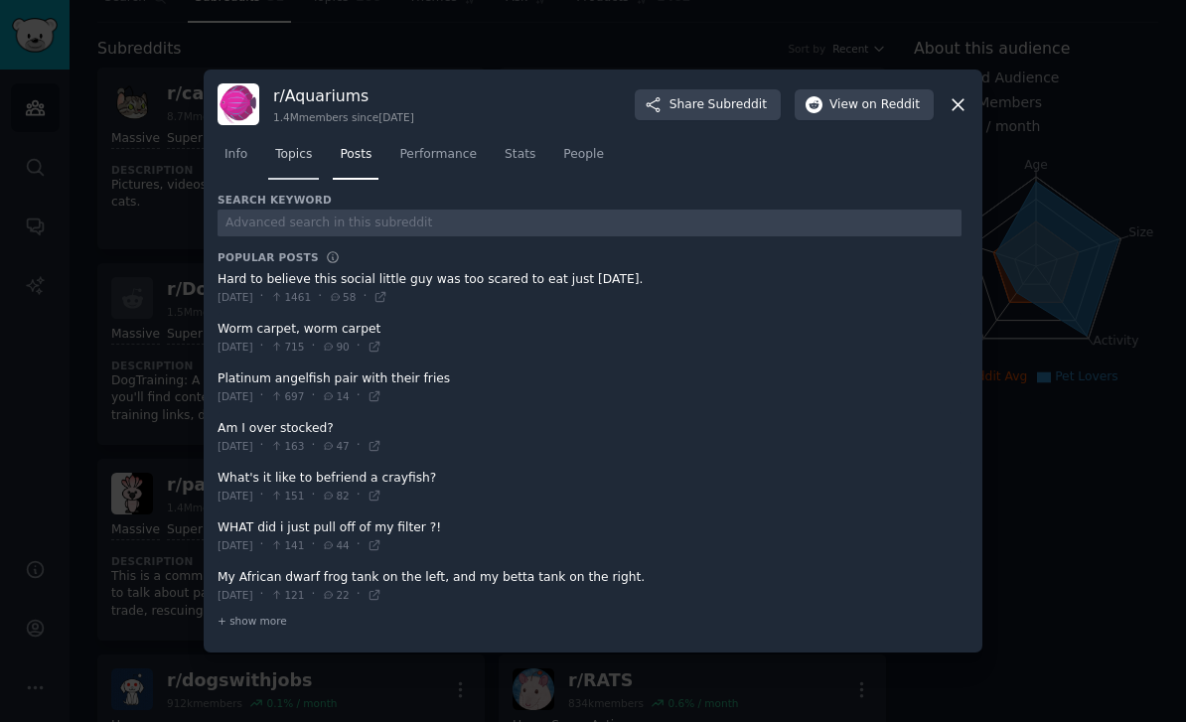
click at [311, 180] on link "Topics" at bounding box center [293, 159] width 51 height 41
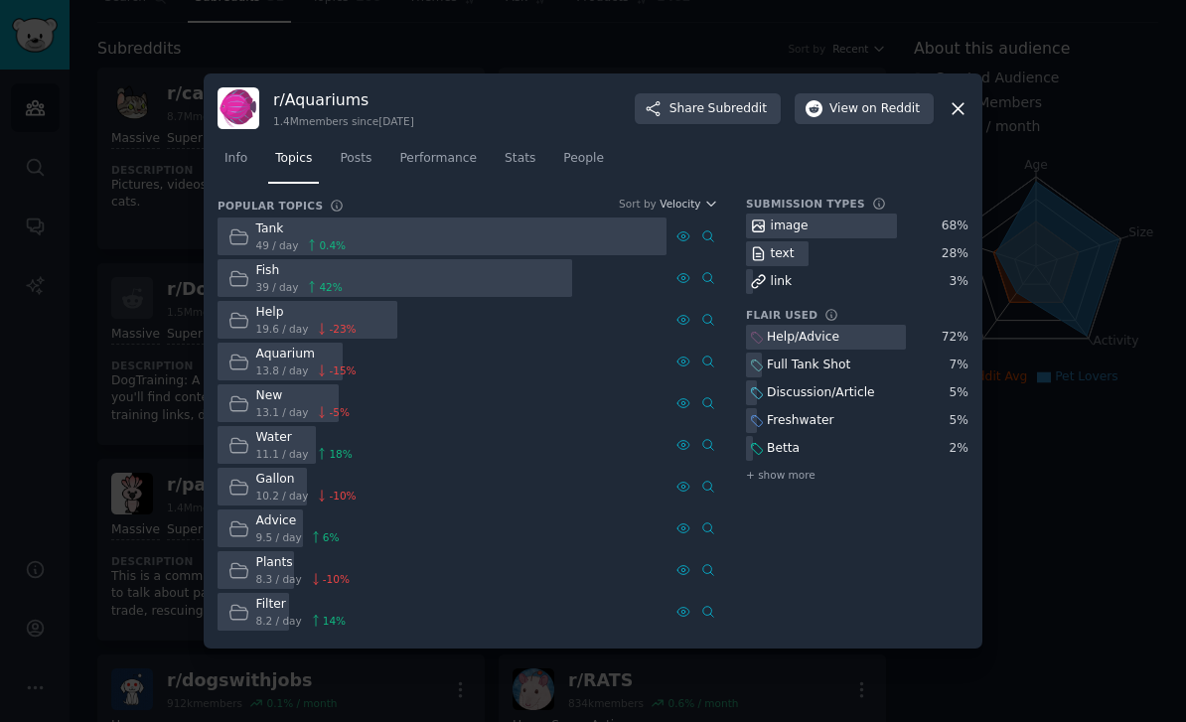
click at [762, 345] on icon at bounding box center [757, 338] width 14 height 14
click at [327, 252] on span "0.4 %" at bounding box center [332, 245] width 27 height 14
click at [791, 347] on div "Help/Advice" at bounding box center [803, 338] width 73 height 18
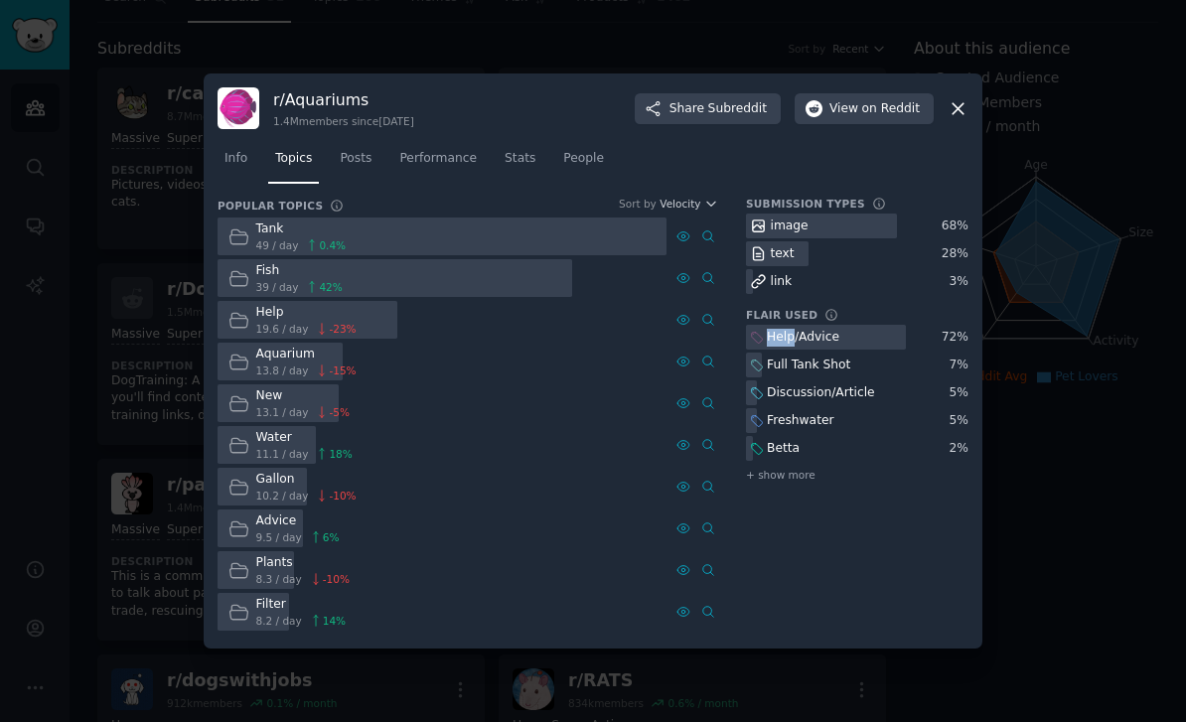
click at [962, 98] on icon at bounding box center [958, 108] width 21 height 21
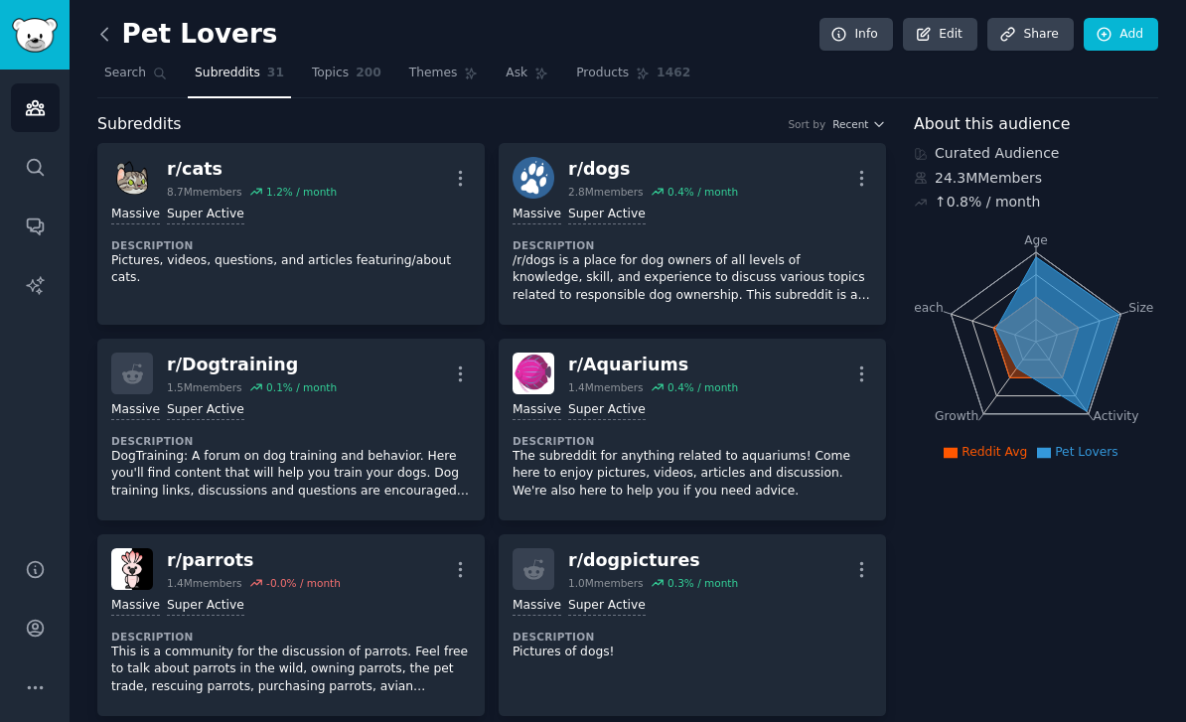
click at [101, 27] on icon at bounding box center [104, 34] width 21 height 21
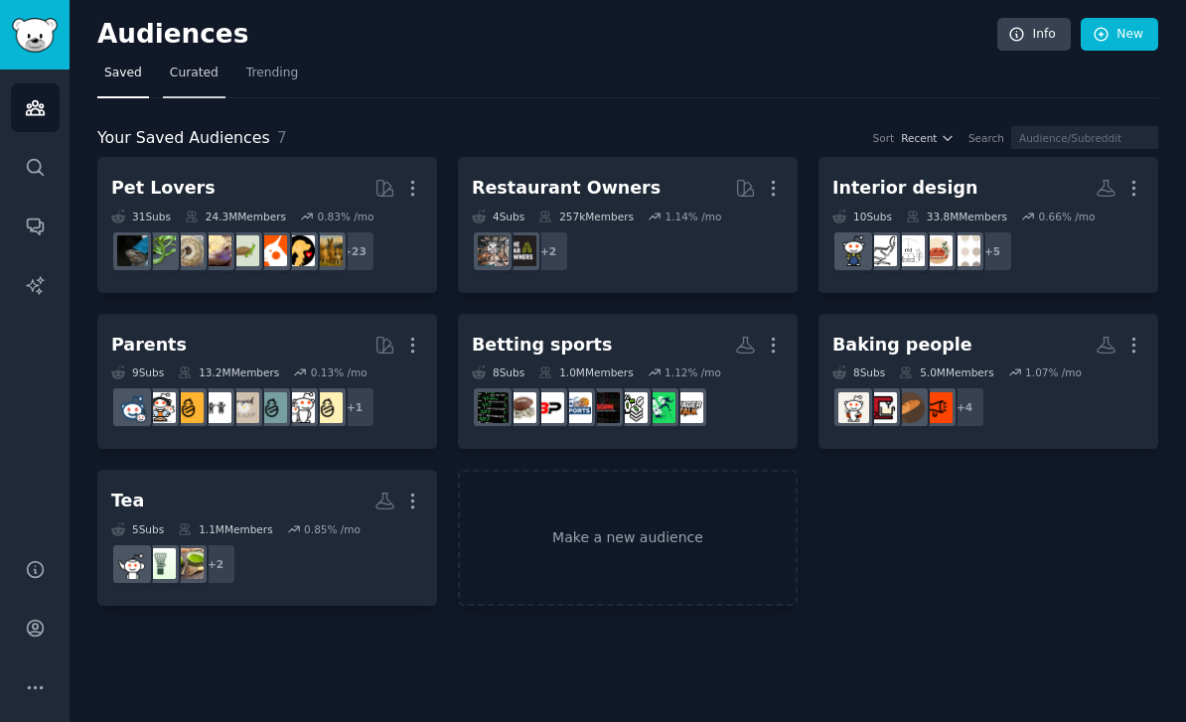
click at [199, 73] on span "Curated" at bounding box center [194, 74] width 49 height 18
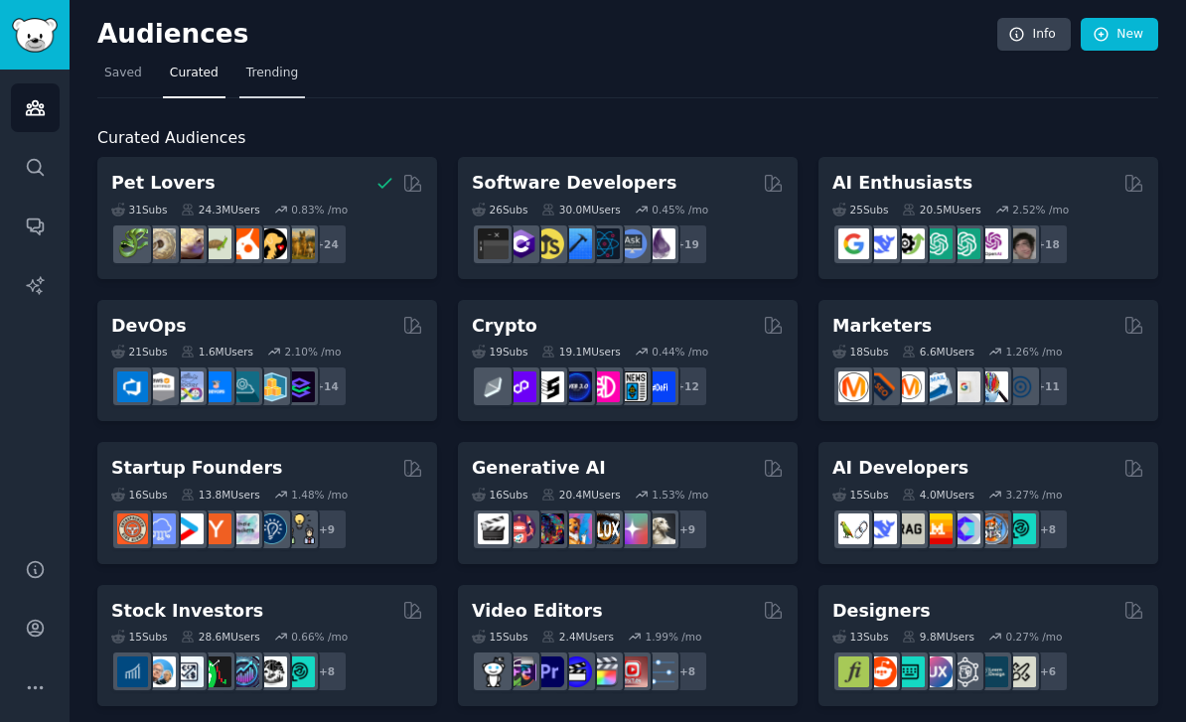
click at [267, 80] on span "Trending" at bounding box center [272, 74] width 52 height 18
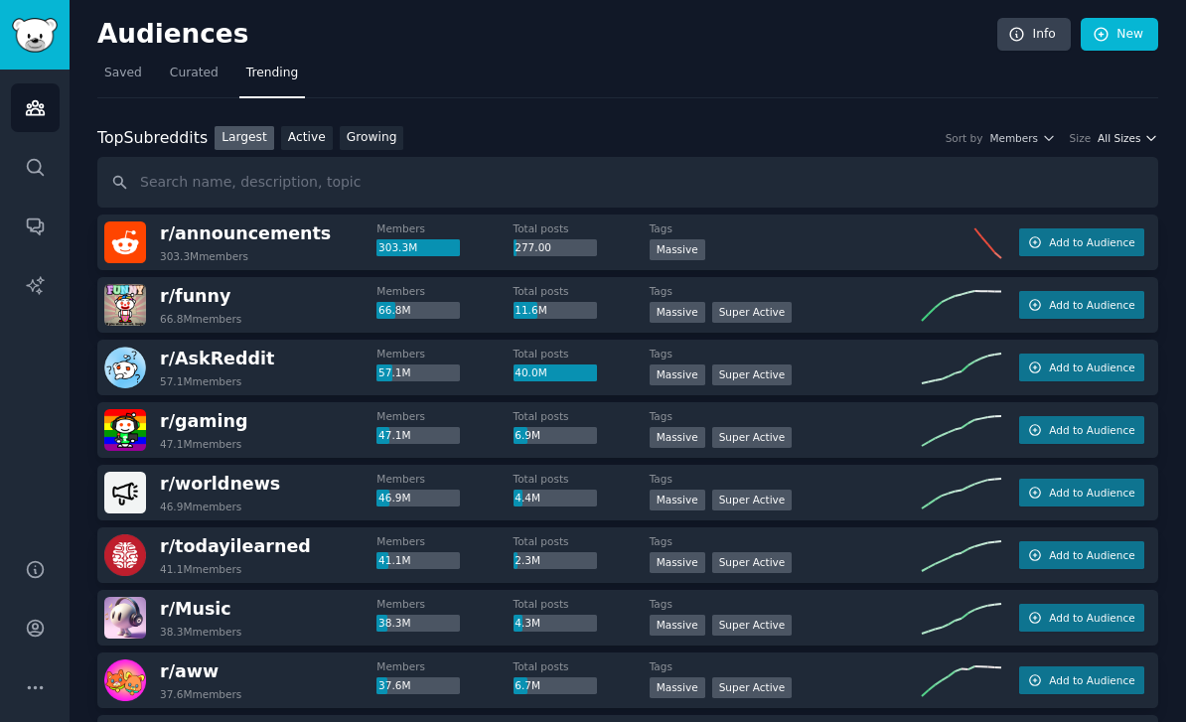
click at [1133, 137] on span "All Sizes" at bounding box center [1119, 138] width 43 height 14
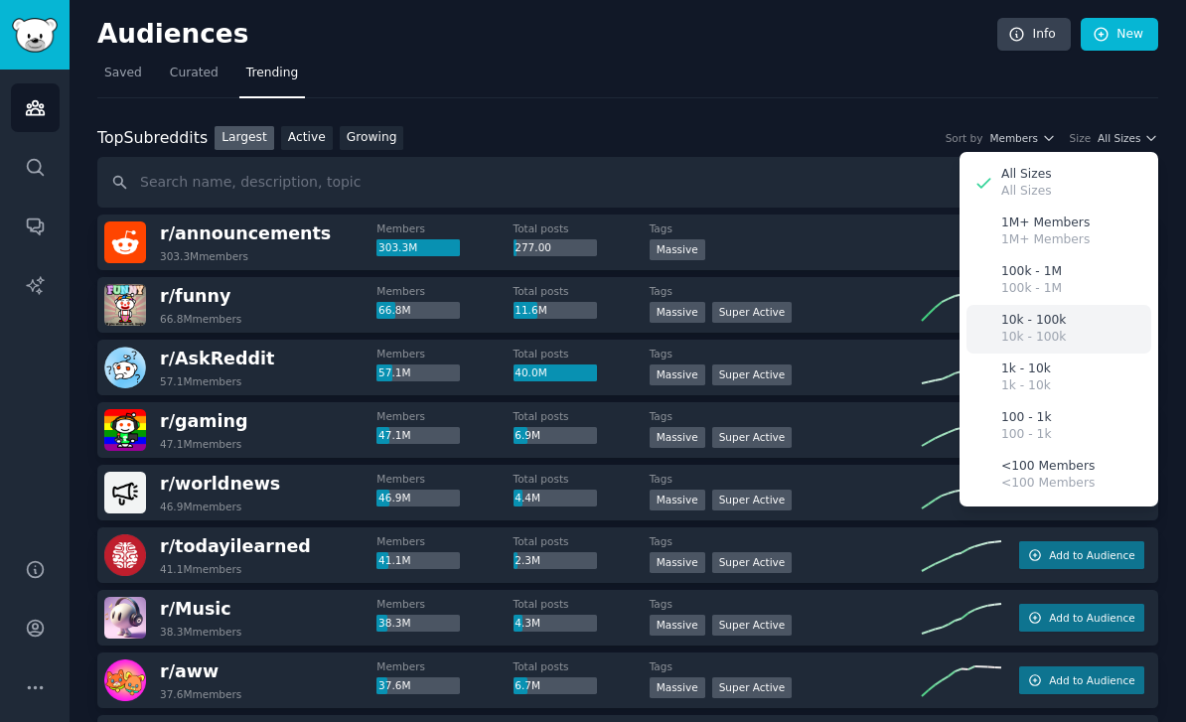
click at [1042, 322] on p "10k - 100k" at bounding box center [1033, 321] width 65 height 18
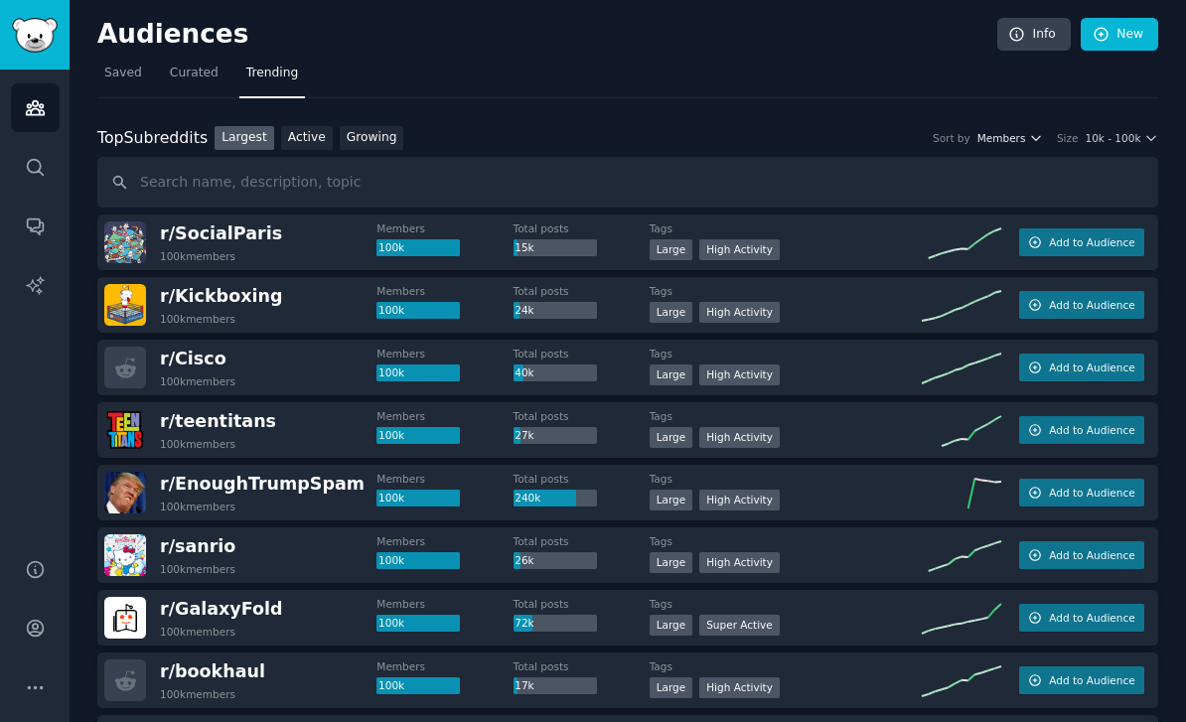
click at [1003, 136] on span "Members" at bounding box center [1002, 138] width 49 height 14
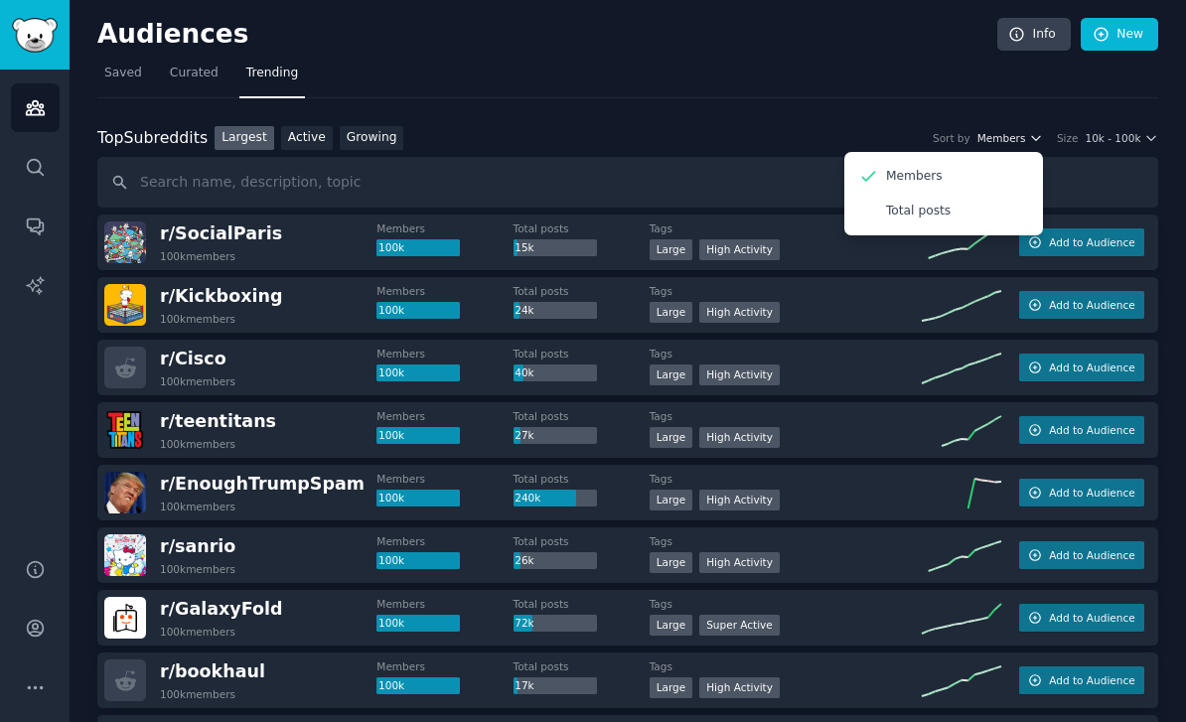
click at [999, 136] on span "Members" at bounding box center [1002, 138] width 49 height 14
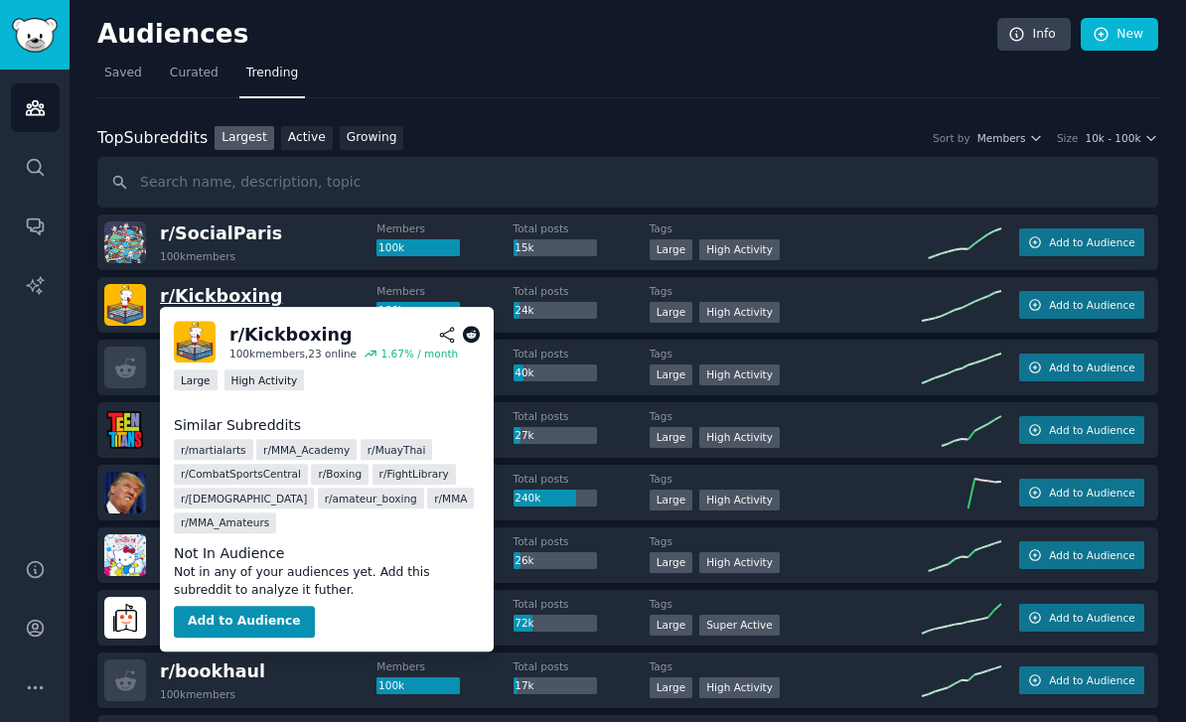
click at [237, 296] on span "r/ Kickboxing" at bounding box center [221, 296] width 122 height 20
click at [230, 606] on button "Add to Audience" at bounding box center [244, 622] width 141 height 32
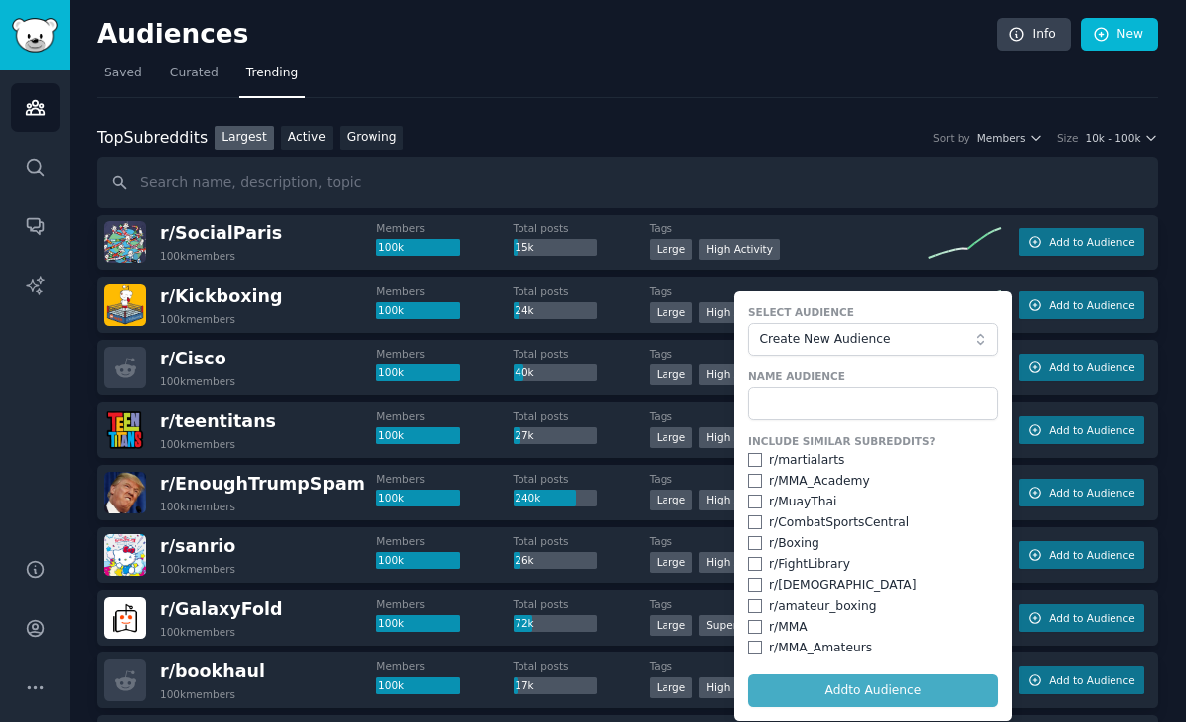
click at [764, 463] on div "r/ martialarts" at bounding box center [873, 461] width 250 height 18
click at [753, 478] on input "checkbox" at bounding box center [755, 481] width 14 height 14
checkbox input "true"
click at [754, 464] on input "checkbox" at bounding box center [755, 460] width 14 height 14
checkbox input "true"
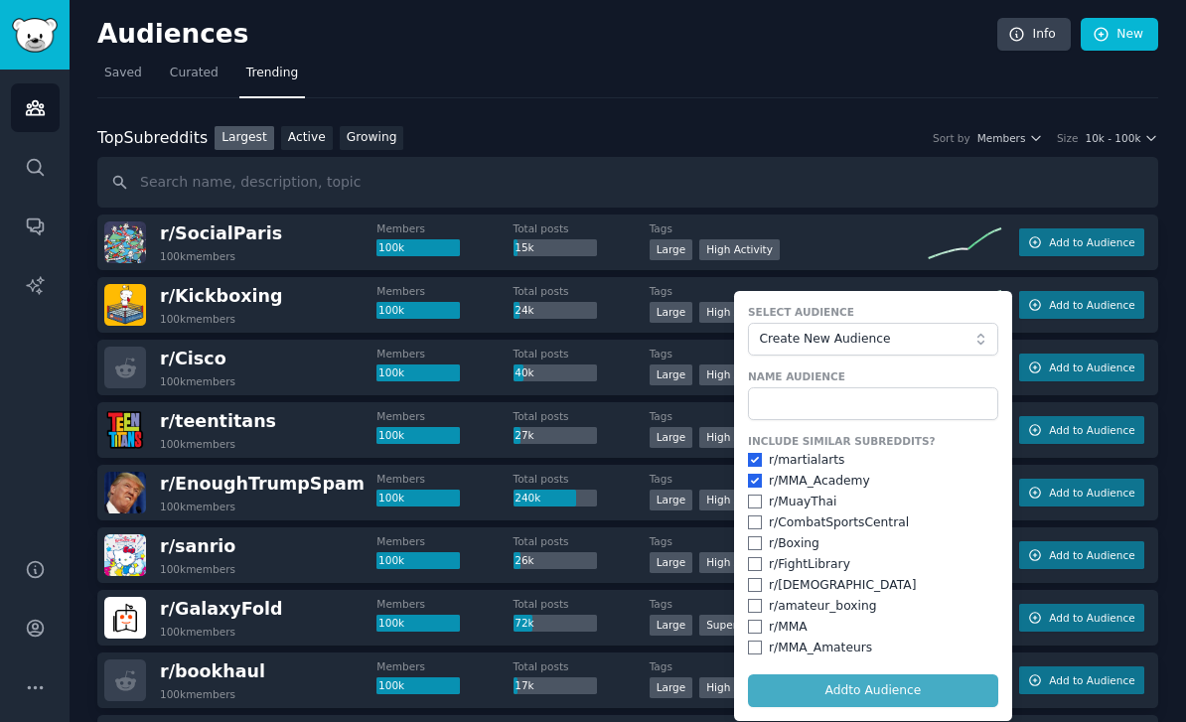
click at [756, 503] on input "checkbox" at bounding box center [755, 502] width 14 height 14
checkbox input "true"
click at [754, 540] on input "checkbox" at bounding box center [755, 544] width 14 height 14
checkbox input "true"
click at [754, 520] on input "checkbox" at bounding box center [755, 523] width 14 height 14
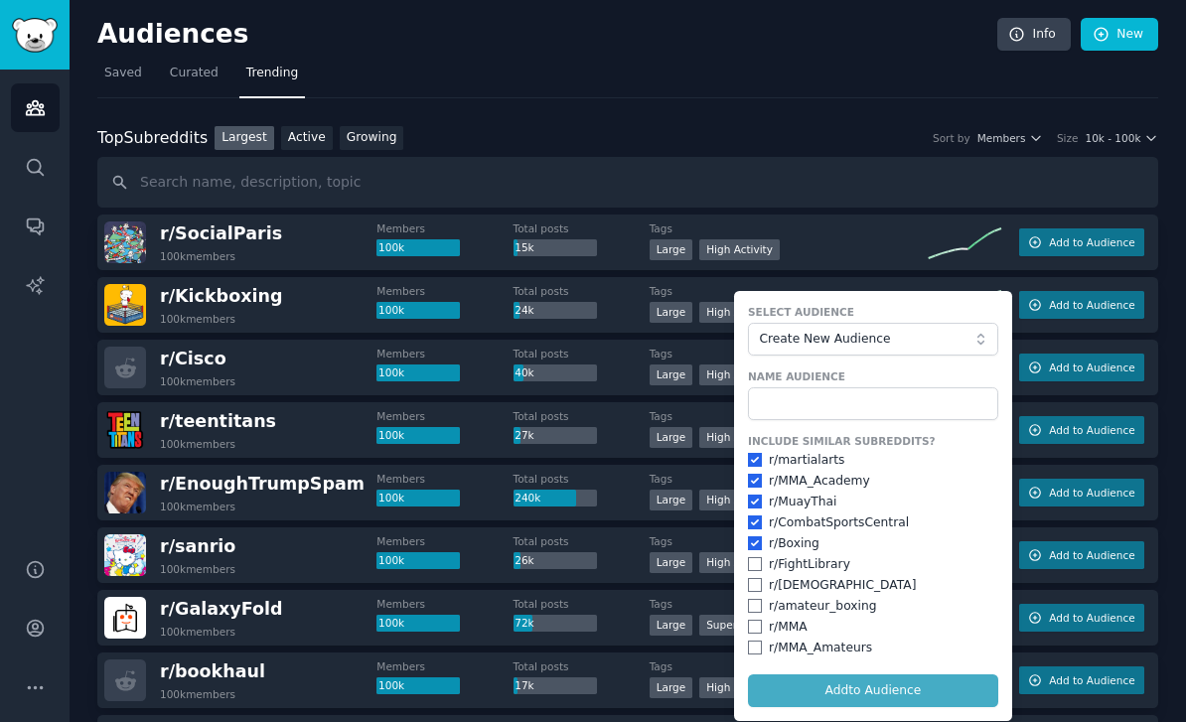
checkbox input "true"
click at [755, 582] on input "checkbox" at bounding box center [755, 585] width 14 height 14
checkbox input "true"
click at [757, 557] on input "checkbox" at bounding box center [755, 564] width 14 height 14
checkbox input "true"
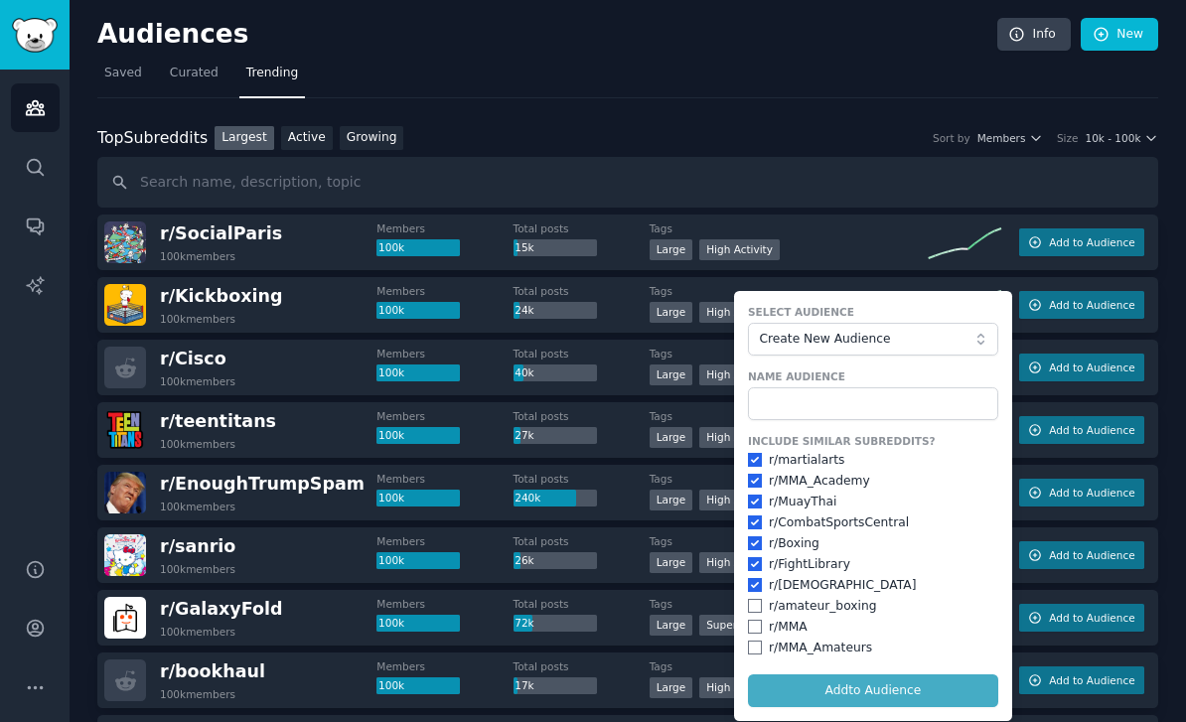
click at [759, 606] on input "checkbox" at bounding box center [755, 606] width 14 height 14
checkbox input "true"
click at [755, 627] on input "checkbox" at bounding box center [755, 627] width 14 height 14
checkbox input "true"
click at [755, 644] on input "checkbox" at bounding box center [755, 648] width 14 height 14
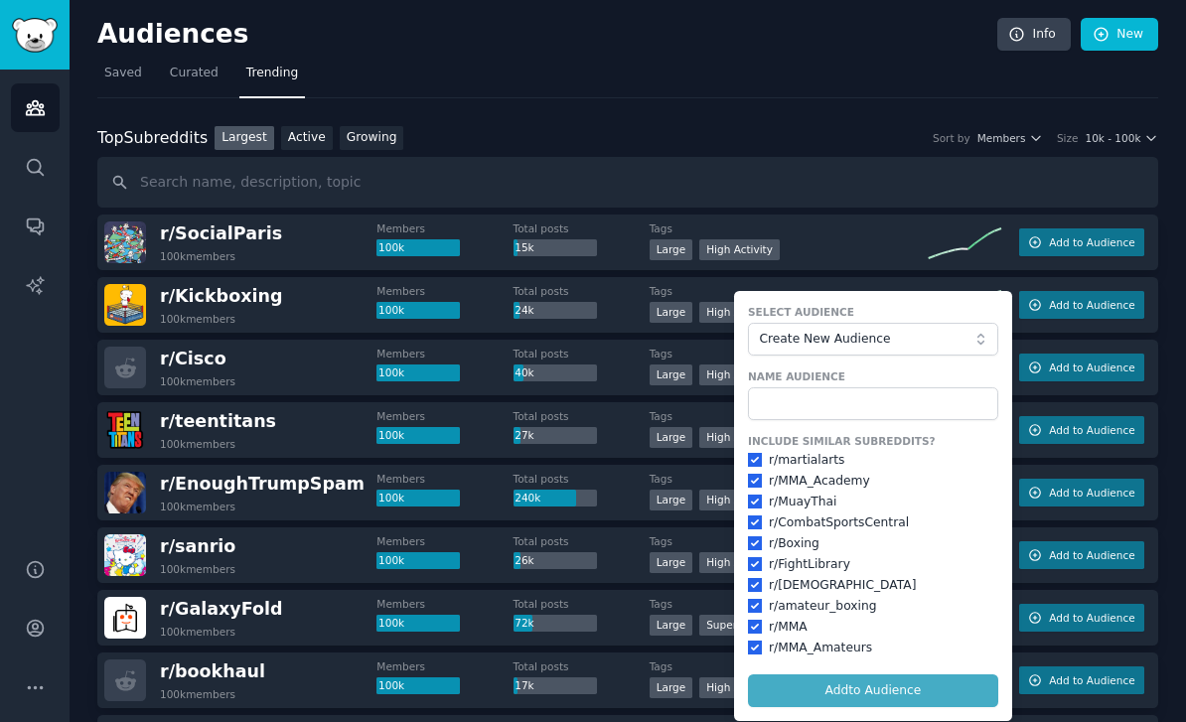
checkbox input "true"
click at [812, 689] on form "Select Audience Create New Audience Name Audience Include Similar Subreddits? r…" at bounding box center [873, 506] width 278 height 430
click at [759, 397] on input "text" at bounding box center [873, 404] width 250 height 34
type input "F"
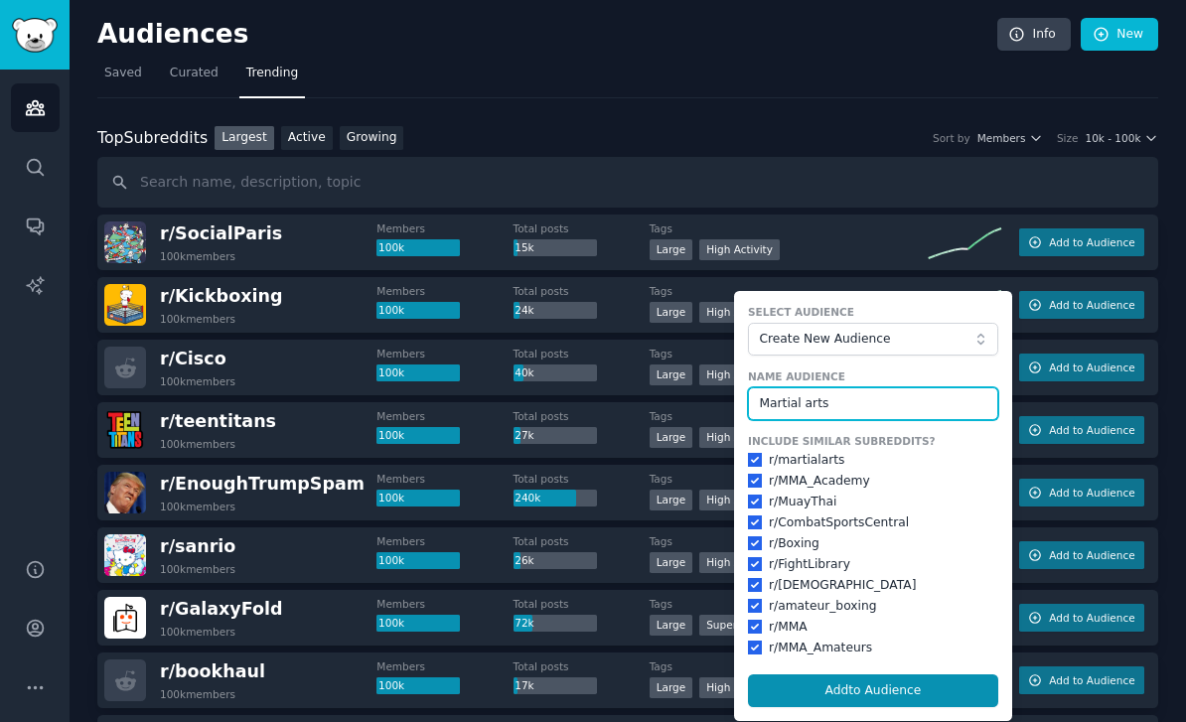
type input "Martial arts"
click at [872, 684] on button "Add to Audience" at bounding box center [873, 692] width 250 height 34
checkbox input "false"
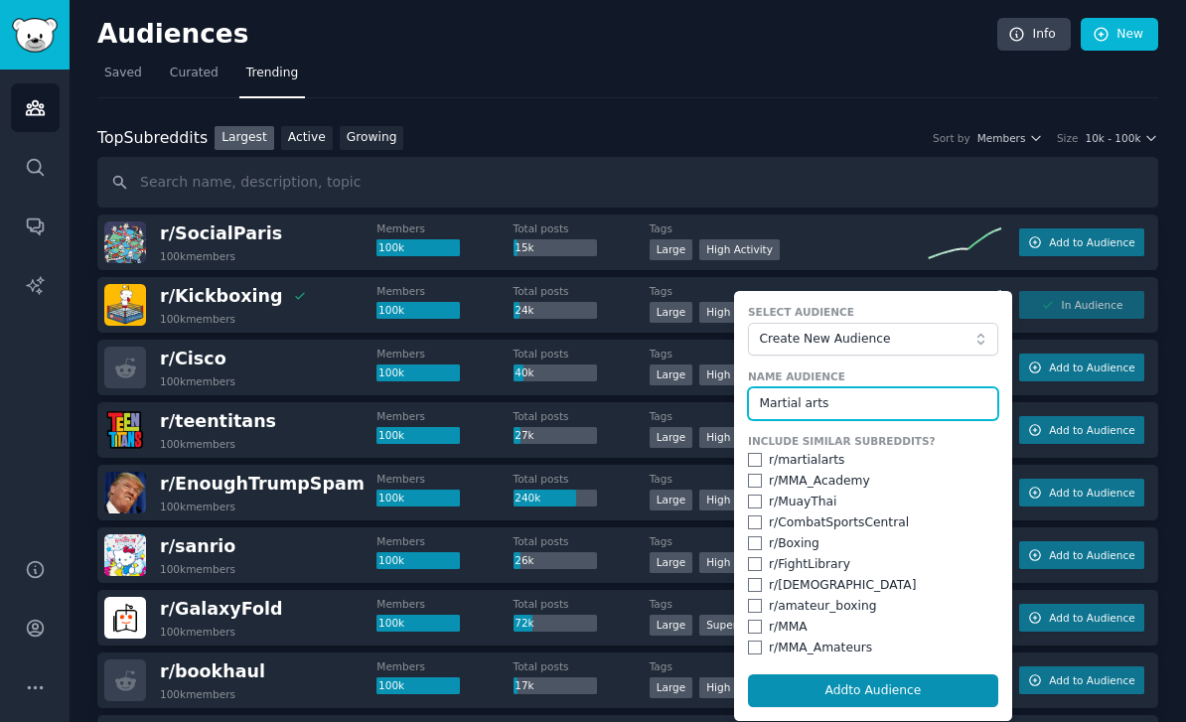
checkbox input "false"
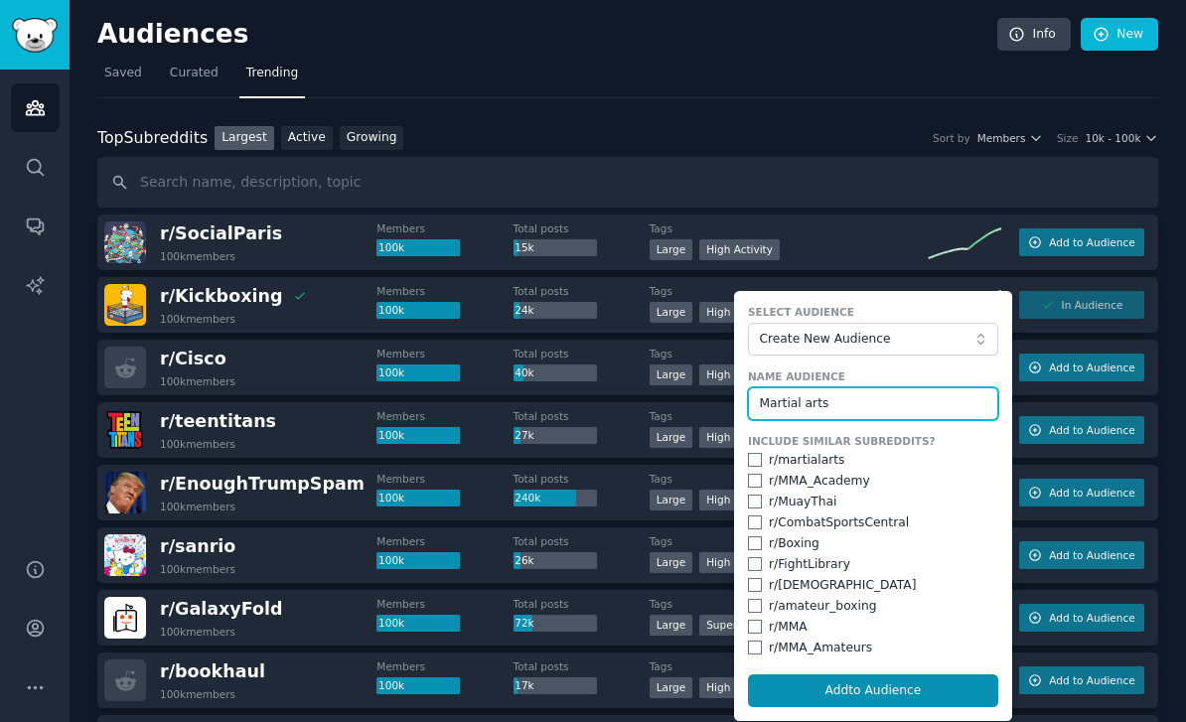
checkbox input "false"
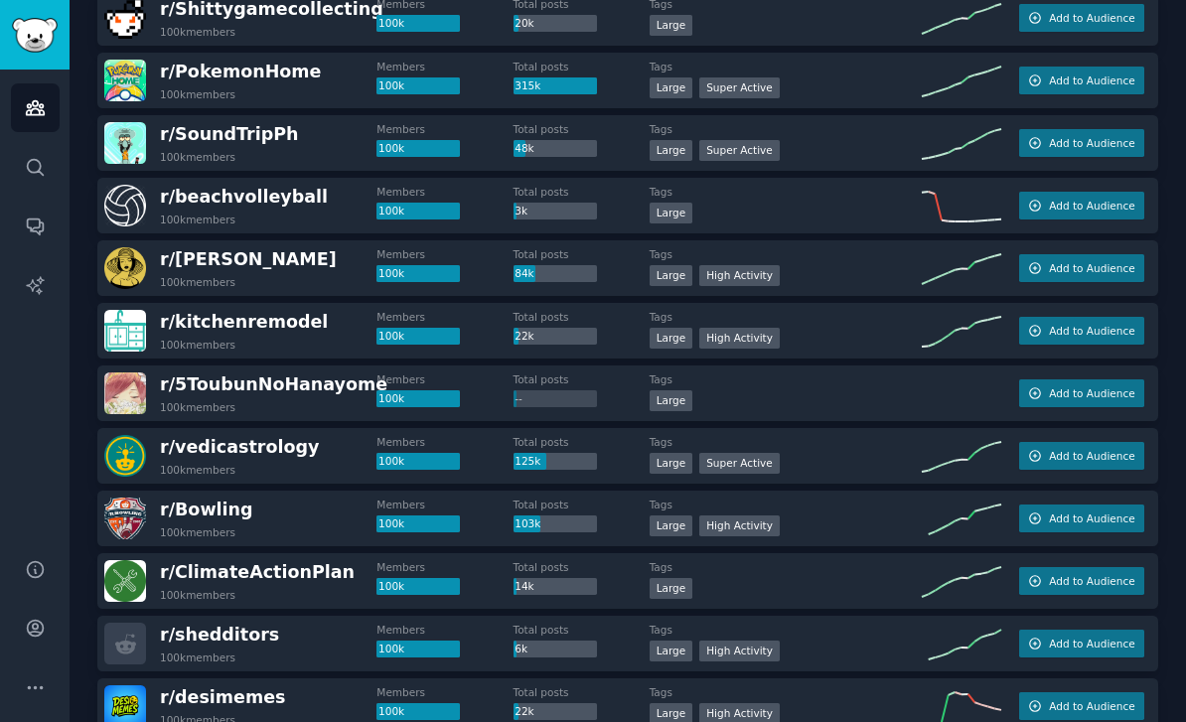
scroll to position [1039, 0]
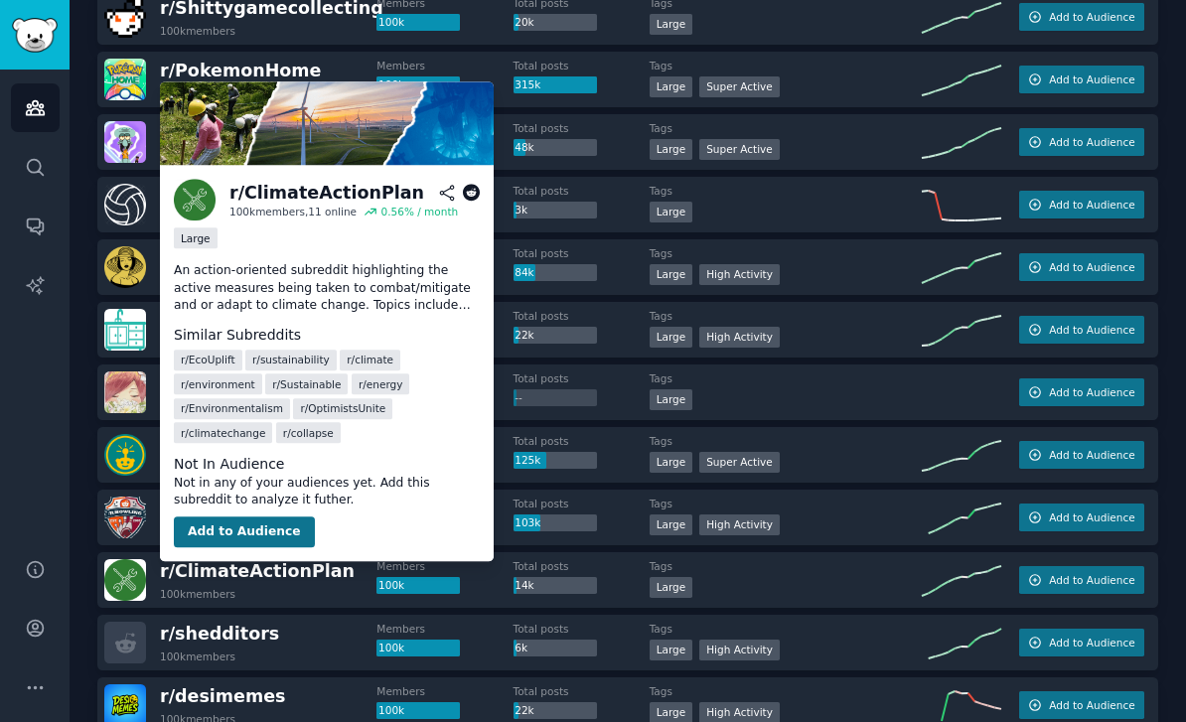
click at [215, 531] on button "Add to Audience" at bounding box center [244, 533] width 141 height 32
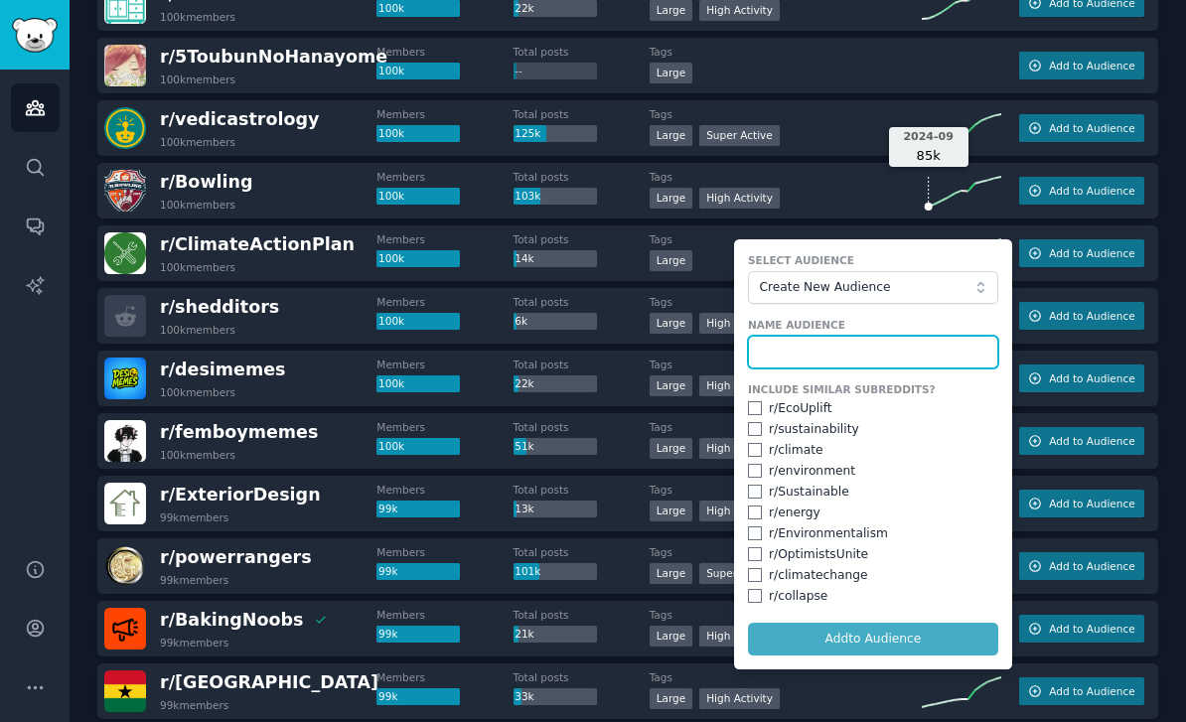
scroll to position [1380, 0]
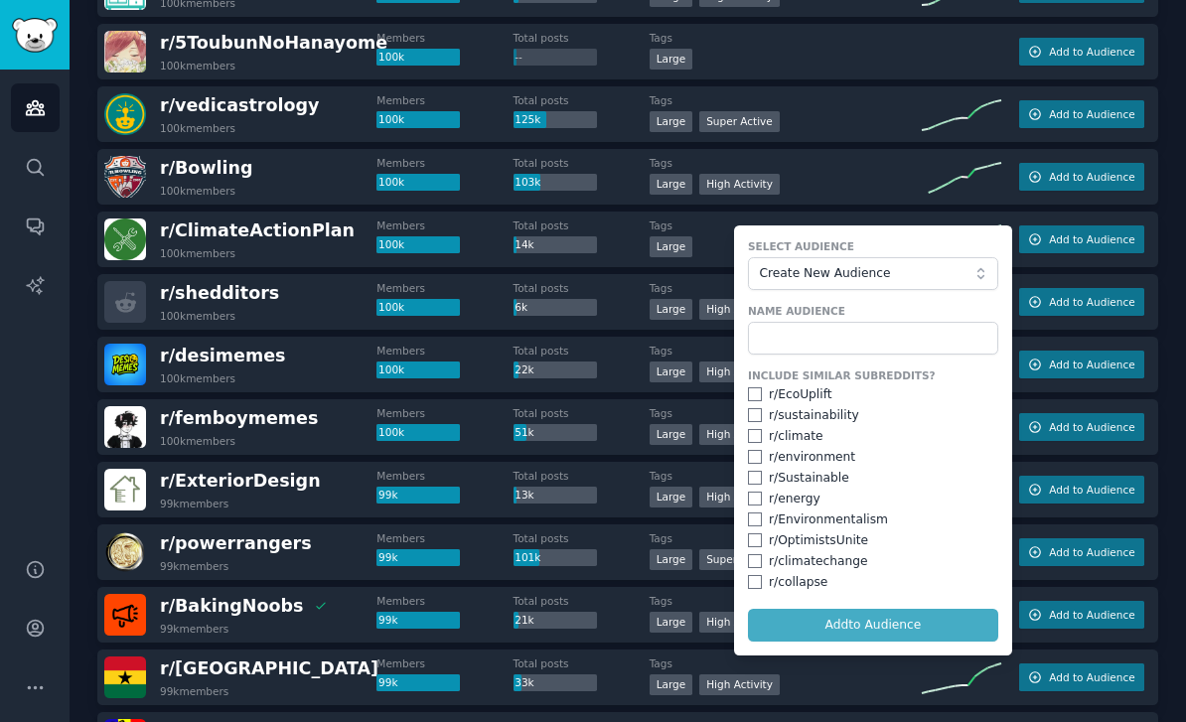
click at [753, 391] on input "checkbox" at bounding box center [755, 394] width 14 height 14
checkbox input "true"
click at [755, 410] on input "checkbox" at bounding box center [755, 415] width 14 height 14
checkbox input "true"
click at [756, 442] on div "Include Similar Subreddits? r/ EcoUplift r/ sustainability r/ climate r/ enviro…" at bounding box center [873, 480] width 250 height 223
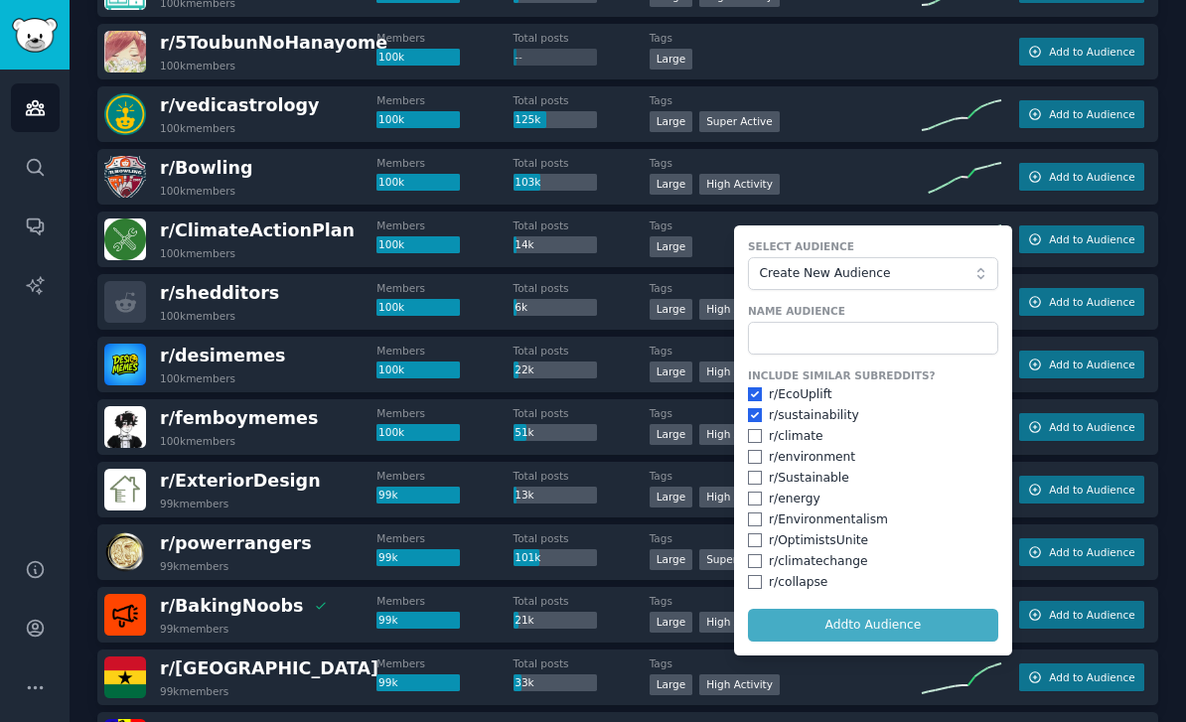
click at [756, 464] on div "Include Similar Subreddits? r/ EcoUplift r/ sustainability r/ climate r/ enviro…" at bounding box center [873, 480] width 250 height 223
click at [755, 436] on input "checkbox" at bounding box center [755, 436] width 14 height 14
checkbox input "true"
click at [755, 457] on input "checkbox" at bounding box center [755, 457] width 14 height 14
checkbox input "true"
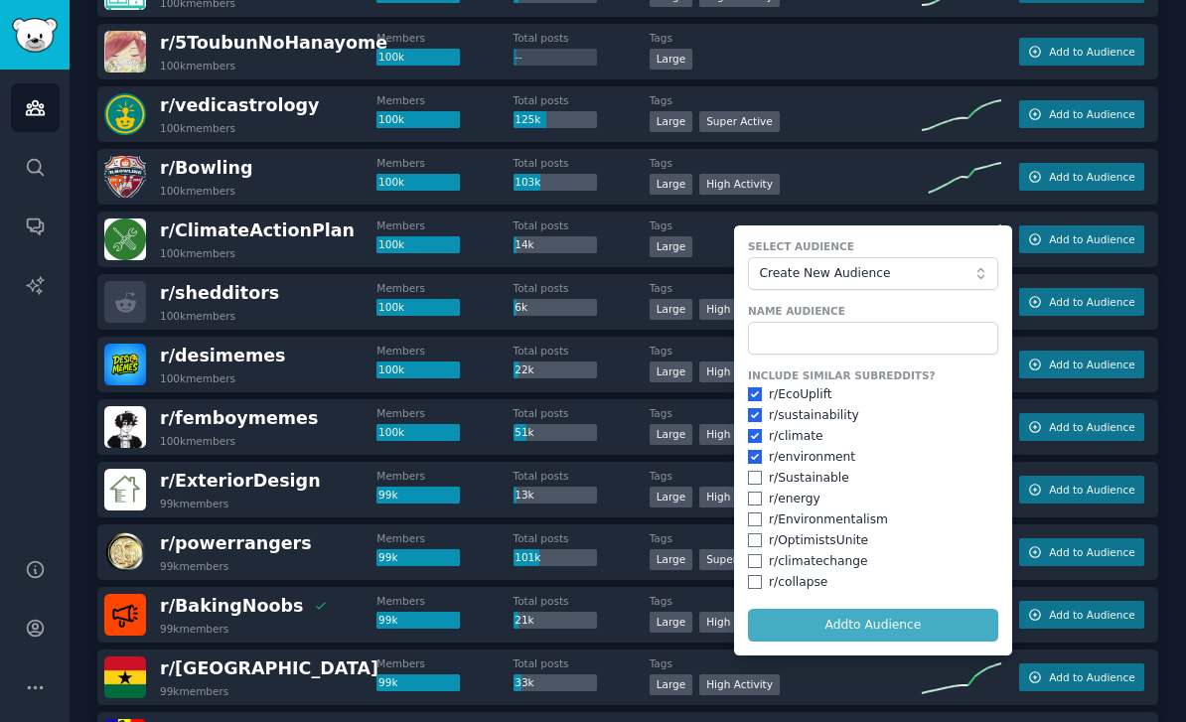
click at [755, 477] on input "checkbox" at bounding box center [755, 478] width 14 height 14
checkbox input "true"
click at [757, 494] on input "checkbox" at bounding box center [755, 499] width 14 height 14
checkbox input "true"
click at [753, 518] on input "checkbox" at bounding box center [755, 520] width 14 height 14
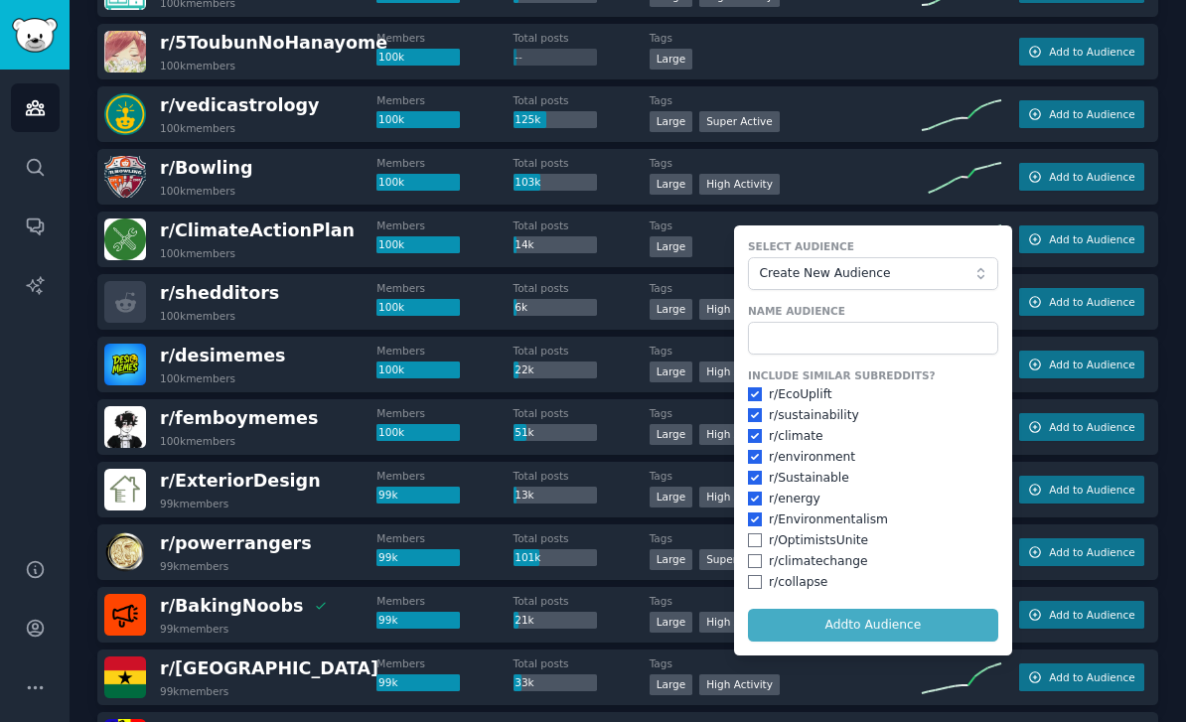
checkbox input "true"
click at [754, 540] on input "checkbox" at bounding box center [755, 541] width 14 height 14
checkbox input "true"
click at [754, 559] on input "checkbox" at bounding box center [755, 561] width 14 height 14
checkbox input "true"
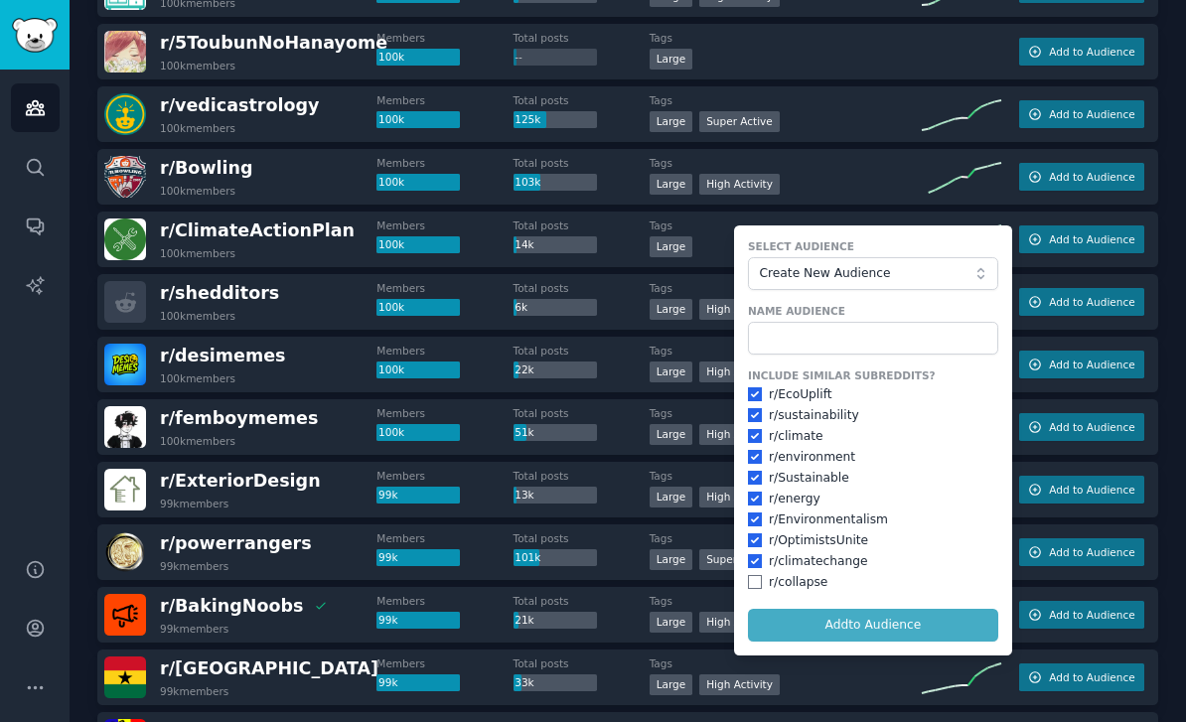
click at [756, 582] on input "checkbox" at bounding box center [755, 582] width 14 height 14
checkbox input "true"
click at [807, 611] on form "Select Audience Create New Audience Name Audience Include Similar Subreddits? r…" at bounding box center [873, 441] width 278 height 430
click at [831, 616] on form "Select Audience Create New Audience Name Audience Include Similar Subreddits? r…" at bounding box center [873, 441] width 278 height 430
click at [793, 322] on input "text" at bounding box center [873, 339] width 250 height 34
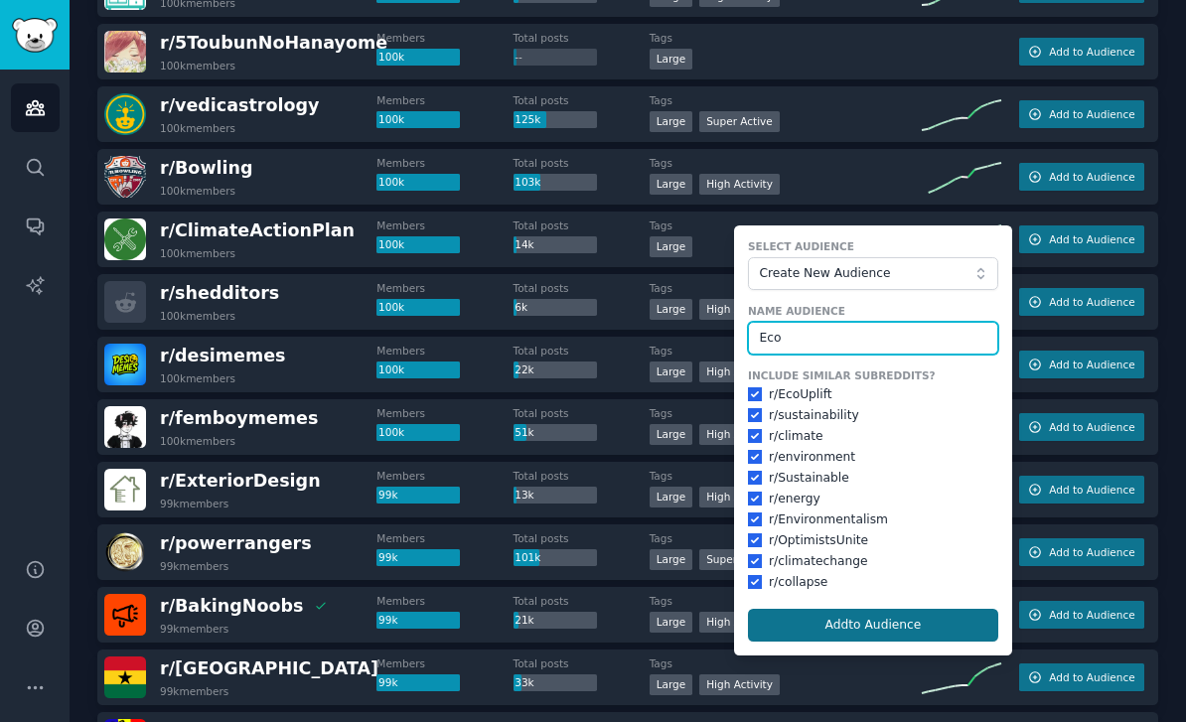
type input "Eco"
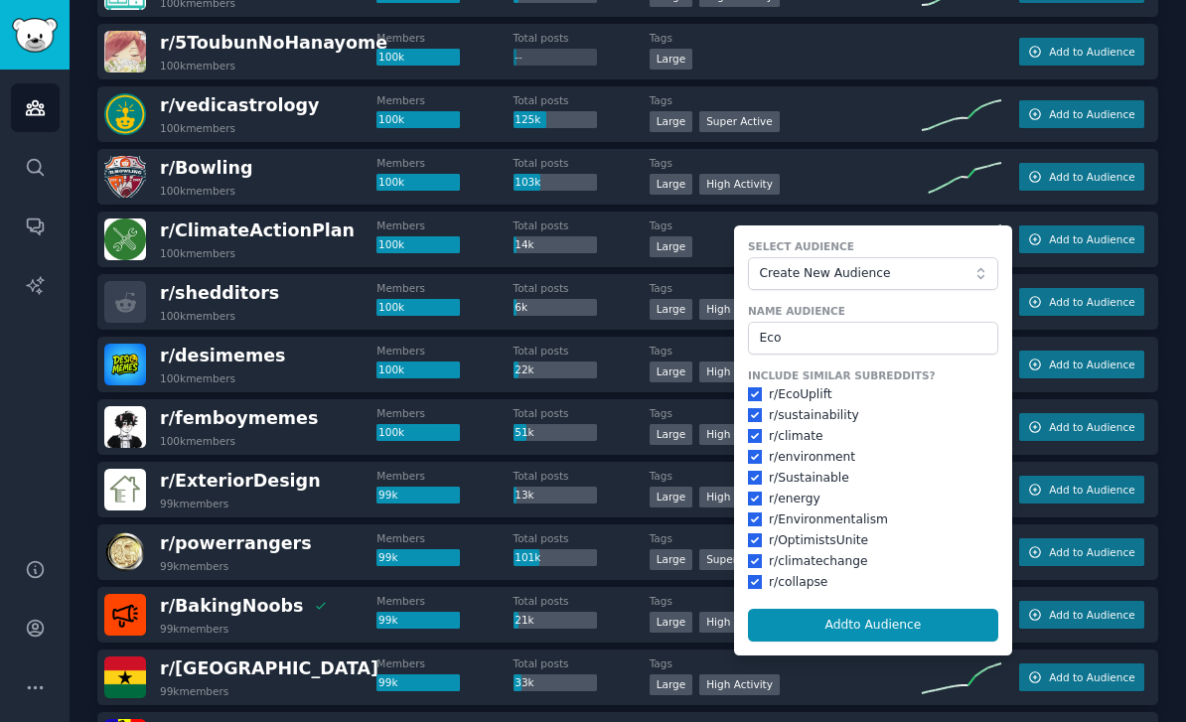
click at [786, 623] on button "Add to Audience" at bounding box center [873, 626] width 250 height 34
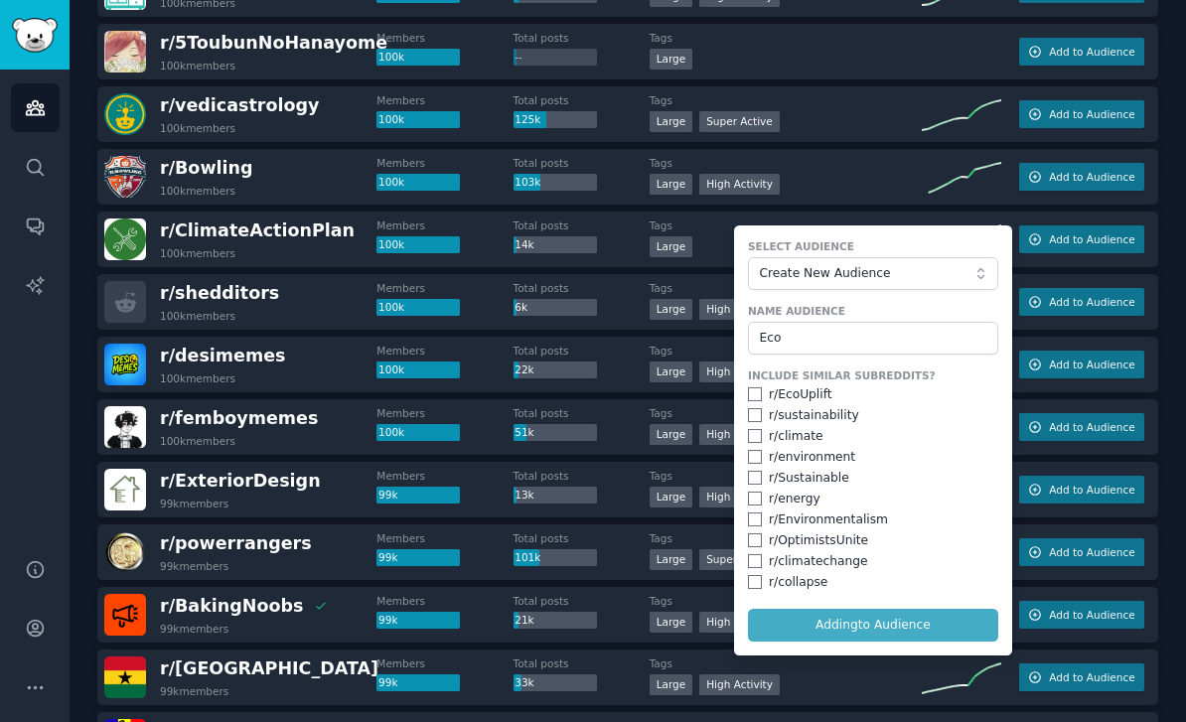
checkbox input "false"
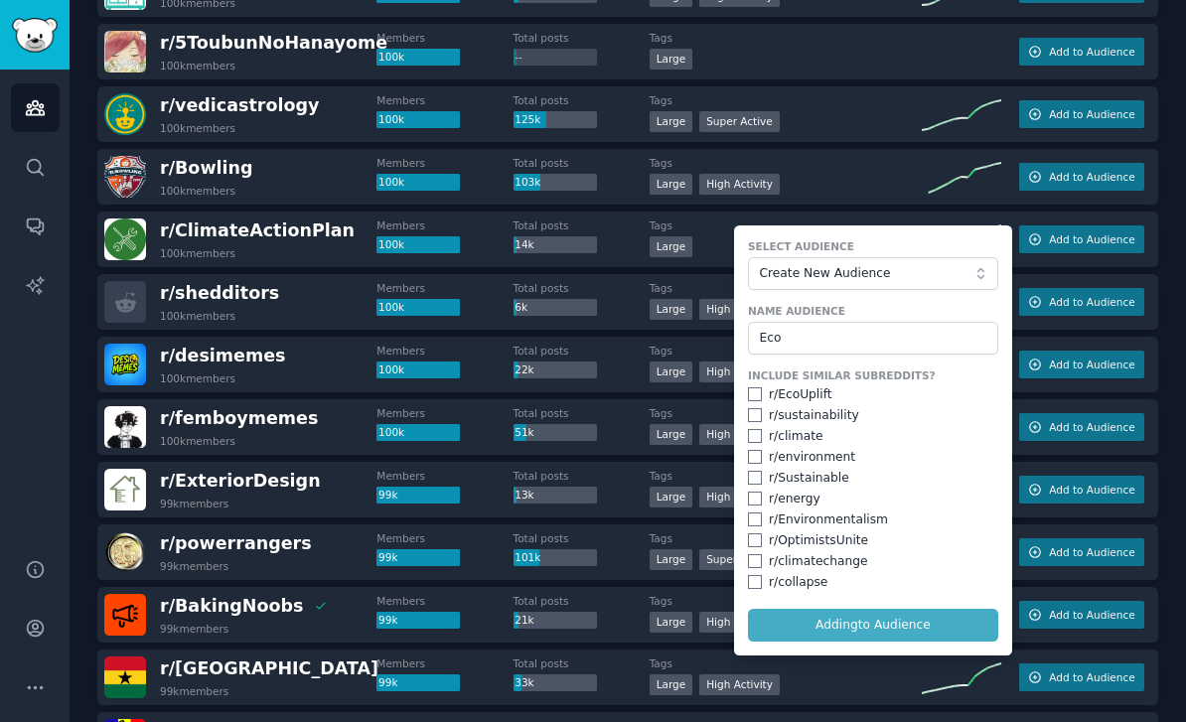
checkbox input "false"
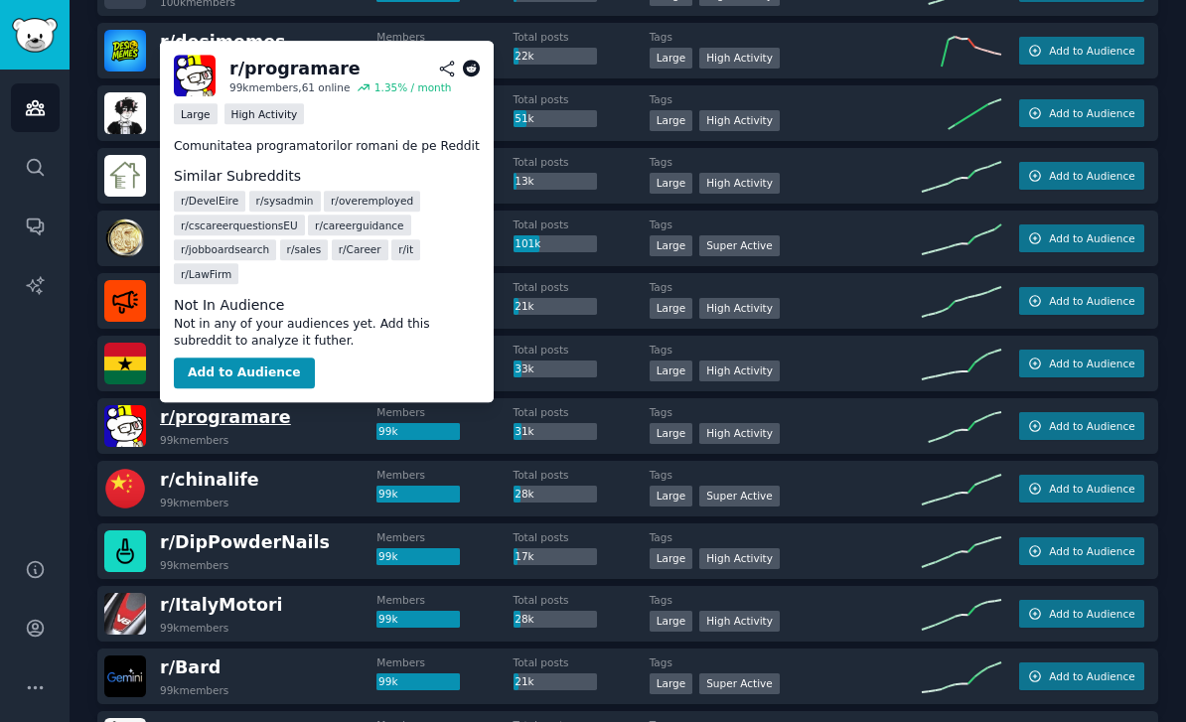
scroll to position [1698, 0]
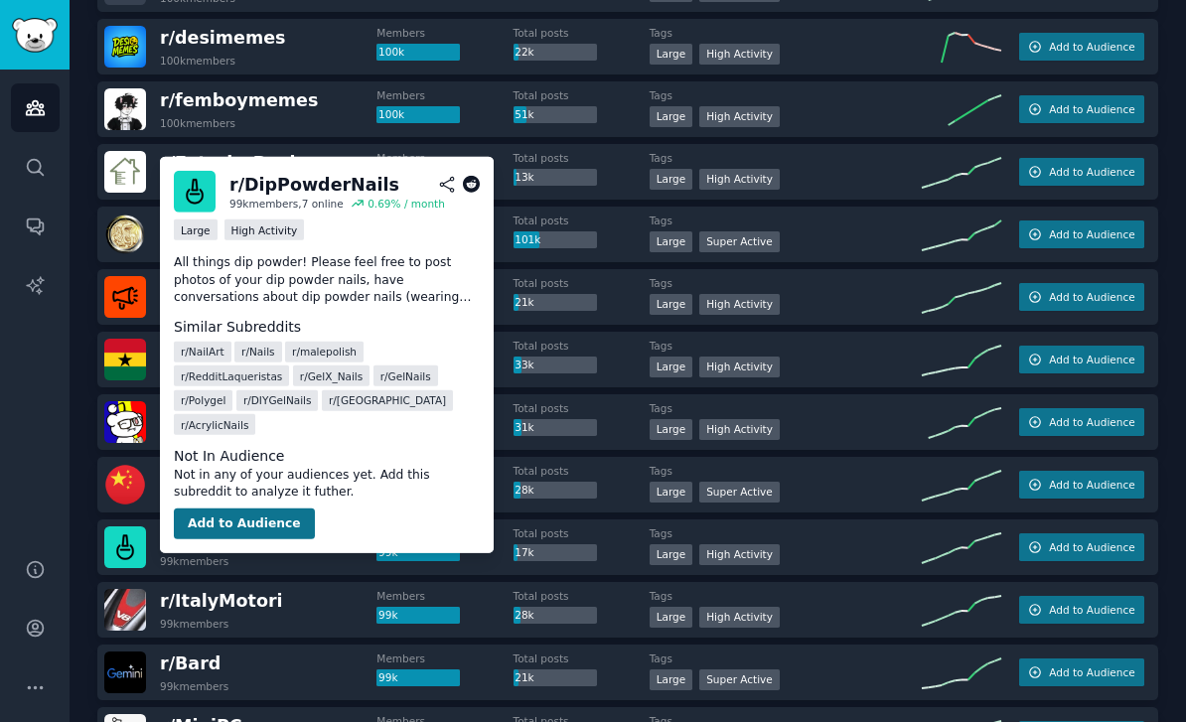
click at [237, 508] on button "Add to Audience" at bounding box center [244, 524] width 141 height 32
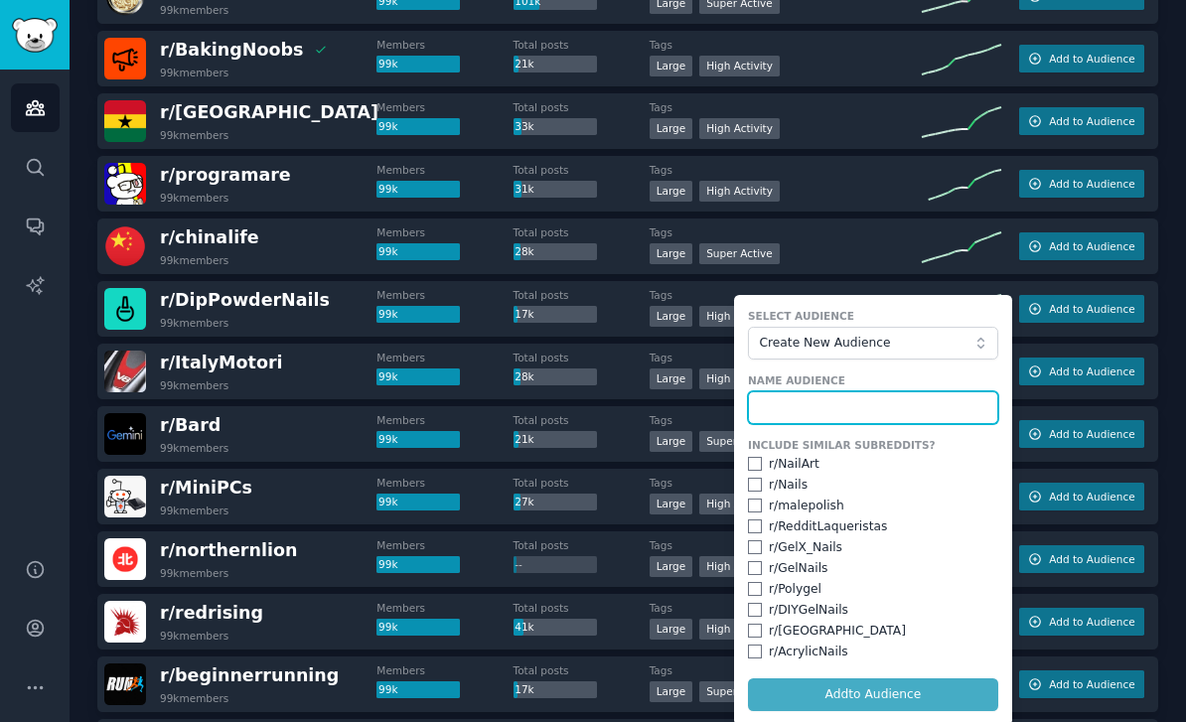
scroll to position [1951, 0]
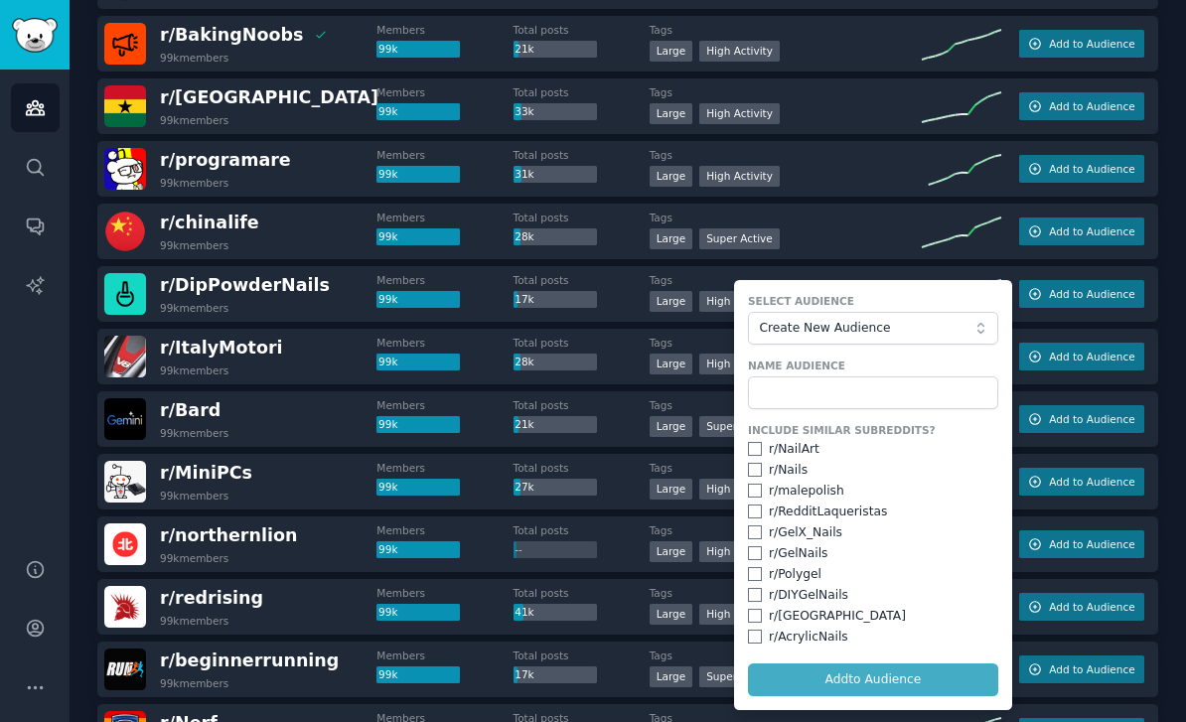
click at [754, 446] on input "checkbox" at bounding box center [755, 449] width 14 height 14
checkbox input "true"
click at [752, 469] on input "checkbox" at bounding box center [755, 470] width 14 height 14
checkbox input "true"
click at [755, 504] on div "r/ RedditLaqueristas" at bounding box center [873, 513] width 250 height 18
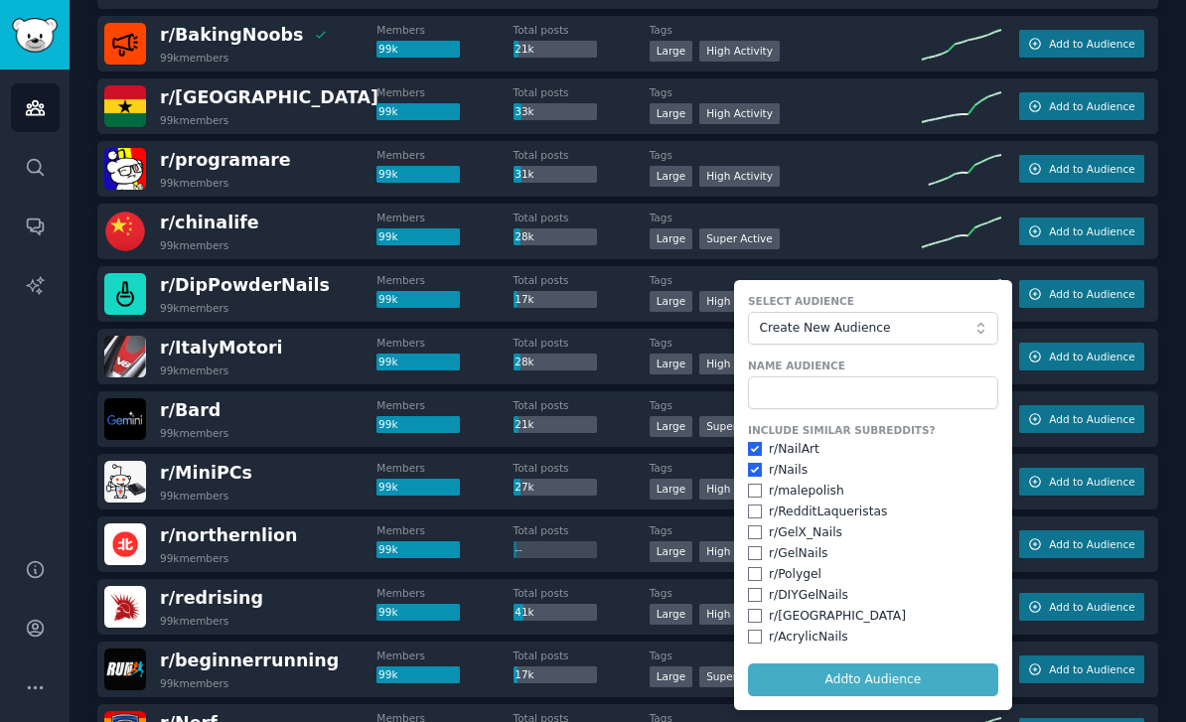
click at [756, 518] on div "Include Similar Subreddits? r/ NailArt r/ Nails r/ malepolish r/ RedditLaqueris…" at bounding box center [873, 534] width 250 height 223
click at [756, 571] on input "checkbox" at bounding box center [755, 574] width 14 height 14
checkbox input "true"
click at [755, 555] on input "checkbox" at bounding box center [755, 553] width 14 height 14
checkbox input "true"
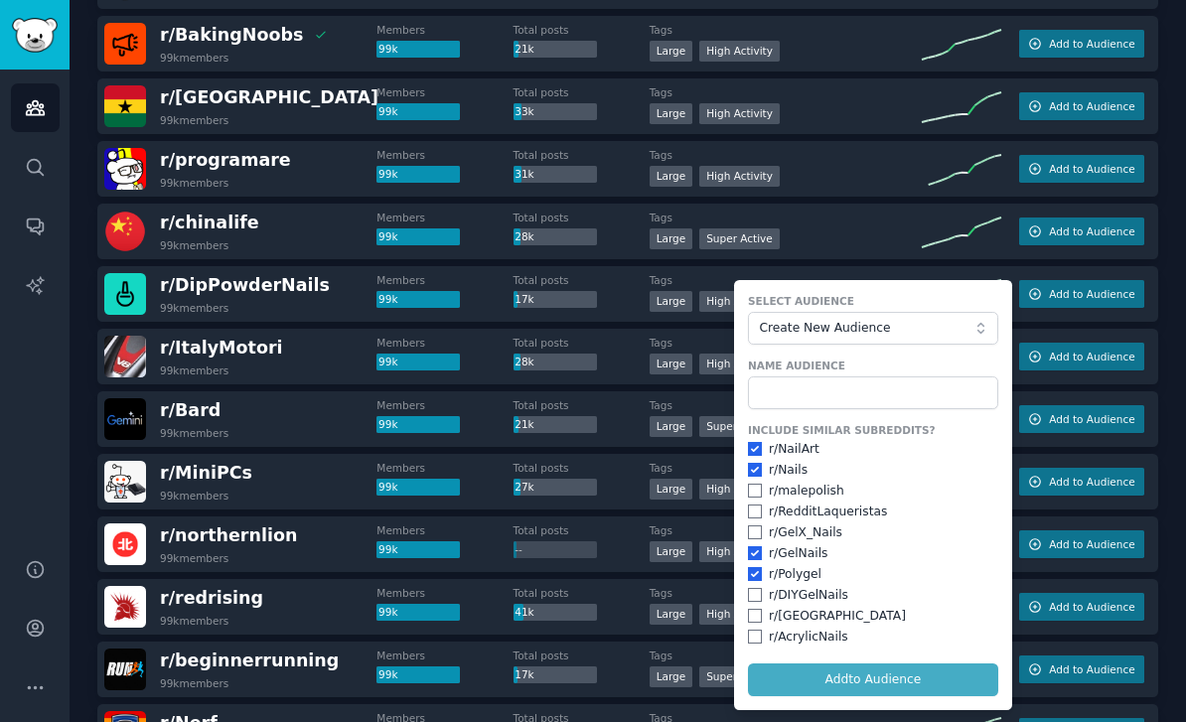
click at [751, 515] on input "checkbox" at bounding box center [755, 512] width 14 height 14
checkbox input "true"
click at [751, 492] on input "checkbox" at bounding box center [755, 491] width 14 height 14
checkbox input "true"
click at [754, 513] on input "checkbox" at bounding box center [755, 512] width 14 height 14
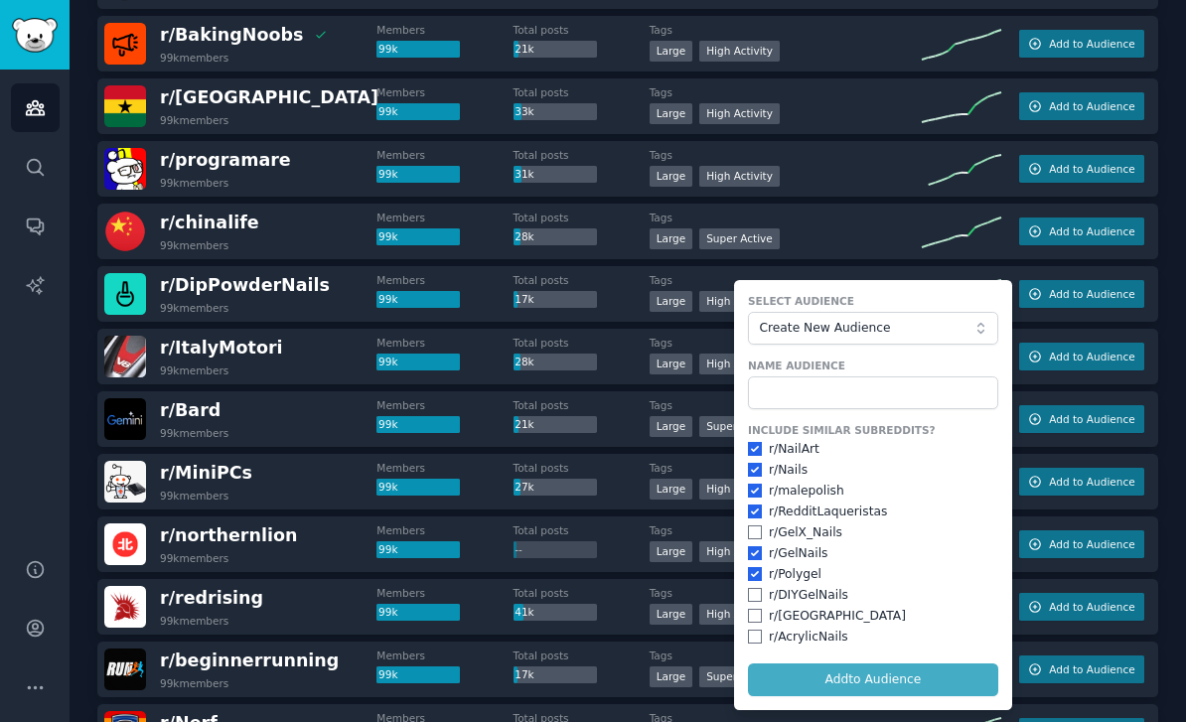
checkbox input "false"
click at [759, 539] on div "Include Similar Subreddits? r/ NailArt r/ Nails r/ malepolish r/ RedditLaqueris…" at bounding box center [873, 534] width 250 height 223
click at [757, 591] on input "checkbox" at bounding box center [755, 595] width 14 height 14
checkbox input "true"
click at [757, 620] on div "Include Similar Subreddits? r/ NailArt r/ Nails r/ malepolish r/ RedditLaqueris…" at bounding box center [873, 534] width 250 height 223
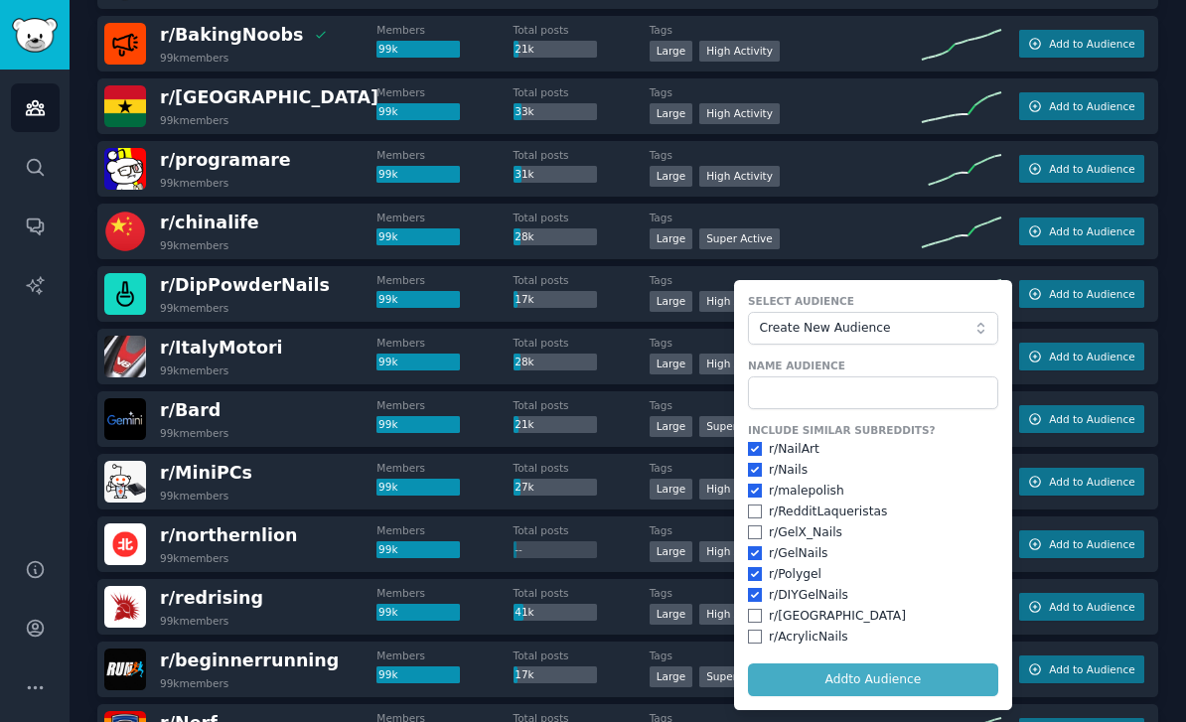
click at [757, 634] on input "checkbox" at bounding box center [755, 637] width 14 height 14
checkbox input "true"
click at [753, 610] on input "checkbox" at bounding box center [755, 616] width 14 height 14
checkbox input "true"
click at [802, 387] on input "text" at bounding box center [873, 394] width 250 height 34
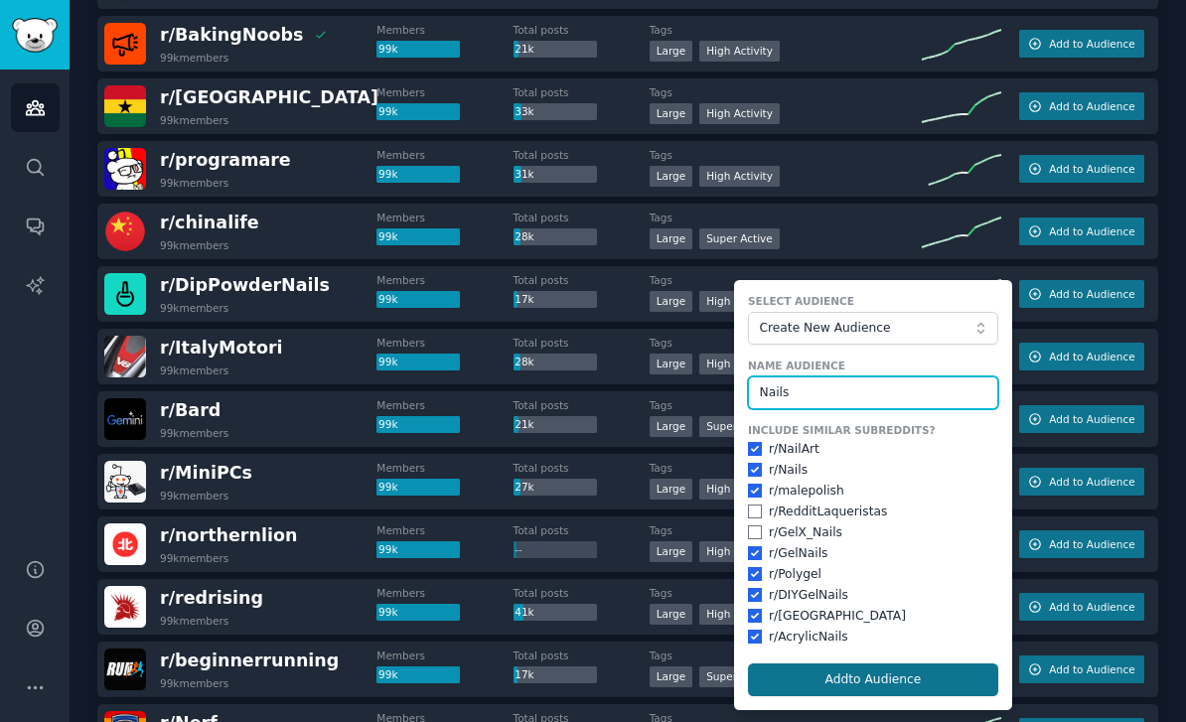
type input "Nails"
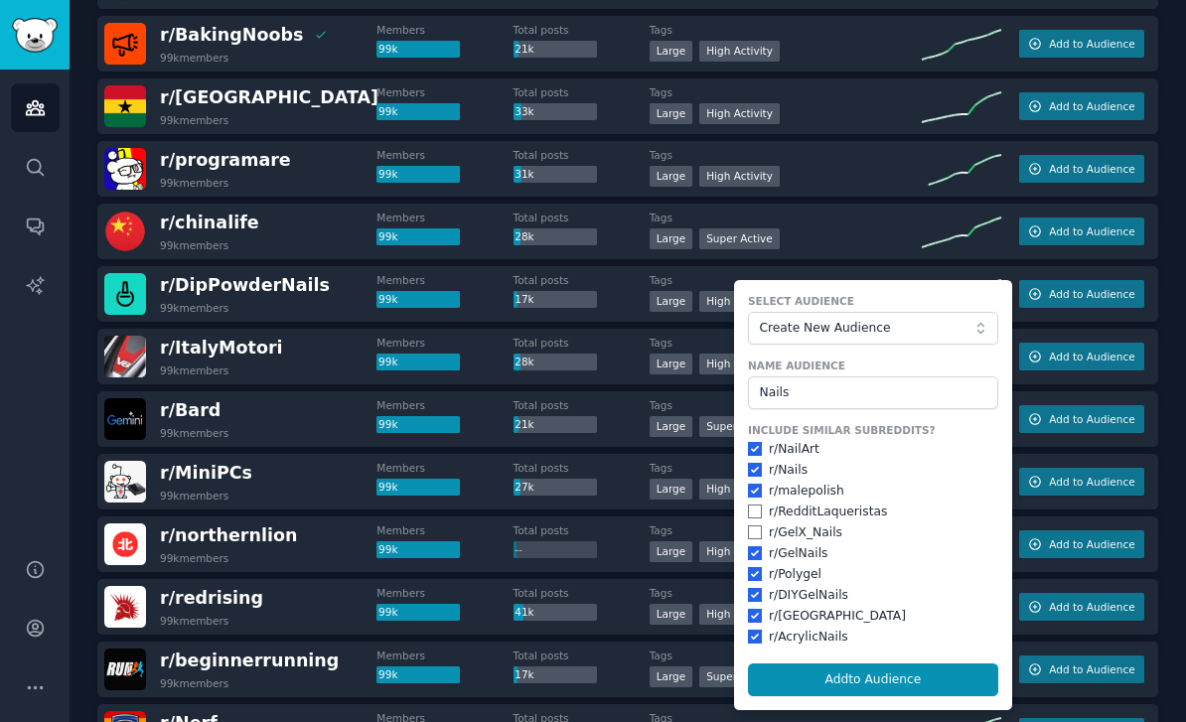
click at [859, 666] on button "Add to Audience" at bounding box center [873, 681] width 250 height 34
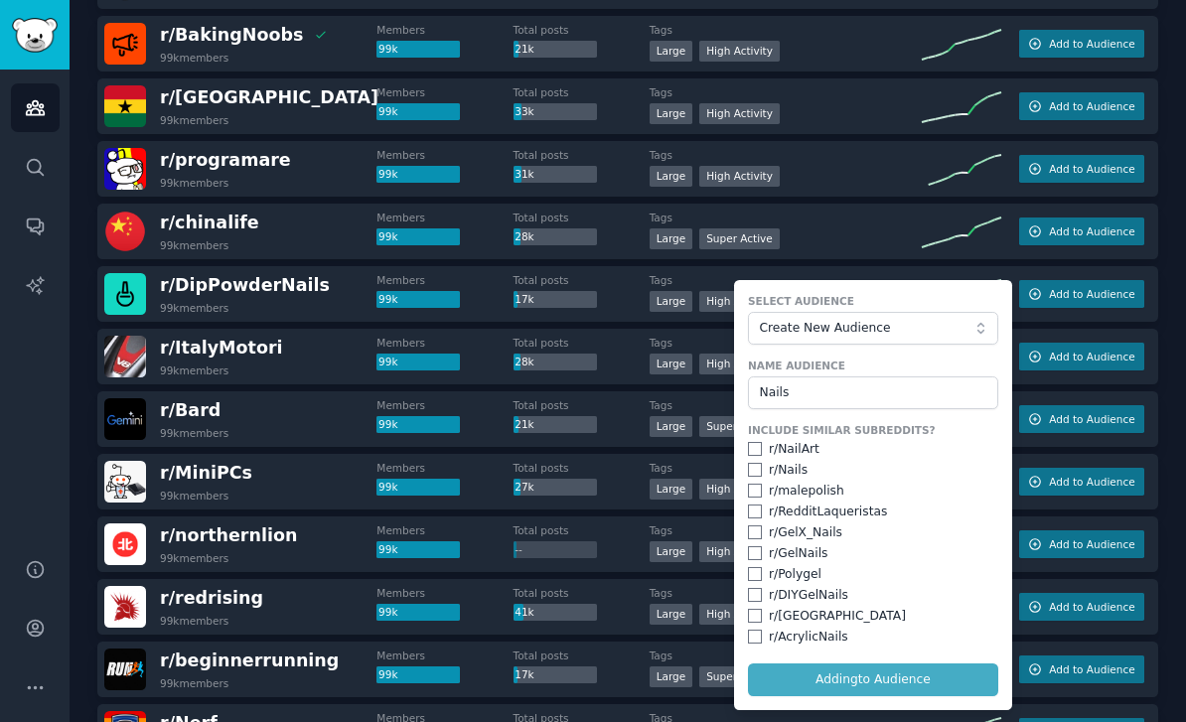
checkbox input "false"
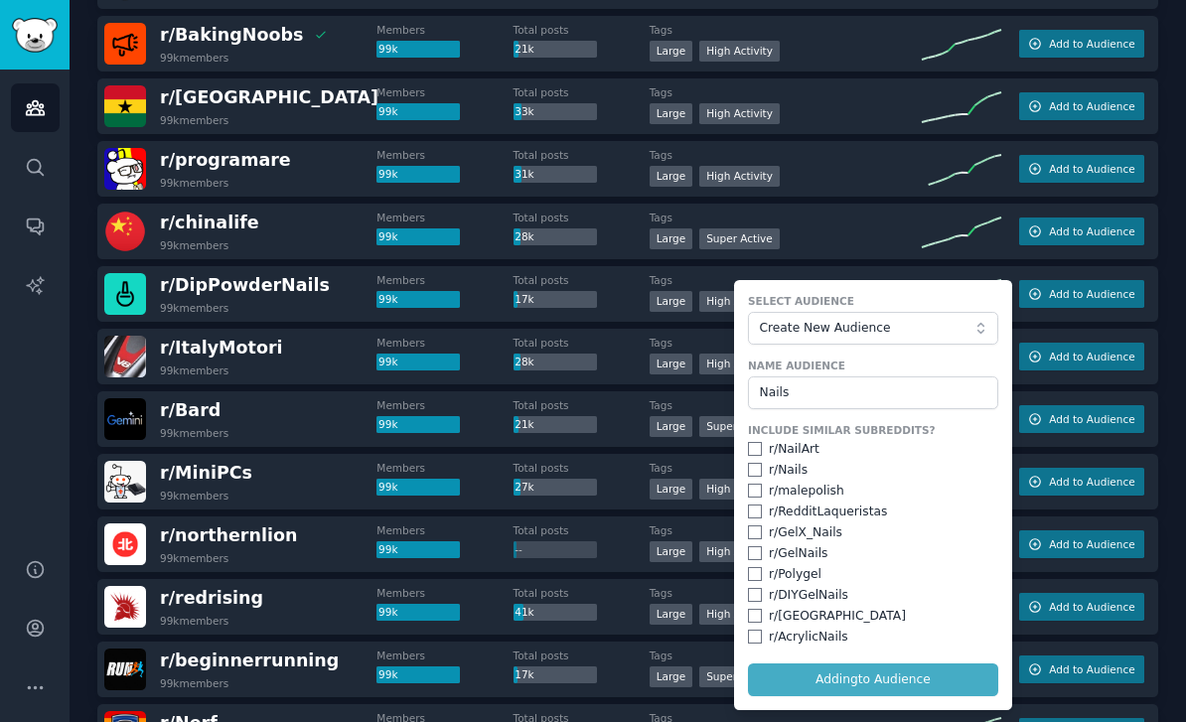
checkbox input "false"
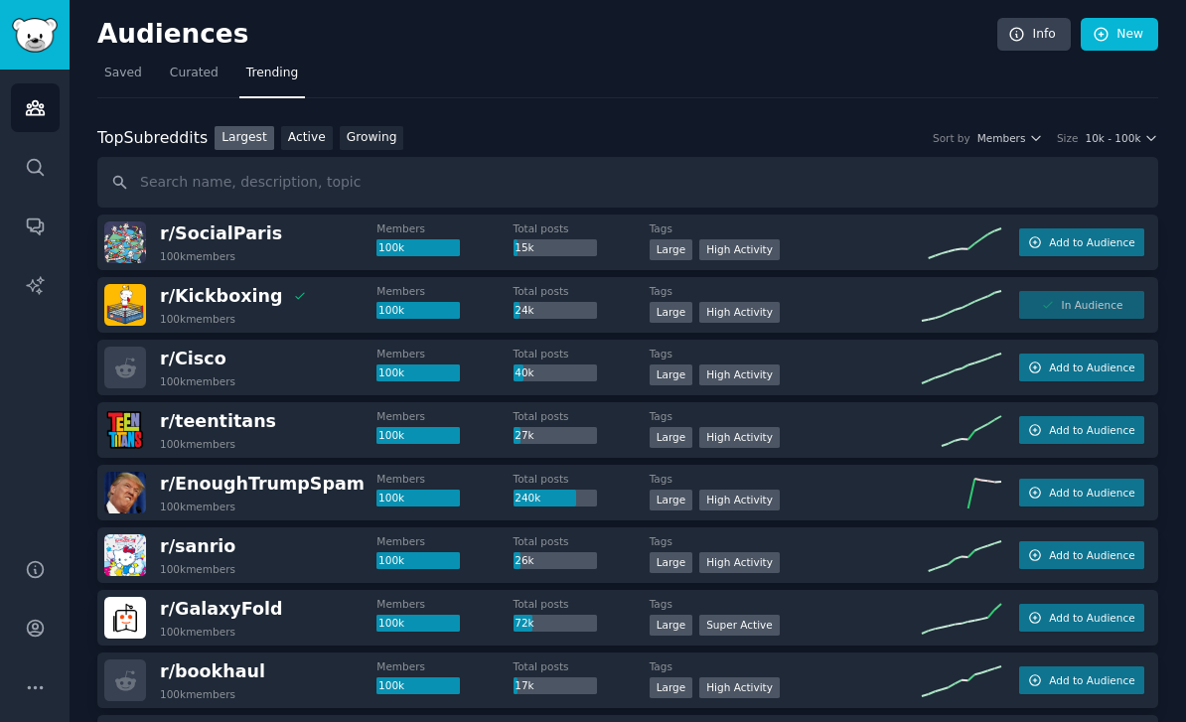
scroll to position [0, 0]
click at [185, 77] on span "Curated" at bounding box center [194, 74] width 49 height 18
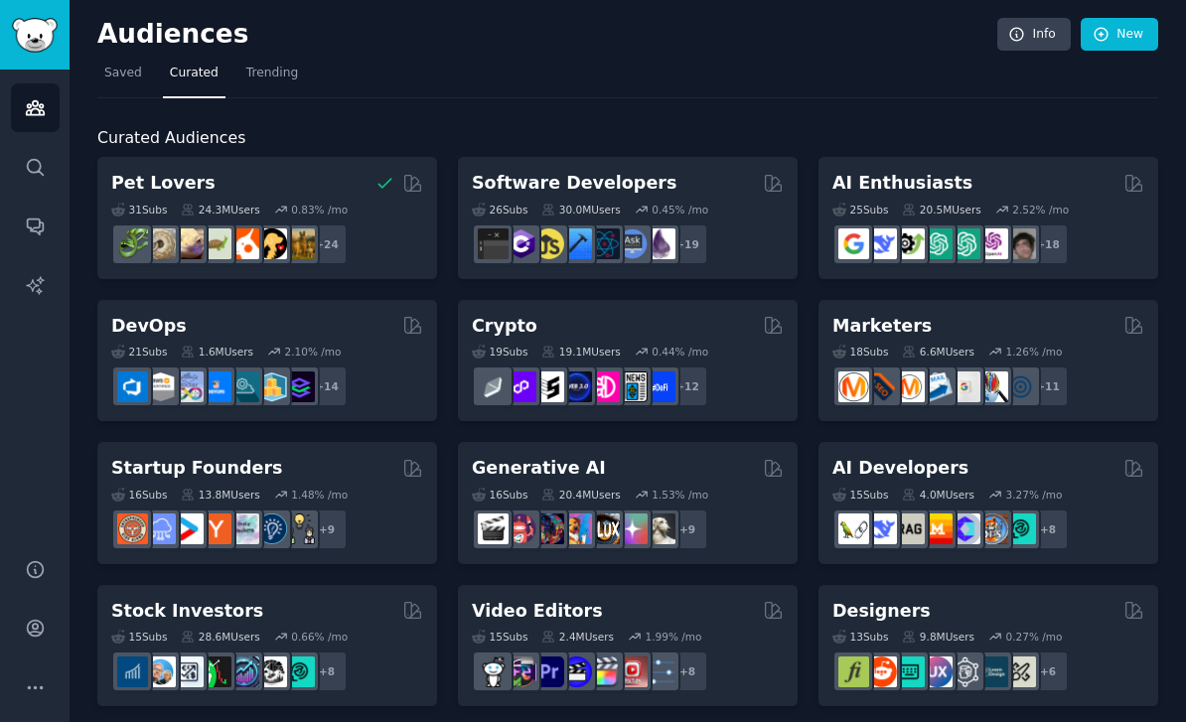
click at [114, 51] on div "Audiences Info New" at bounding box center [627, 38] width 1061 height 41
click at [115, 61] on link "Saved" at bounding box center [123, 78] width 52 height 41
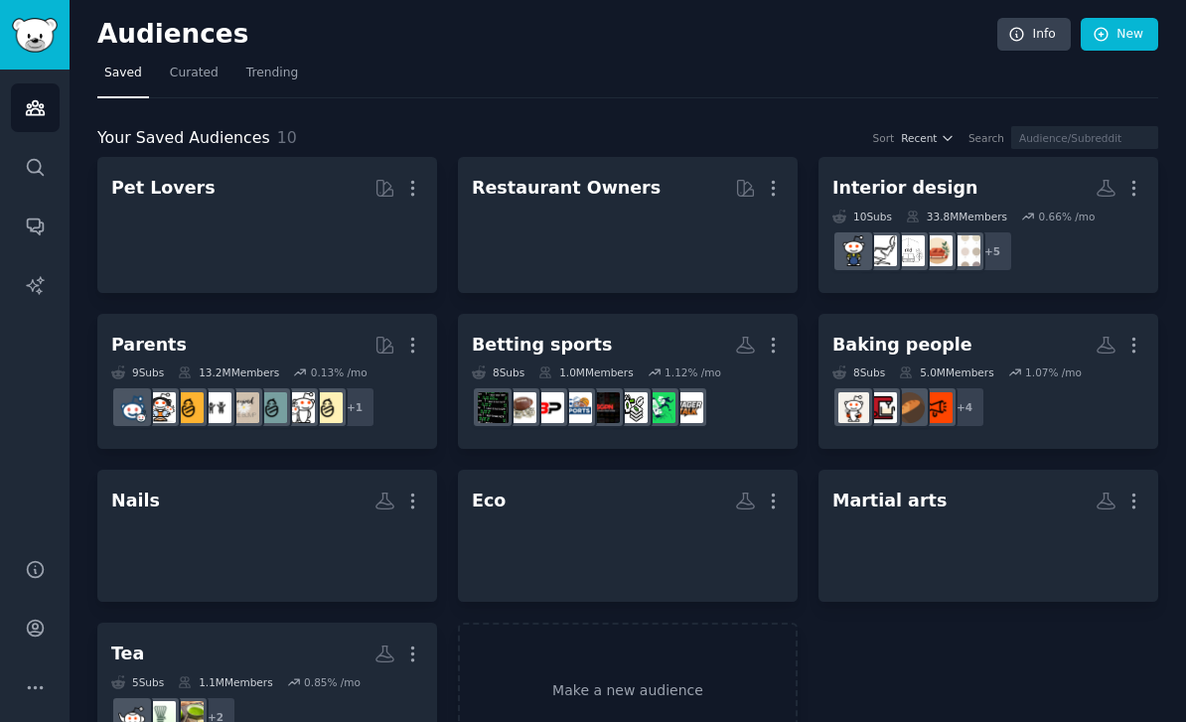
click at [118, 63] on link "Saved" at bounding box center [123, 78] width 52 height 41
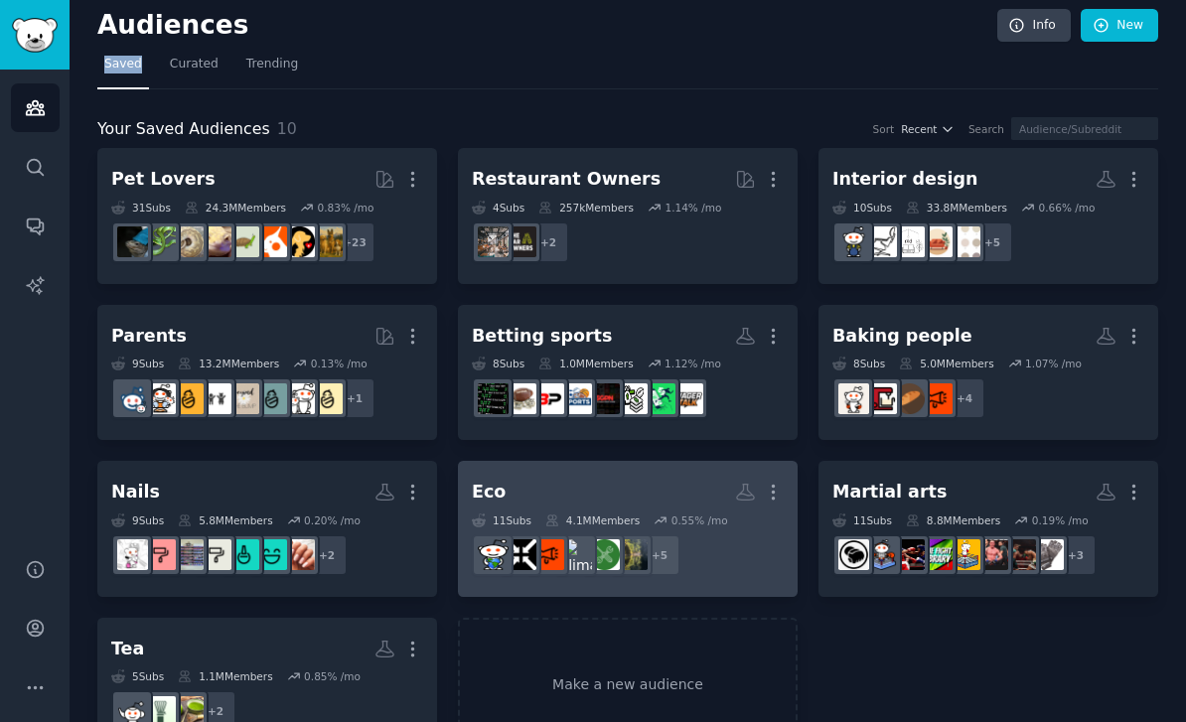
scroll to position [3, 0]
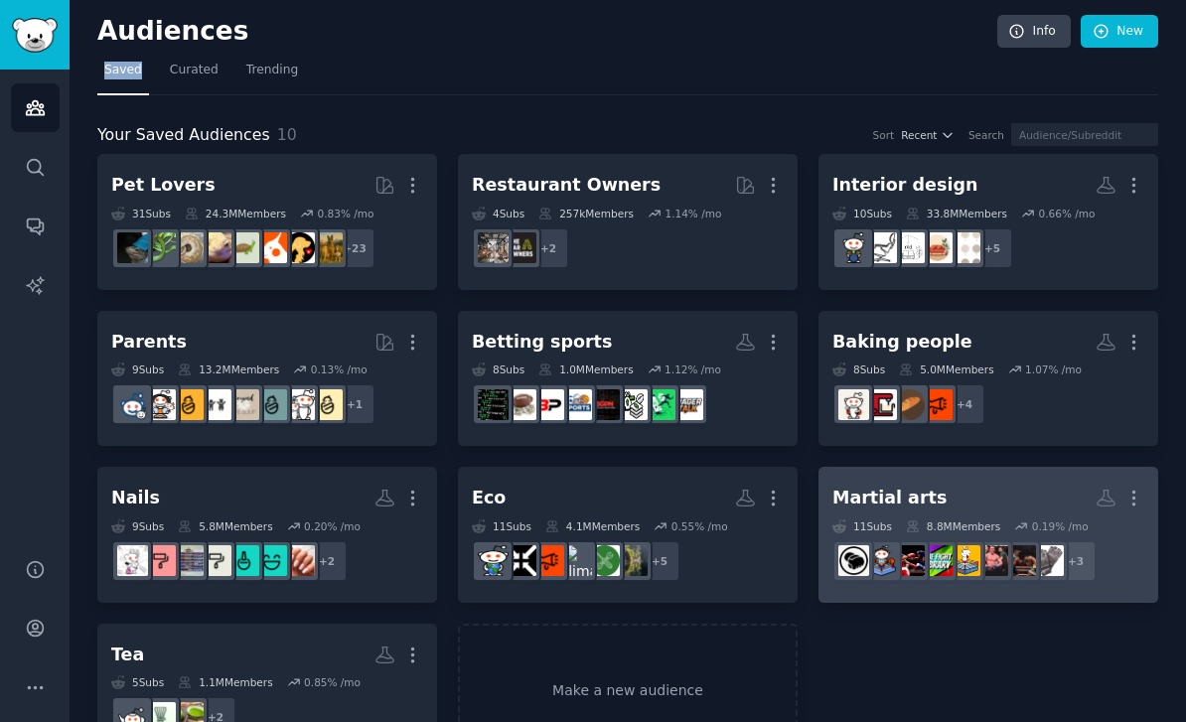
click at [901, 513] on h2 "Martial arts More" at bounding box center [989, 498] width 312 height 35
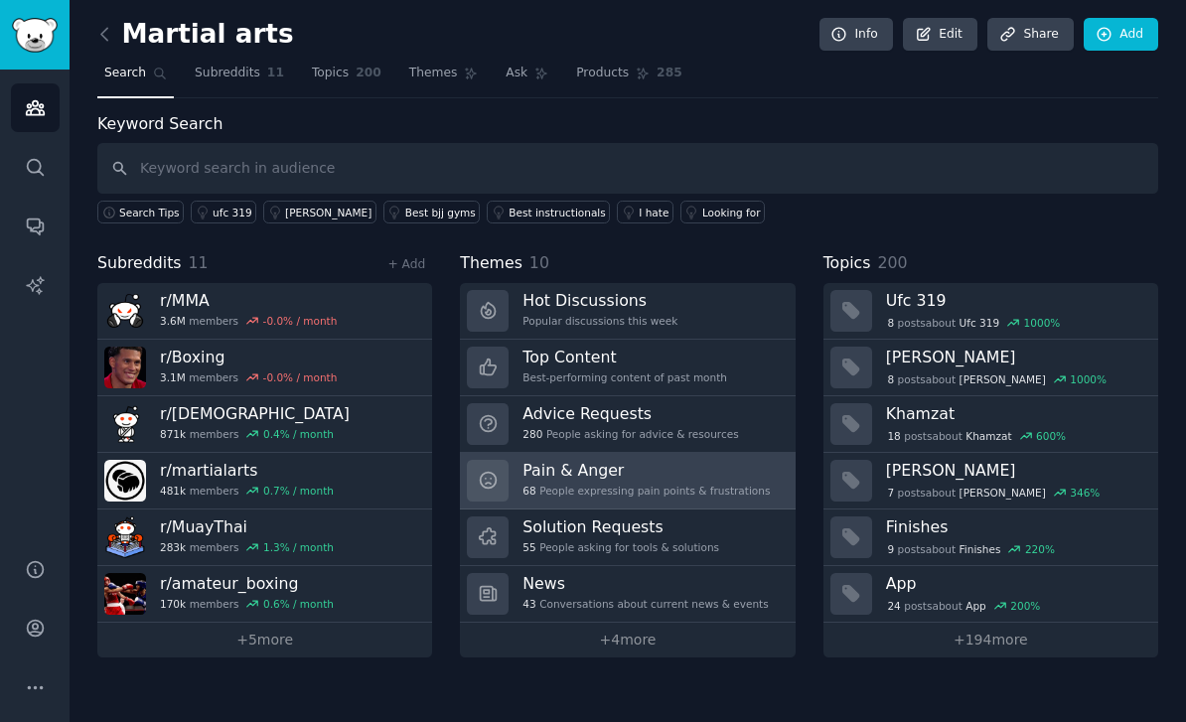
click at [547, 488] on div "68 People expressing pain points & frustrations" at bounding box center [646, 491] width 247 height 14
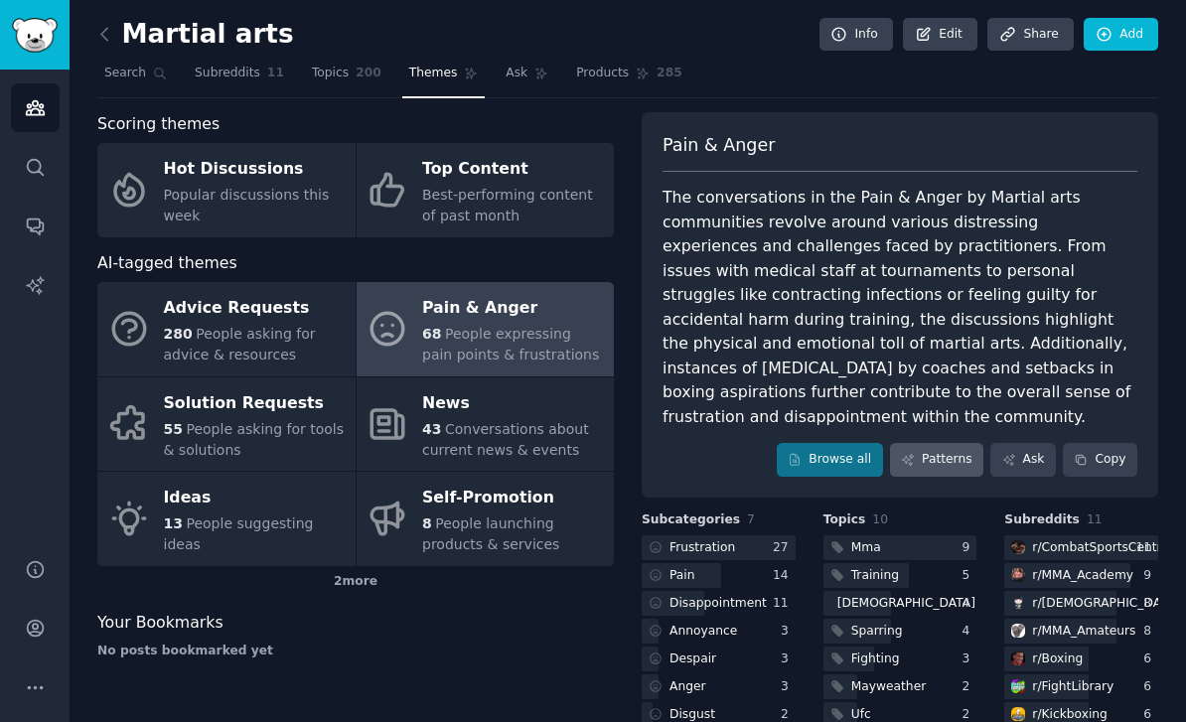
click at [943, 443] on link "Patterns" at bounding box center [936, 460] width 93 height 34
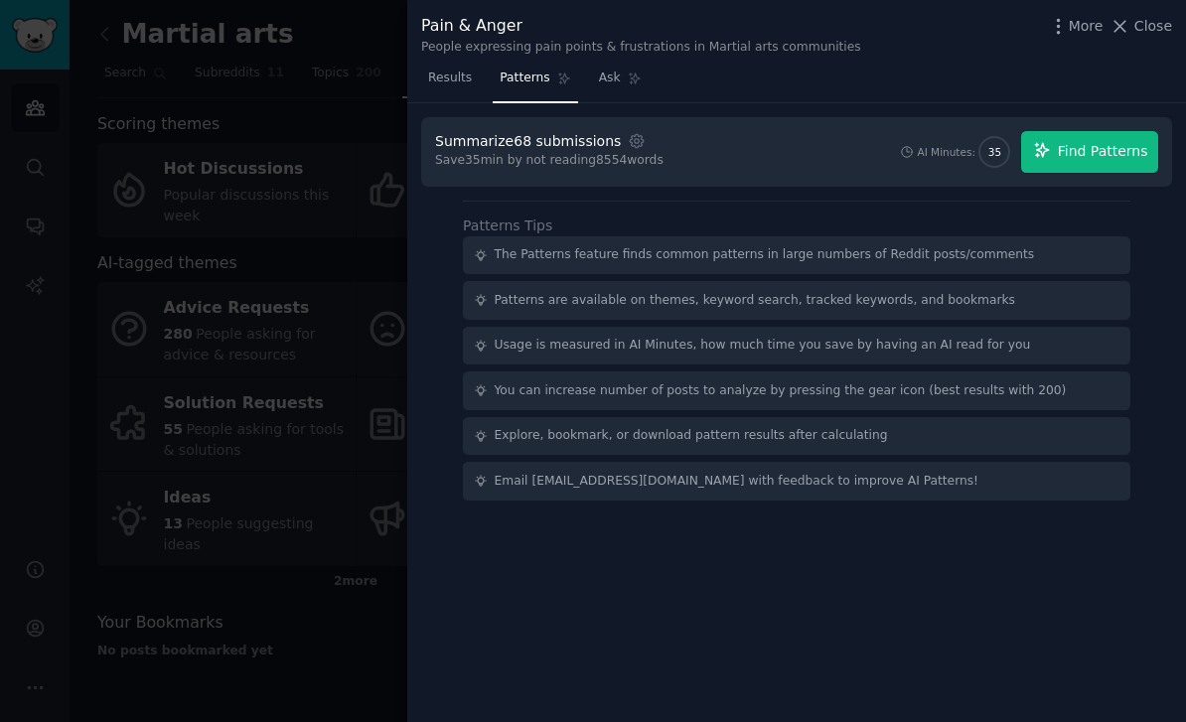
click at [1104, 144] on span "Find Patterns" at bounding box center [1103, 151] width 90 height 21
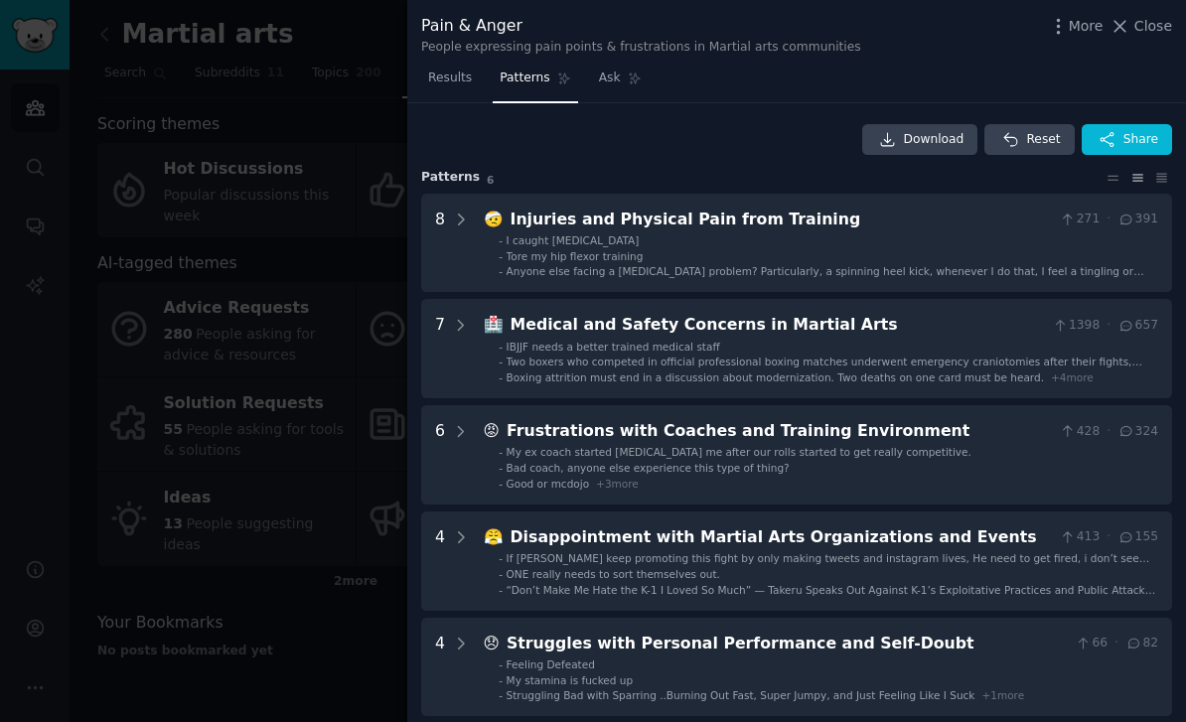
click at [314, 218] on div at bounding box center [593, 361] width 1186 height 722
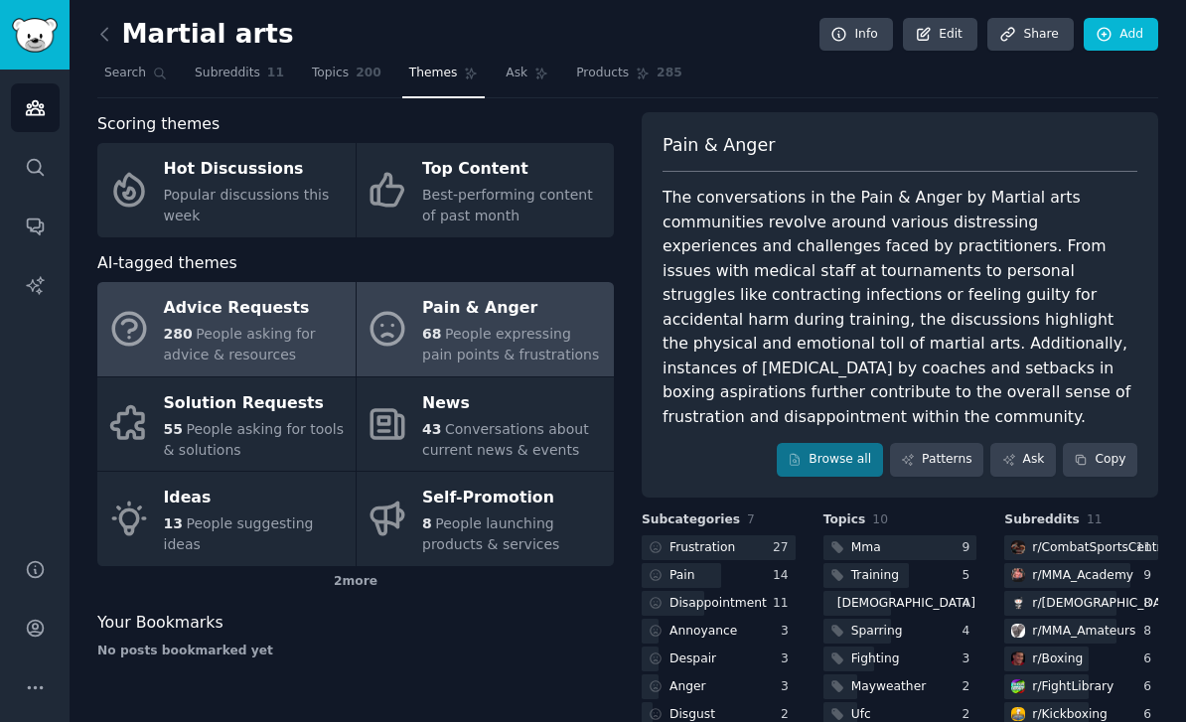
click at [280, 314] on div "Advice Requests" at bounding box center [255, 309] width 182 height 32
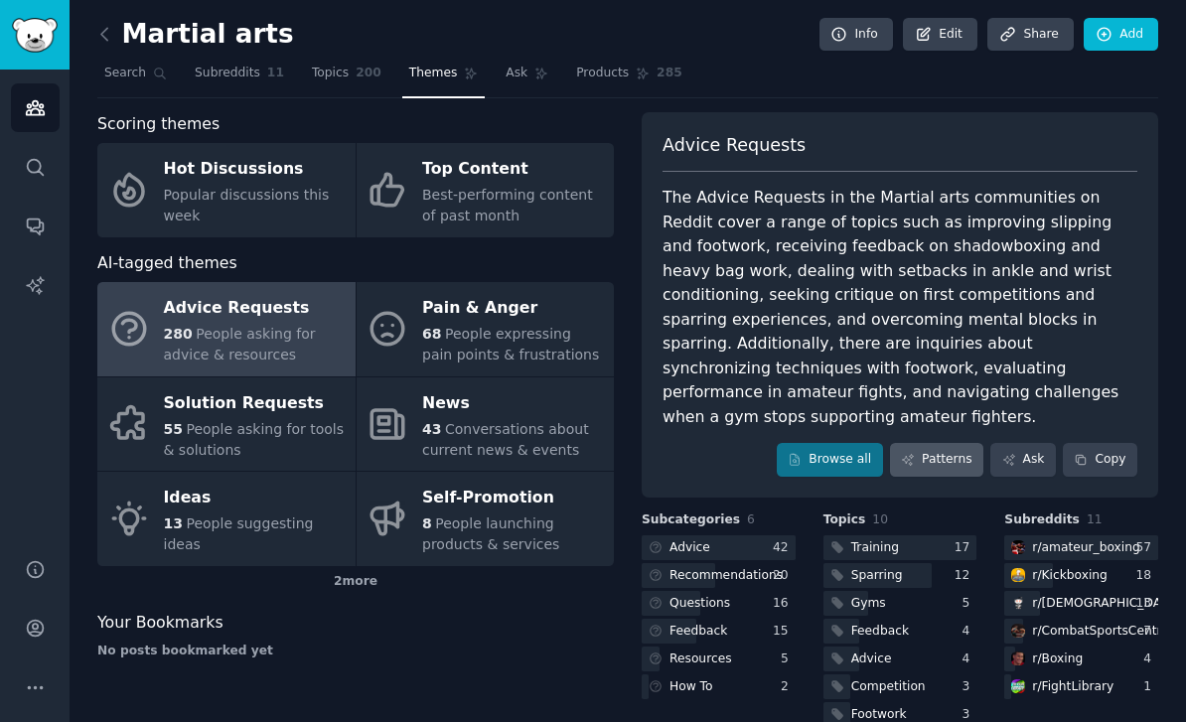
click at [937, 443] on link "Patterns" at bounding box center [936, 460] width 93 height 34
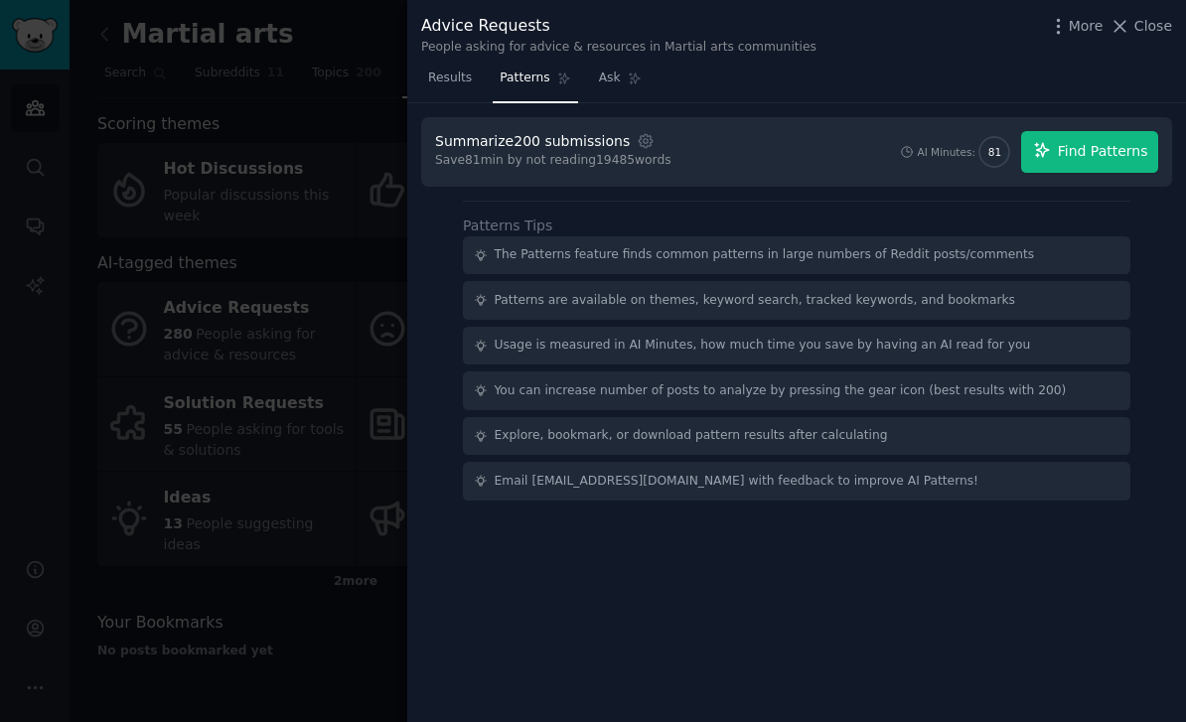
click at [1123, 150] on span "Find Patterns" at bounding box center [1103, 151] width 90 height 21
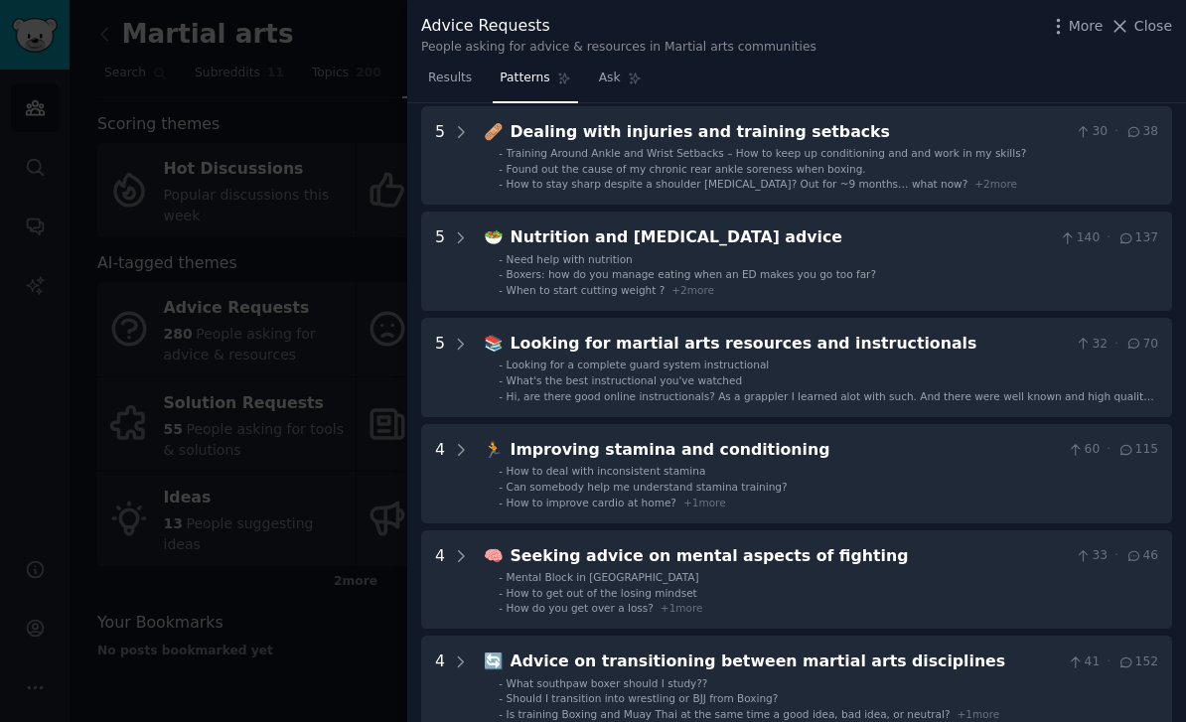
scroll to position [577, 0]
